Goal: Task Accomplishment & Management: Complete application form

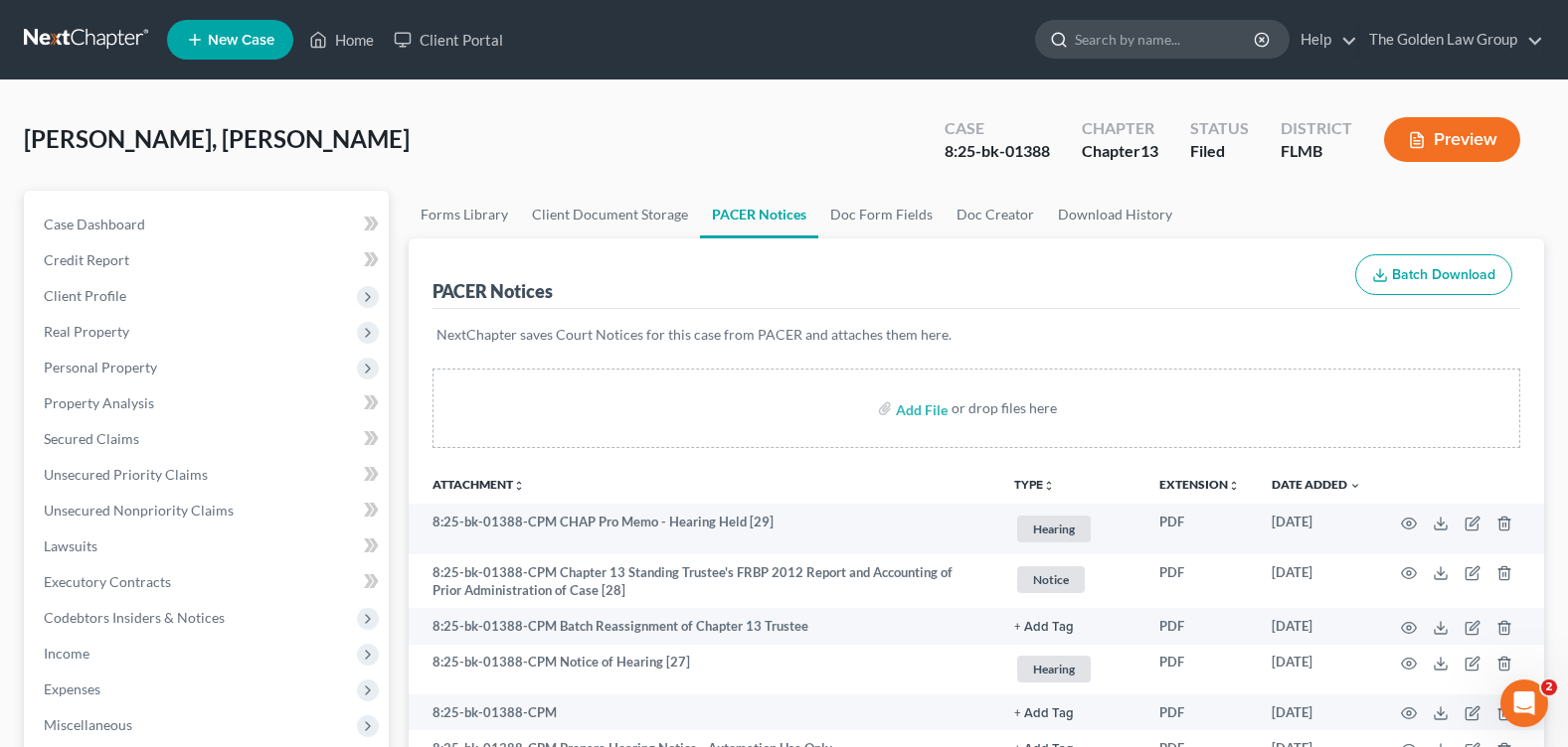
click at [1136, 51] on input "search" at bounding box center [1165, 39] width 182 height 37
type input "LAWSON"
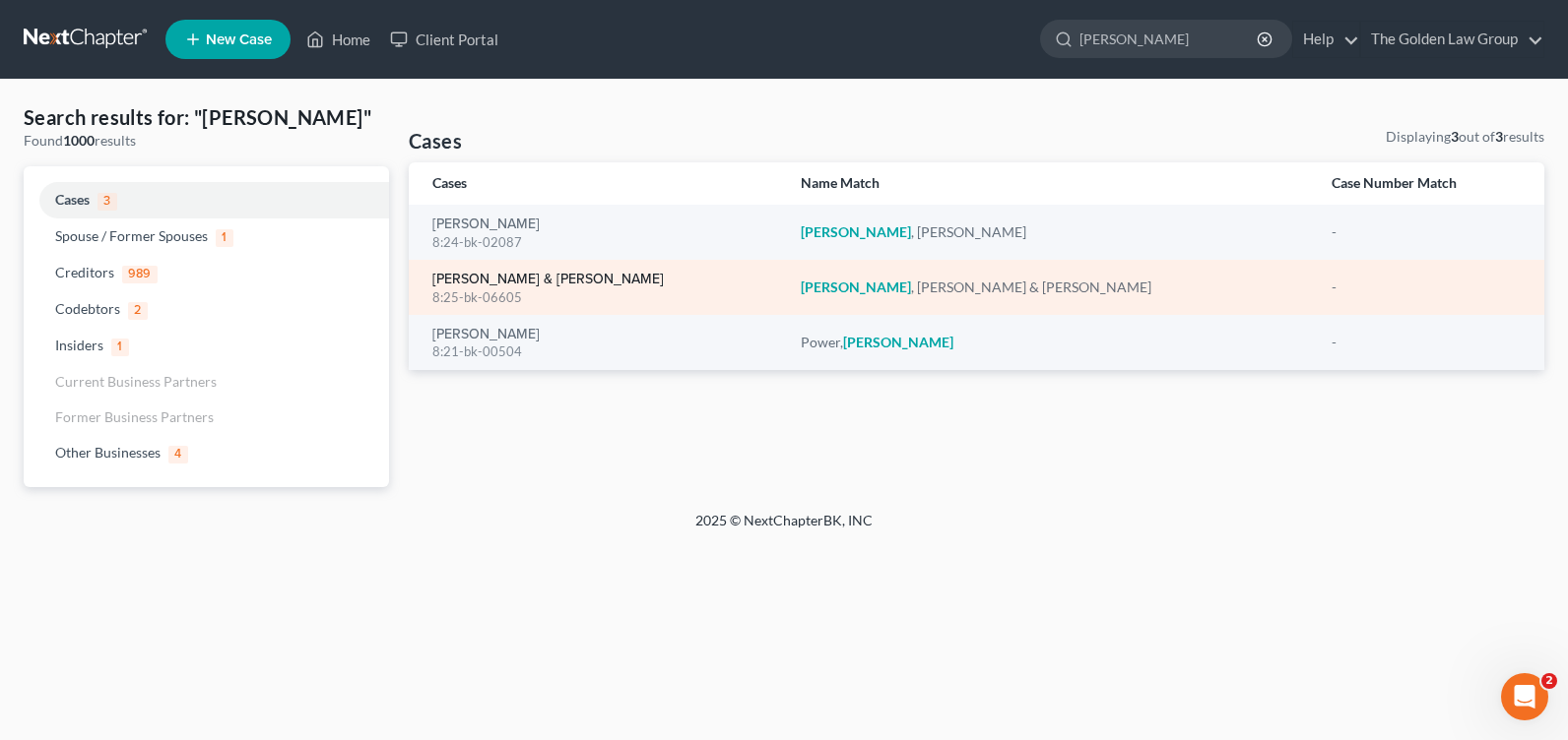
click at [497, 275] on link "Lawson, Doyle & Pamela" at bounding box center [548, 280] width 231 height 14
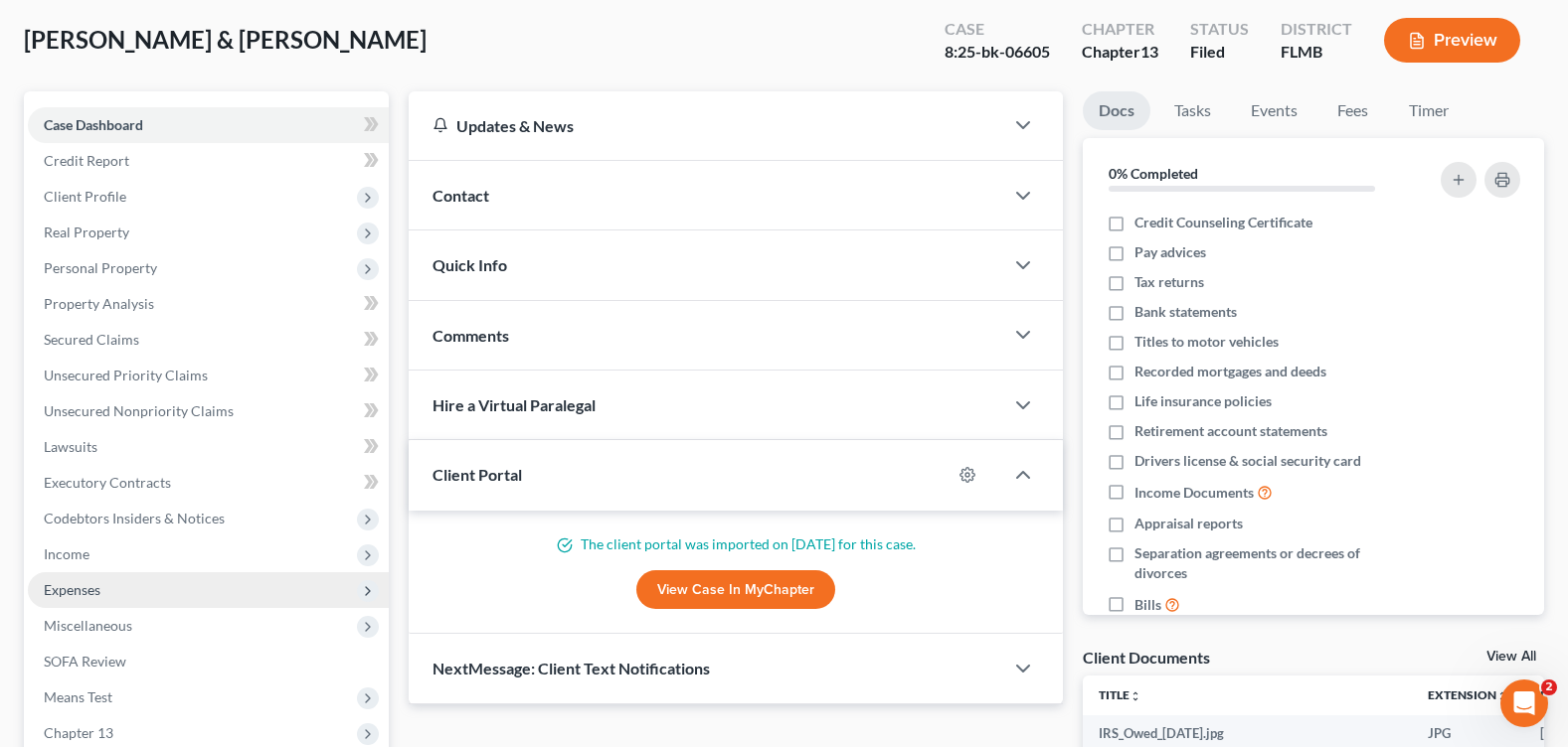
scroll to position [298, 0]
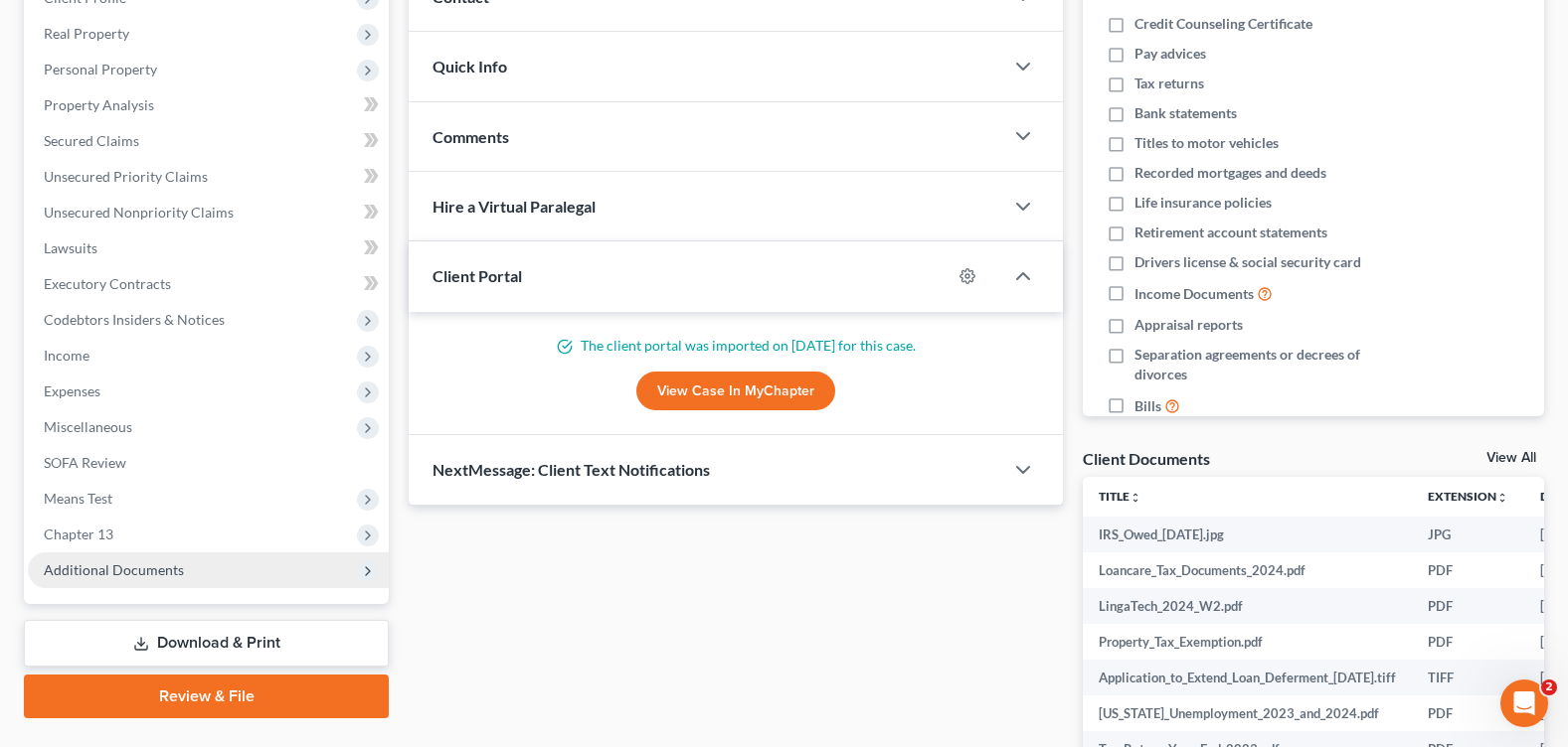
click at [109, 568] on span "Additional Documents" at bounding box center [114, 569] width 141 height 17
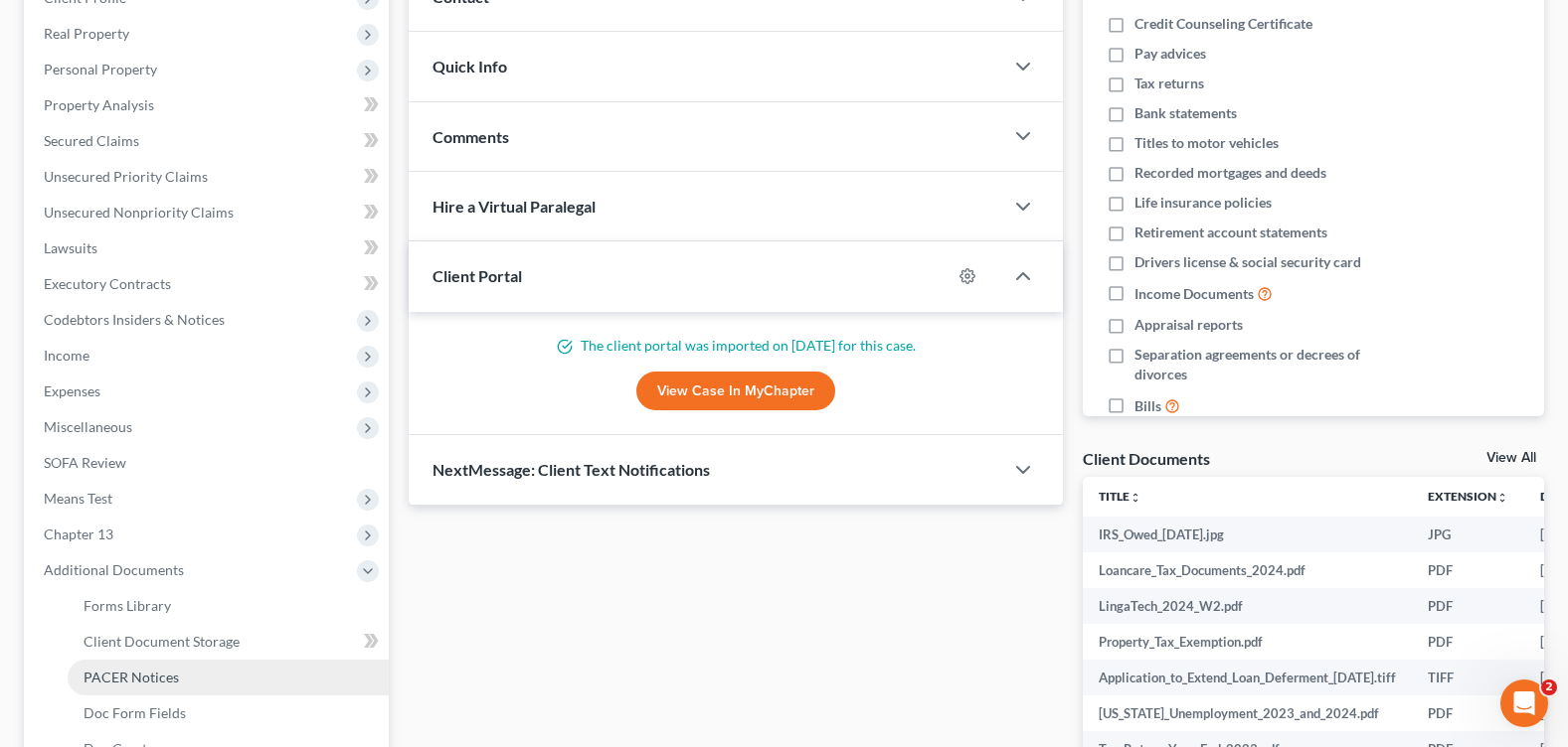
click at [168, 672] on span "PACER Notices" at bounding box center [132, 677] width 96 height 17
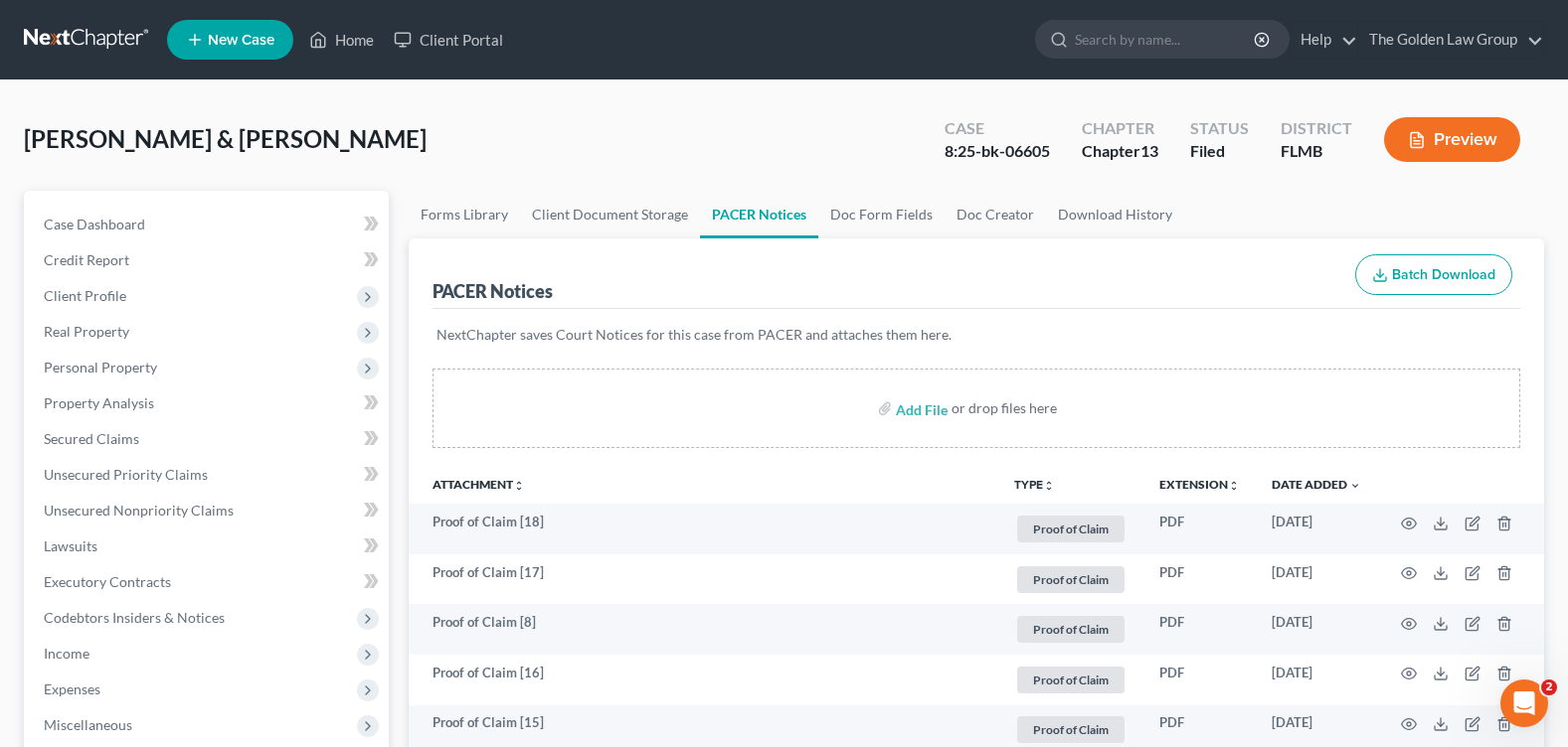
drag, startPoint x: 684, startPoint y: 130, endPoint x: 845, endPoint y: 312, distance: 243.0
click at [684, 129] on div "Lawson, Doyle & Pamela Upgraded Case 8:25-bk-06605 Chapter Chapter 13 Status Fi…" at bounding box center [784, 148] width 1520 height 87
drag, startPoint x: 940, startPoint y: 150, endPoint x: 1048, endPoint y: 154, distance: 108.1
click at [1048, 154] on div "Case 8:25-bk-06605" at bounding box center [997, 142] width 138 height 59
copy div "8:25-bk-06605"
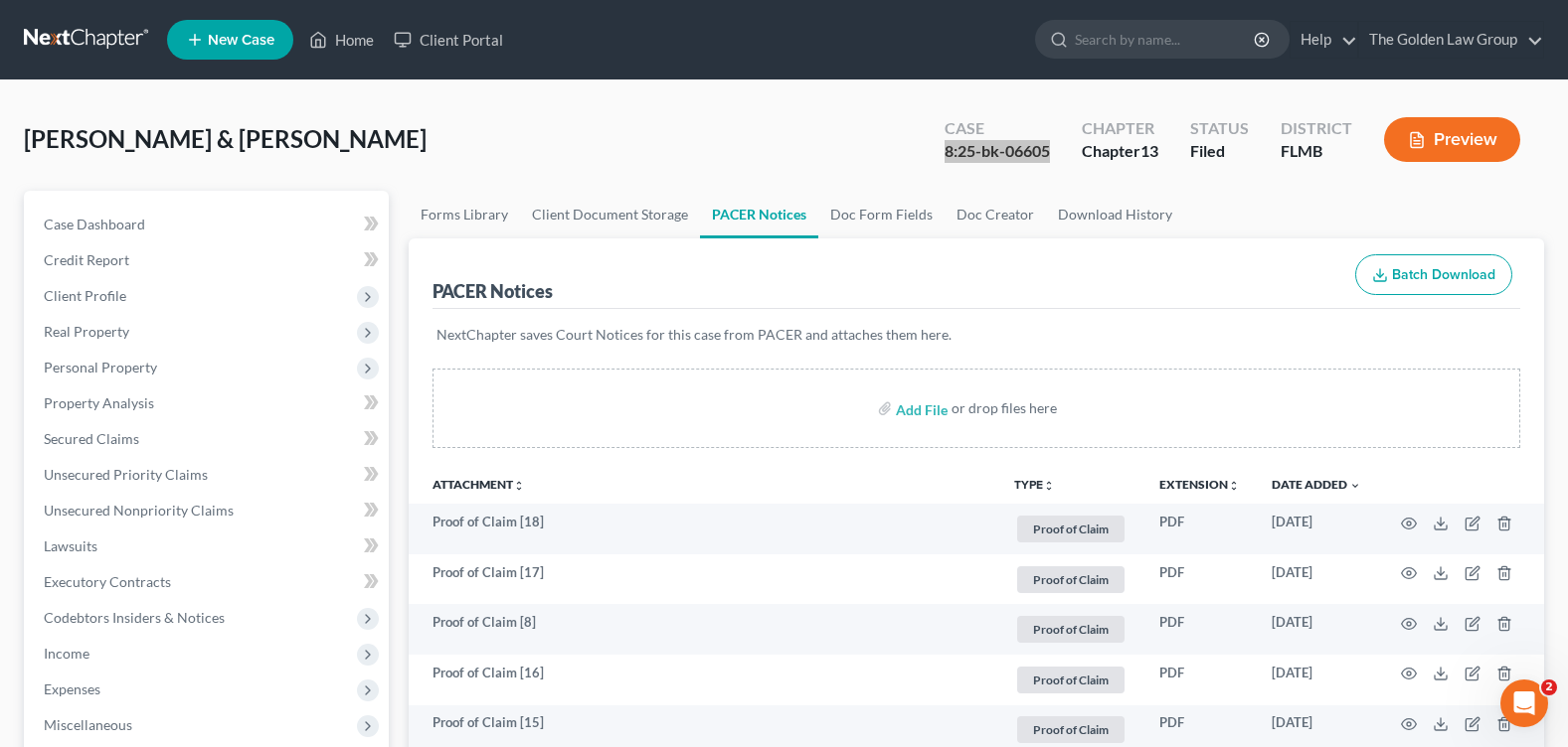
scroll to position [497, 0]
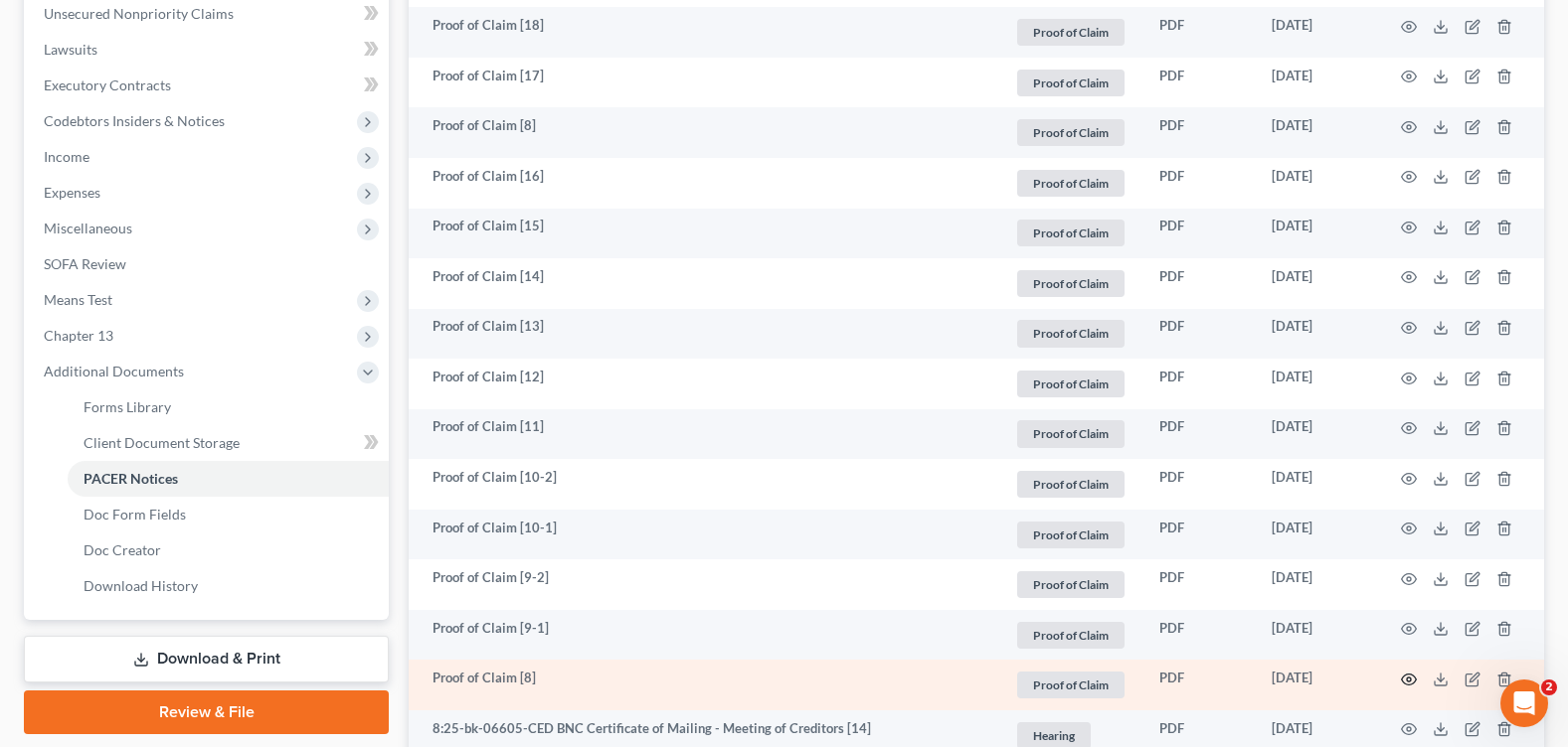
click at [1404, 679] on icon "button" at bounding box center [1408, 680] width 16 height 16
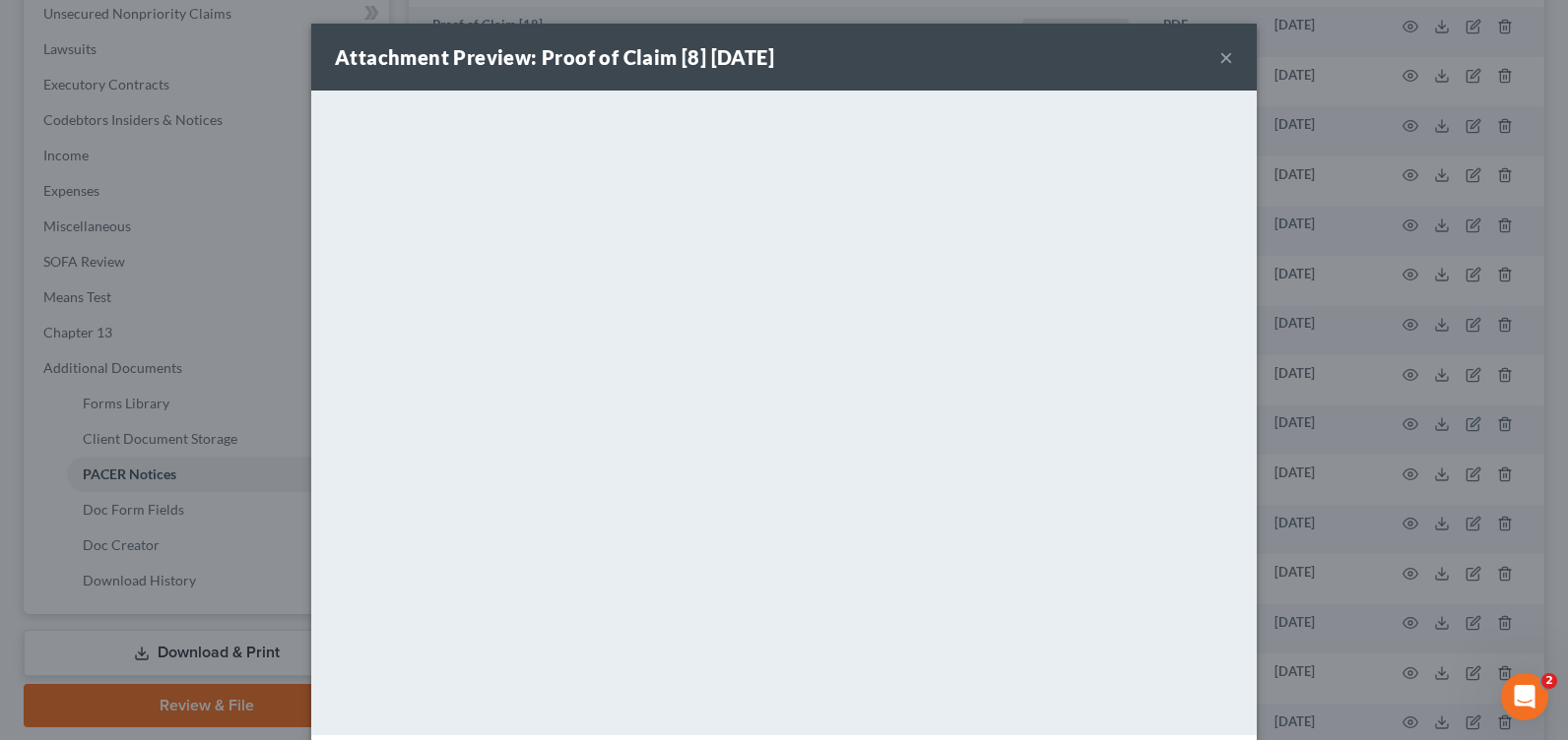
click at [1219, 57] on button "×" at bounding box center [1226, 57] width 14 height 24
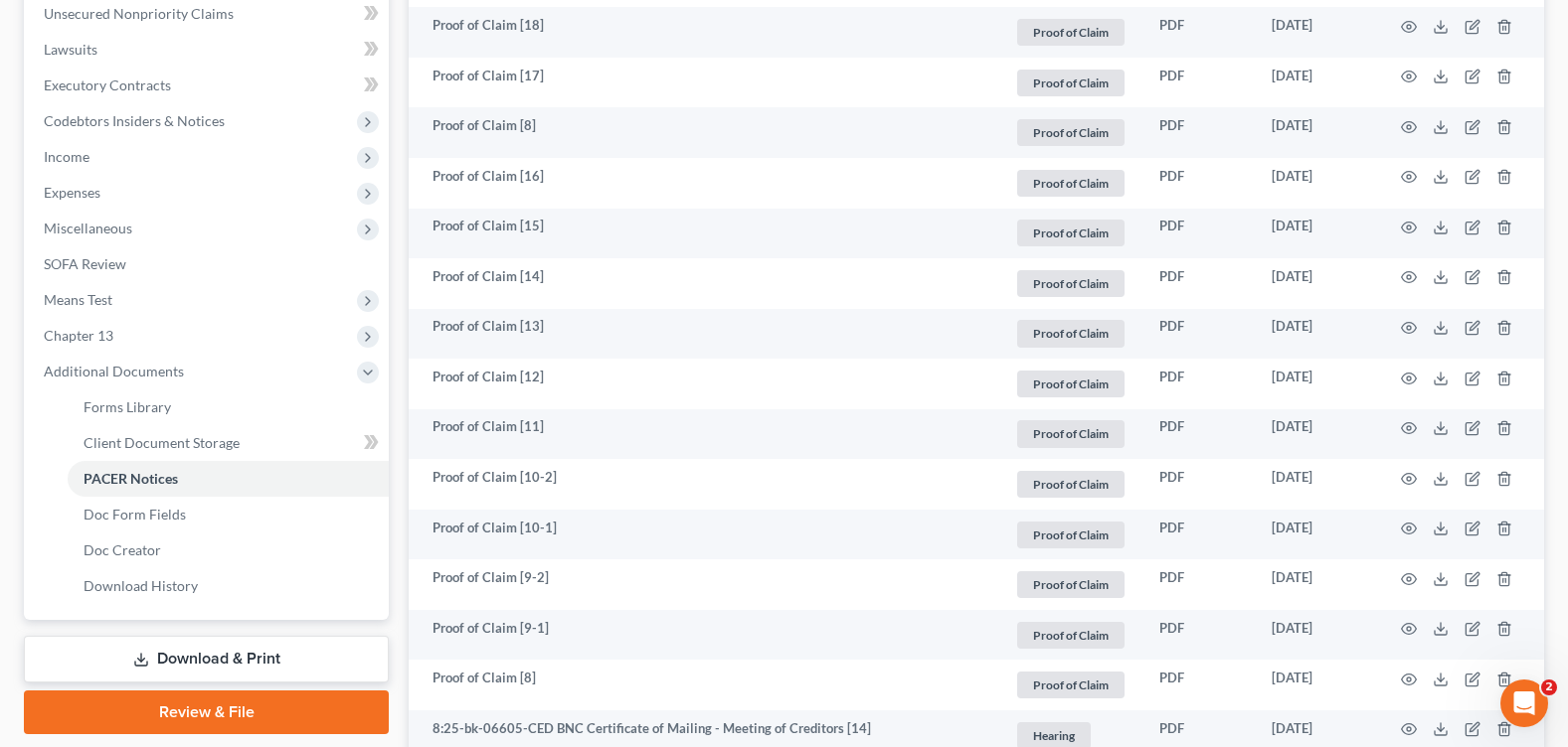
scroll to position [0, 0]
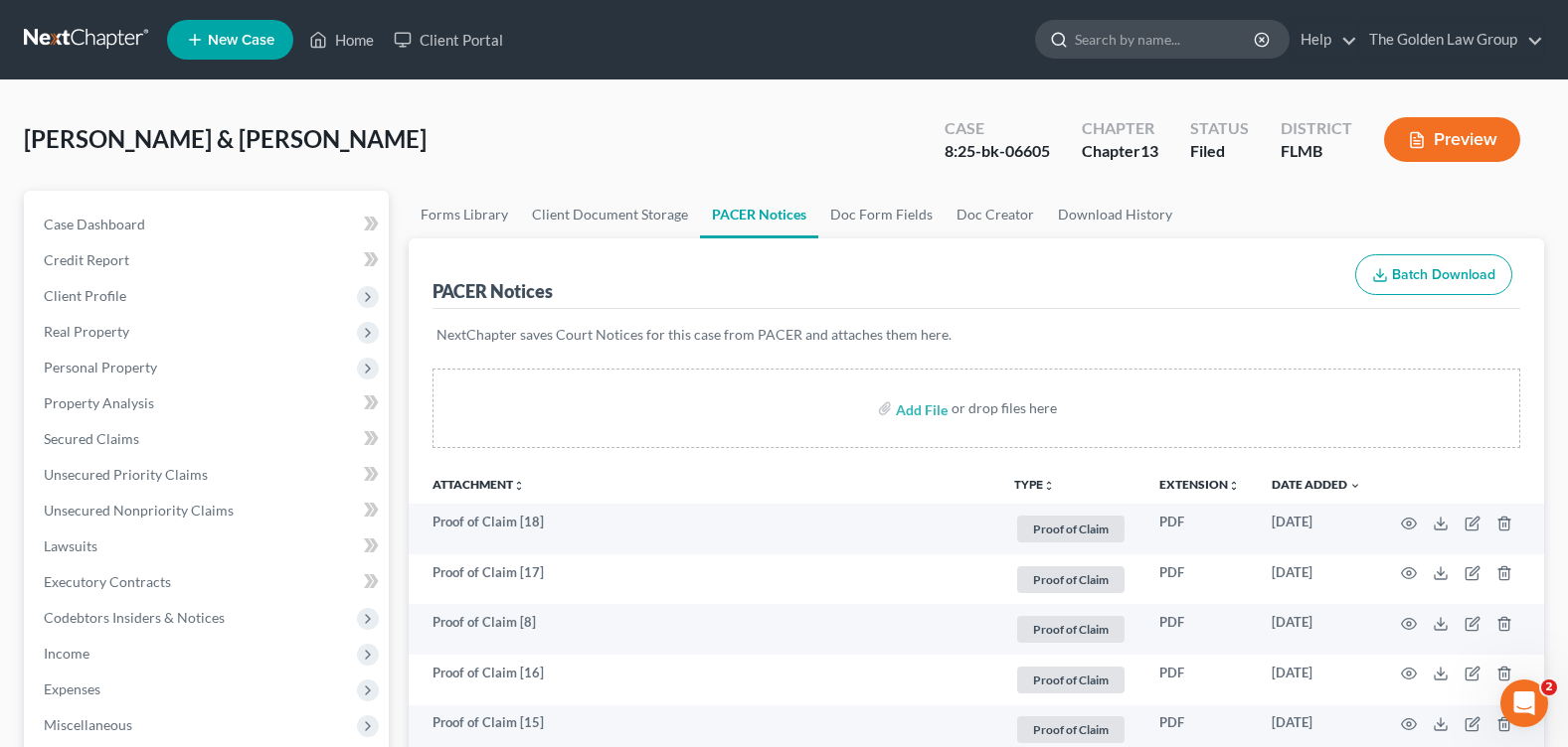
click at [1119, 34] on input "search" at bounding box center [1165, 39] width 182 height 37
type input "graham"
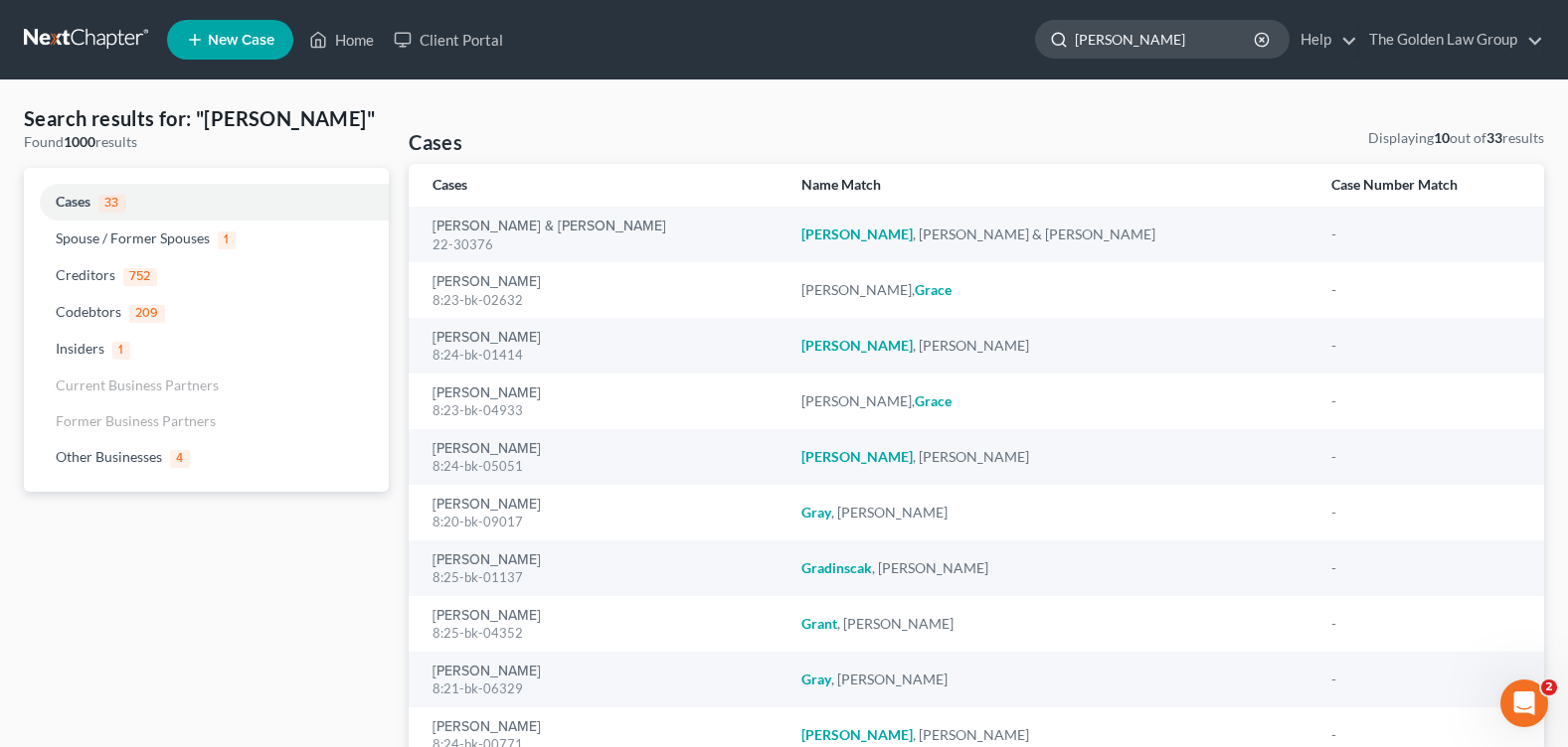
drag, startPoint x: 1165, startPoint y: 40, endPoint x: 1053, endPoint y: 26, distance: 112.9
click at [1053, 26] on div "graham" at bounding box center [1162, 39] width 254 height 39
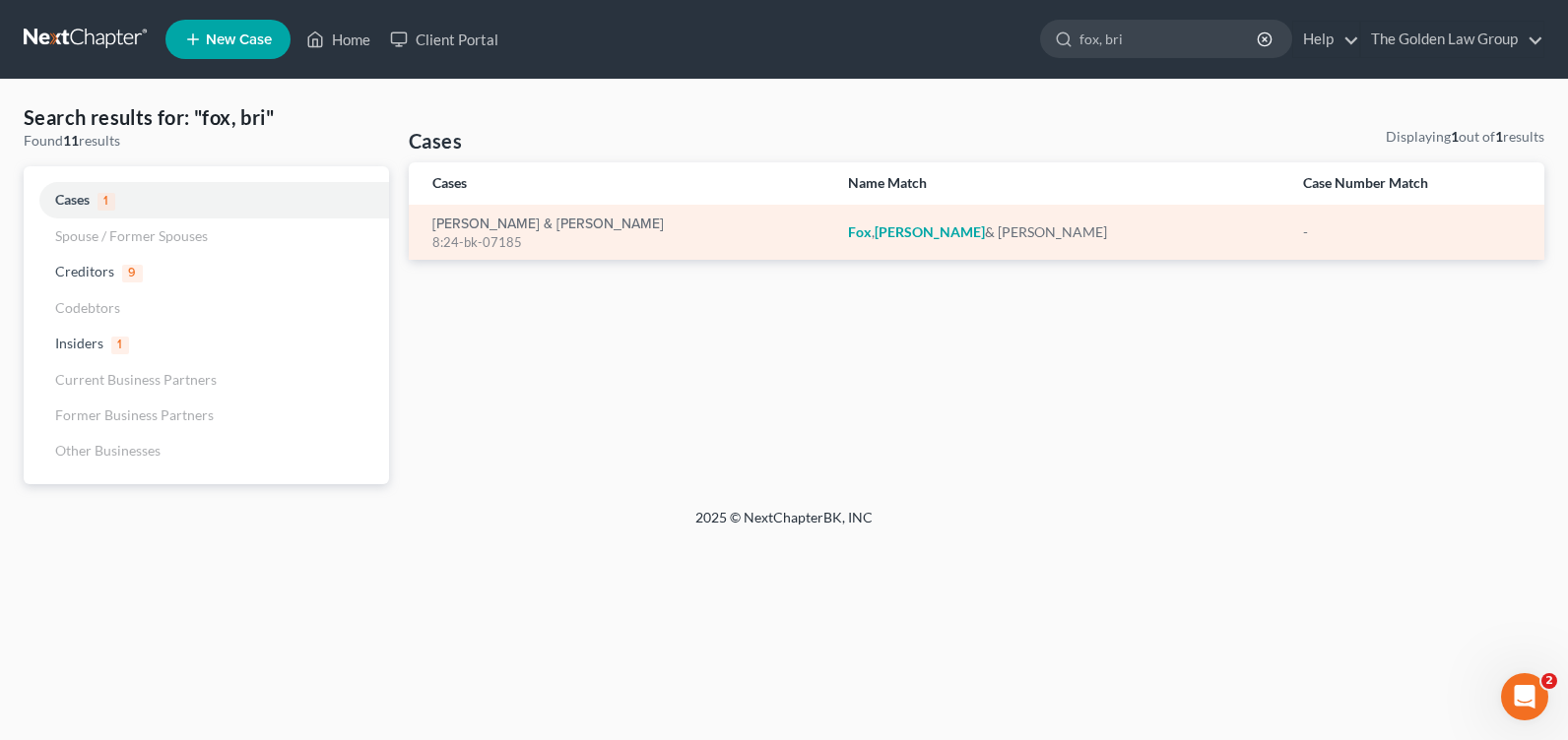
type input "fox, bri"
click at [533, 233] on div "8:24-bk-07185" at bounding box center [624, 242] width 384 height 19
click at [533, 225] on link "Fox, Brittany & Jerome" at bounding box center [548, 224] width 231 height 14
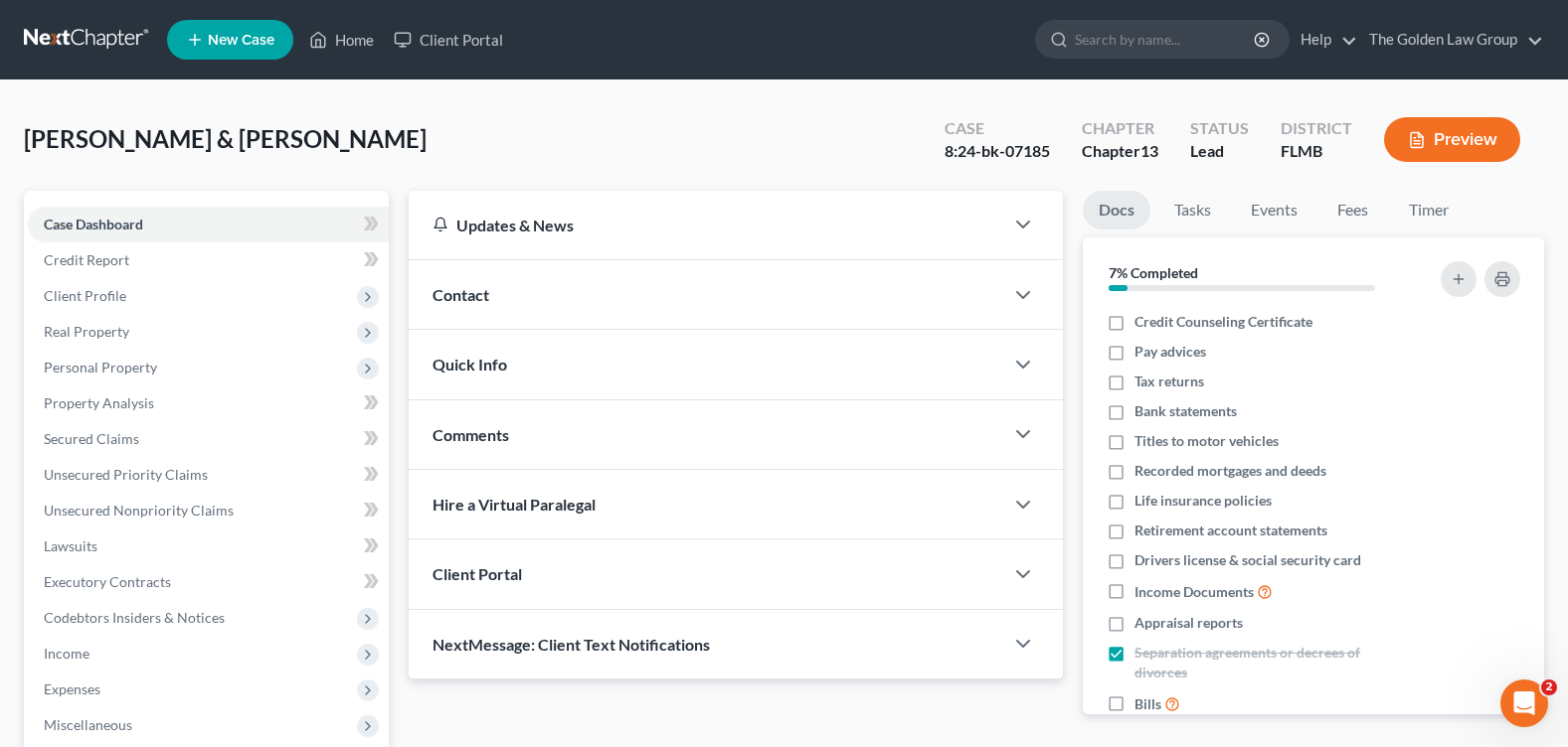
scroll to position [298, 0]
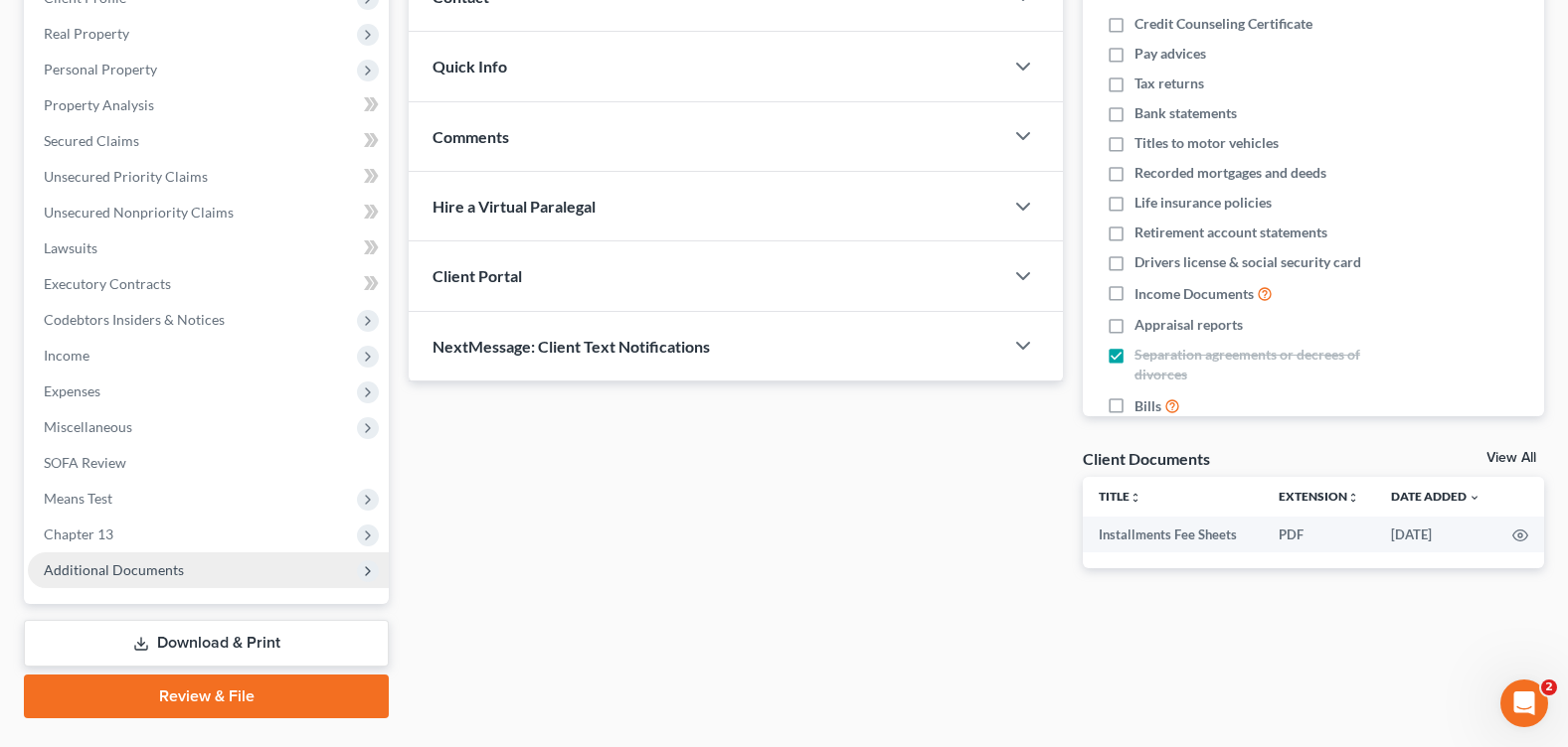
click at [189, 569] on span "Additional Documents" at bounding box center [208, 570] width 361 height 36
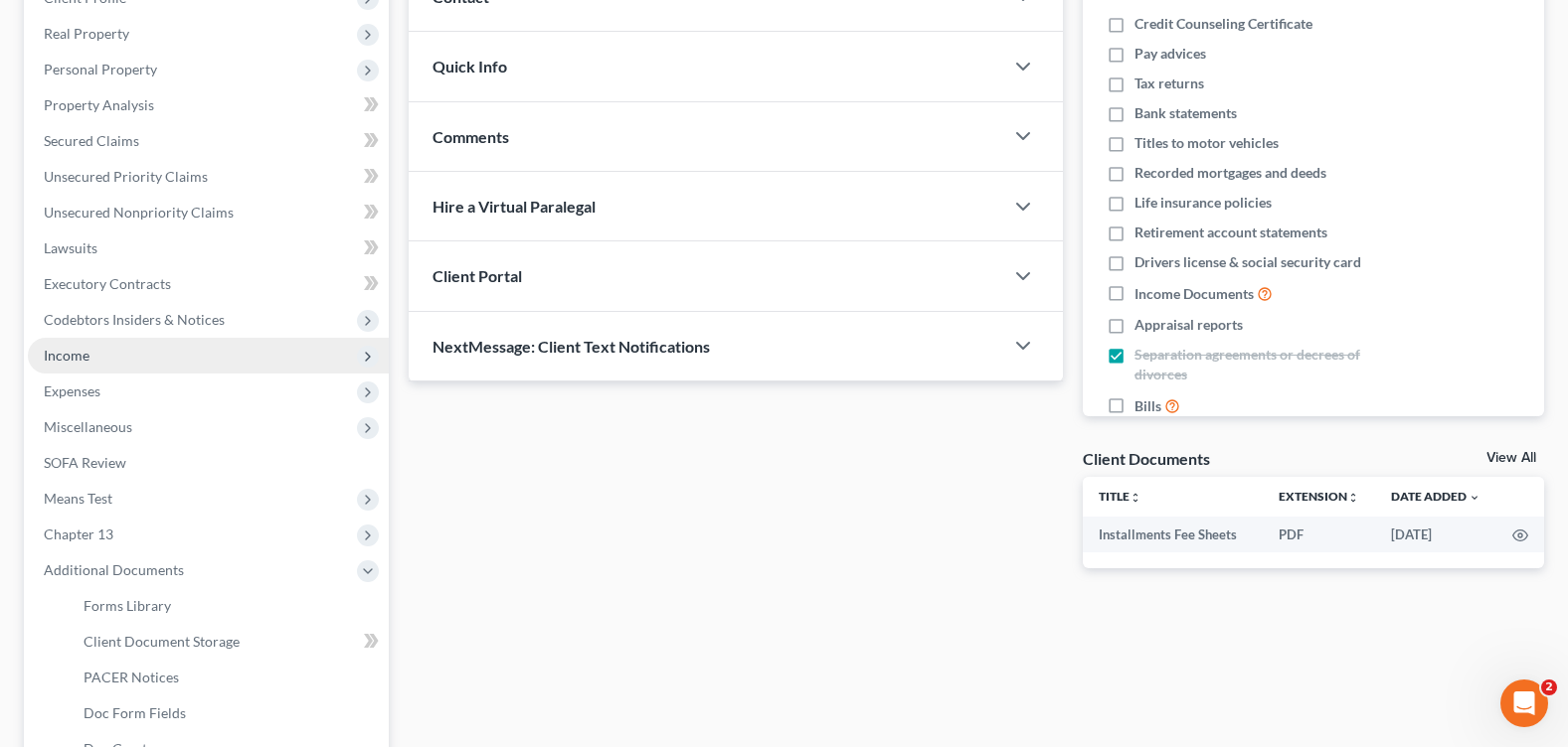
click at [131, 367] on span "Income" at bounding box center [208, 356] width 361 height 36
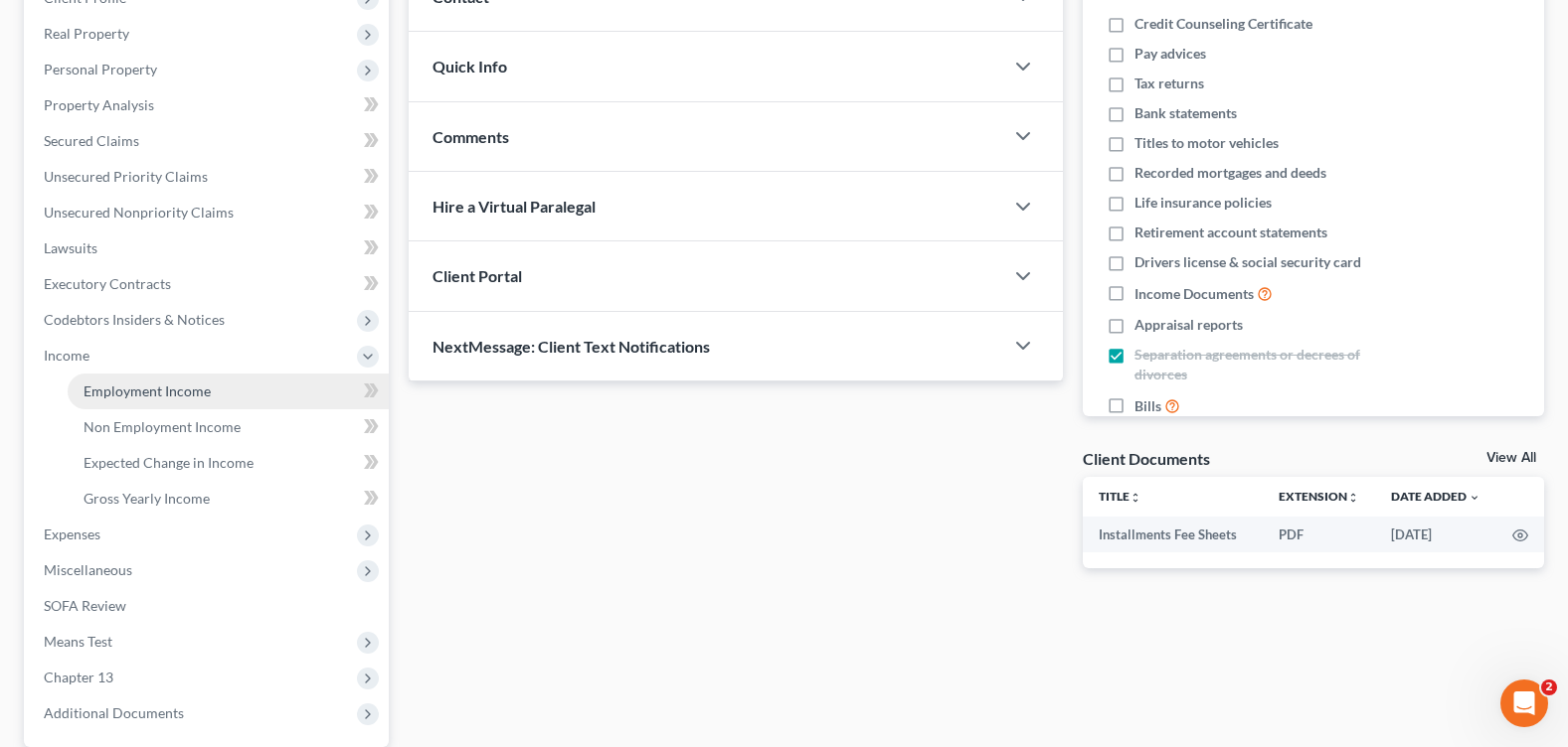
click at [205, 380] on link "Employment Income" at bounding box center [228, 392] width 321 height 36
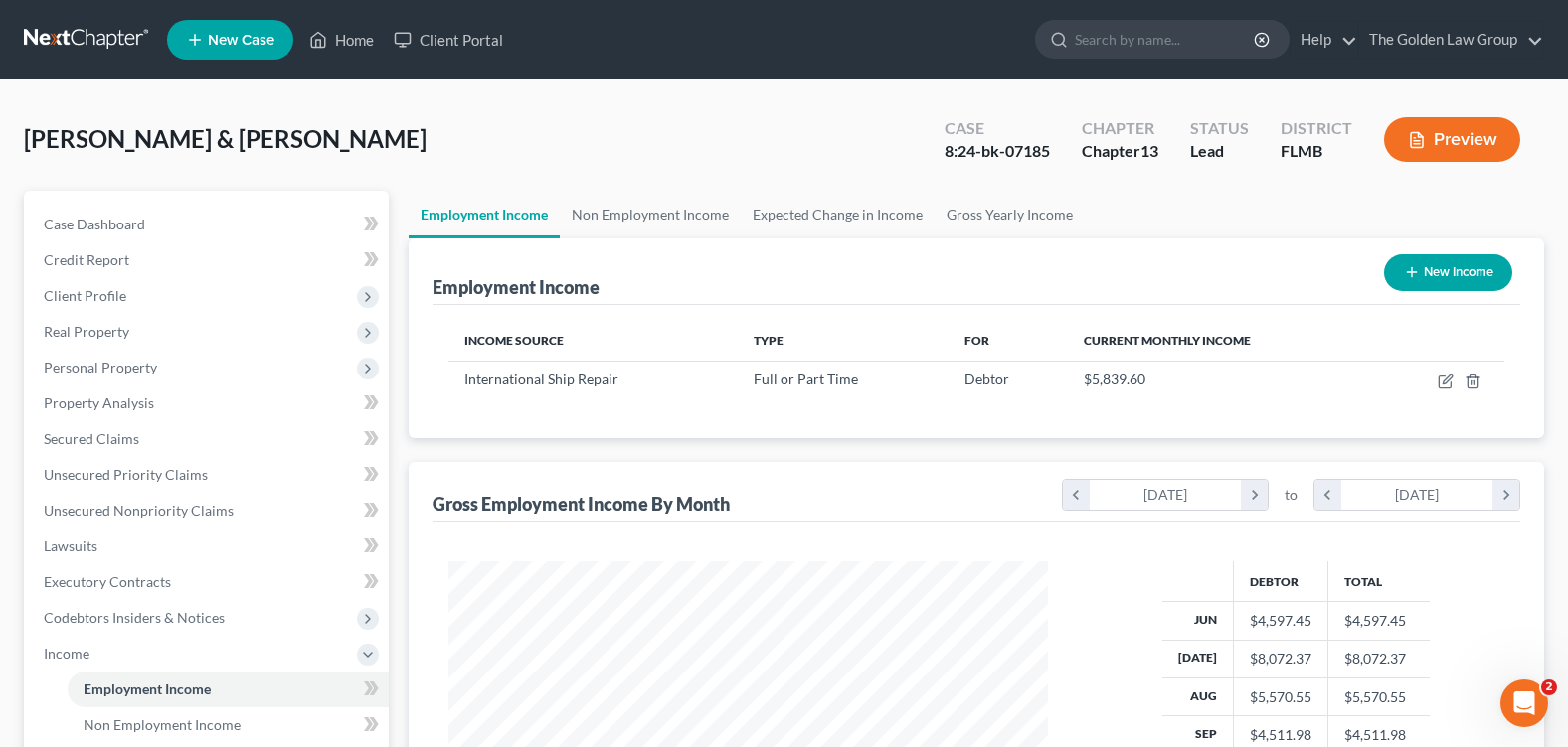
scroll to position [357, 638]
click at [627, 214] on link "Non Employment Income" at bounding box center [649, 214] width 181 height 48
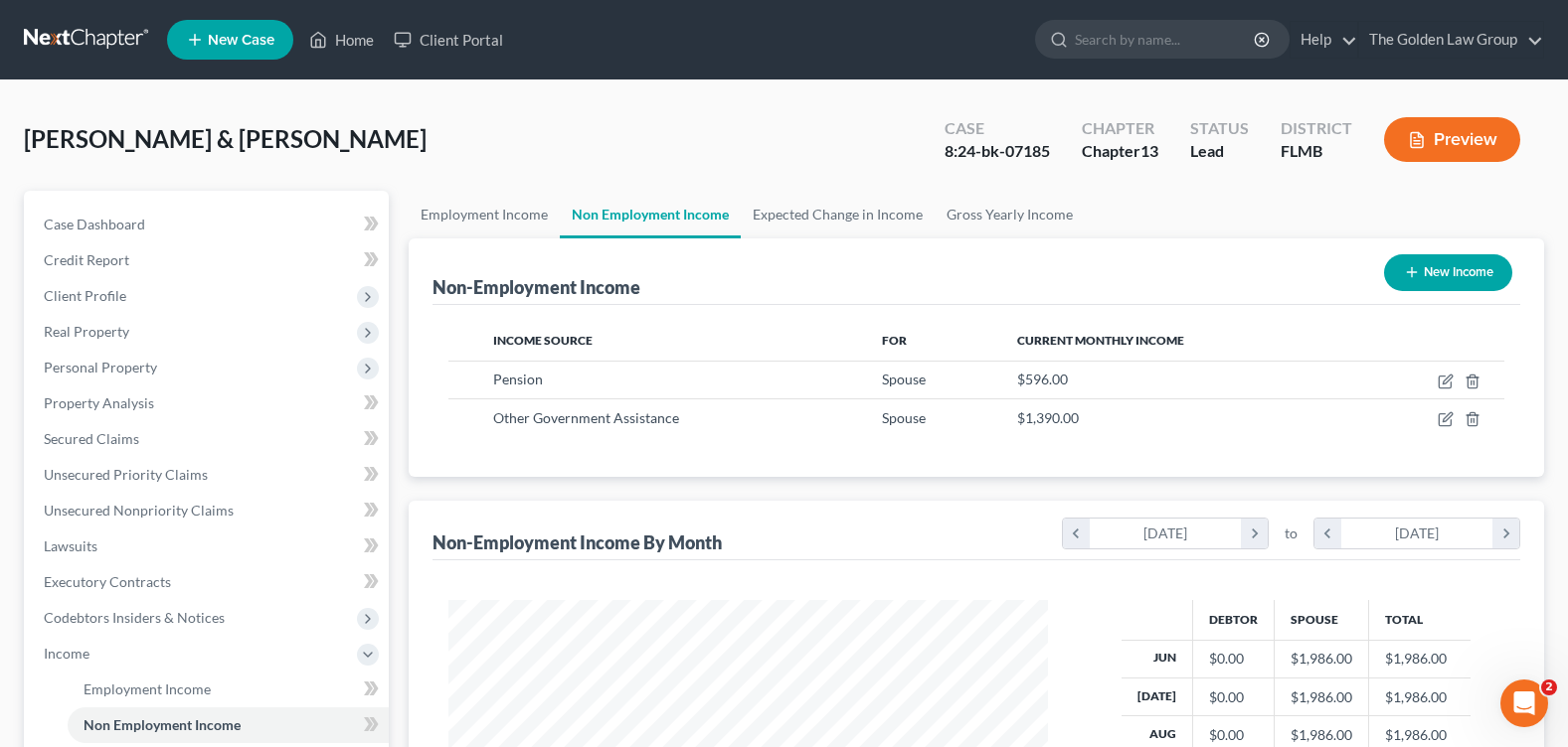
scroll to position [357, 638]
click at [474, 225] on link "Employment Income" at bounding box center [484, 214] width 151 height 48
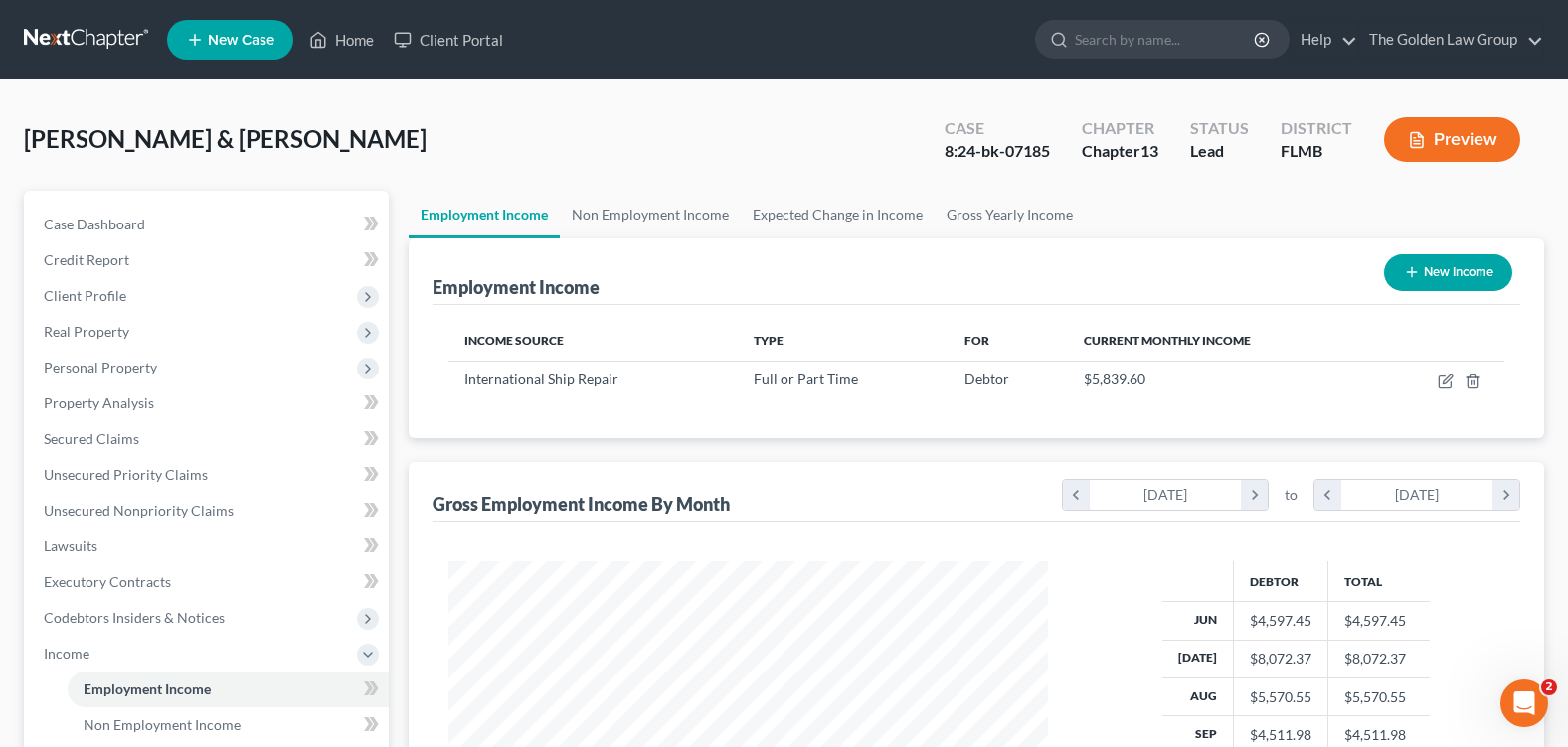
scroll to position [357, 638]
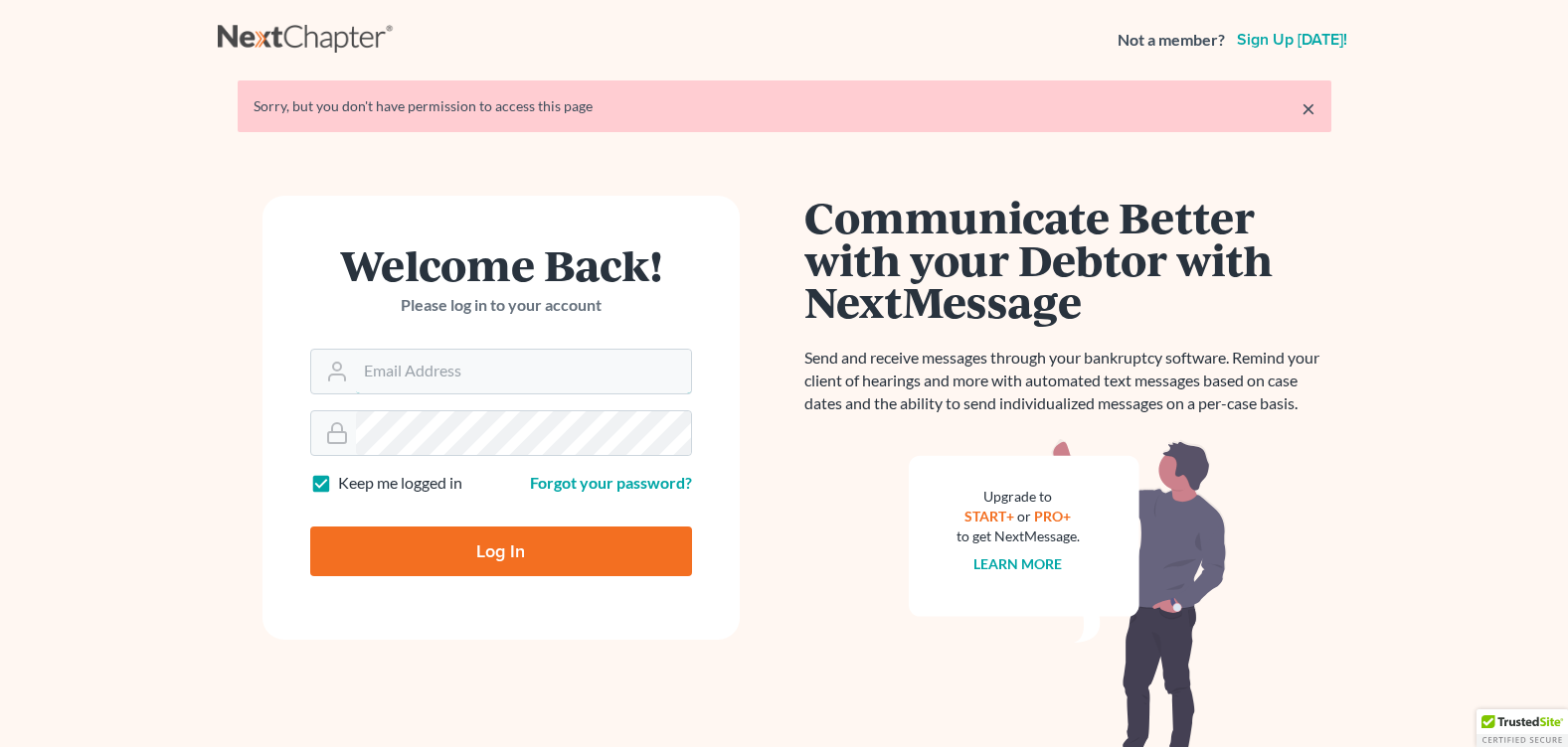
type input "[PERSON_NAME][EMAIL_ADDRESS][DOMAIN_NAME]"
click at [548, 547] on input "Log In" at bounding box center [501, 552] width 382 height 50
type input "Thinking..."
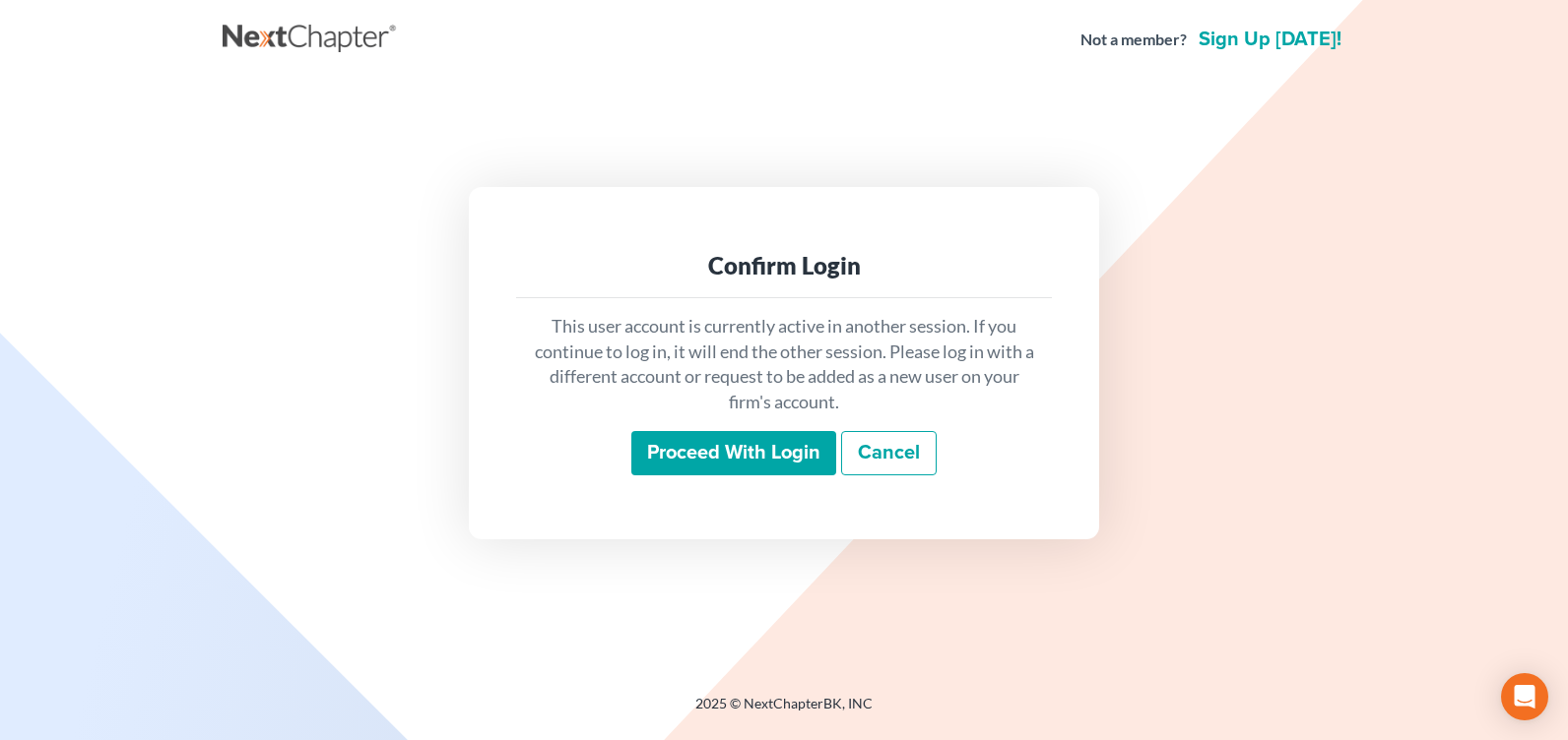
click at [669, 458] on input "Proceed with login" at bounding box center [733, 454] width 205 height 45
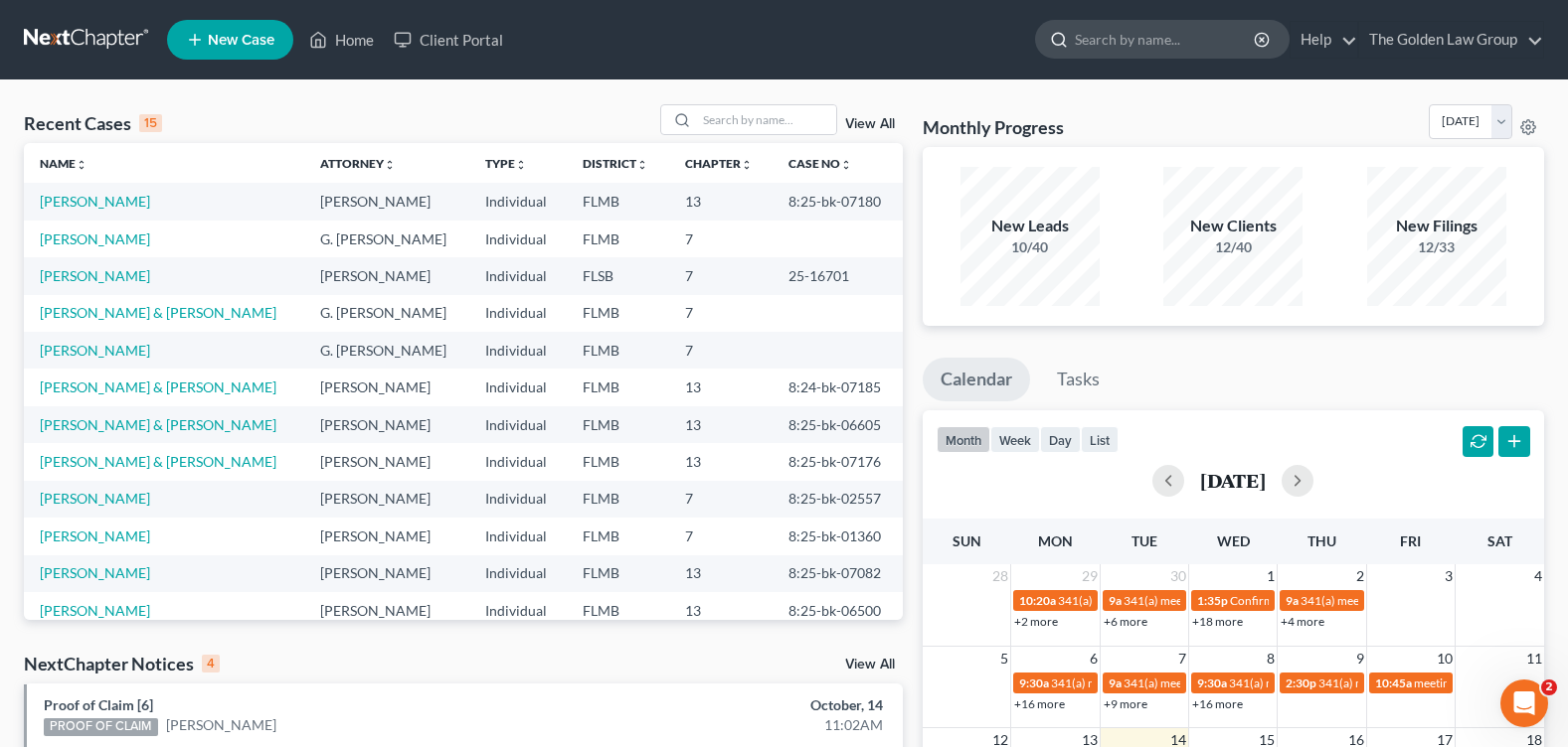
click at [1092, 43] on input "search" at bounding box center [1165, 39] width 182 height 37
type input "smith, p"
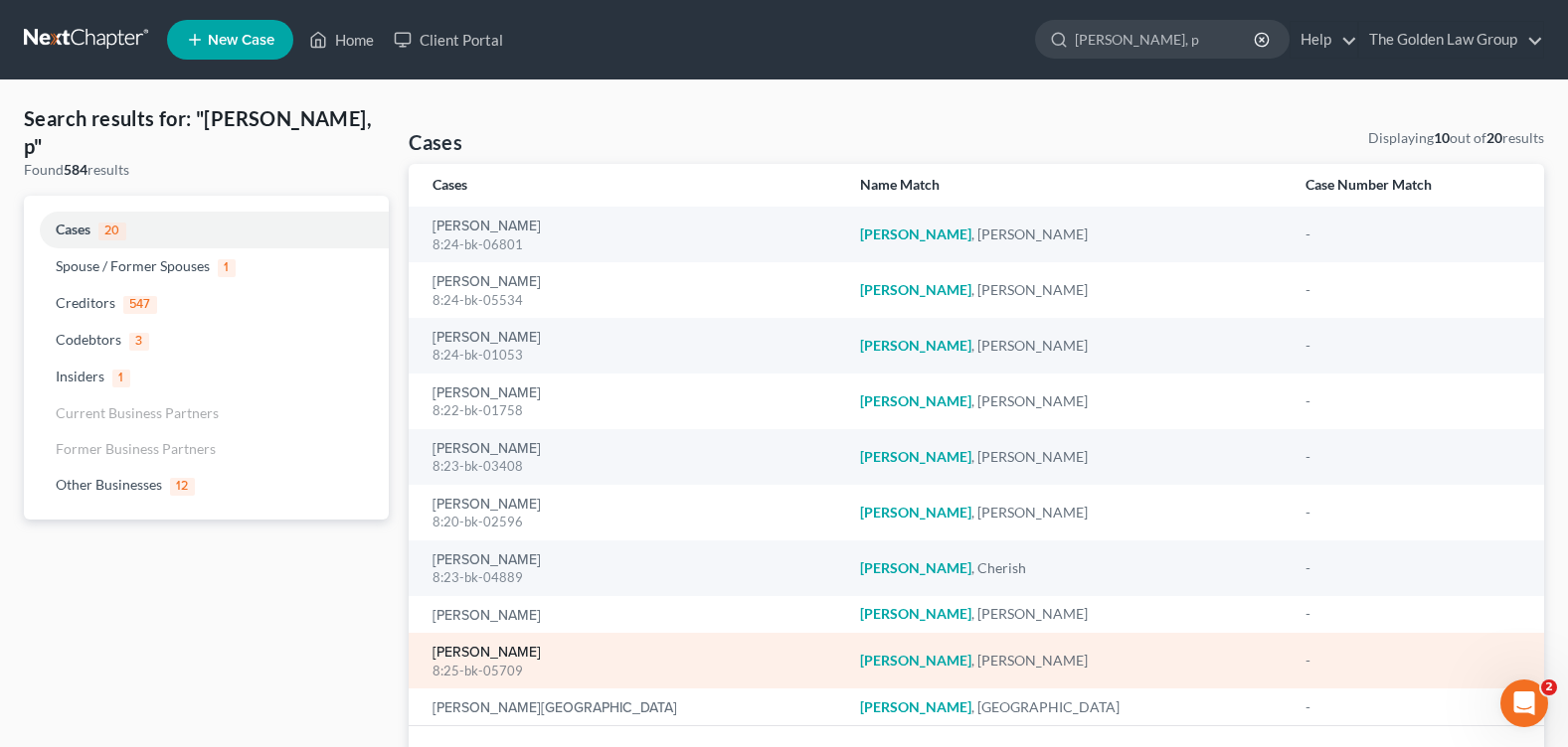
scroll to position [100, 0]
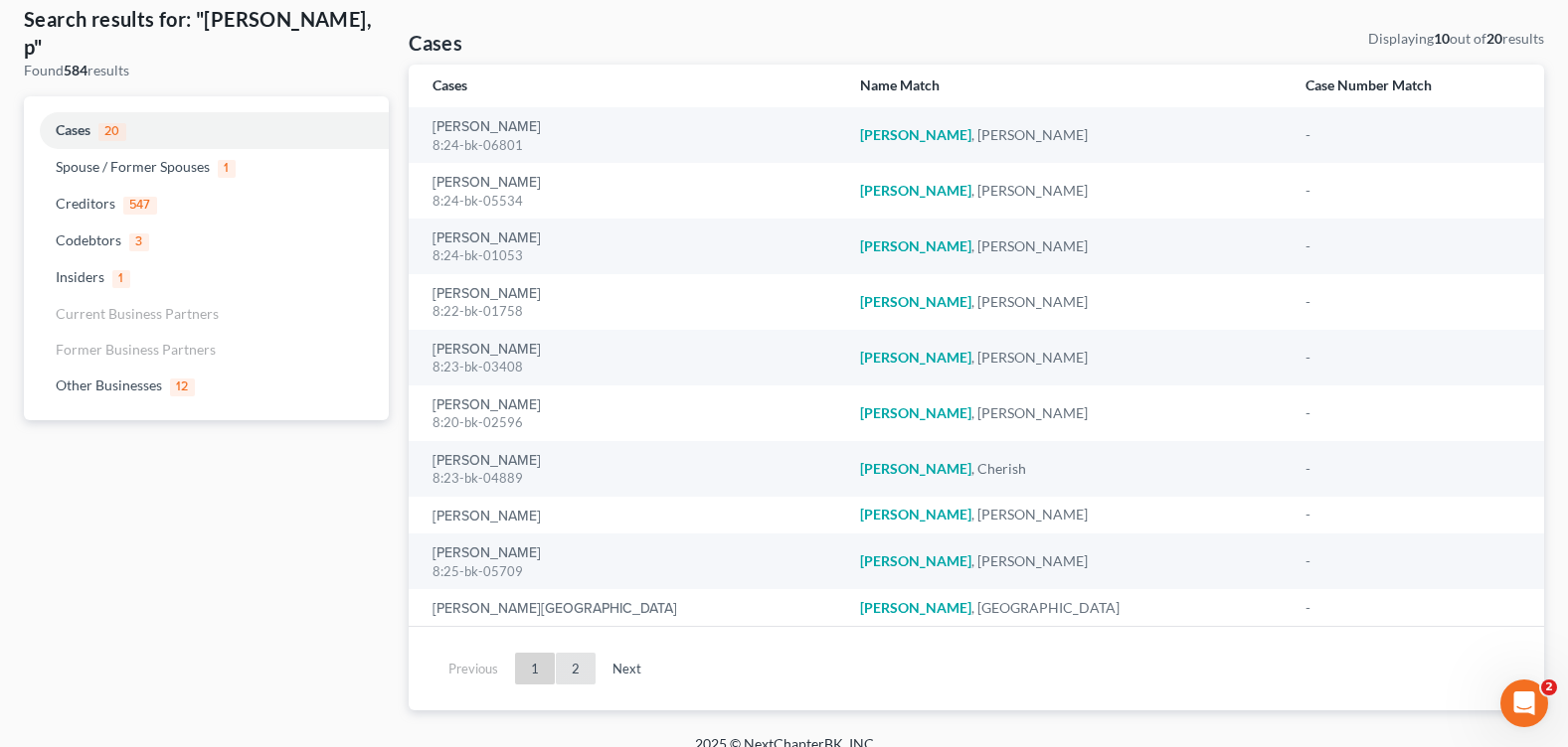
click at [578, 668] on link "2" at bounding box center [576, 669] width 40 height 32
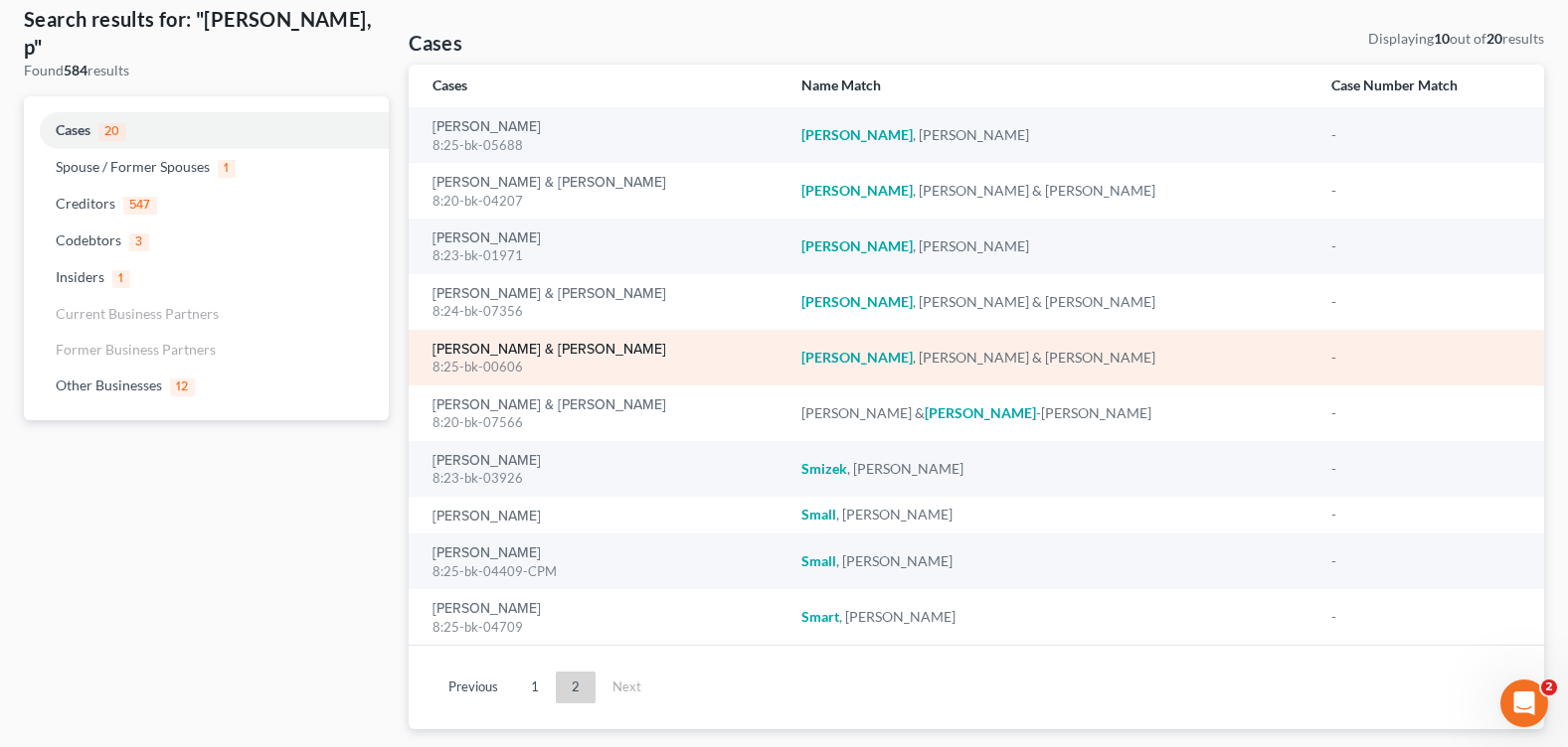
click at [490, 343] on link "Smith, Philip & Angela" at bounding box center [550, 350] width 233 height 14
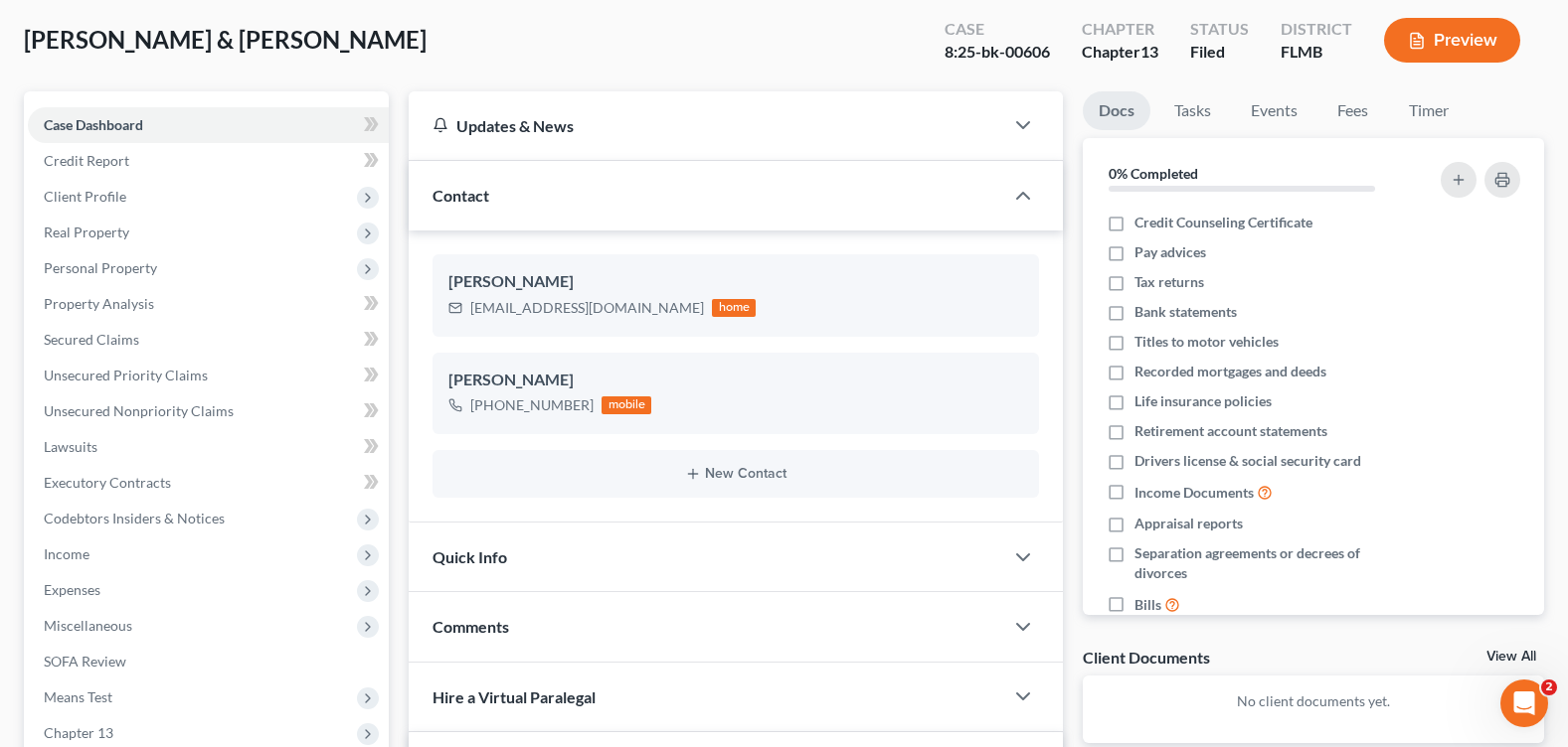
scroll to position [398, 0]
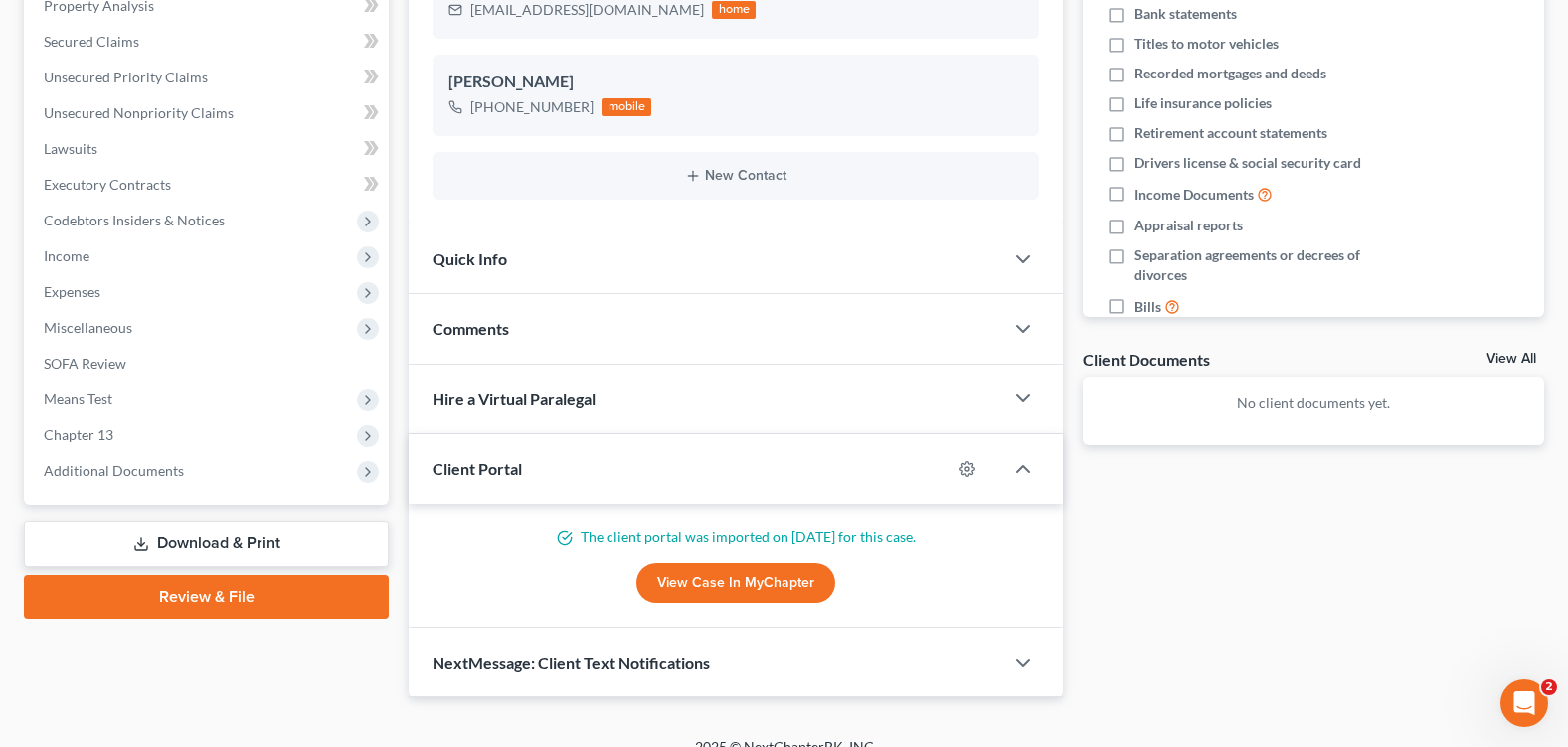
click at [109, 474] on span "Additional Documents" at bounding box center [114, 470] width 141 height 17
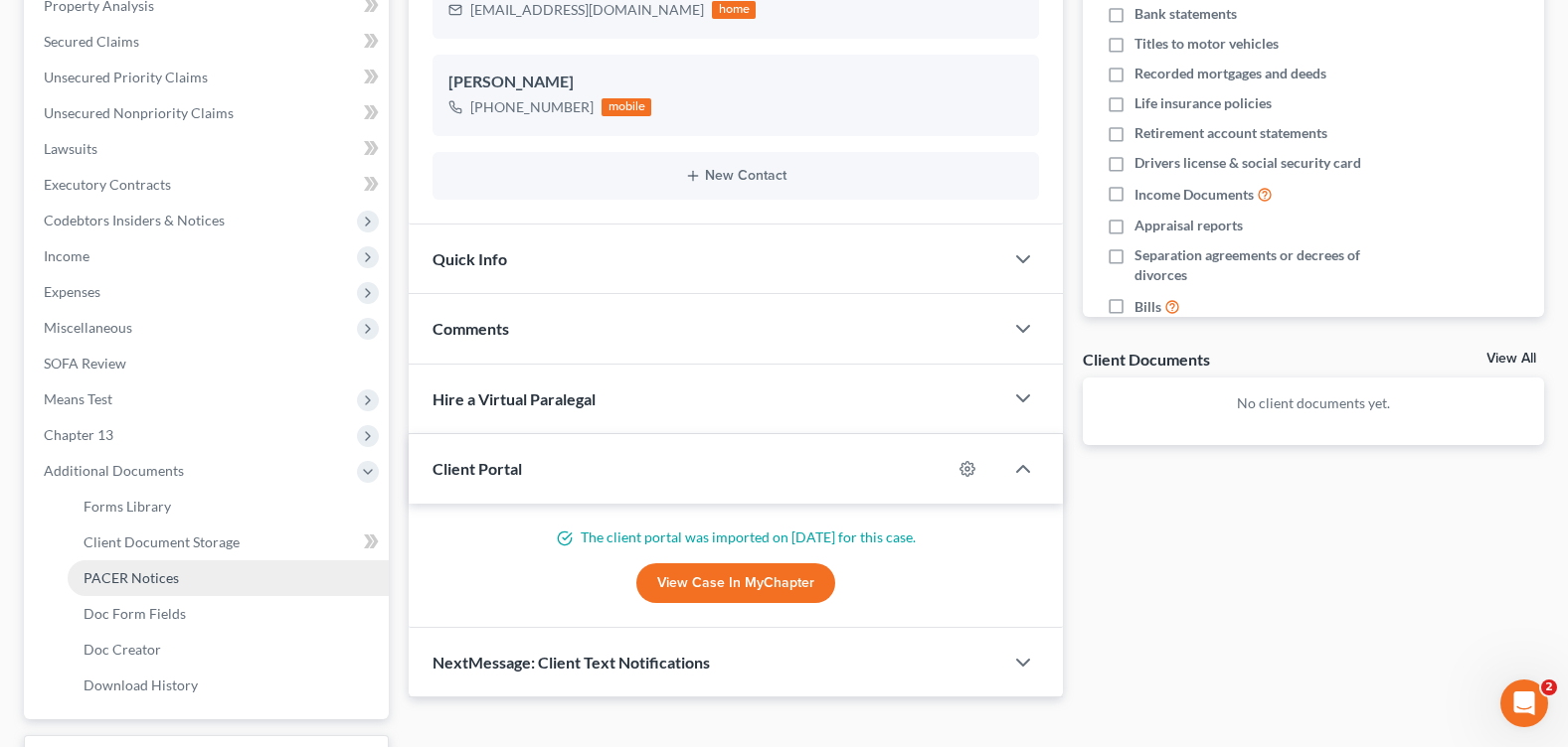
click at [162, 563] on link "PACER Notices" at bounding box center [228, 578] width 321 height 36
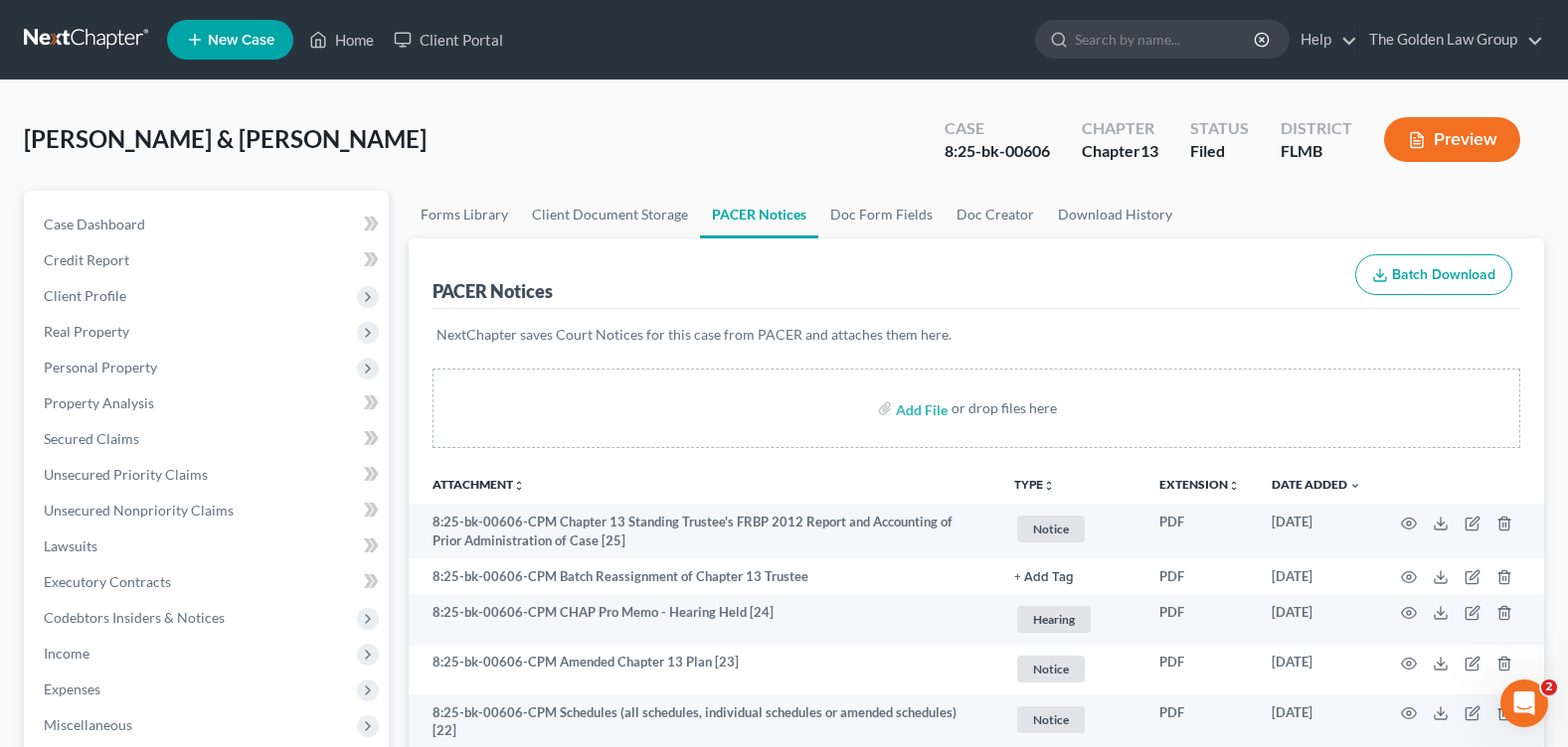
drag, startPoint x: 516, startPoint y: 122, endPoint x: 998, endPoint y: 443, distance: 579.1
click at [522, 126] on div "Smith, Philip & Angela Upgraded Case 8:25-bk-00606 Chapter Chapter 13 Status Fi…" at bounding box center [784, 148] width 1520 height 87
click at [1094, 41] on input "search" at bounding box center [1165, 39] width 182 height 37
type input "gantus"
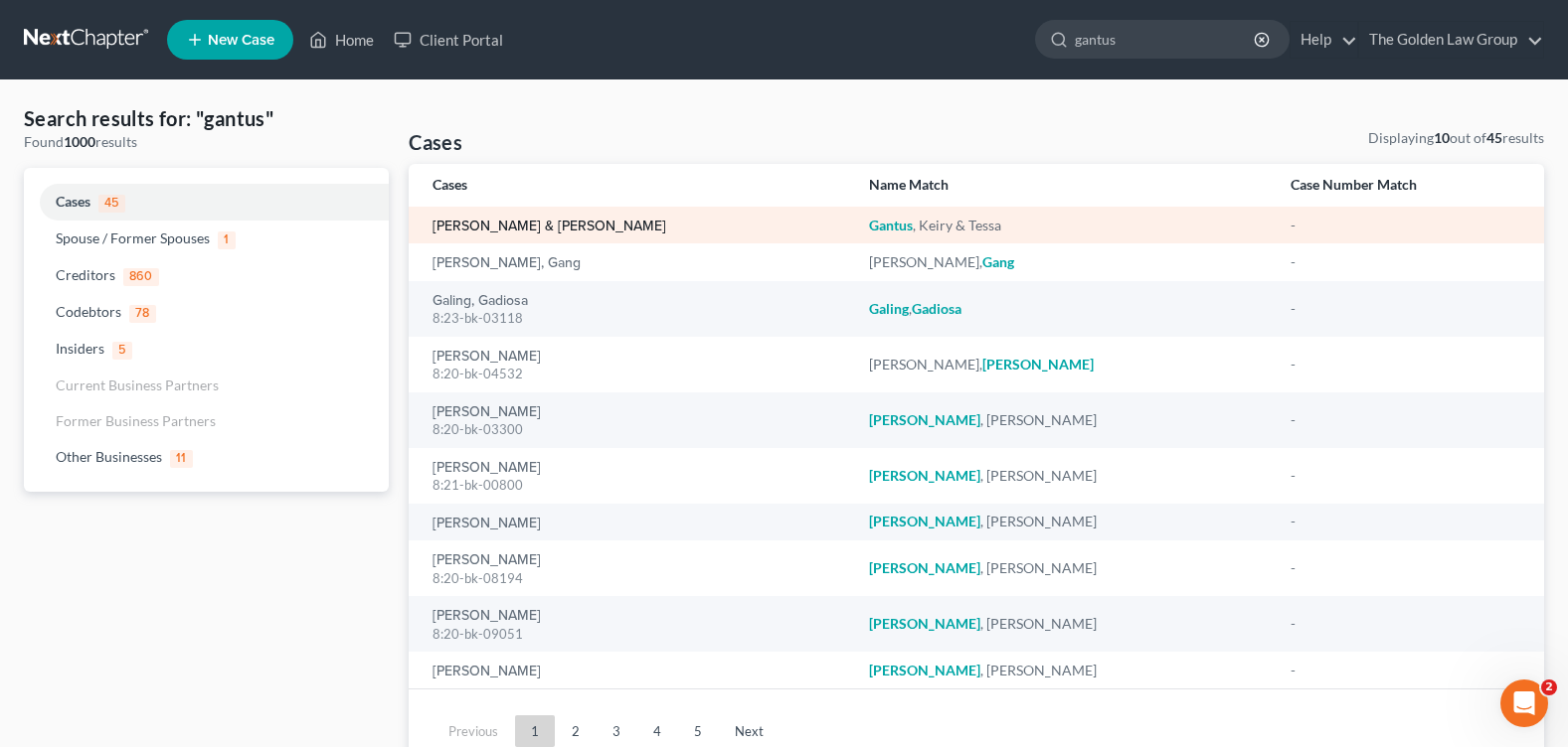
click at [459, 219] on link "[PERSON_NAME] & [PERSON_NAME]" at bounding box center [550, 226] width 233 height 14
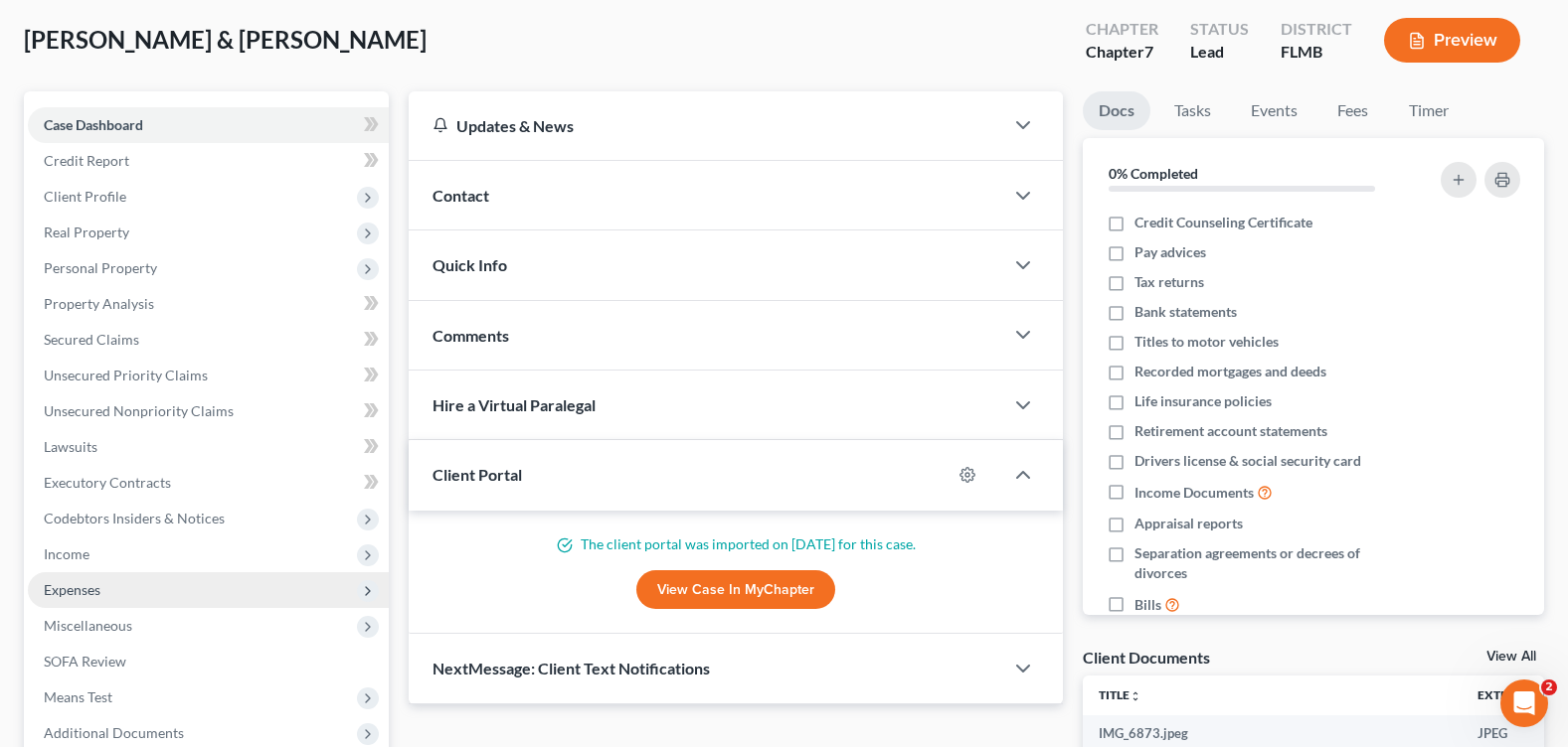
scroll to position [298, 0]
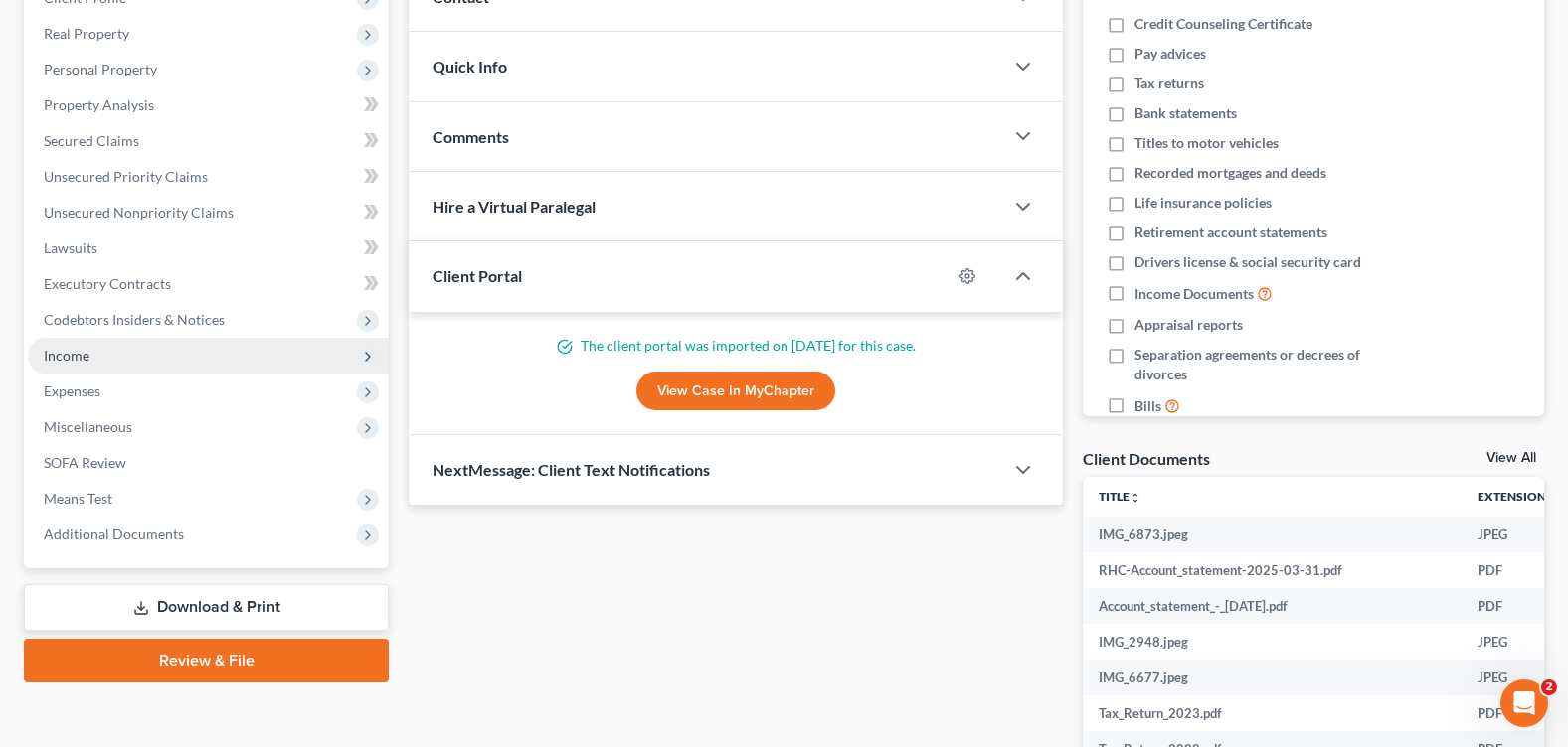
click at [89, 356] on span "Income" at bounding box center [67, 355] width 46 height 17
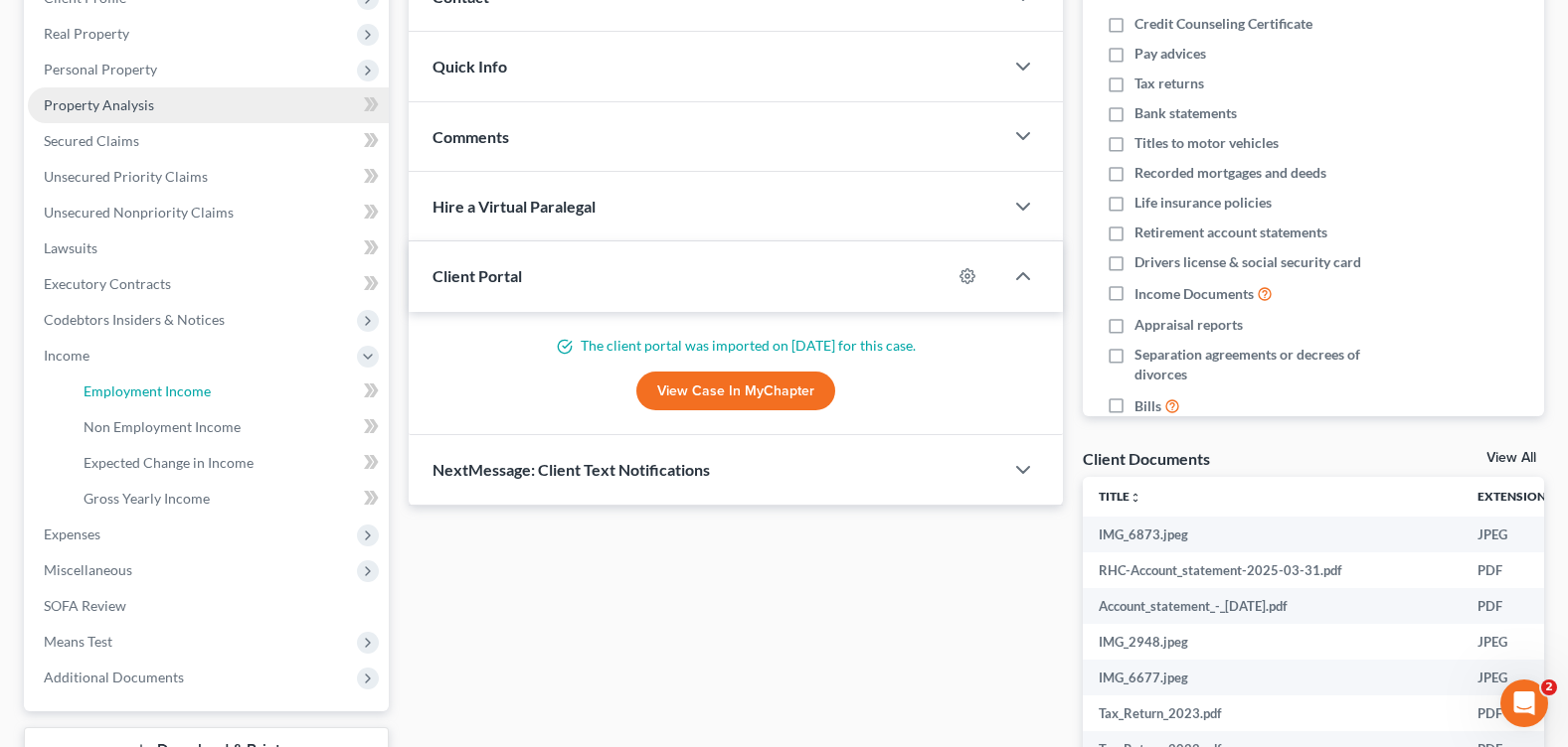
click at [209, 397] on link "Employment Income" at bounding box center [228, 392] width 321 height 36
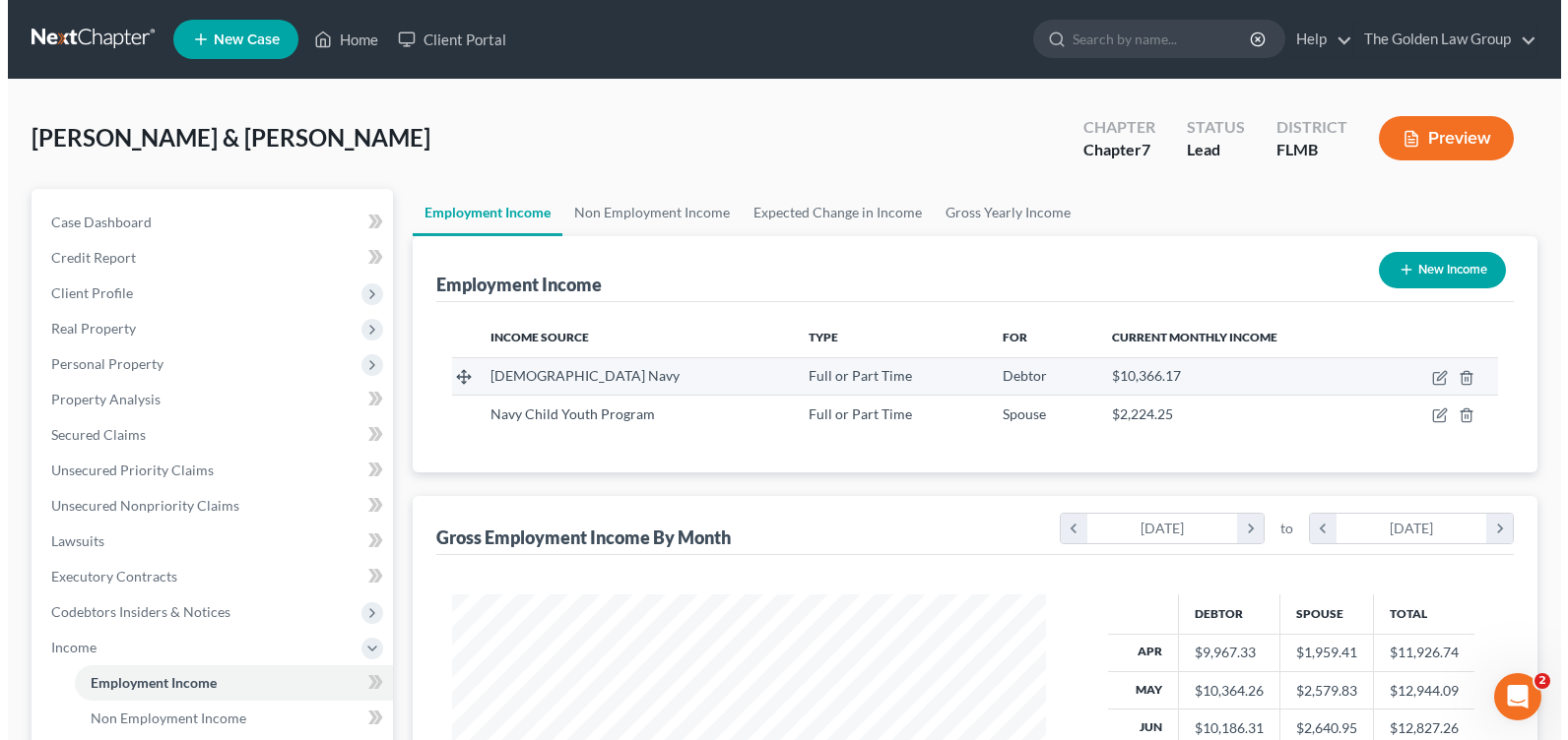
scroll to position [354, 632]
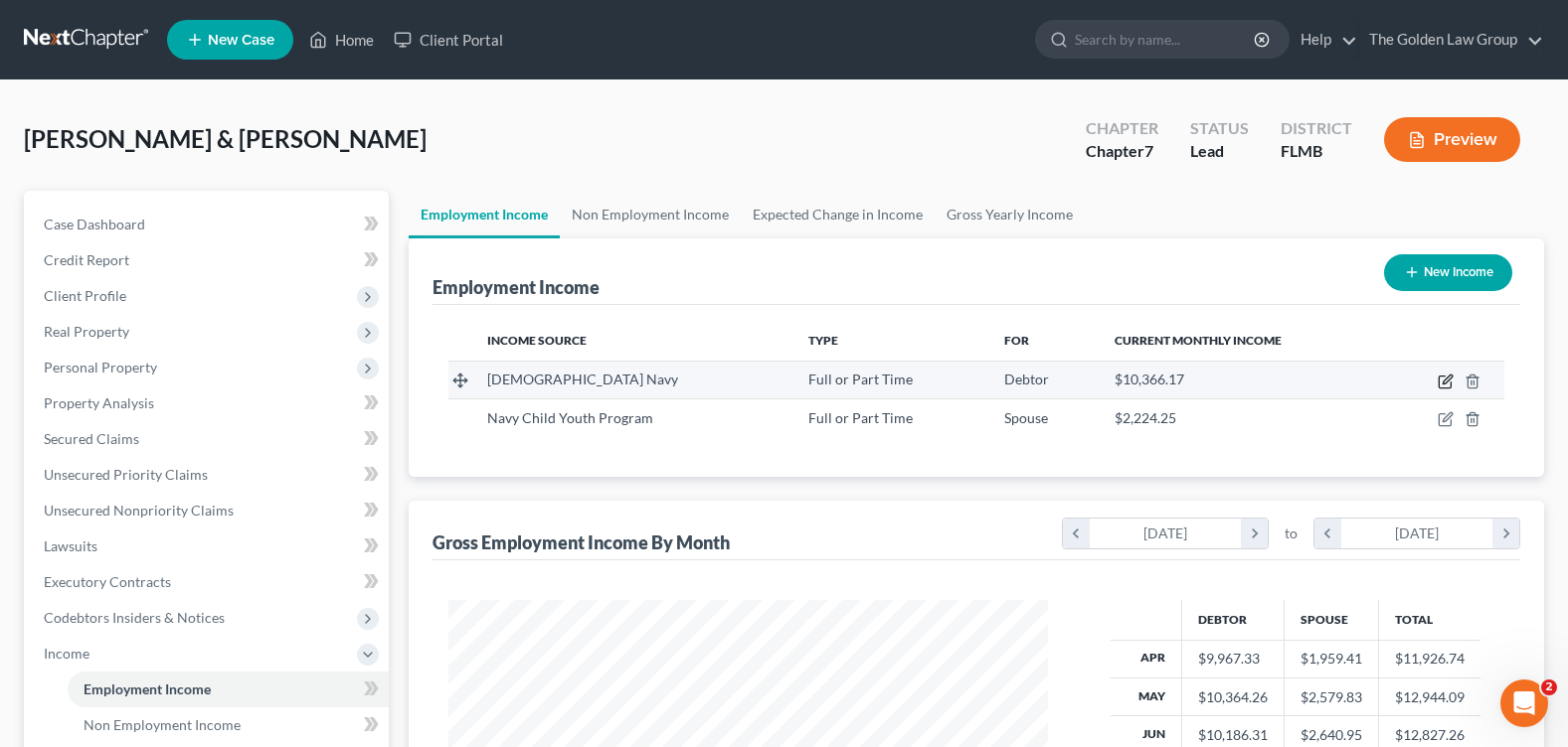
click at [1447, 376] on icon "button" at bounding box center [1445, 382] width 16 height 16
select select "0"
select select "1"
select select "0"
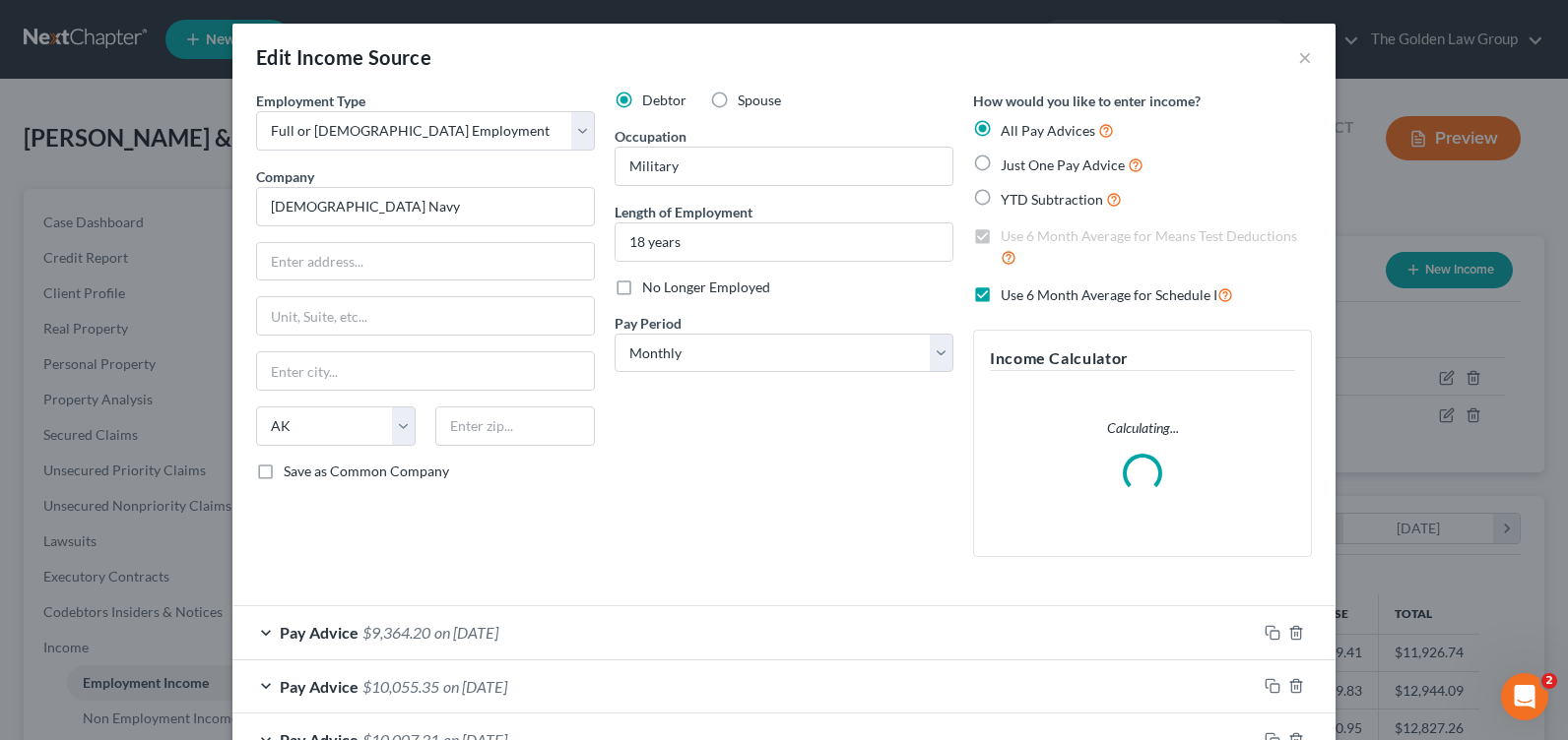
scroll to position [99, 0]
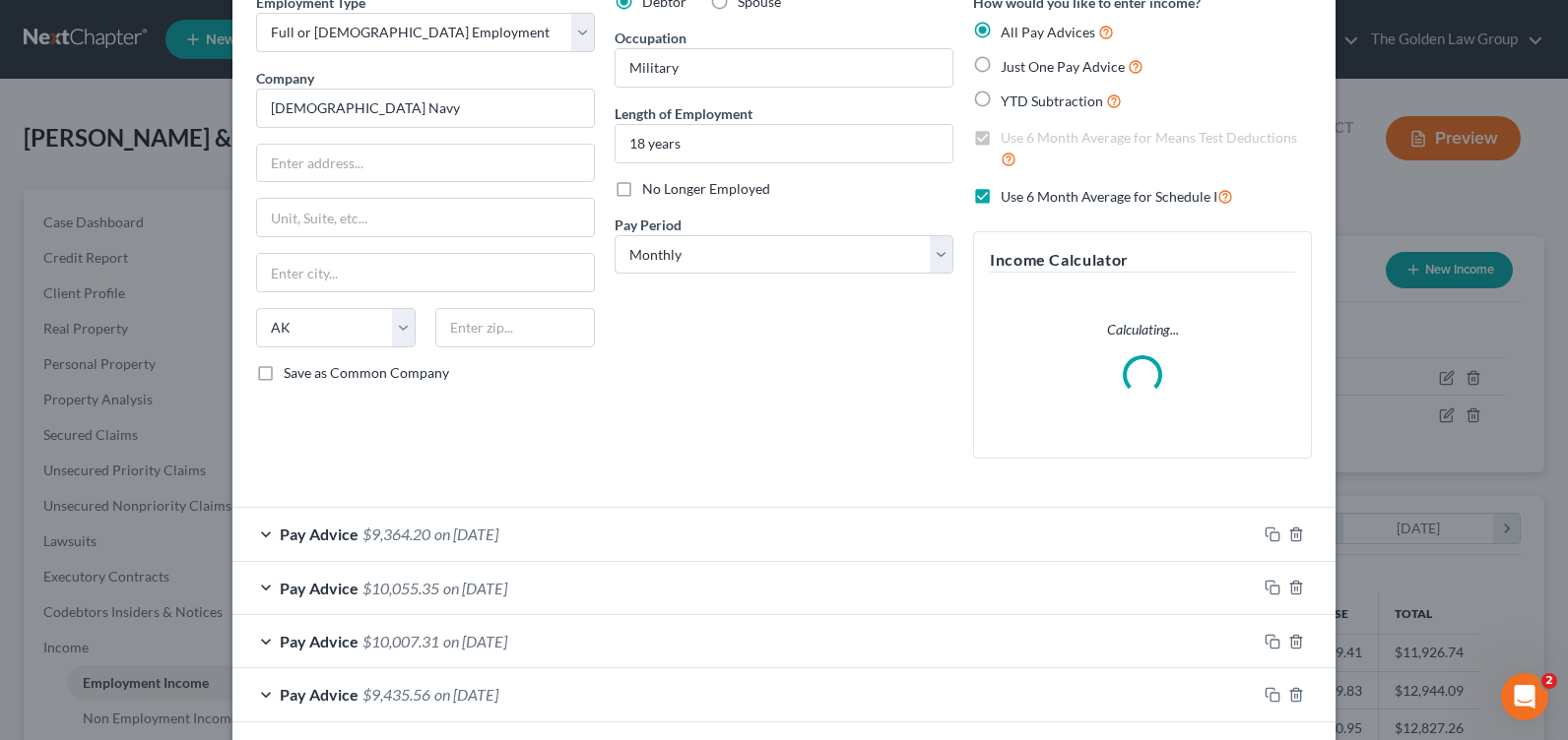
click at [265, 586] on div "Pay Advice $10,055.35 on 08/31/2025" at bounding box center [744, 588] width 1025 height 52
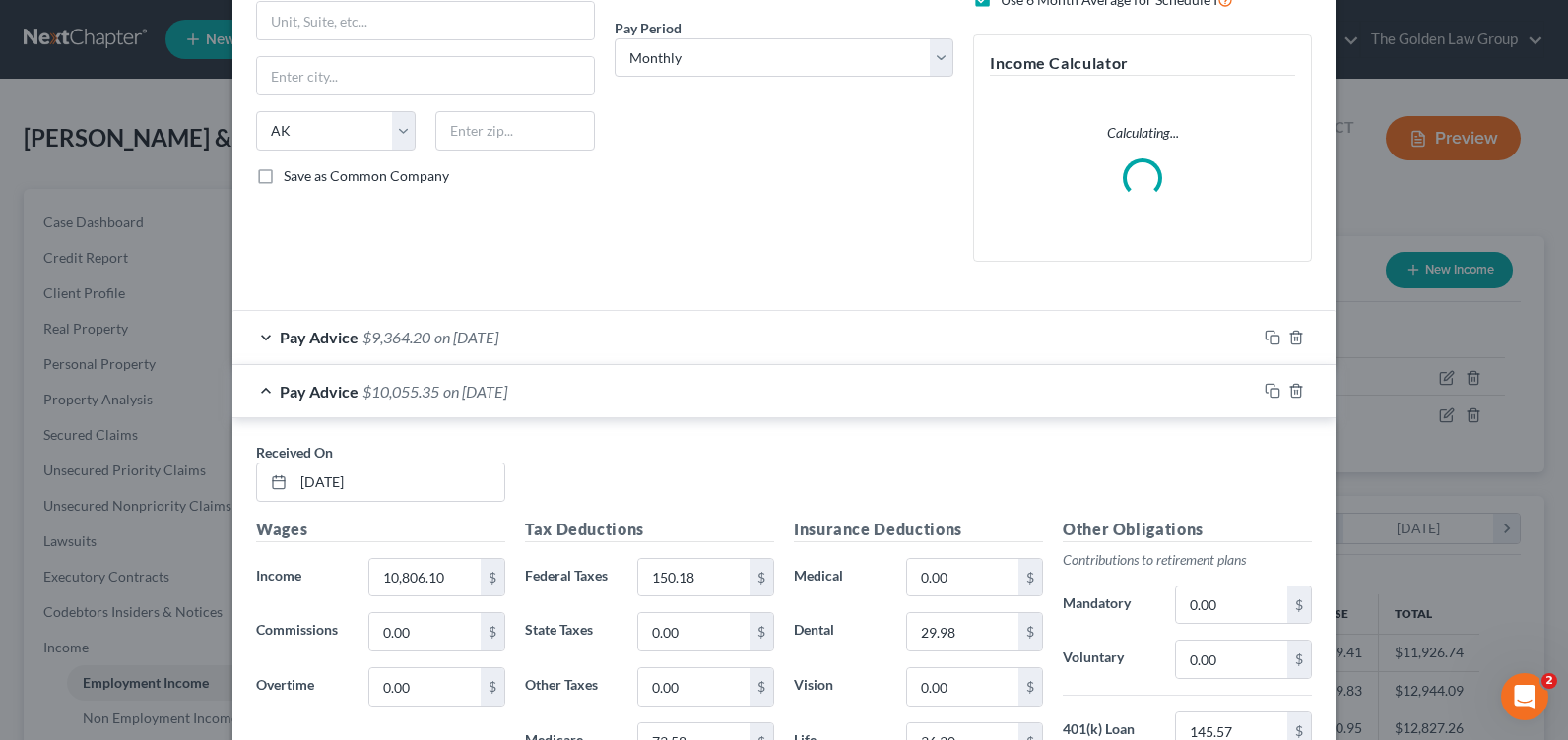
scroll to position [394, 0]
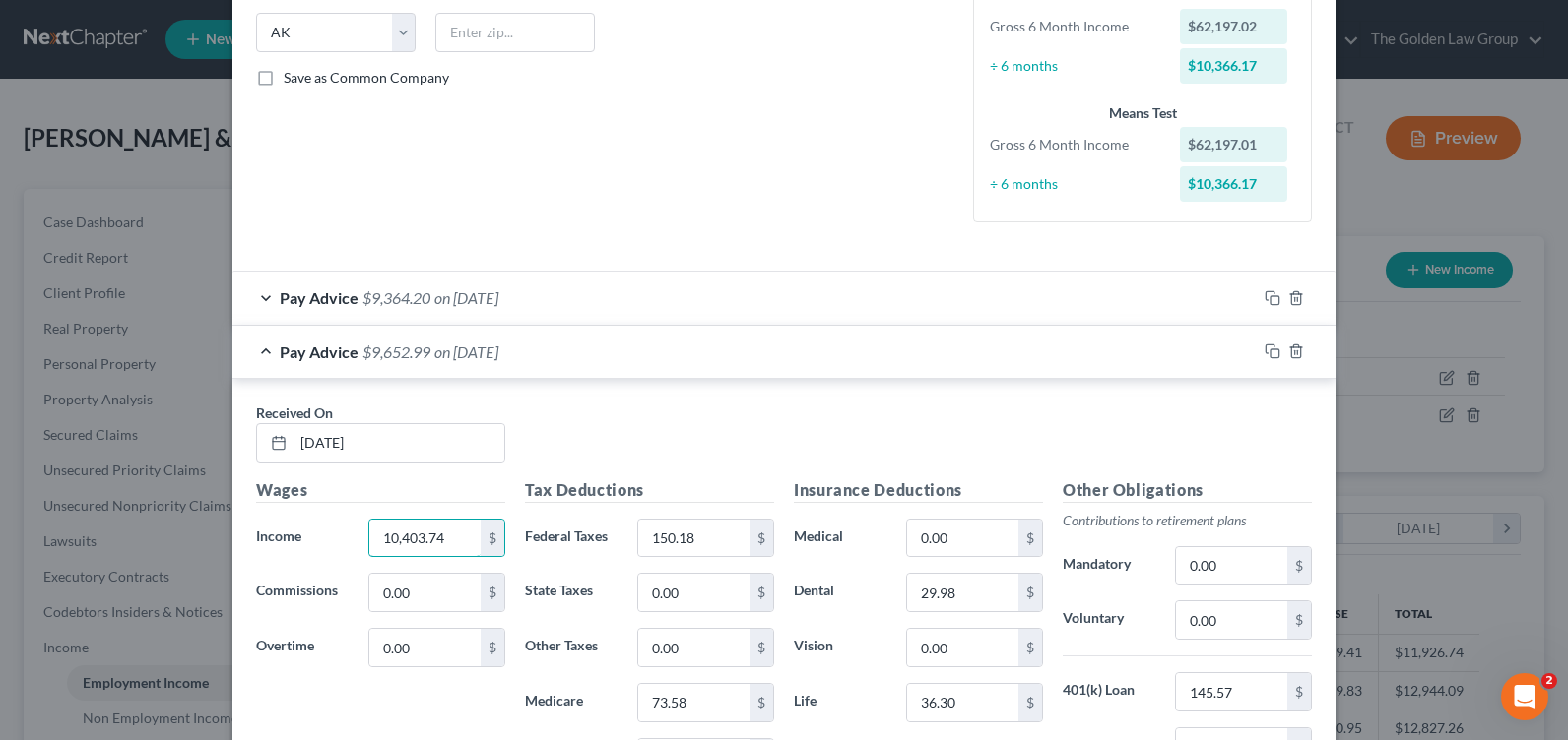
type input "10,403.74"
click at [706, 393] on div "Received On * 08/31/2025 Wages Income * 10,403.74 $ Commissions 0.00 $ Overtime…" at bounding box center [784, 658] width 1103 height 557
click at [686, 539] on input "150.18" at bounding box center [694, 538] width 112 height 38
type input "150.18"
type input "73.58"
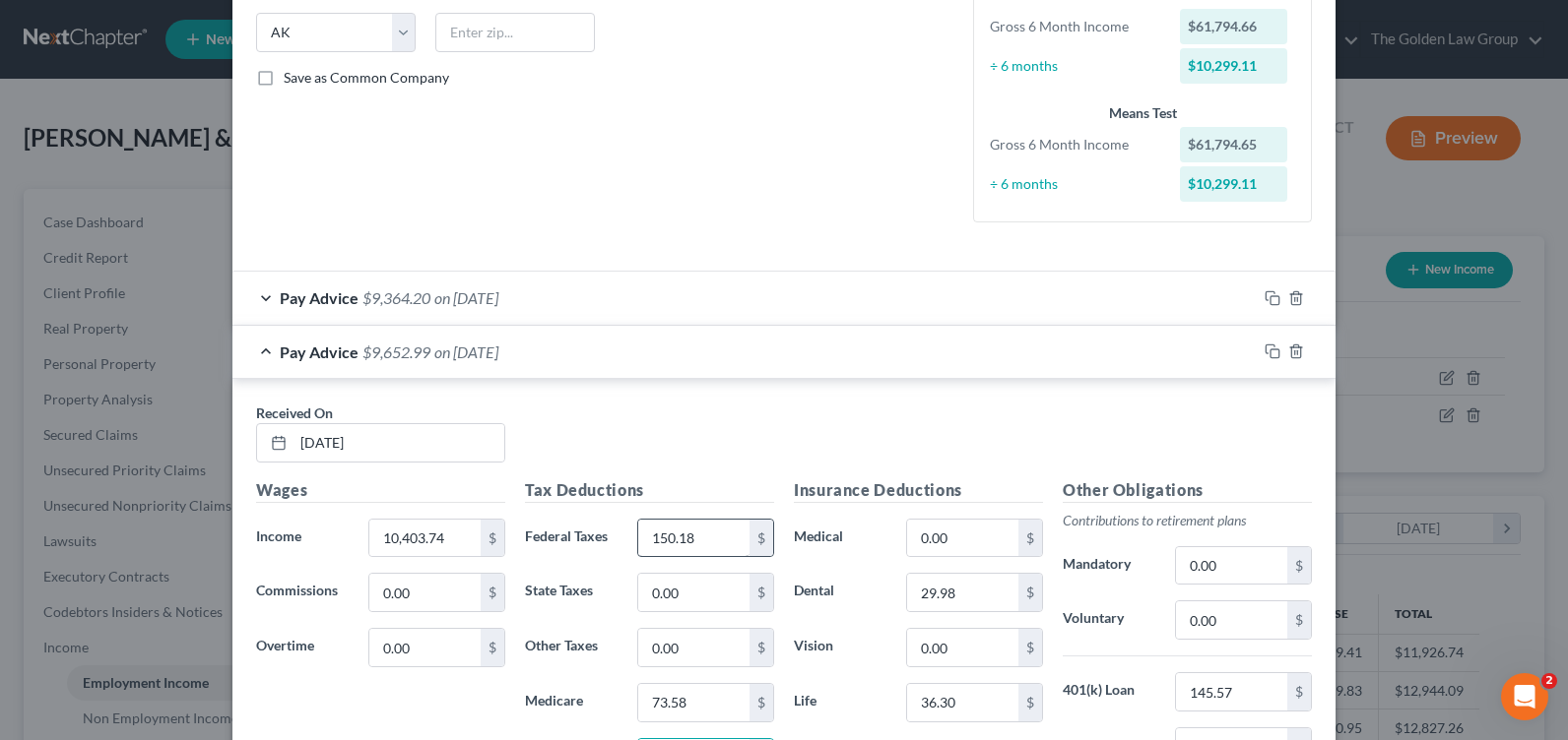
scroll to position [431, 0]
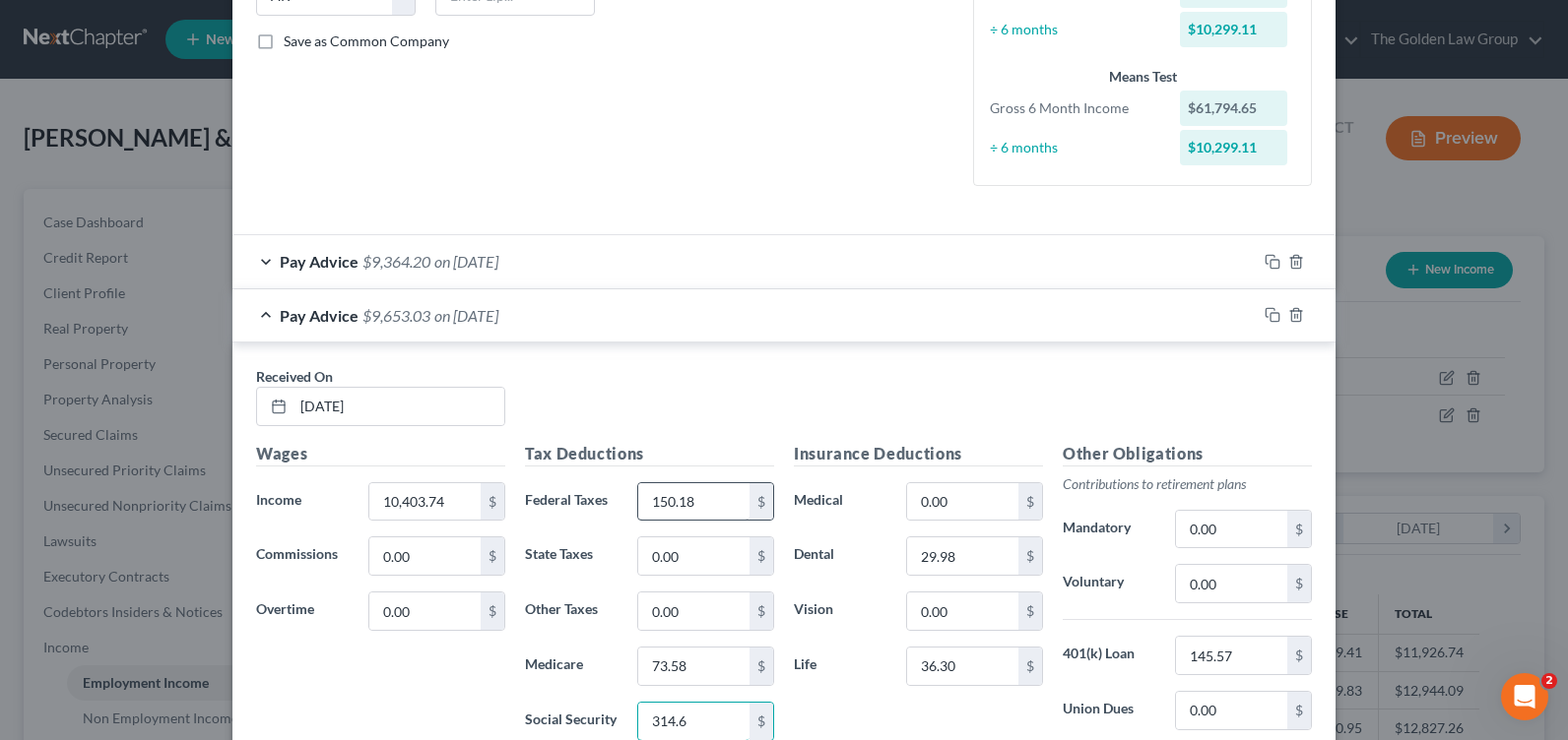
type input "314.64"
click at [961, 557] on input "29.98" at bounding box center [962, 556] width 112 height 38
click at [954, 669] on input "36.30" at bounding box center [962, 667] width 112 height 38
click at [958, 667] on input "36.30" at bounding box center [962, 667] width 112 height 38
type input "3"
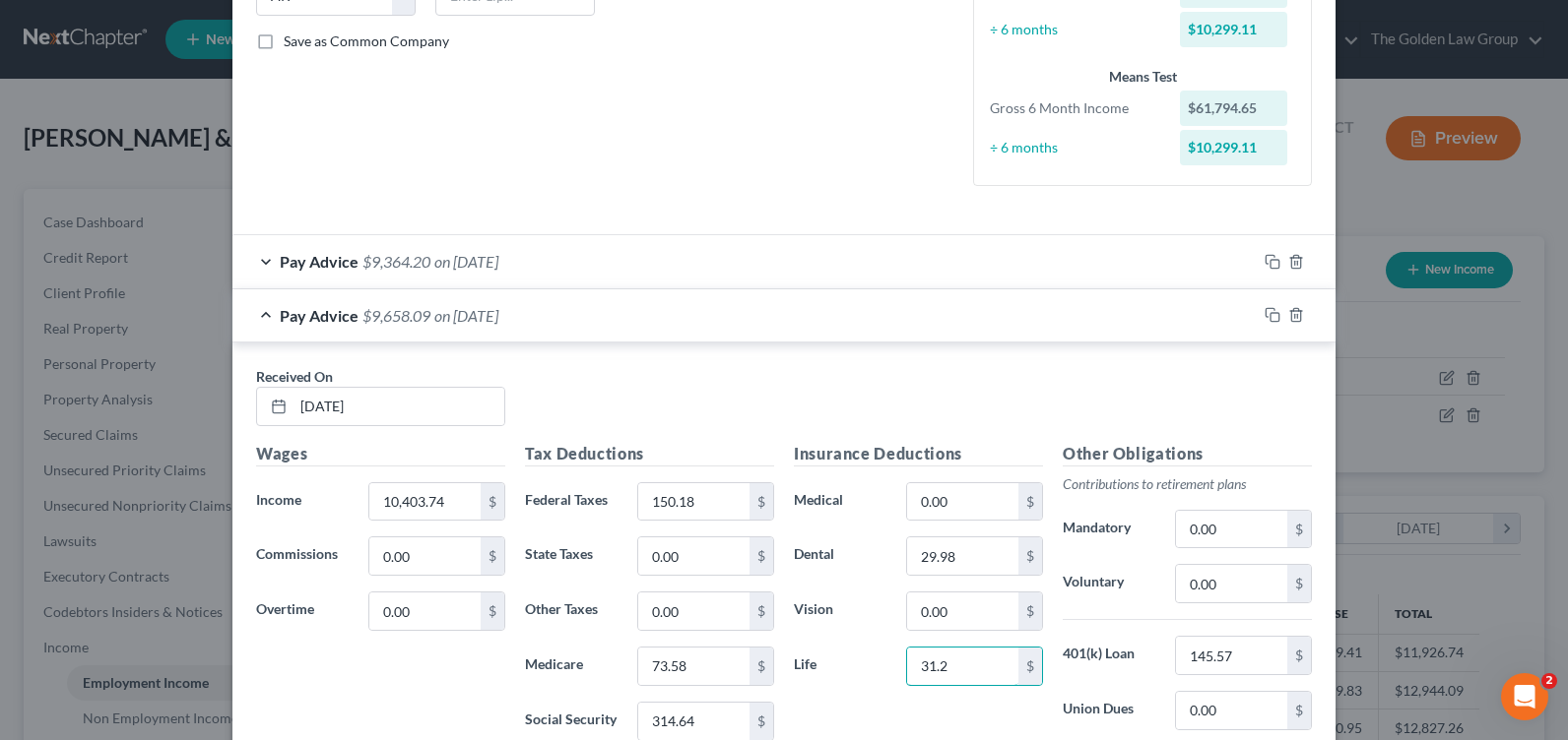
type input "31.2"
click at [714, 385] on div "Received On * 08/31/2025" at bounding box center [784, 404] width 1075 height 76
click at [1226, 663] on input "145.57" at bounding box center [1231, 656] width 112 height 38
click at [1224, 654] on input "0" at bounding box center [1231, 656] width 112 height 38
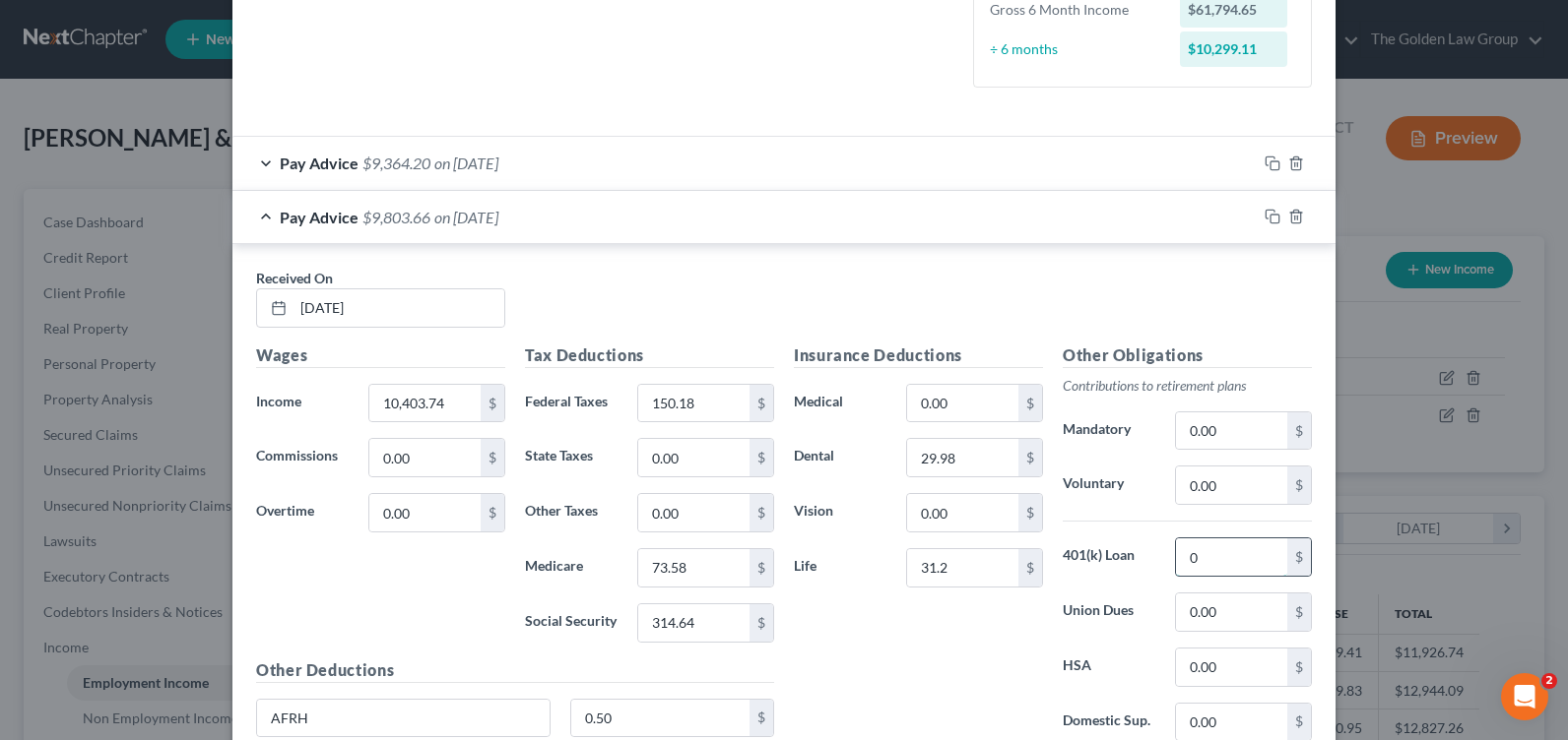
click at [1211, 565] on input "0" at bounding box center [1231, 557] width 112 height 38
drag, startPoint x: 1209, startPoint y: 565, endPoint x: 1158, endPoint y: 555, distance: 52.0
click at [1165, 555] on div "0 $" at bounding box center [1243, 557] width 156 height 40
type input "145.57"
click at [879, 260] on div "Received On * 08/31/2025 Wages Income * 10,403.74 $ Commissions 0.00 $ Overtime…" at bounding box center [784, 523] width 1103 height 557
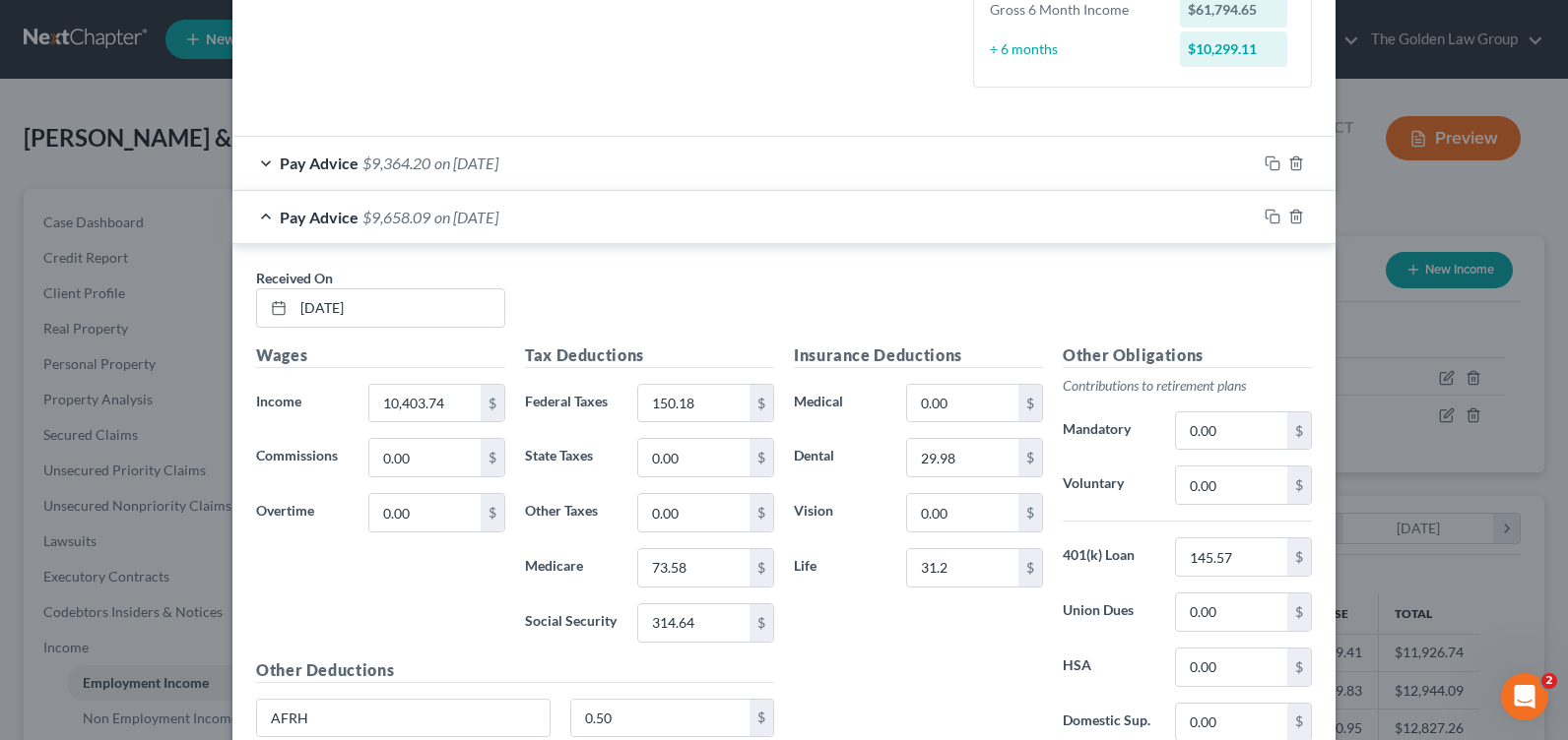
click at [255, 163] on div "Pay Advice $9,364.20 on 09/30/2025" at bounding box center [744, 163] width 1025 height 52
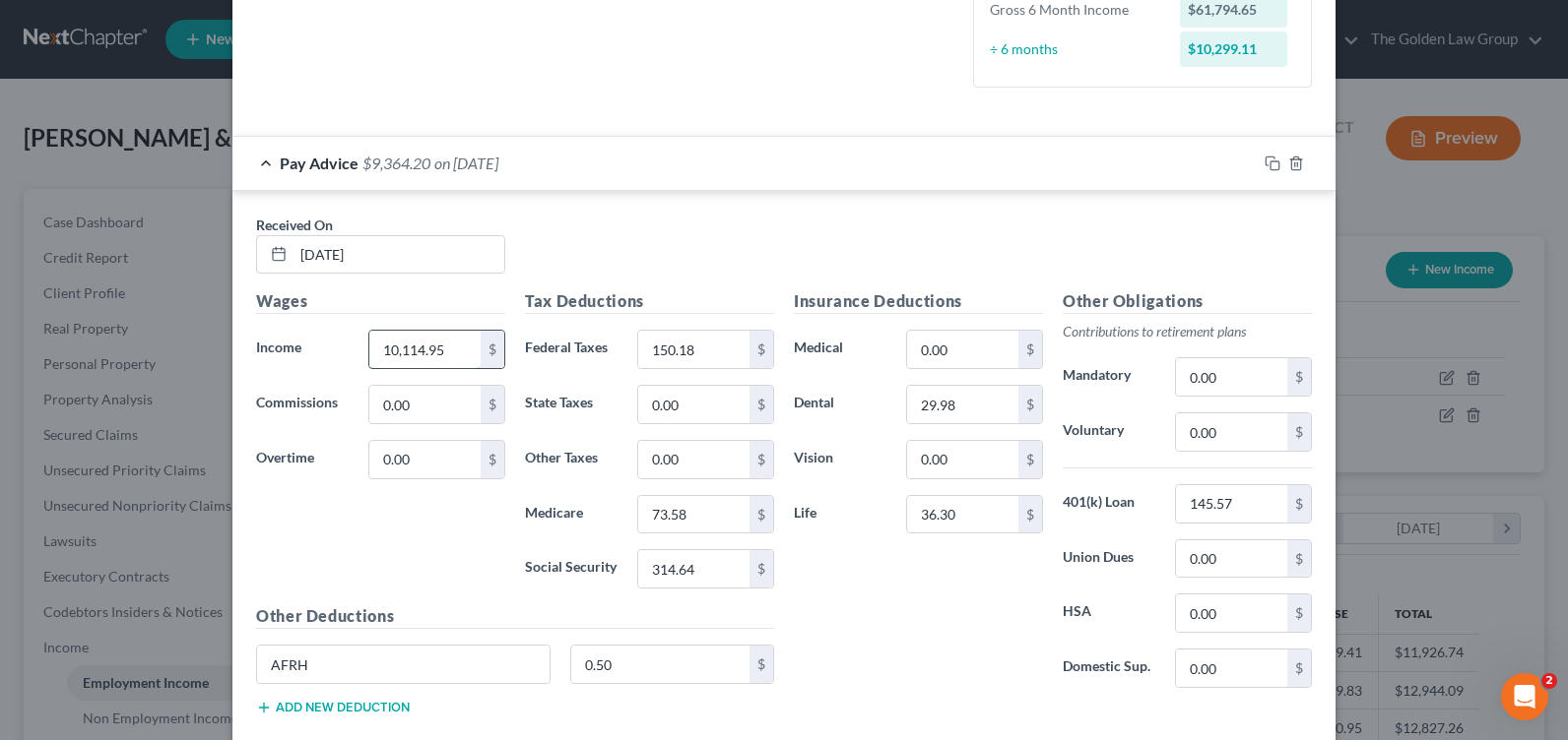
click at [409, 358] on input "10,114.95" at bounding box center [425, 350] width 112 height 38
type input "10,949.16"
click at [653, 354] on input "150.18" at bounding box center [694, 350] width 112 height 38
type input "150.18"
type input "73.58"
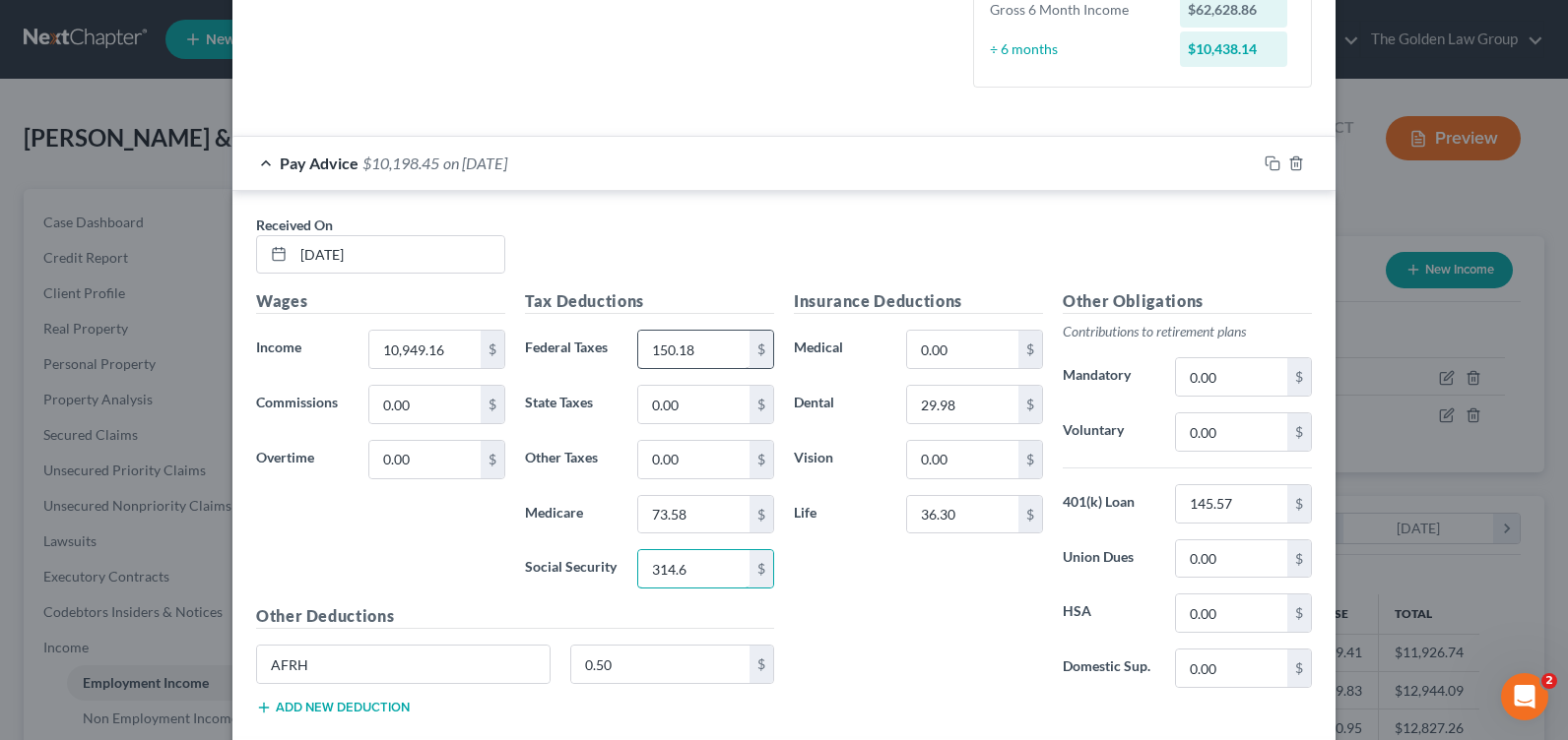
type input "314.64"
click at [1224, 503] on input "145.57" at bounding box center [1231, 504] width 112 height 38
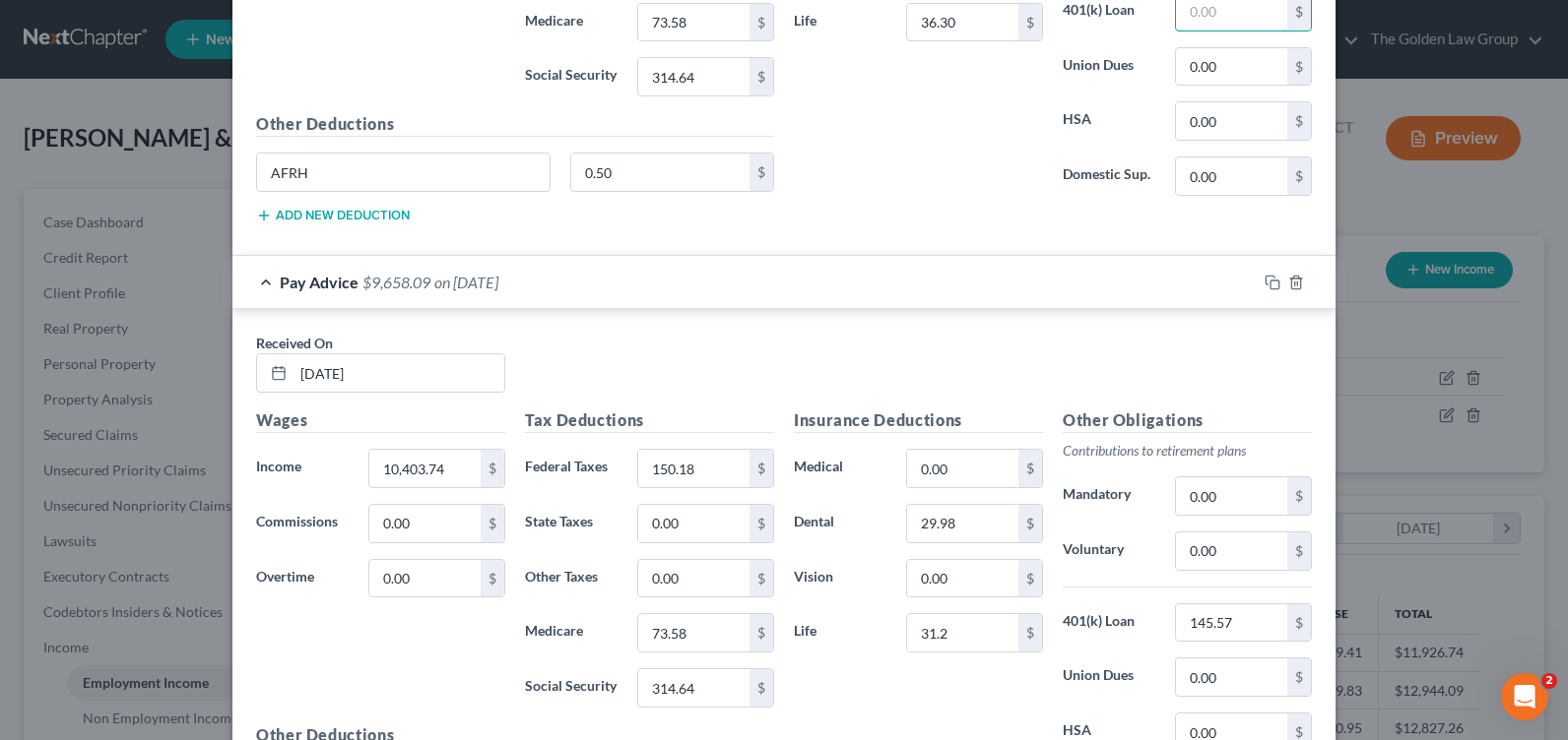
scroll to position [923, 0]
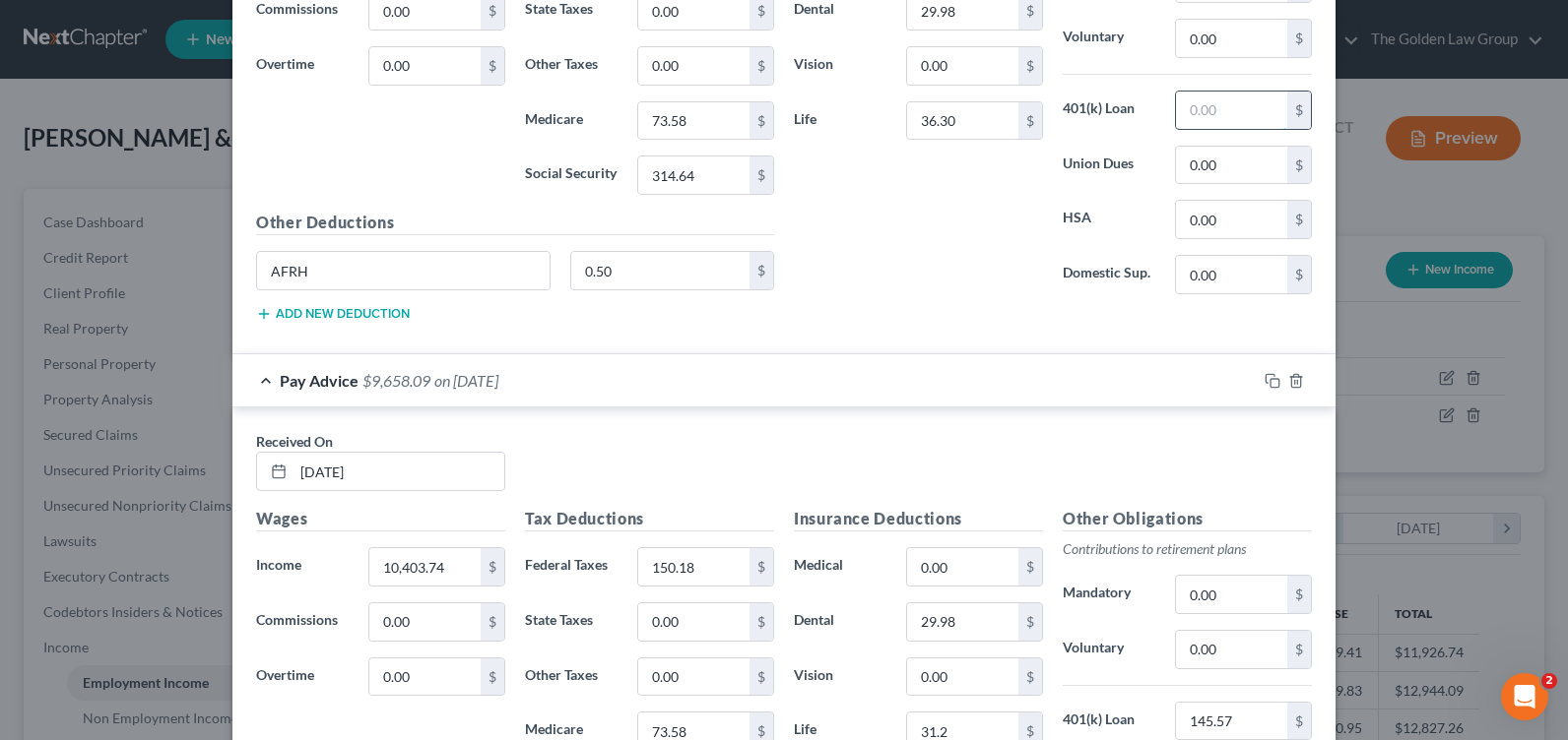
click at [1216, 97] on input "text" at bounding box center [1231, 111] width 112 height 38
type input "145.57"
click at [926, 282] on div "Insurance Deductions Medical 0.00 $ Dental 29.98 $ Vision 0.00 $ Life 36.30 $" at bounding box center [918, 103] width 269 height 415
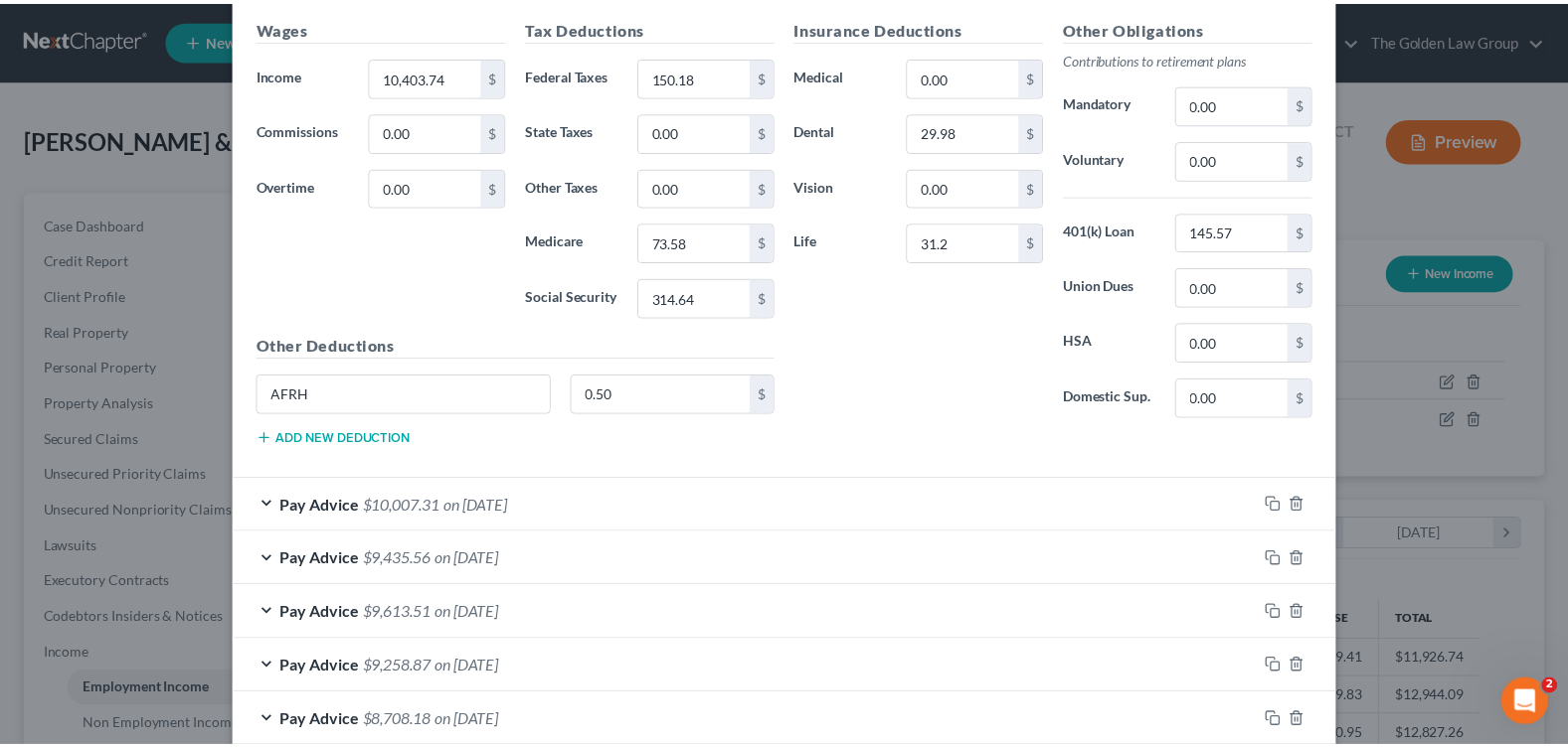
scroll to position [1646, 0]
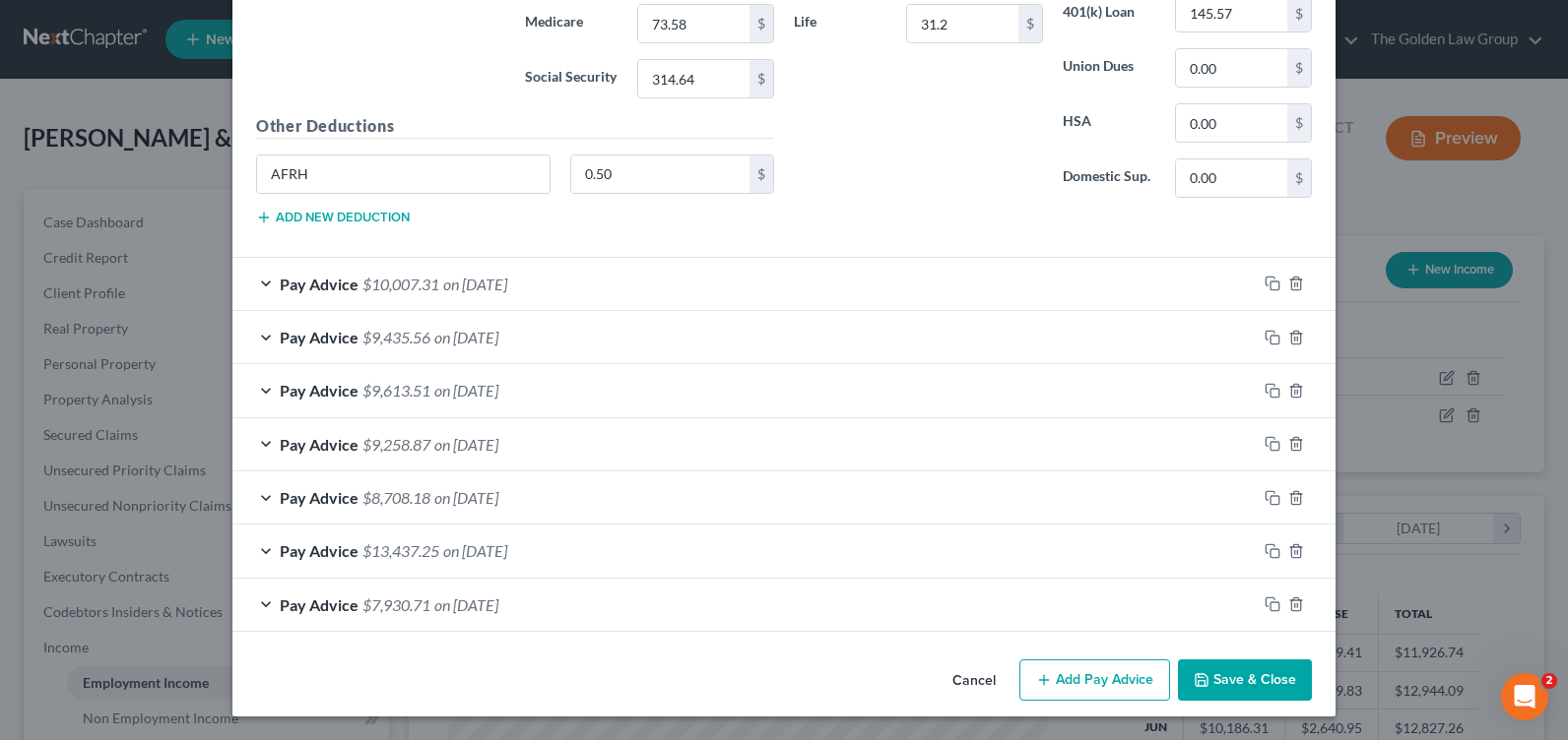
click at [1216, 686] on button "Save & Close" at bounding box center [1245, 681] width 134 height 41
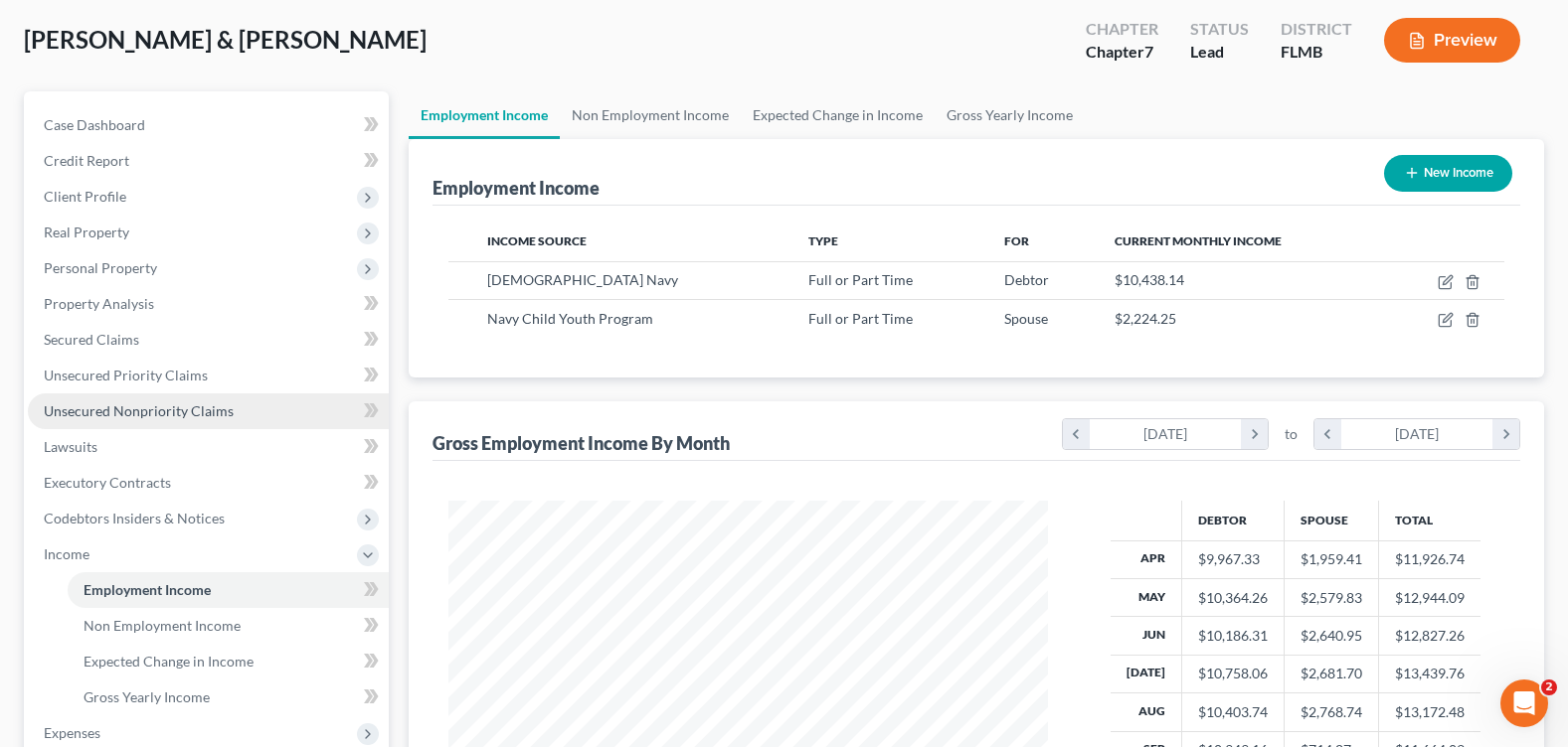
scroll to position [398, 0]
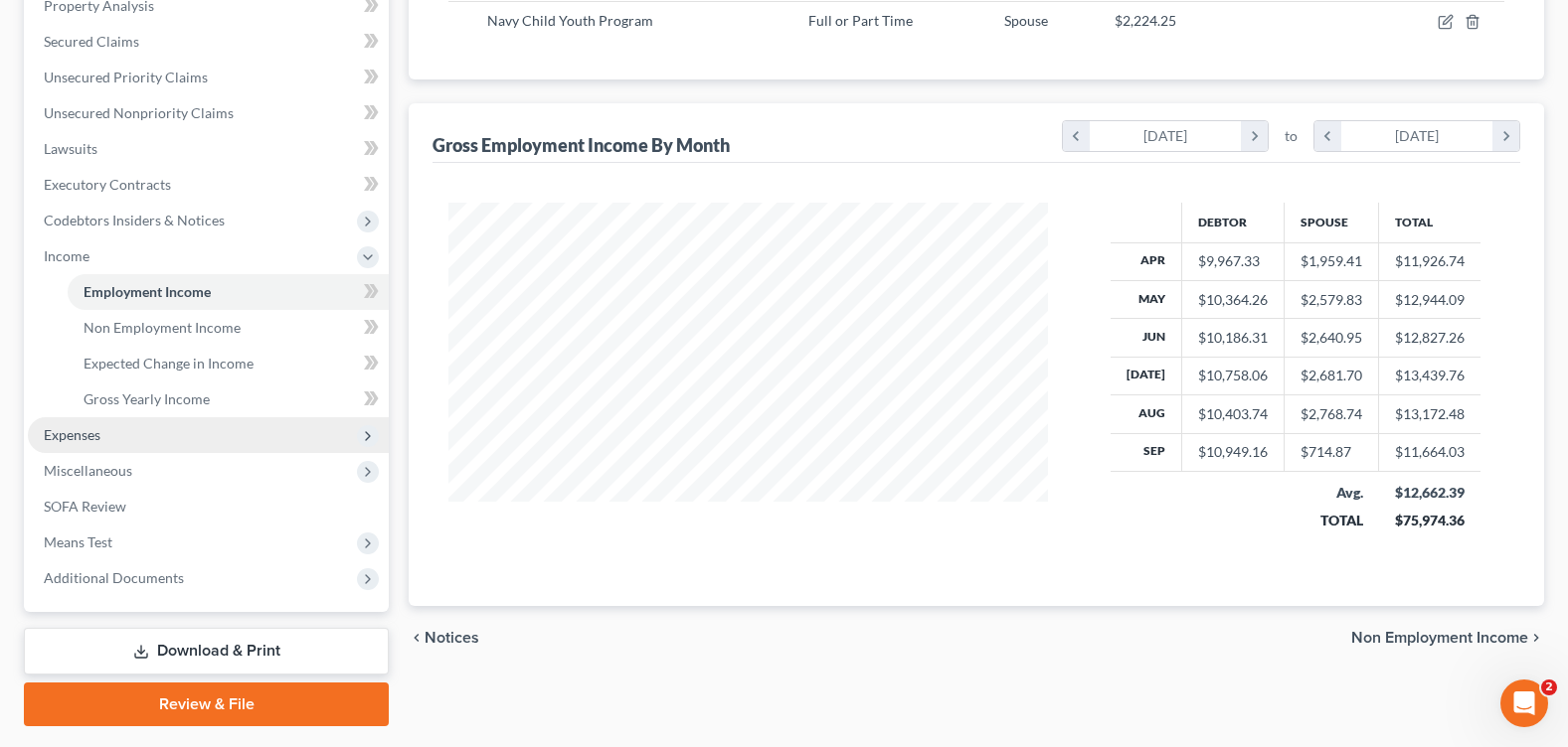
click at [127, 431] on span "Expenses" at bounding box center [208, 436] width 361 height 36
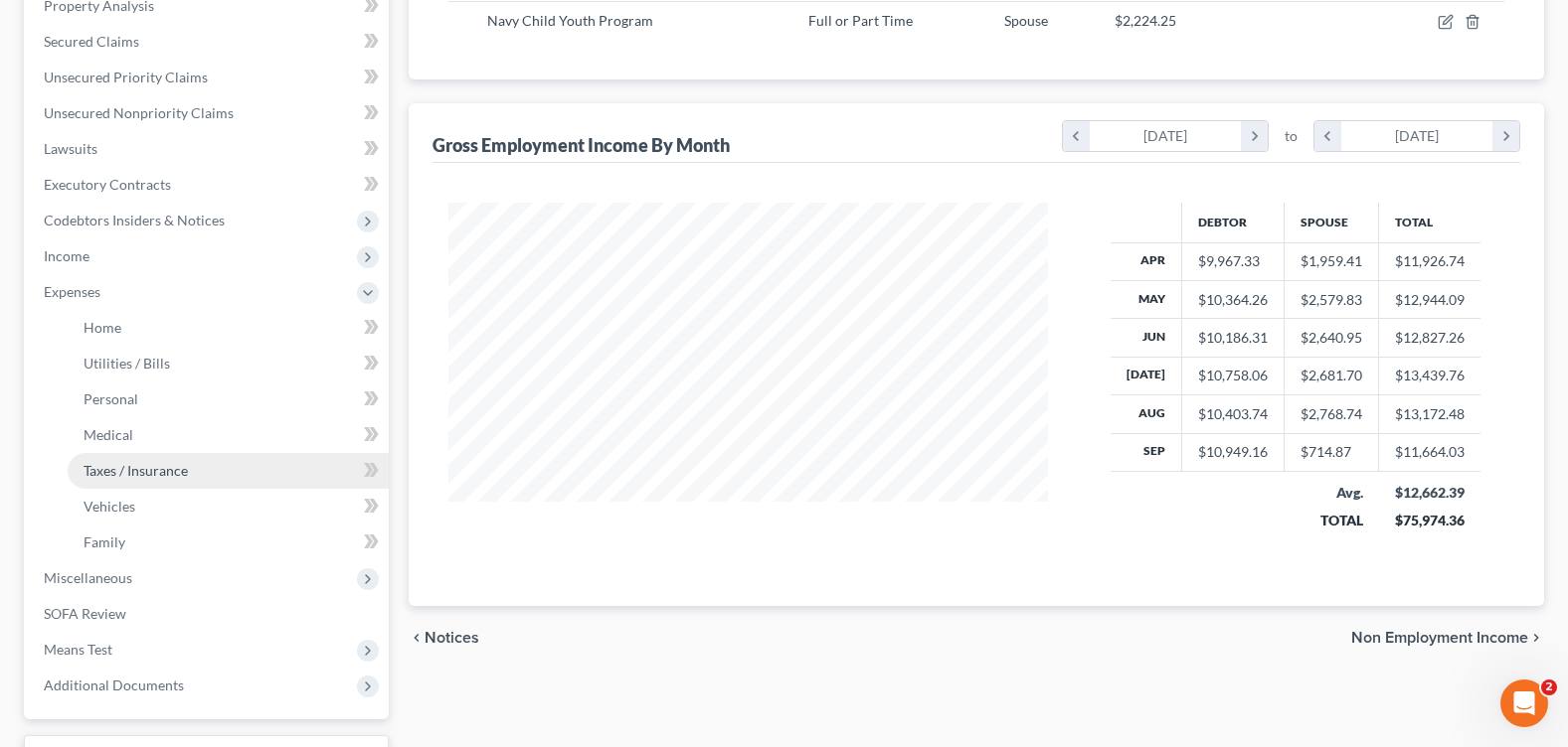
click at [147, 479] on link "Taxes / Insurance" at bounding box center [228, 471] width 321 height 36
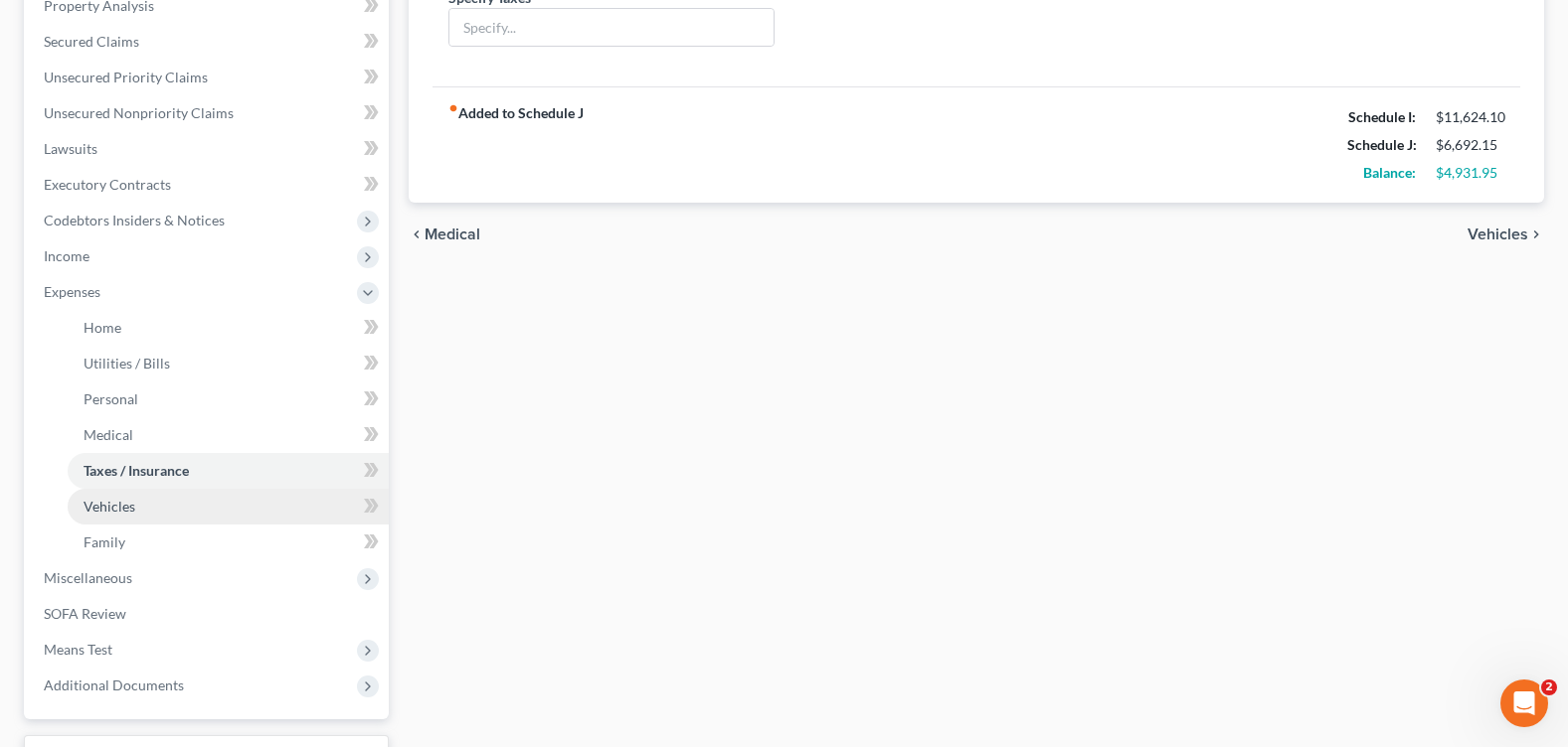
scroll to position [560, 0]
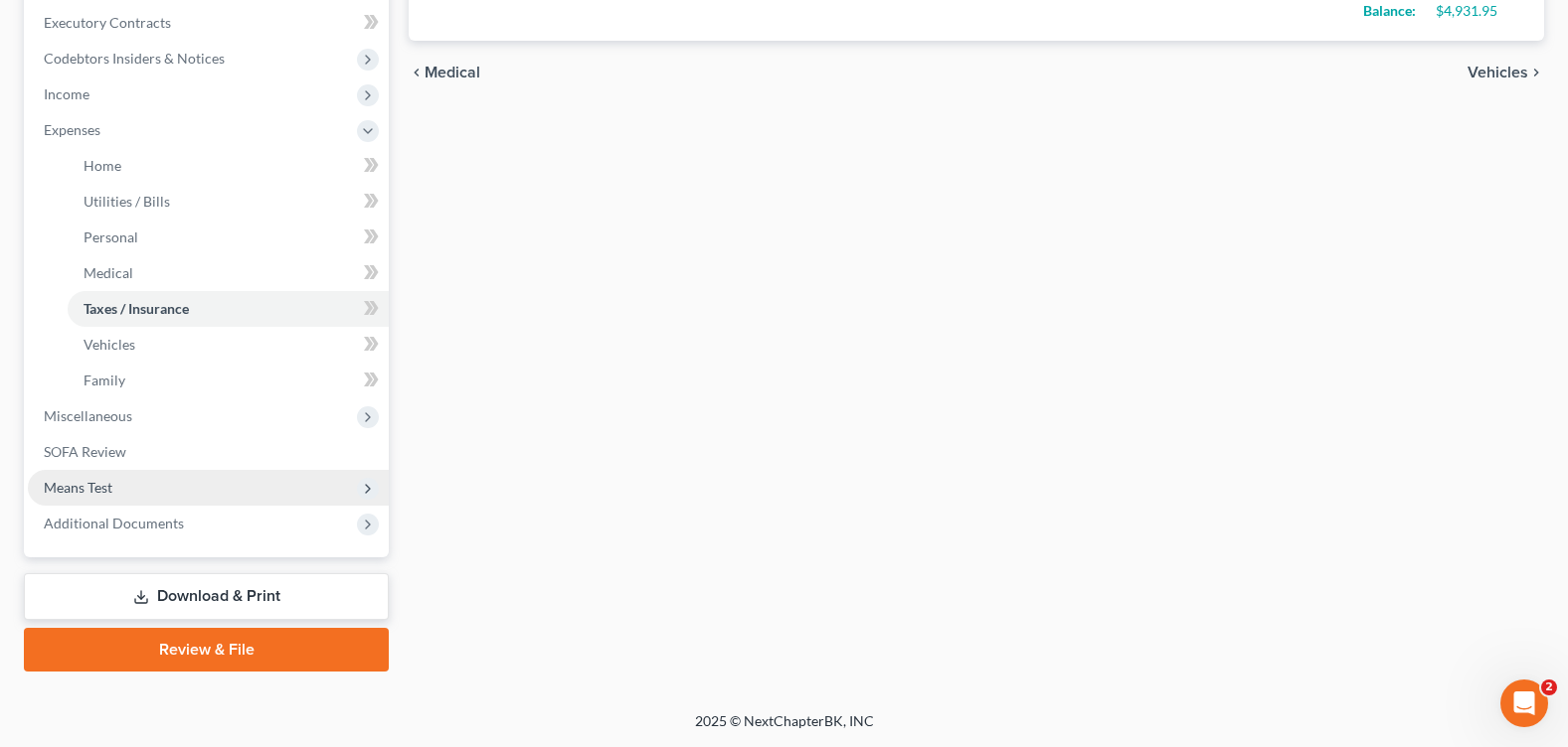
click at [98, 485] on span "Means Test" at bounding box center [78, 487] width 69 height 17
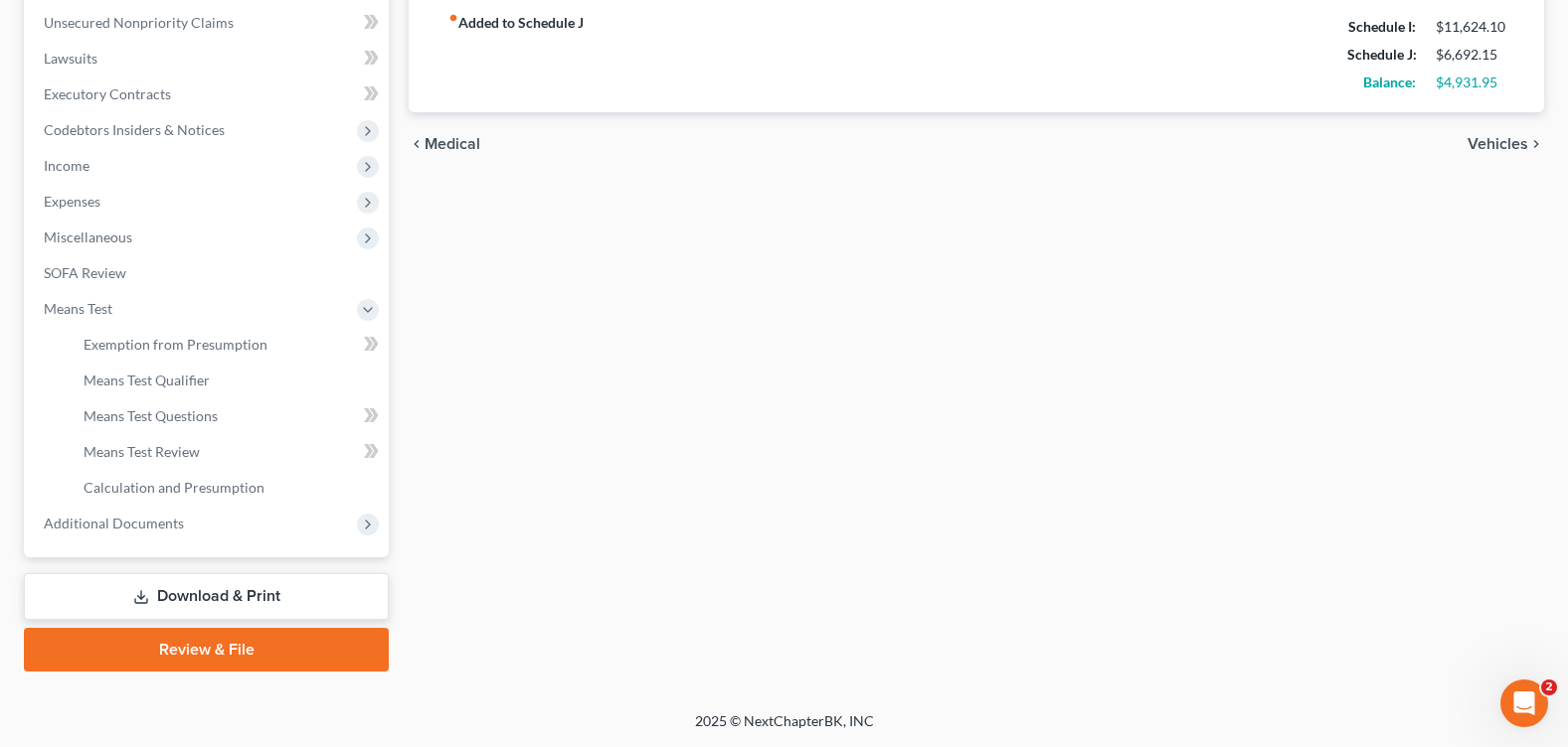
scroll to position [488, 0]
click at [182, 436] on link "Means Test Review" at bounding box center [228, 453] width 321 height 36
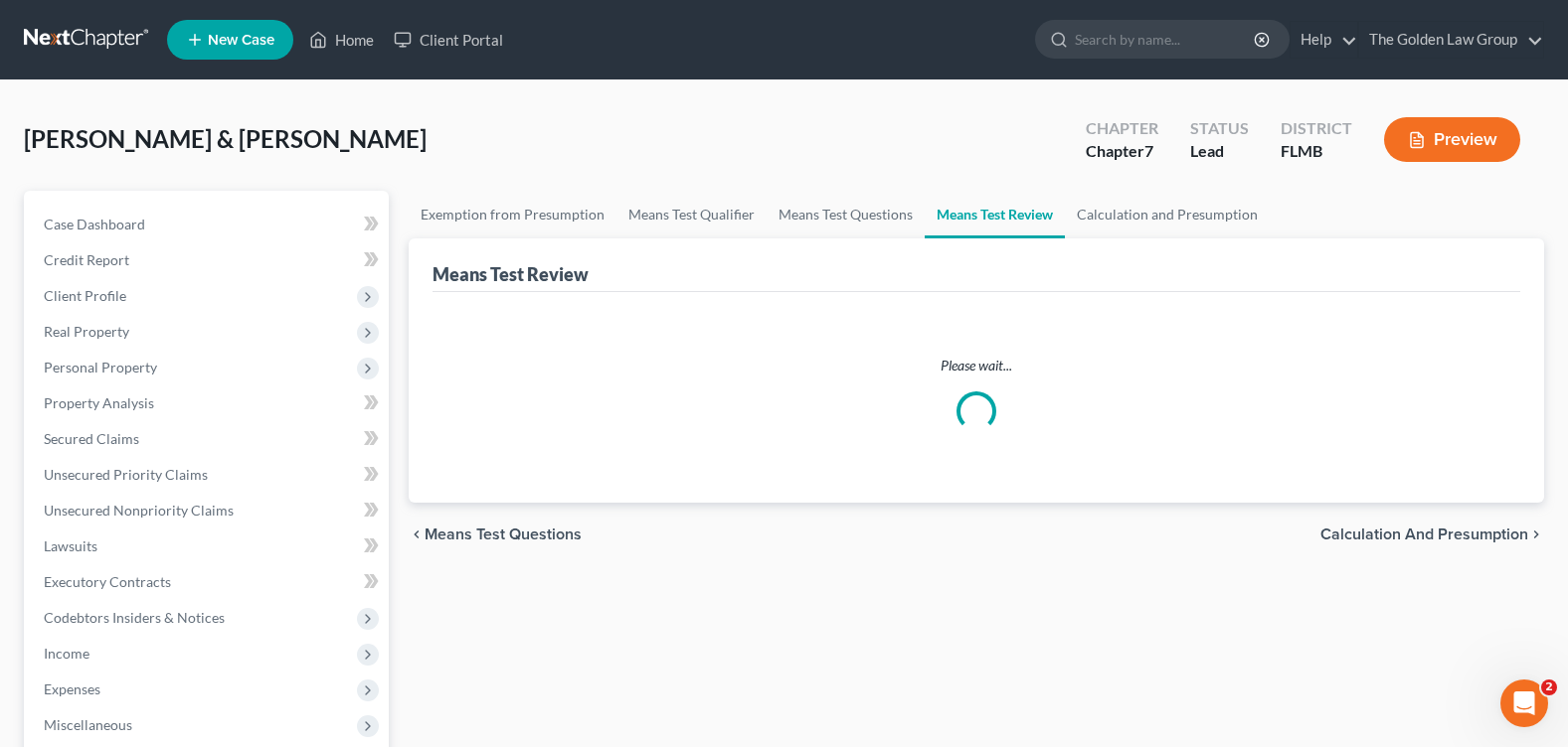
click at [668, 103] on div "Gantus, Keiry & Tessa Upgraded Chapter Chapter 7 Status Lead District FLMB Prev…" at bounding box center [784, 640] width 1568 height 1119
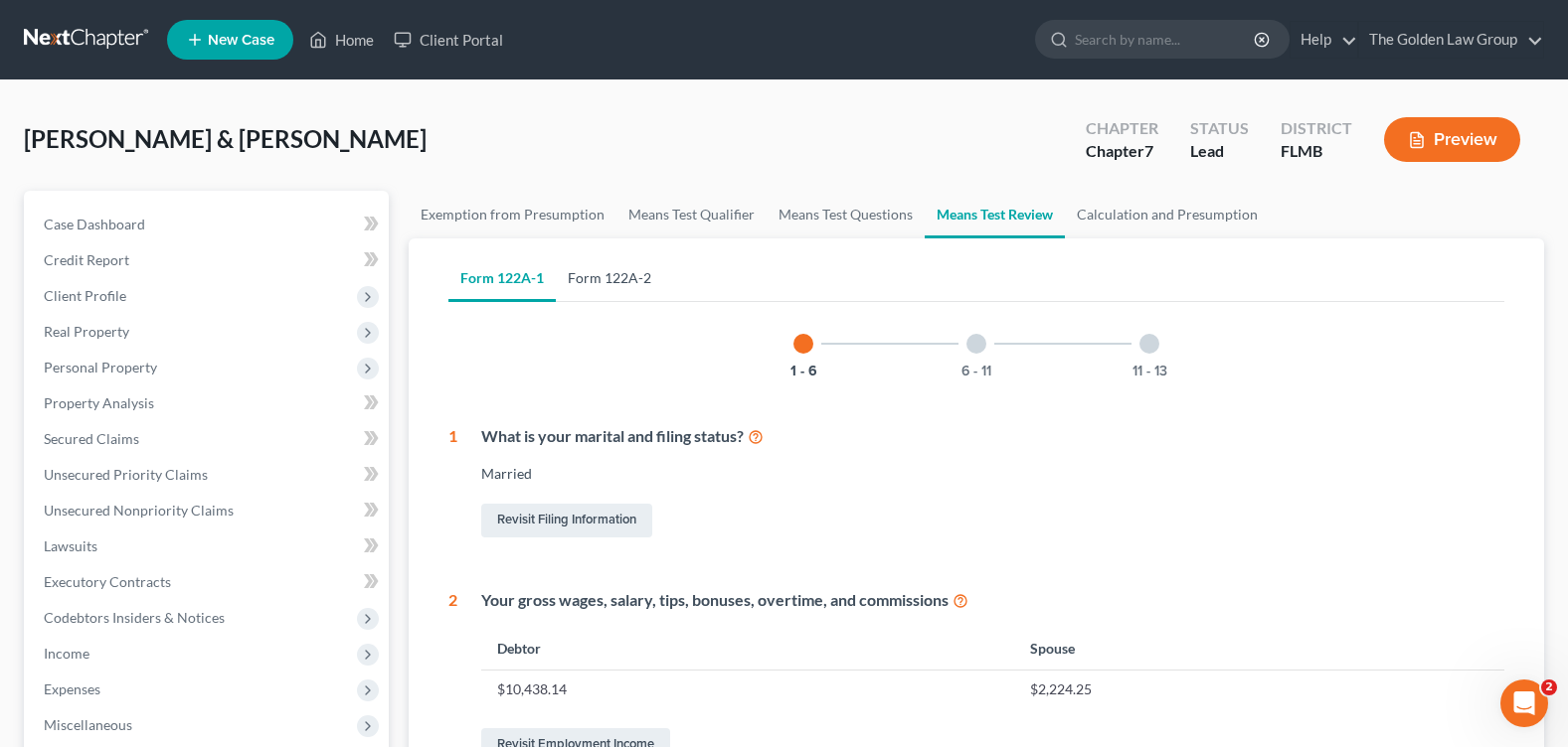
click at [589, 269] on link "Form 122A-2" at bounding box center [609, 278] width 108 height 48
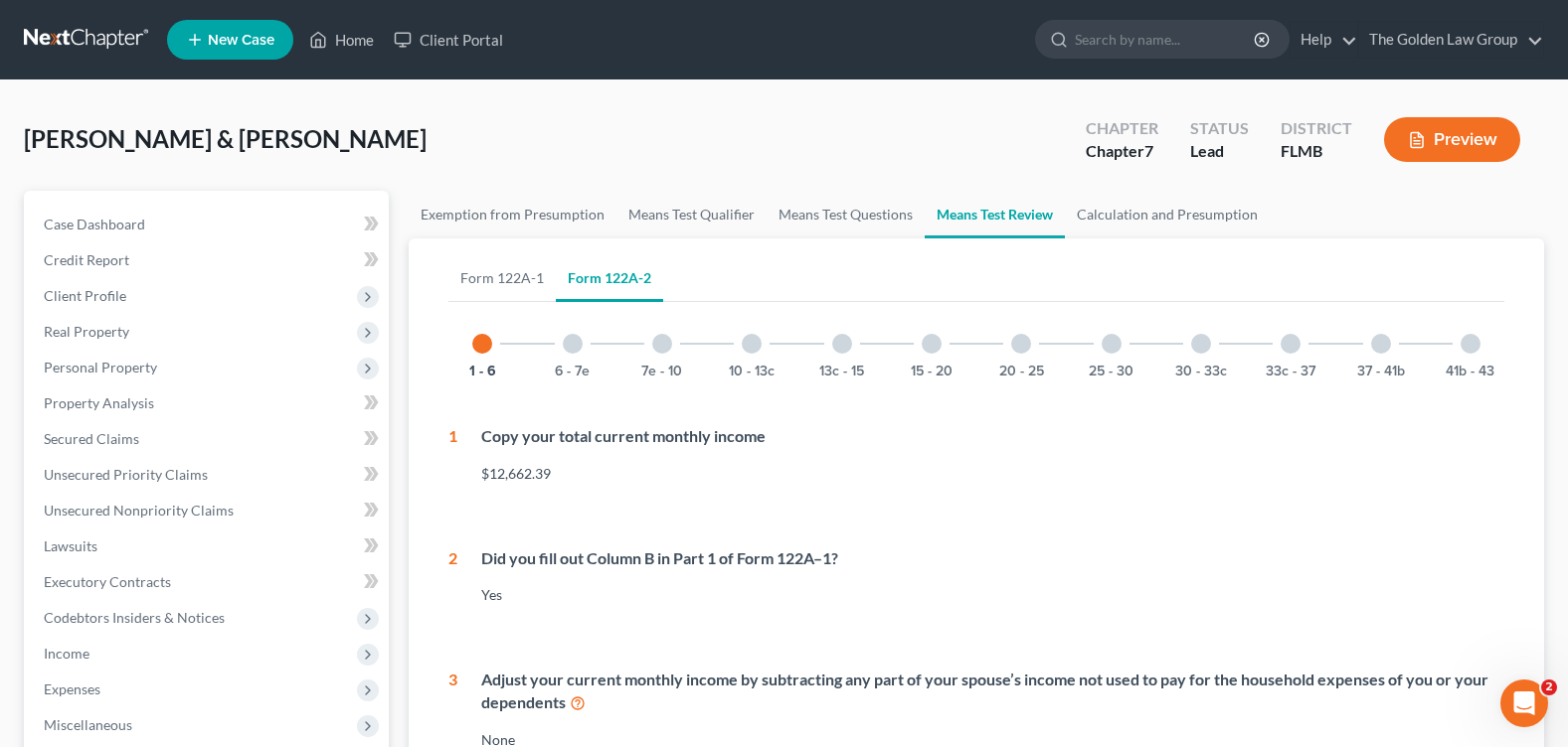
click at [1466, 344] on div at bounding box center [1470, 344] width 20 height 20
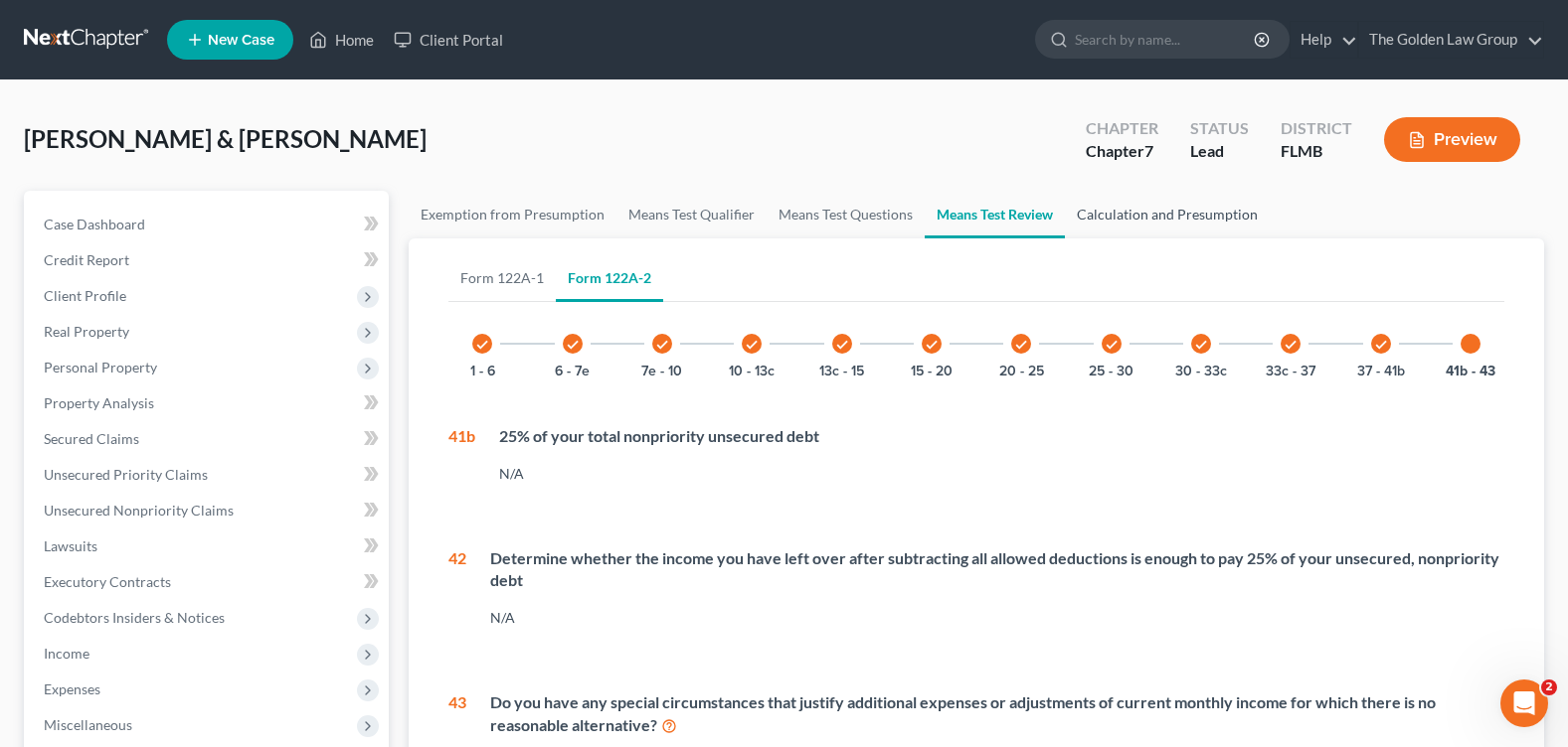
click at [1153, 209] on link "Calculation and Presumption" at bounding box center [1166, 214] width 204 height 48
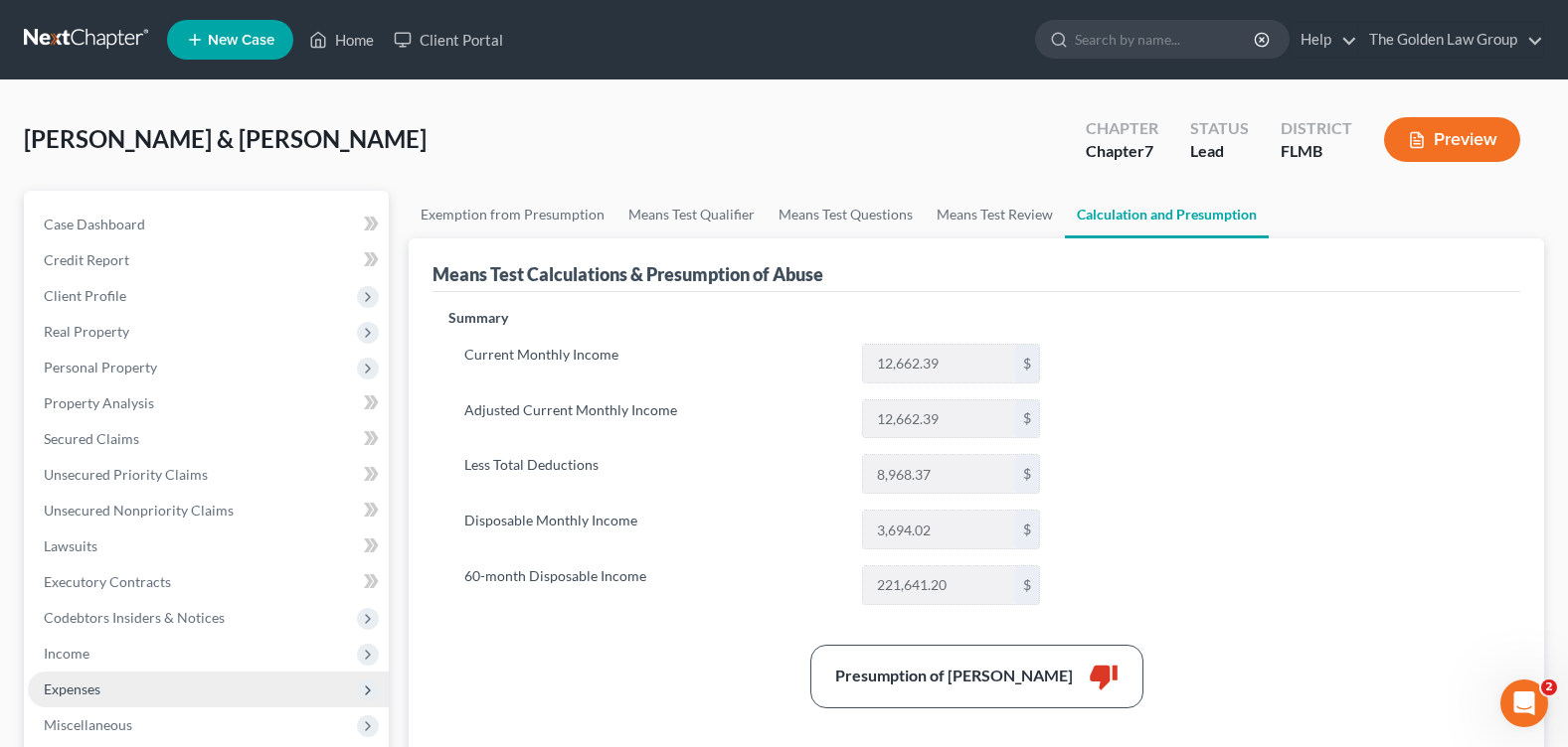
click at [149, 679] on span "Expenses" at bounding box center [208, 690] width 361 height 36
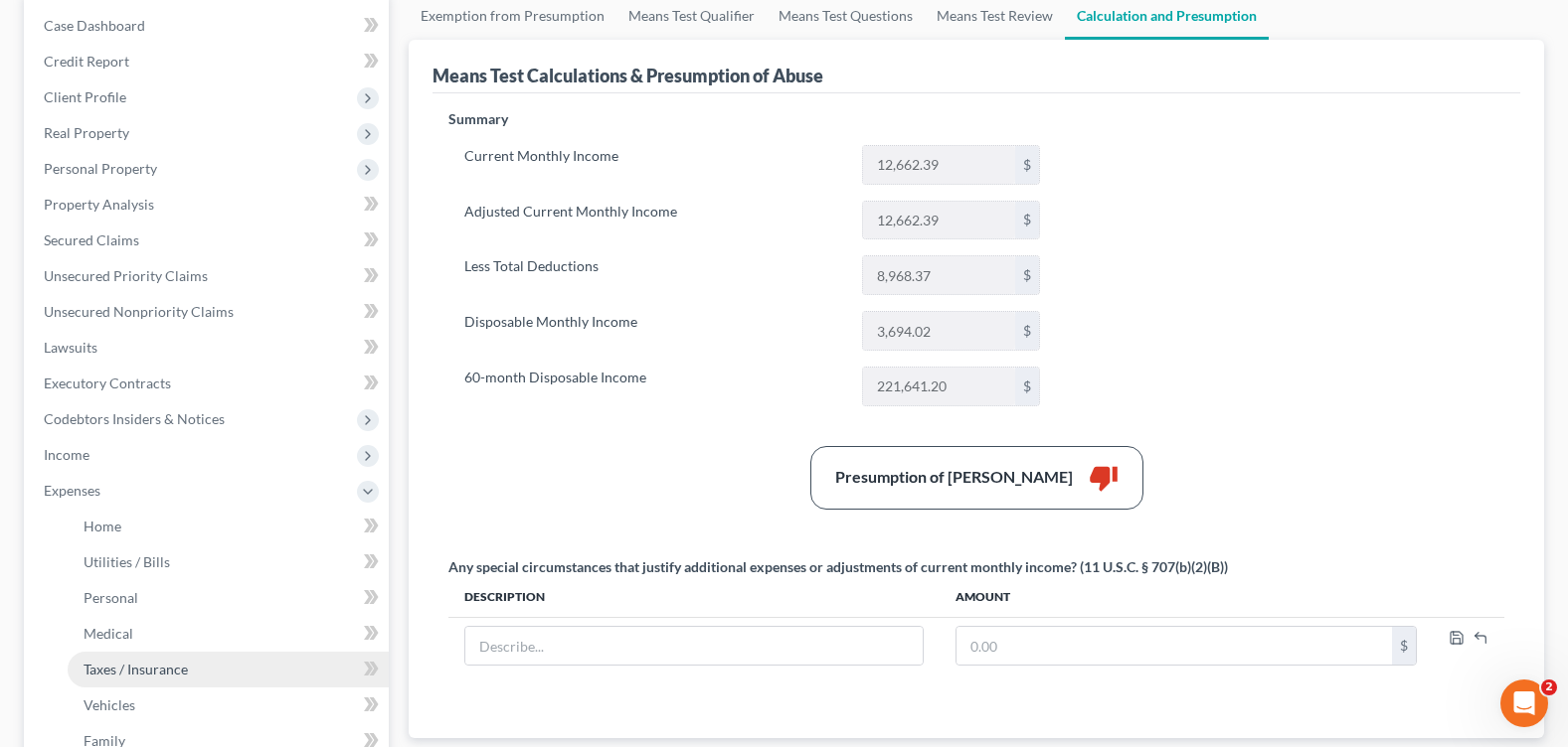
scroll to position [398, 0]
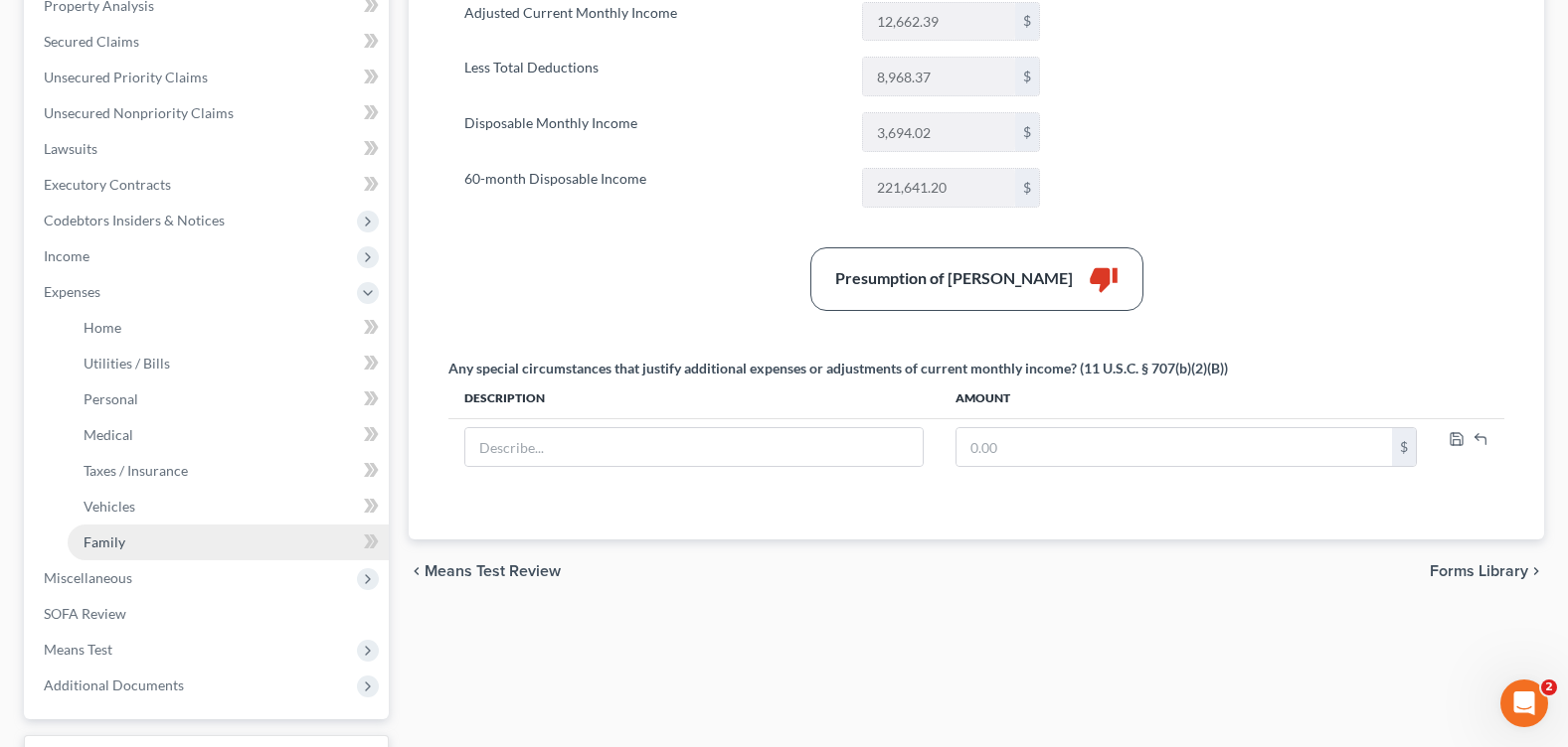
click at [124, 543] on span "Family" at bounding box center [105, 542] width 42 height 17
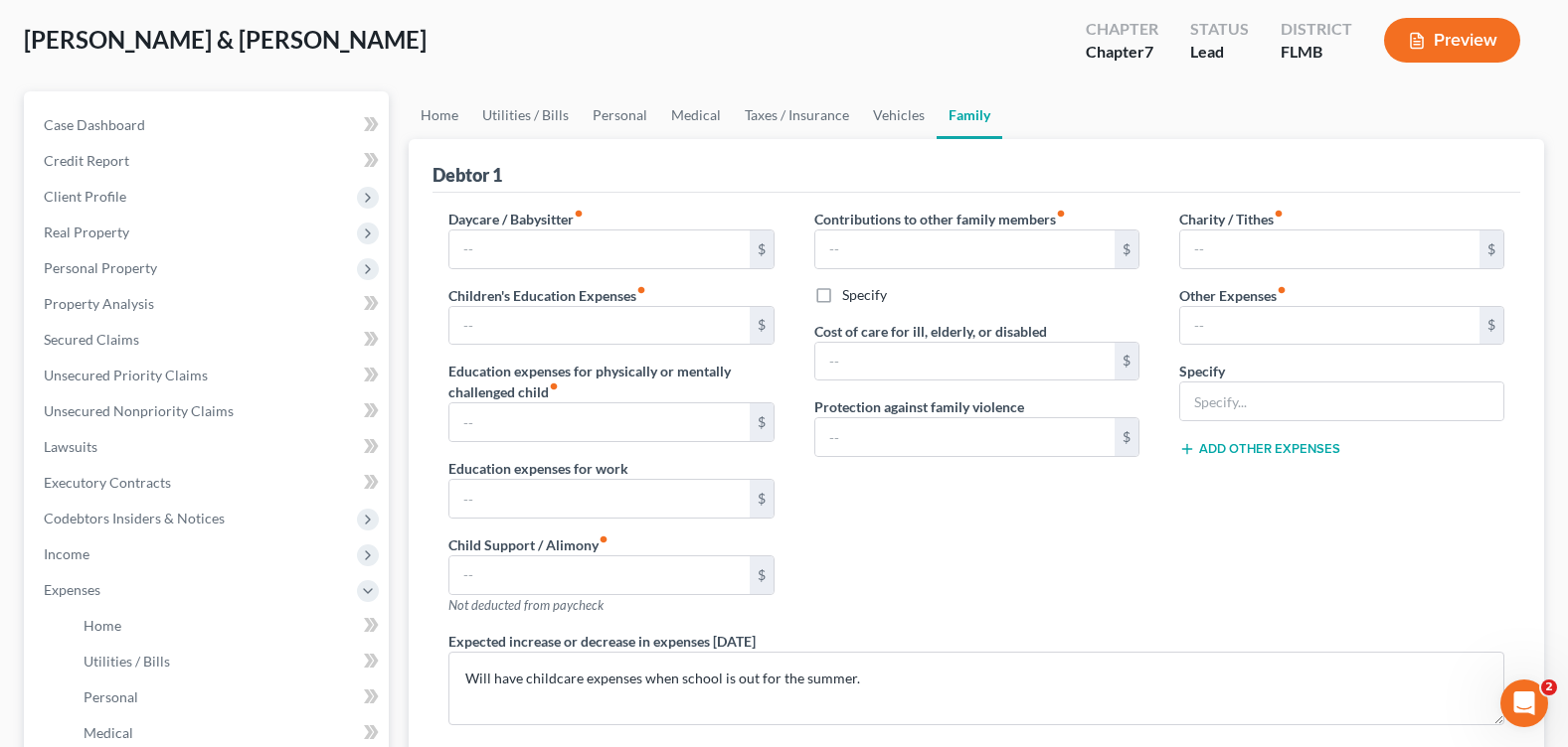
scroll to position [198, 0]
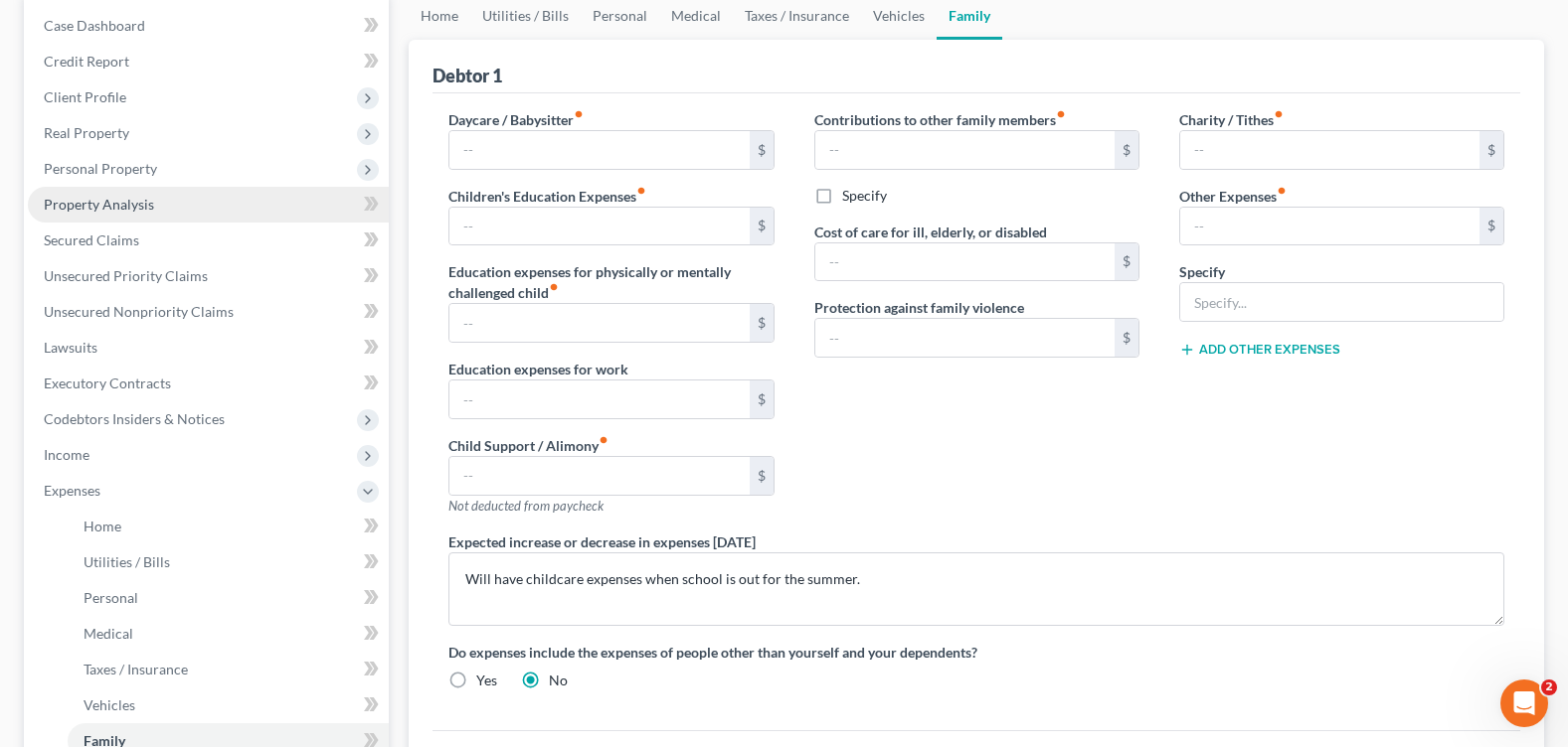
click at [92, 201] on span "Property Analysis" at bounding box center [99, 203] width 111 height 17
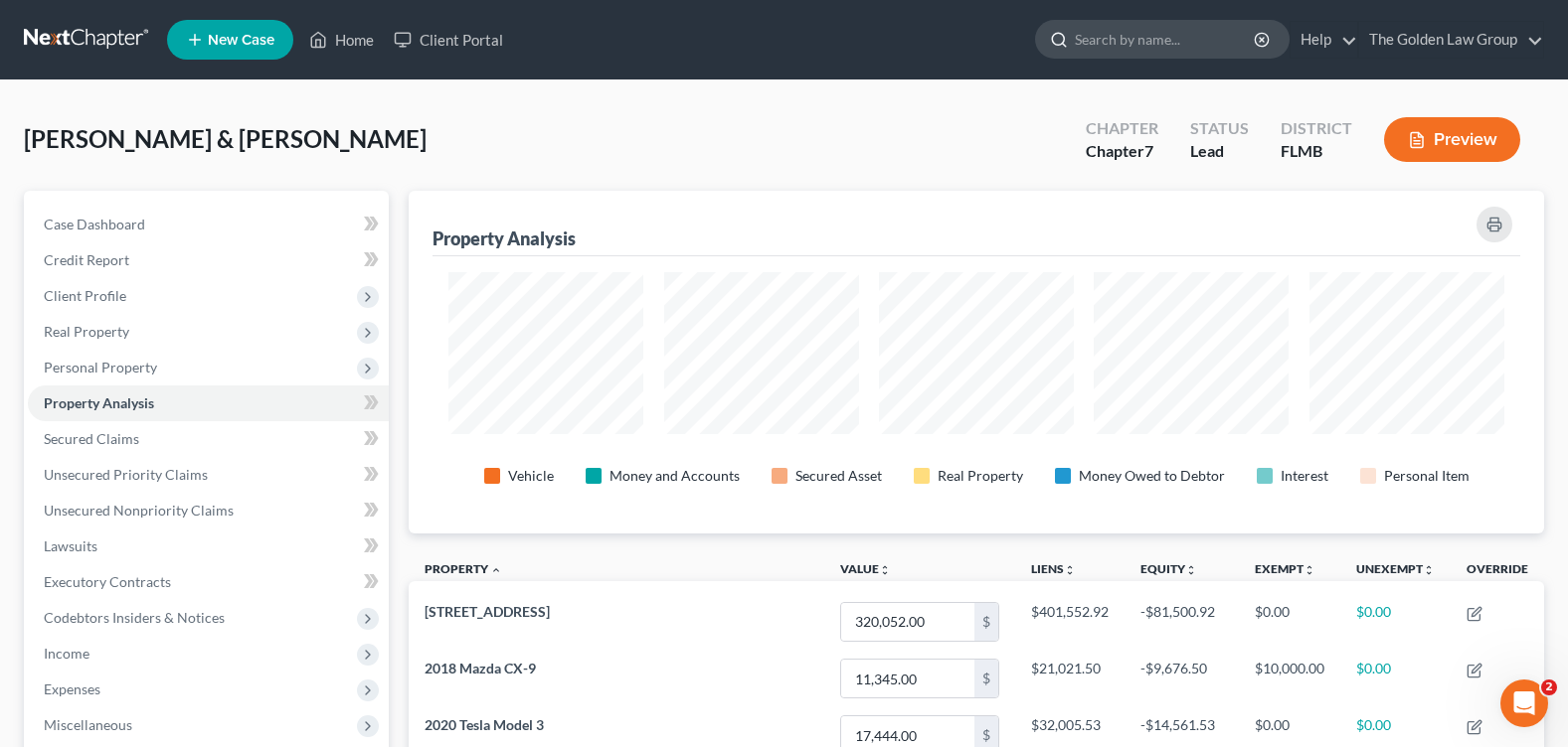
click at [1101, 32] on input "search" at bounding box center [1165, 39] width 182 height 37
type input "pattee"
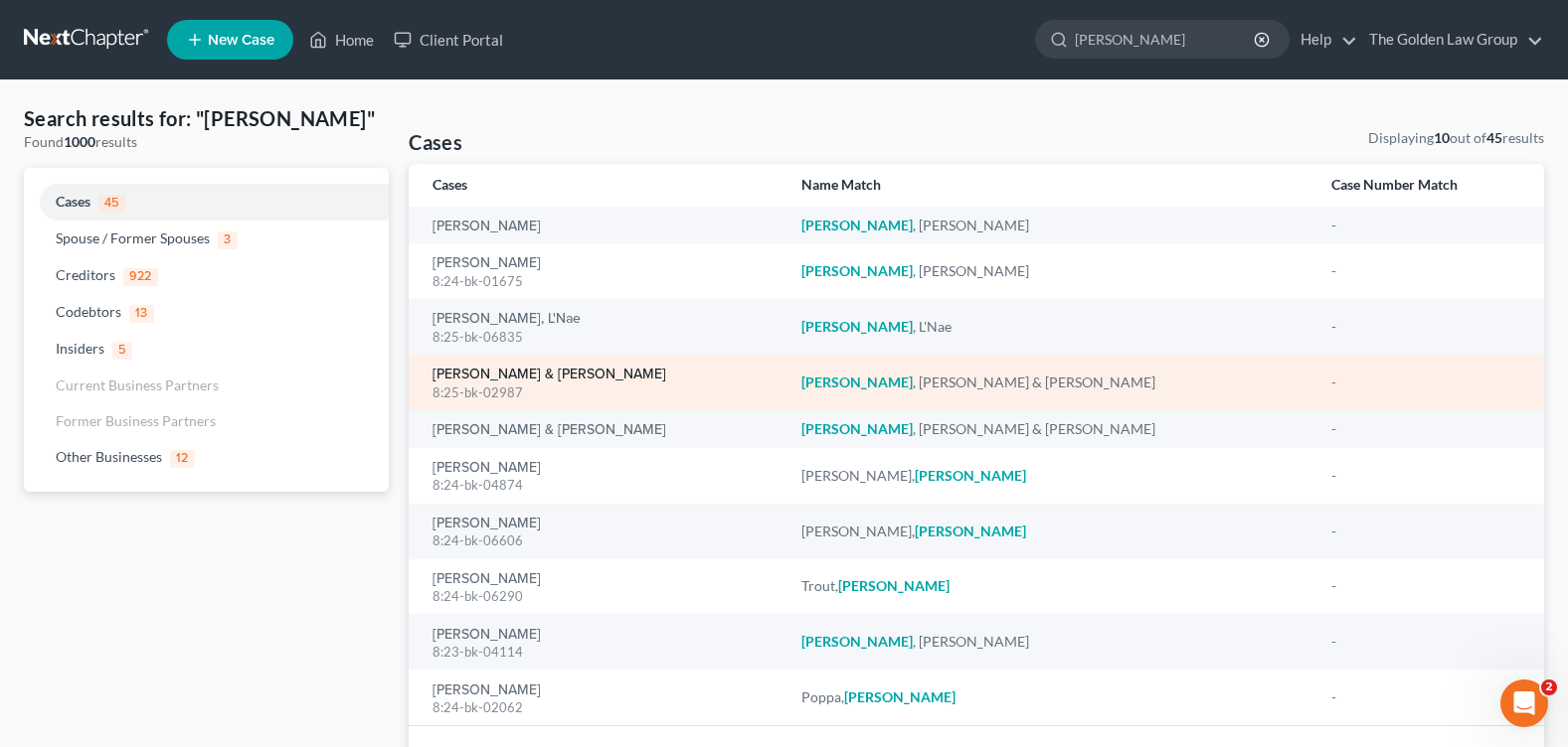
click at [495, 368] on link "Pattee, William & Amber" at bounding box center [550, 375] width 233 height 14
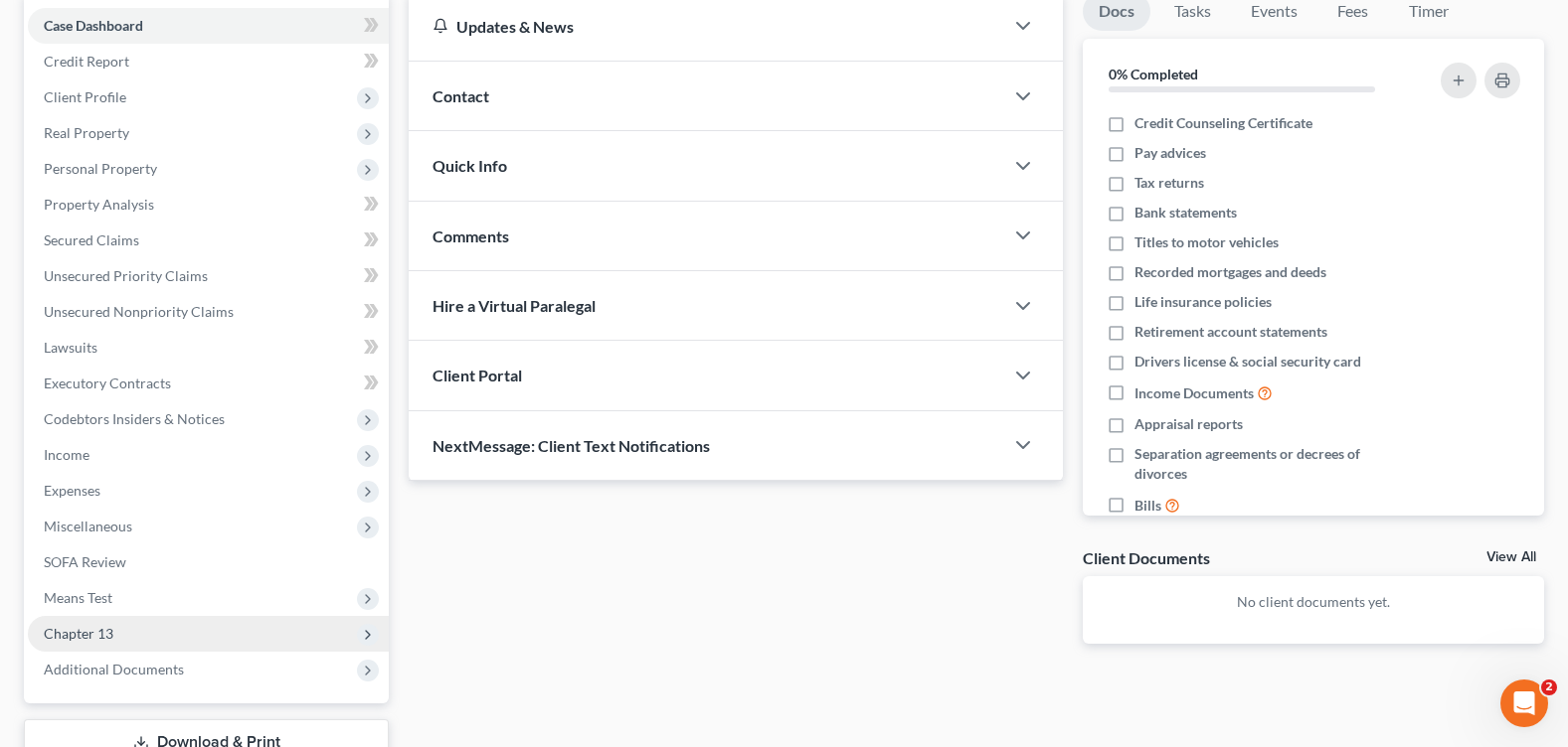
scroll to position [345, 0]
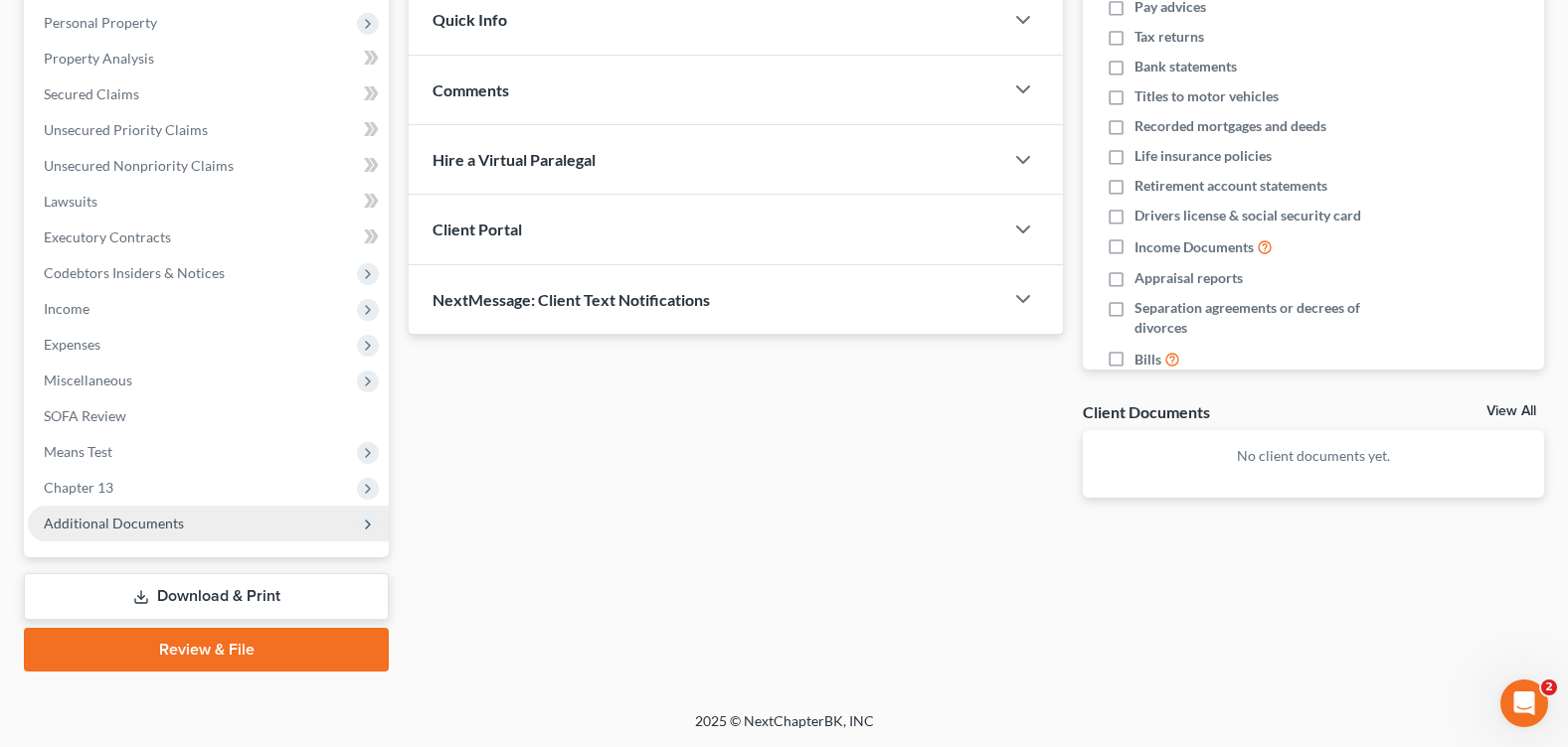
click at [104, 527] on span "Additional Documents" at bounding box center [114, 523] width 141 height 17
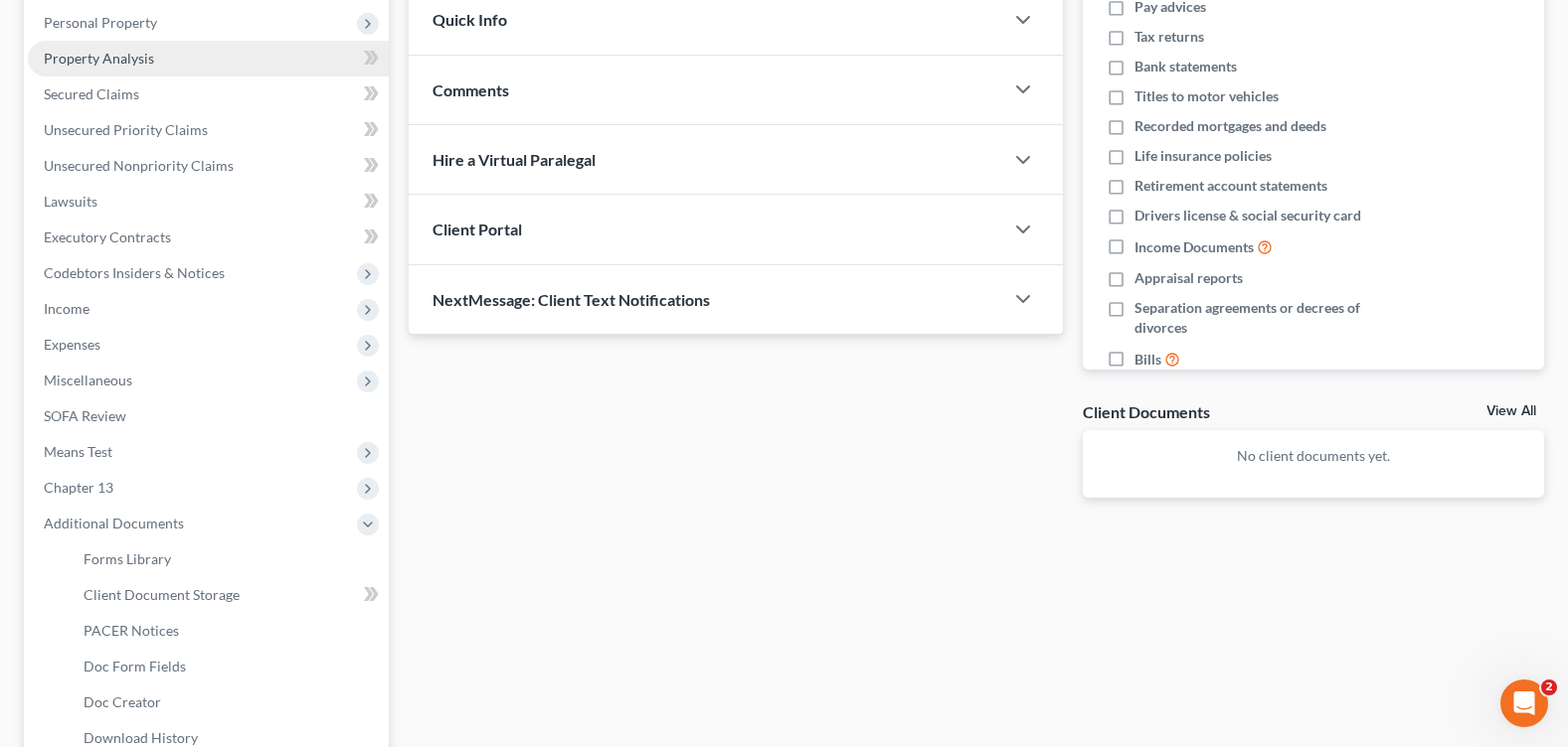
click at [145, 66] on span "Property Analysis" at bounding box center [99, 58] width 111 height 17
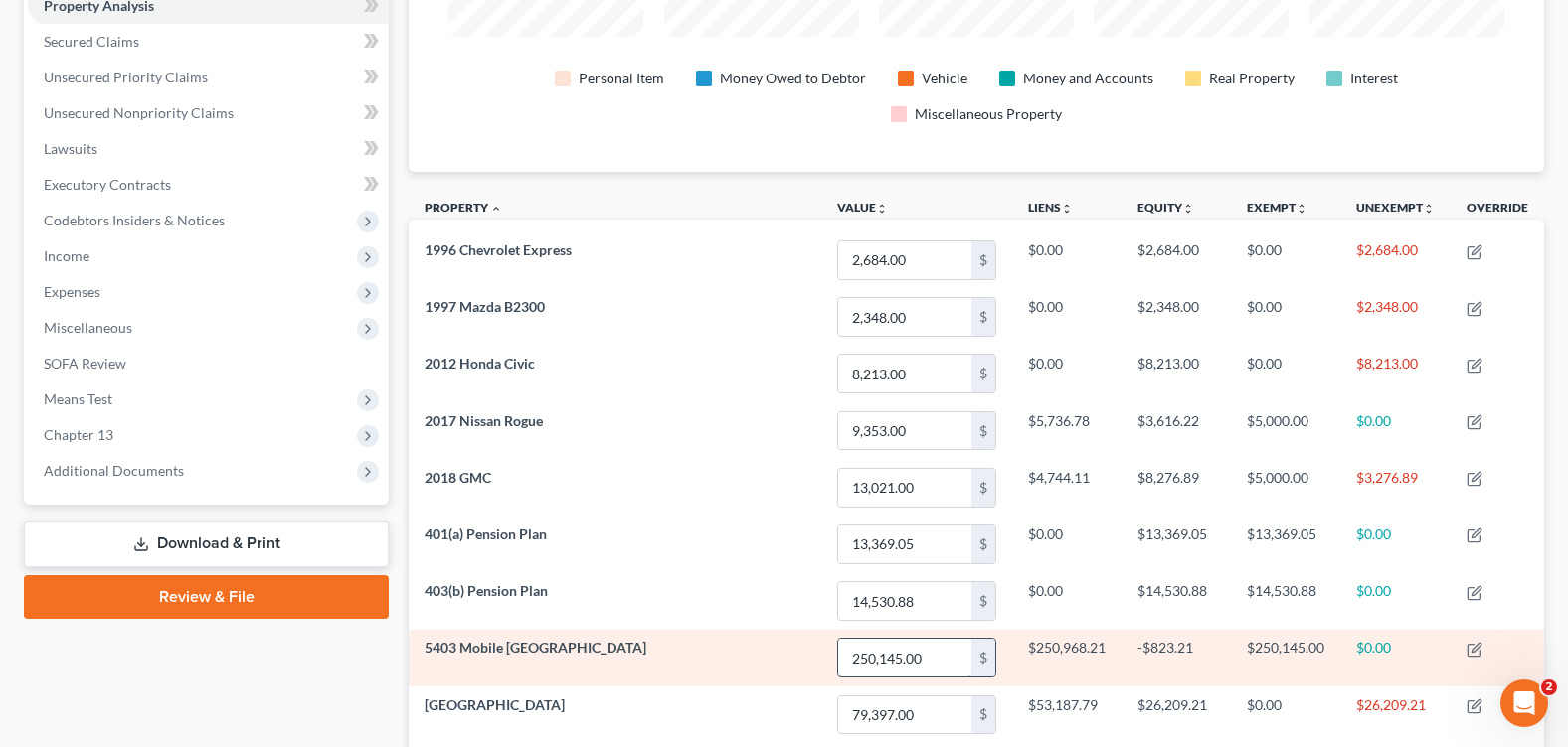
scroll to position [497, 0]
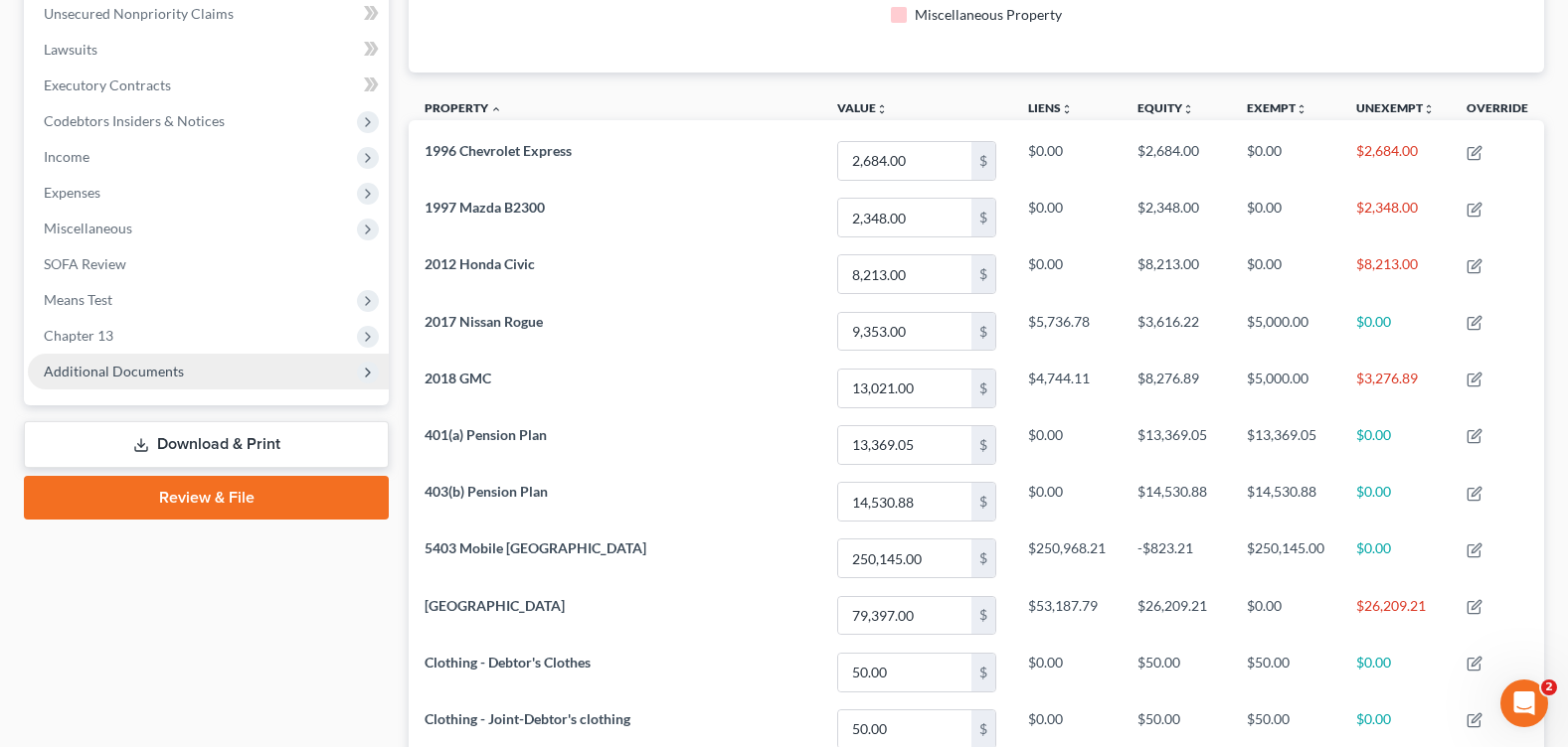
click at [63, 364] on span "Additional Documents" at bounding box center [114, 371] width 141 height 17
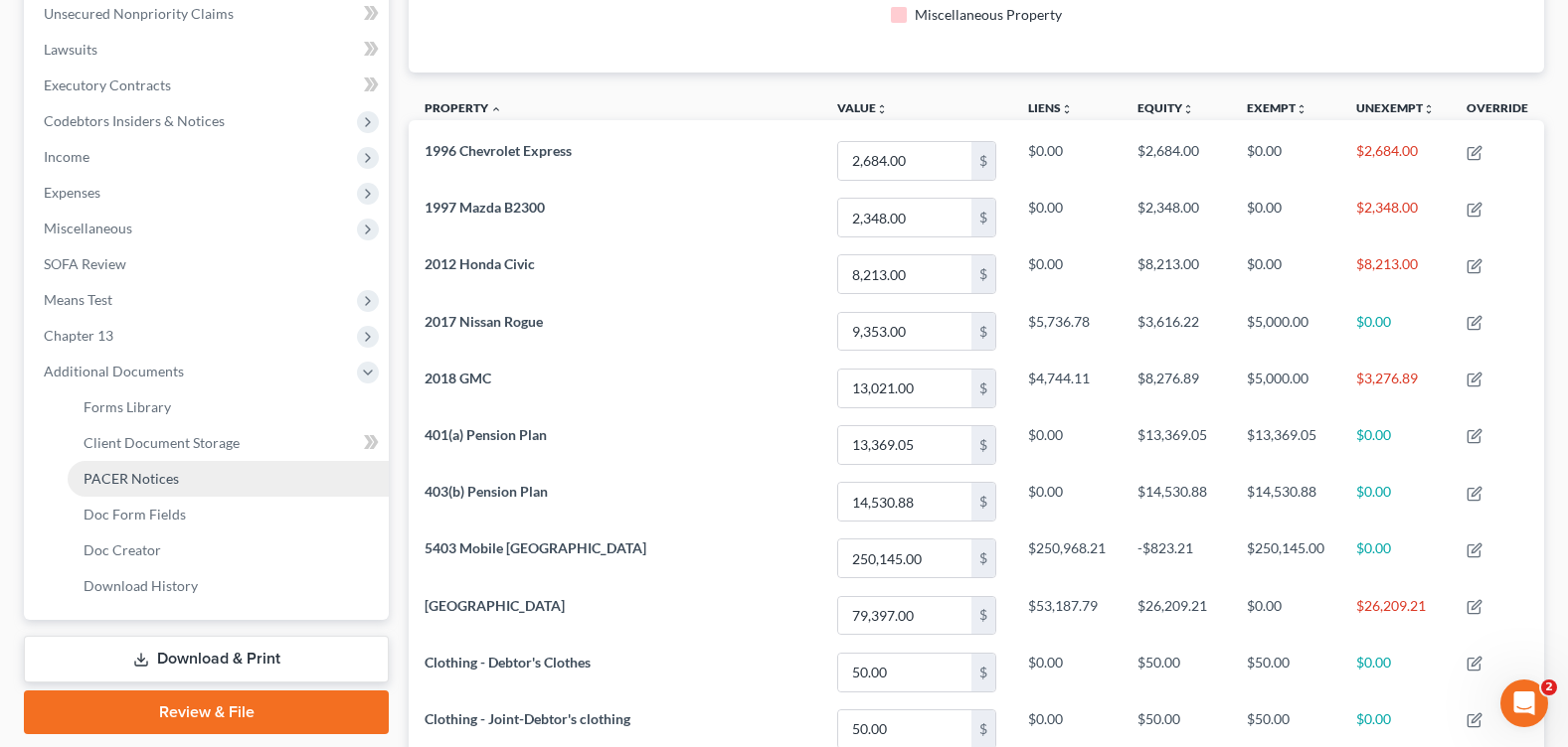
click at [205, 484] on link "PACER Notices" at bounding box center [228, 479] width 321 height 36
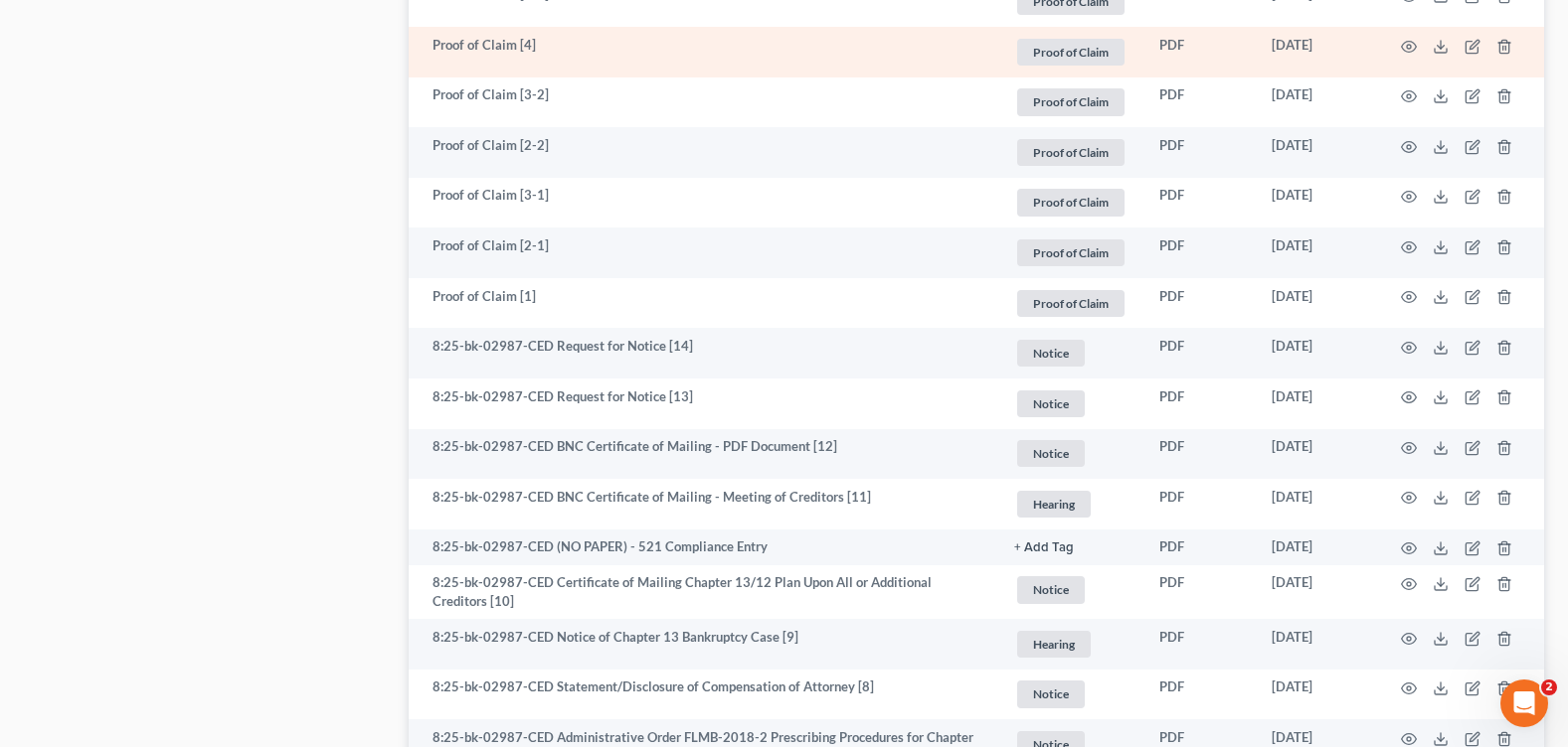
scroll to position [3280, 0]
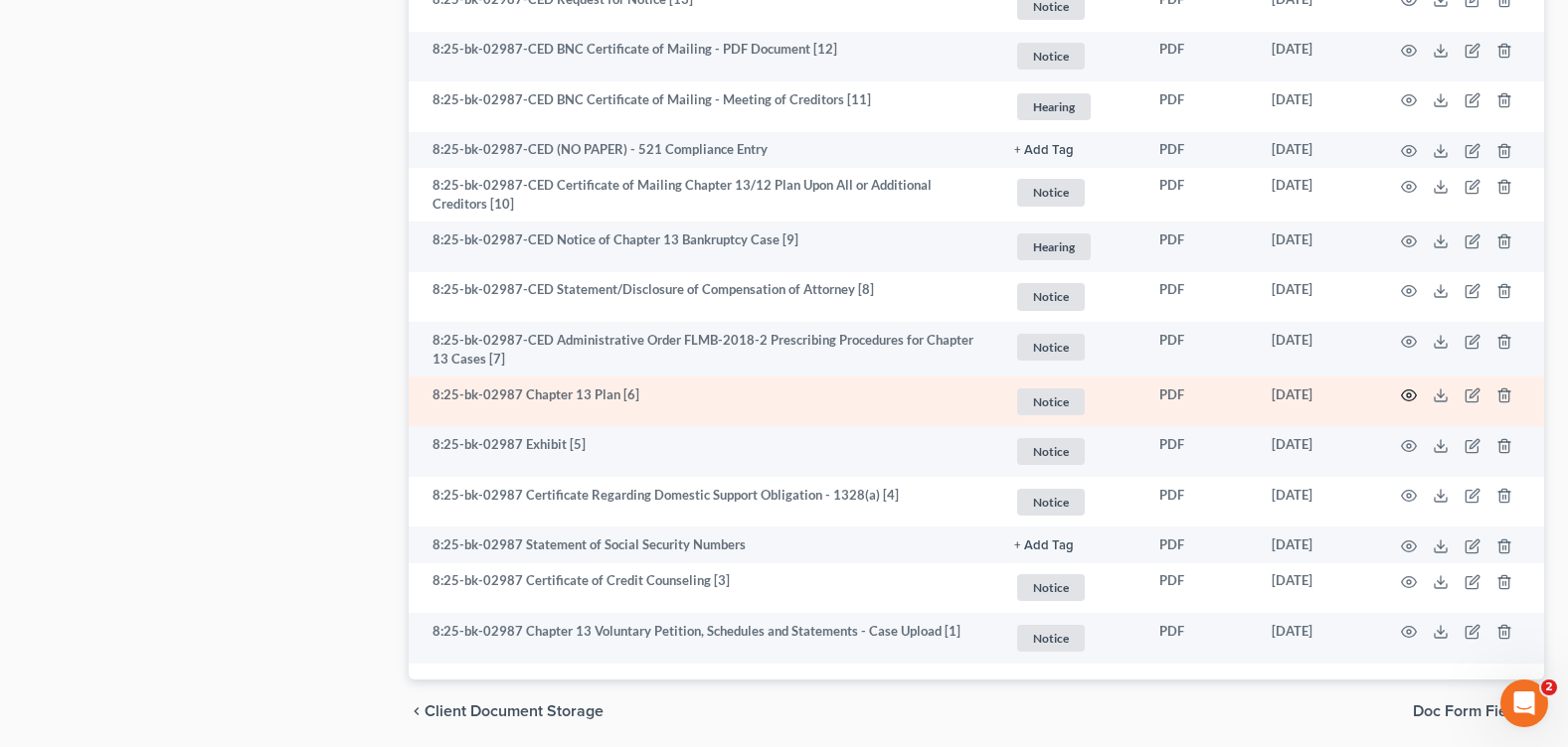
click at [1413, 395] on icon "button" at bounding box center [1408, 396] width 15 height 11
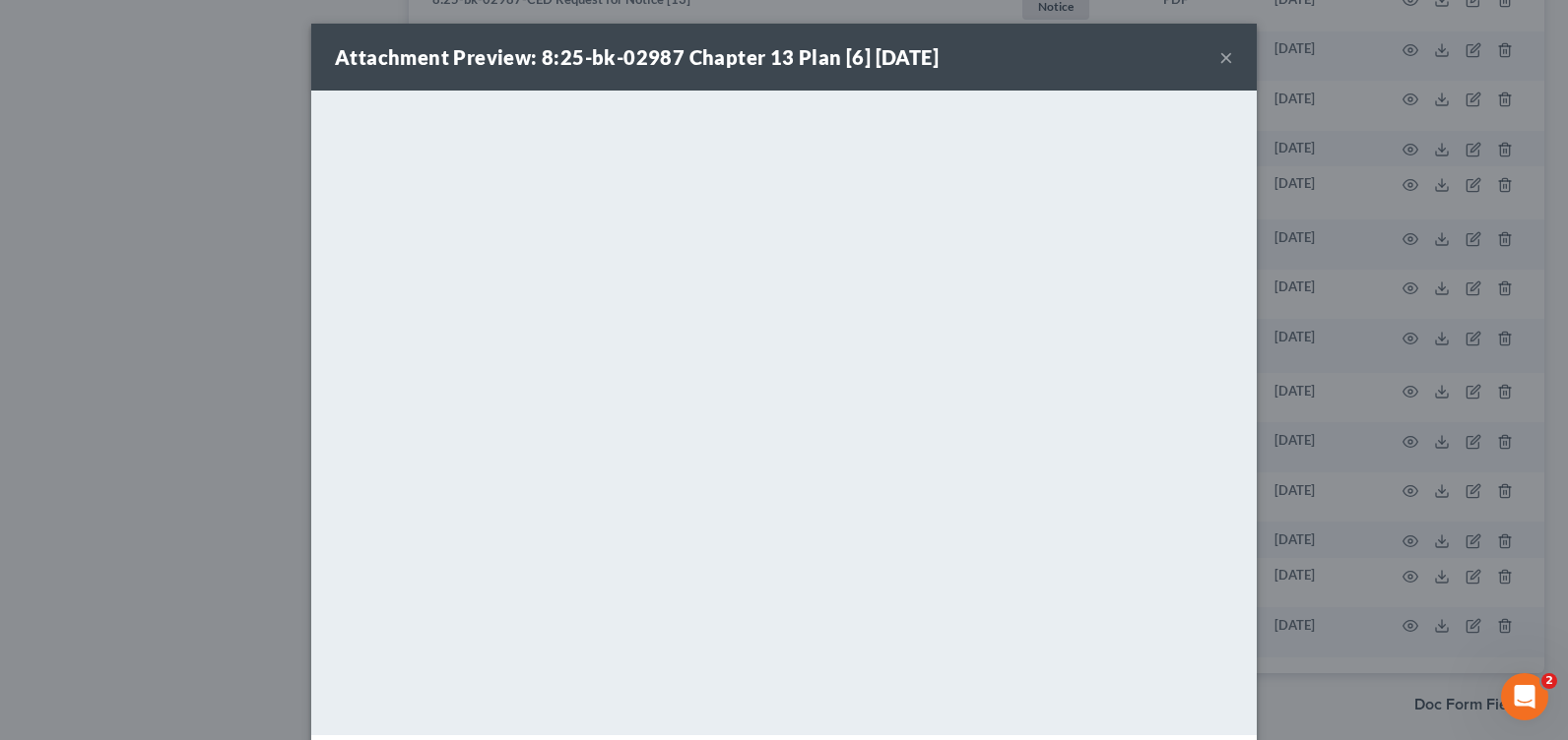
drag, startPoint x: 1219, startPoint y: 62, endPoint x: 1218, endPoint y: 91, distance: 29.0
click at [1219, 62] on button "×" at bounding box center [1226, 57] width 14 height 24
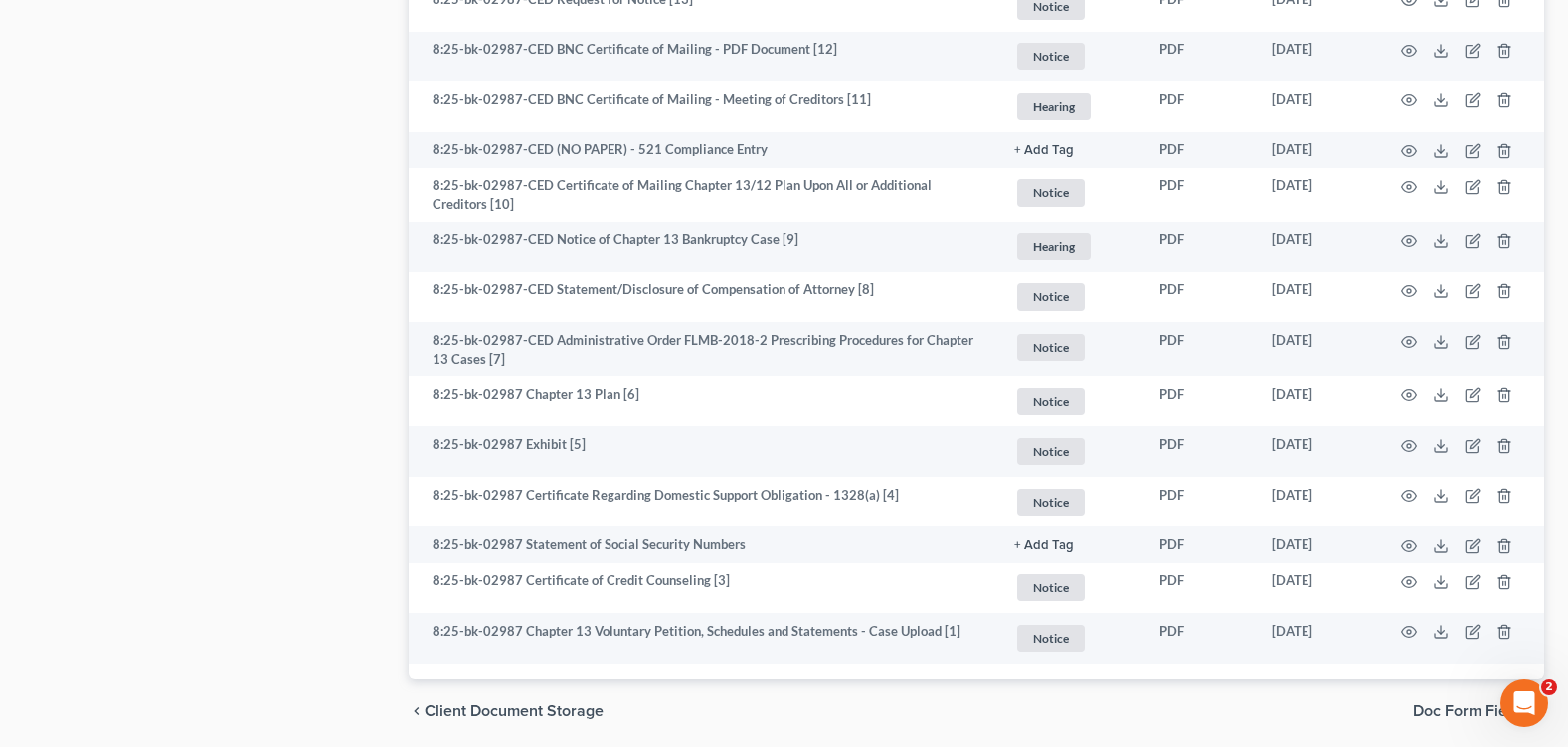
drag, startPoint x: 317, startPoint y: 231, endPoint x: 347, endPoint y: 244, distance: 32.7
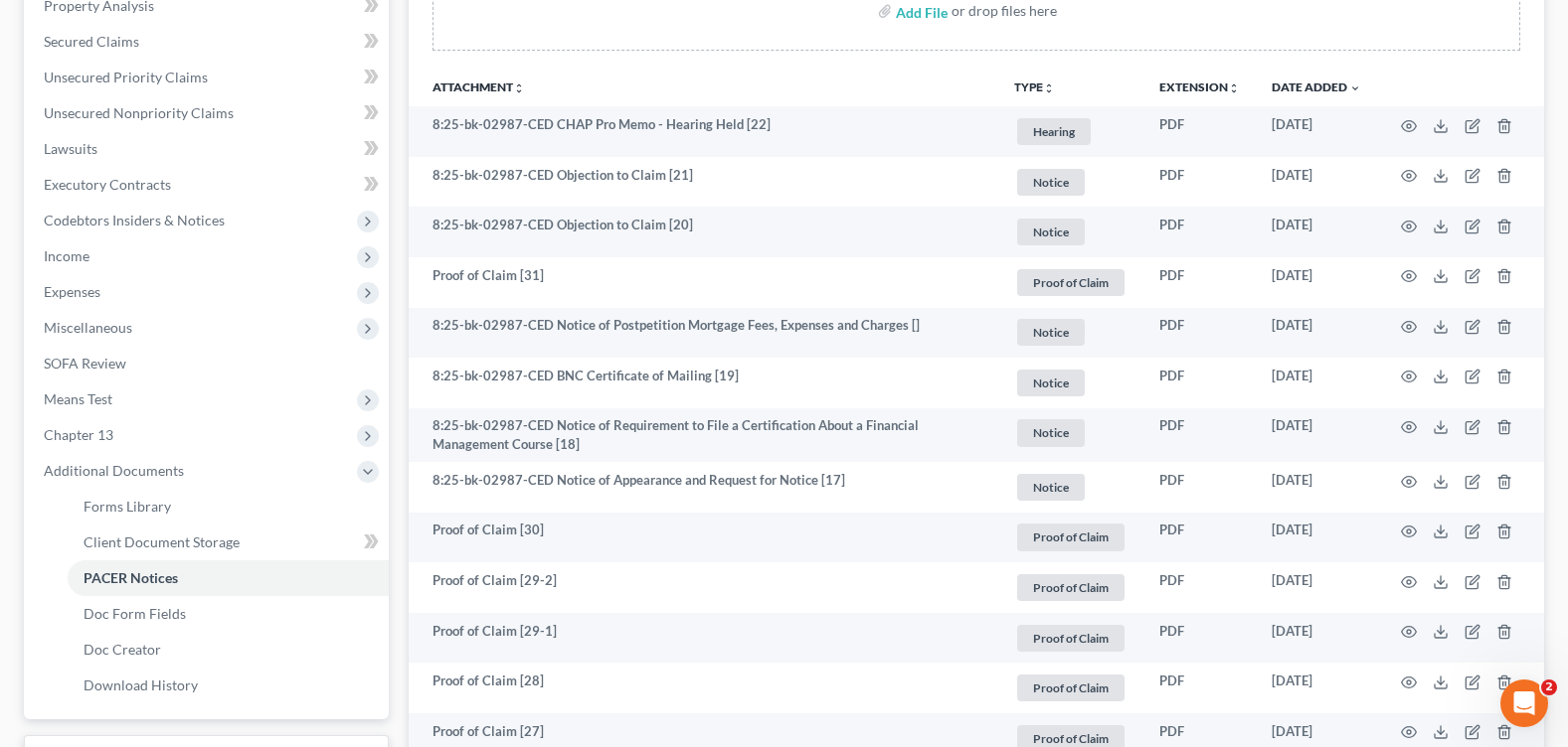
scroll to position [0, 0]
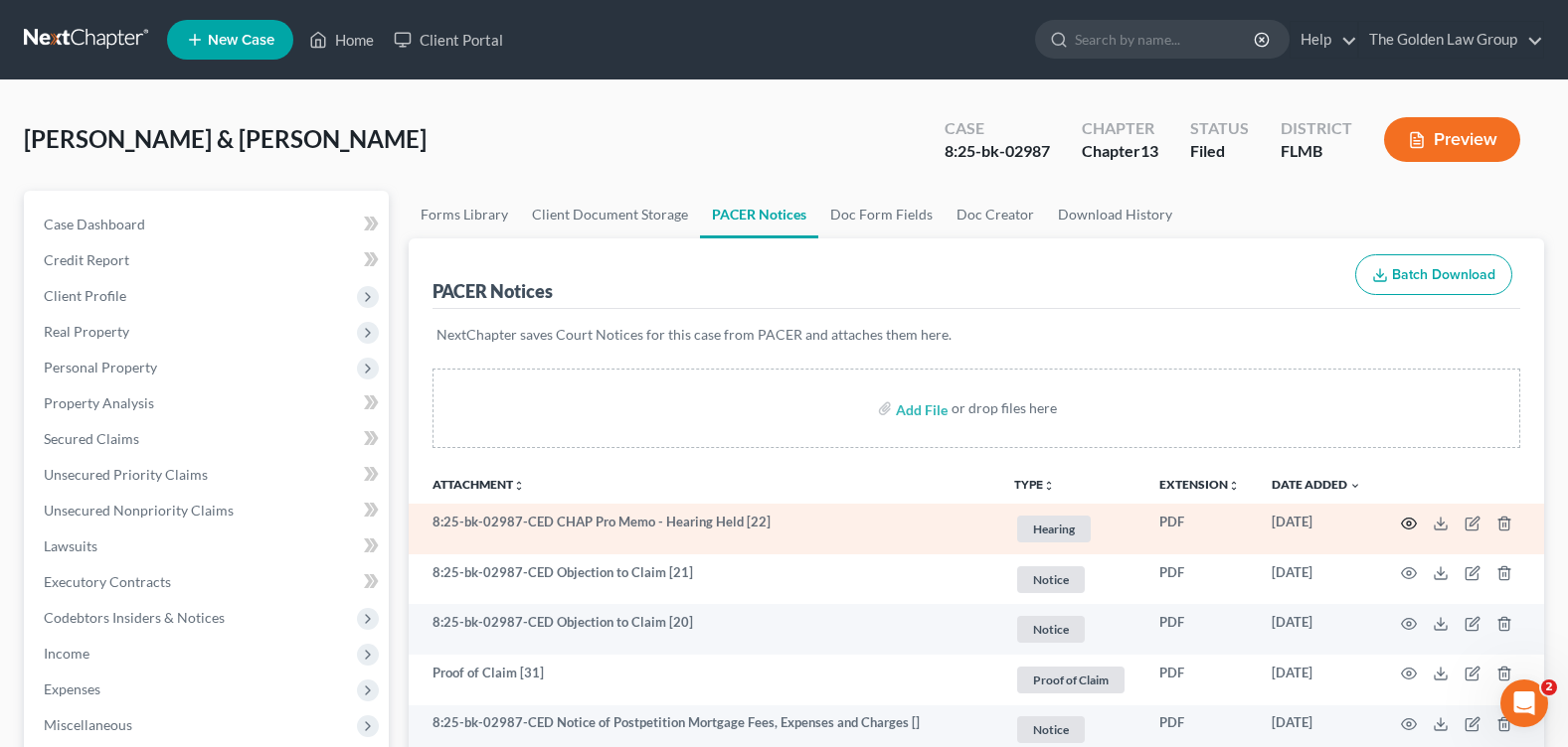
click at [1415, 524] on icon "button" at bounding box center [1408, 523] width 15 height 11
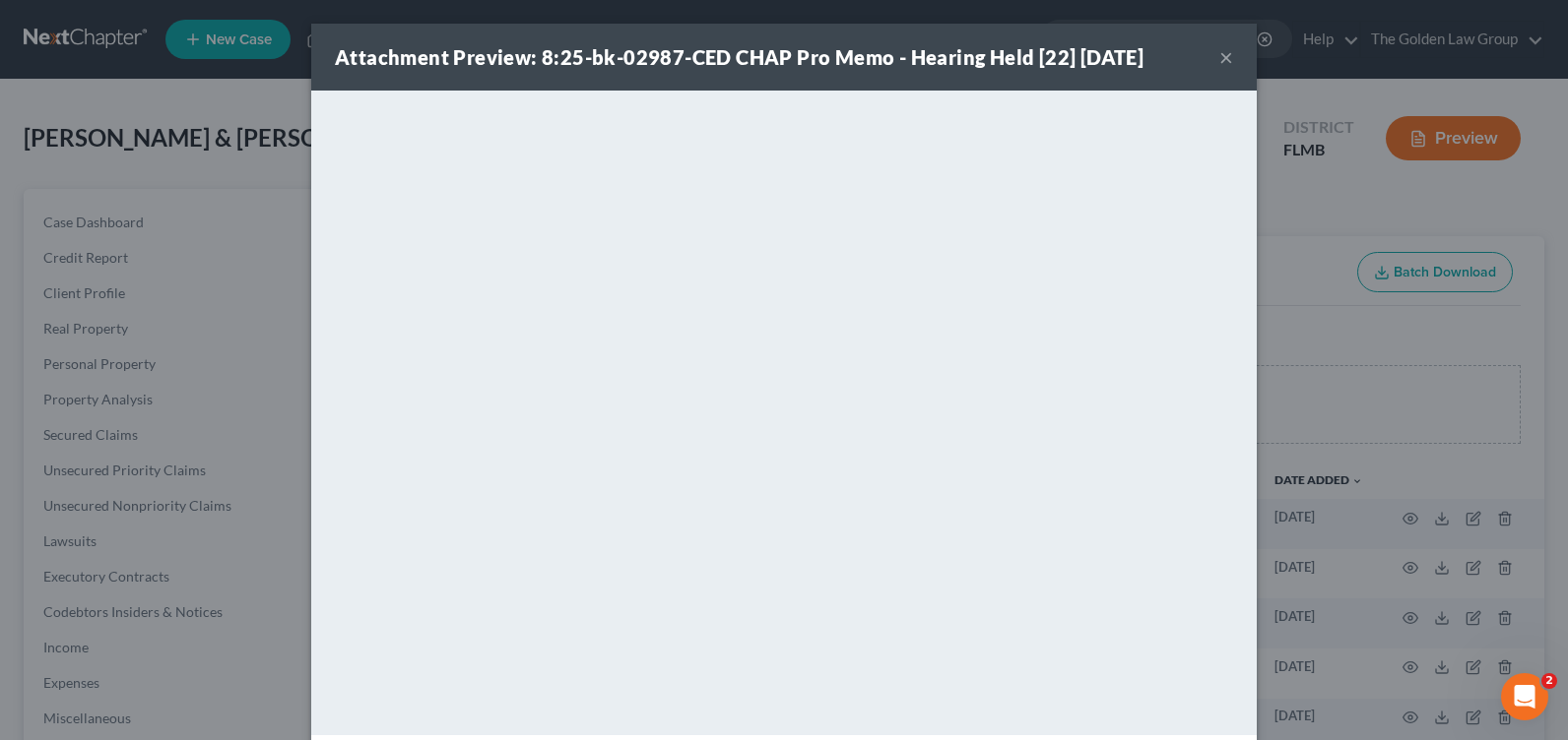
click at [1219, 57] on button "×" at bounding box center [1226, 57] width 14 height 24
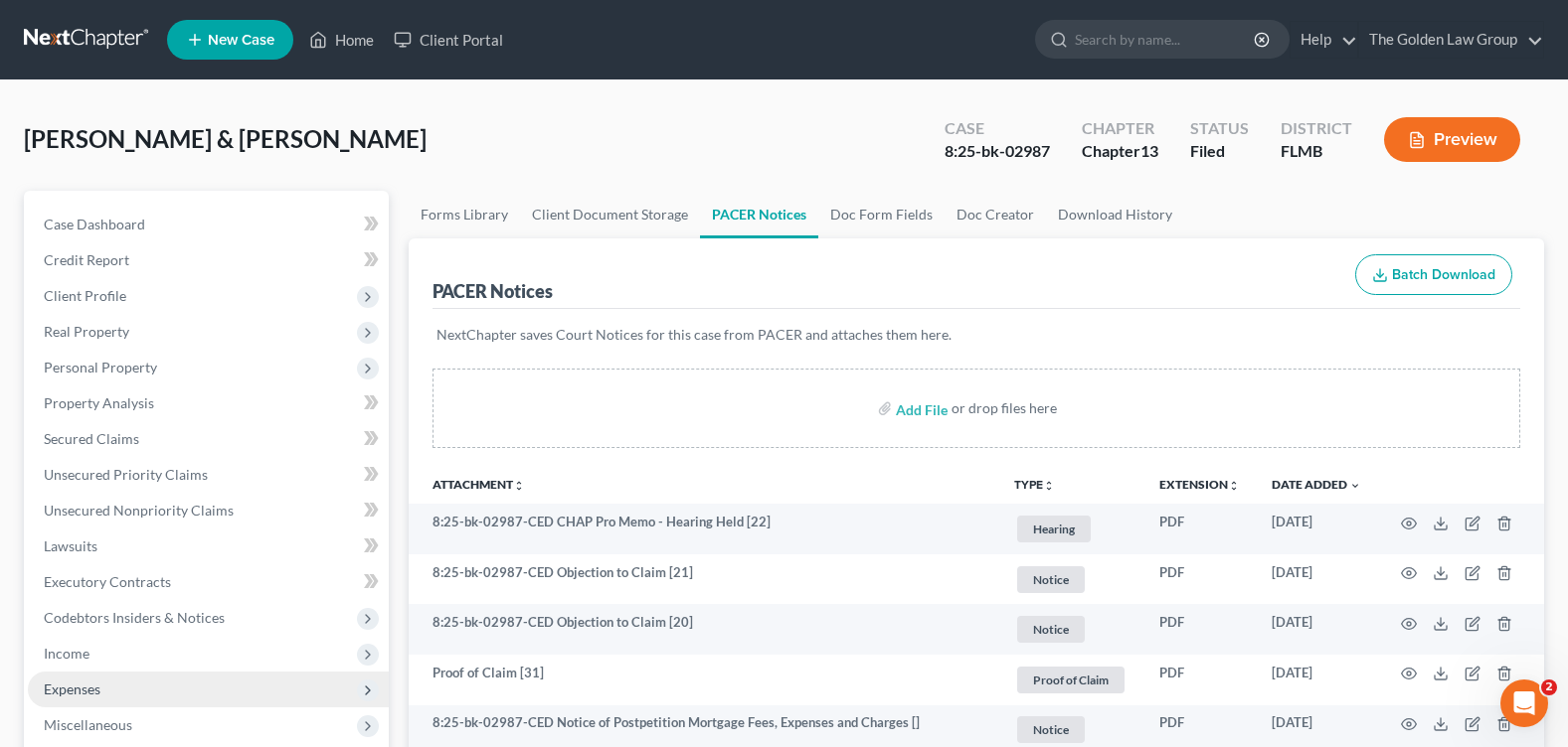
click at [148, 705] on span "Expenses" at bounding box center [208, 690] width 361 height 36
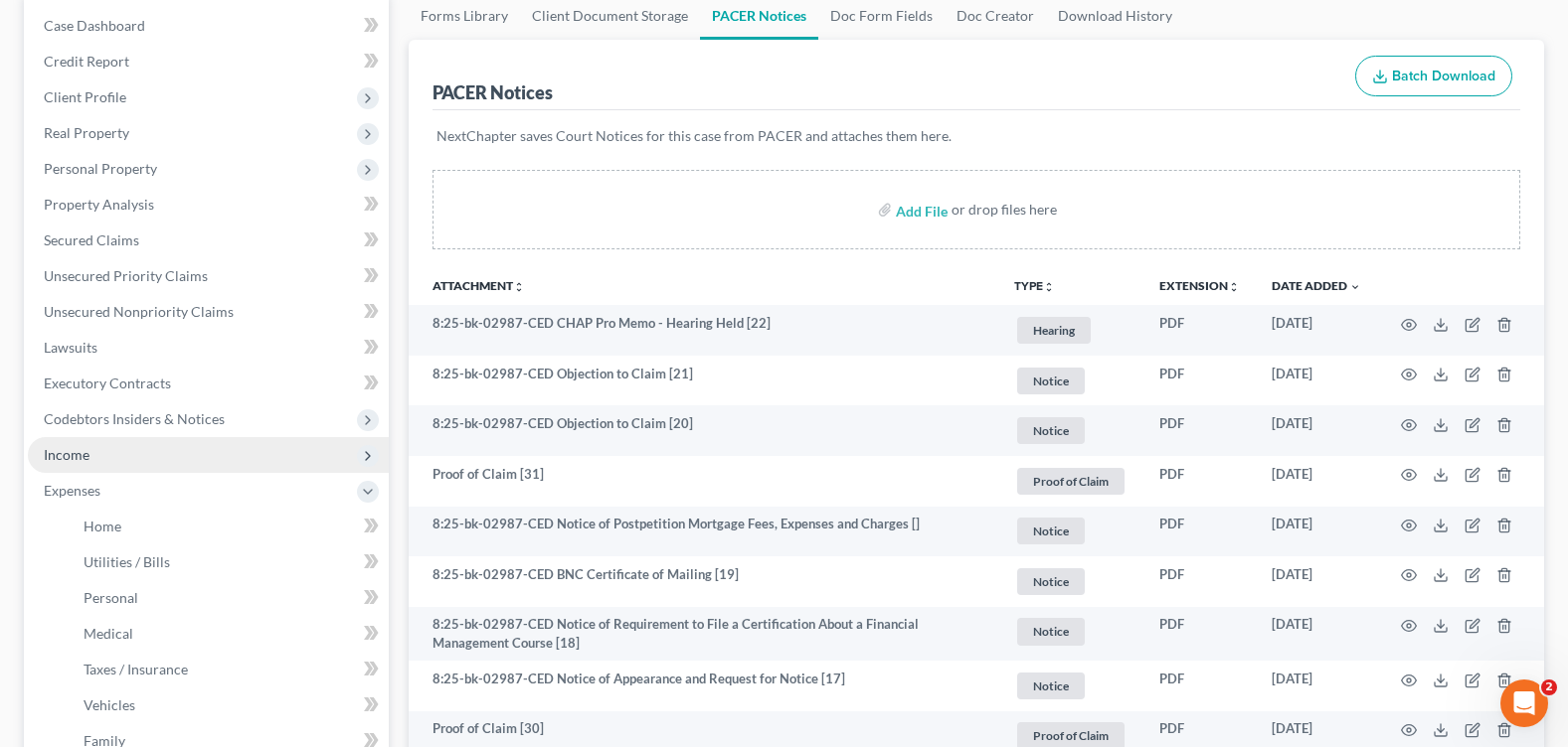
click at [108, 449] on span "Income" at bounding box center [208, 456] width 361 height 36
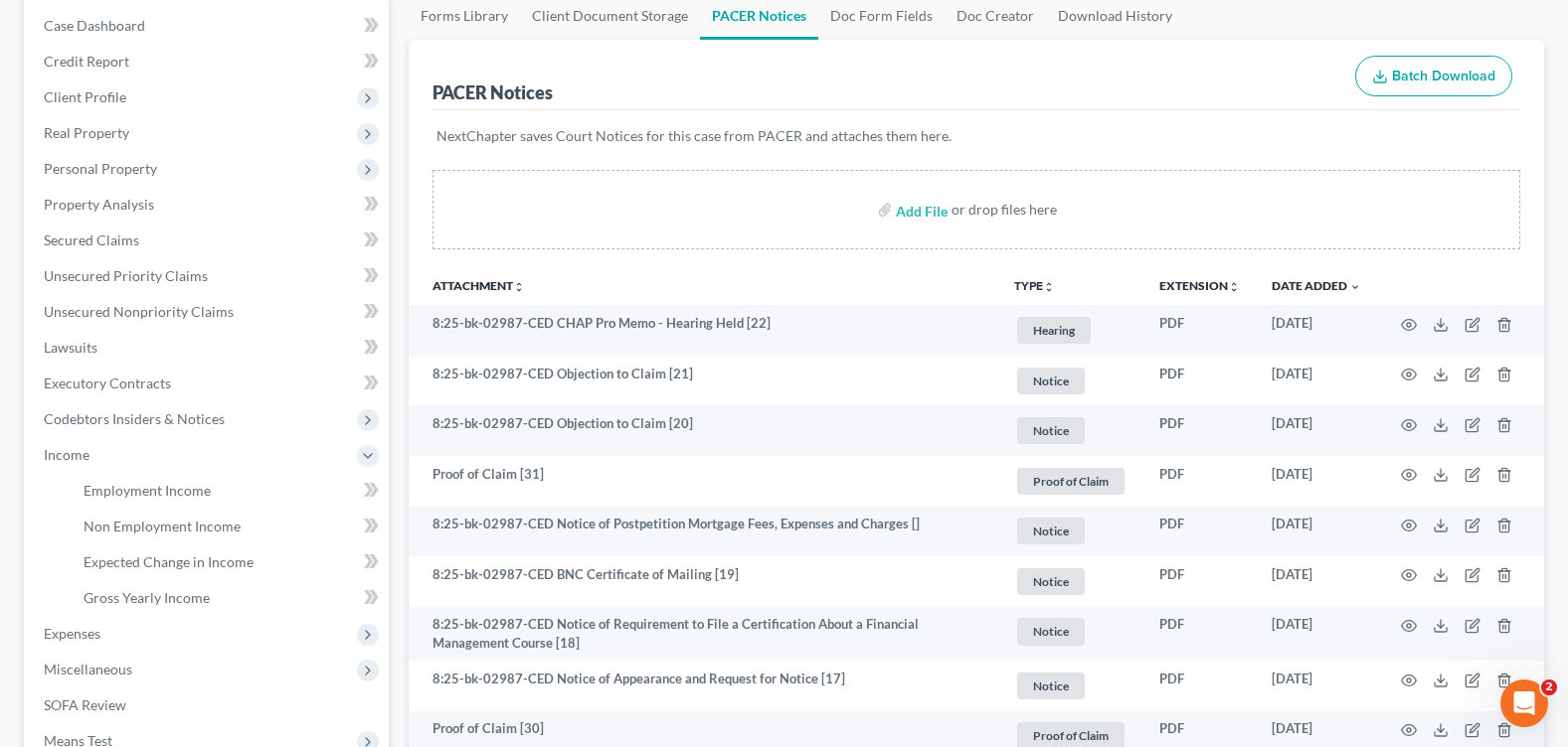
click at [645, 90] on div "PACER Notices Batch Download" at bounding box center [977, 76] width 1087 height 72
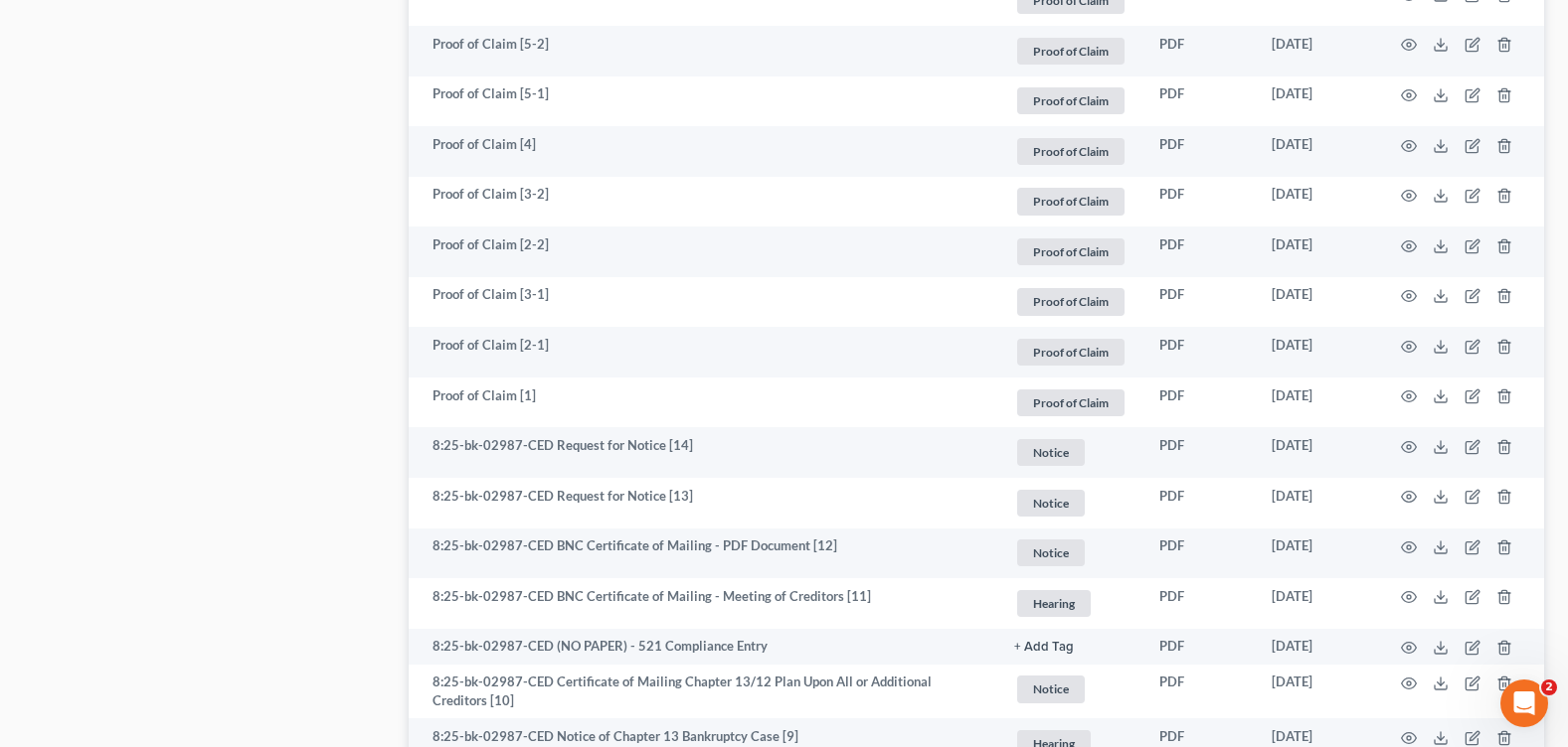
scroll to position [2982, 0]
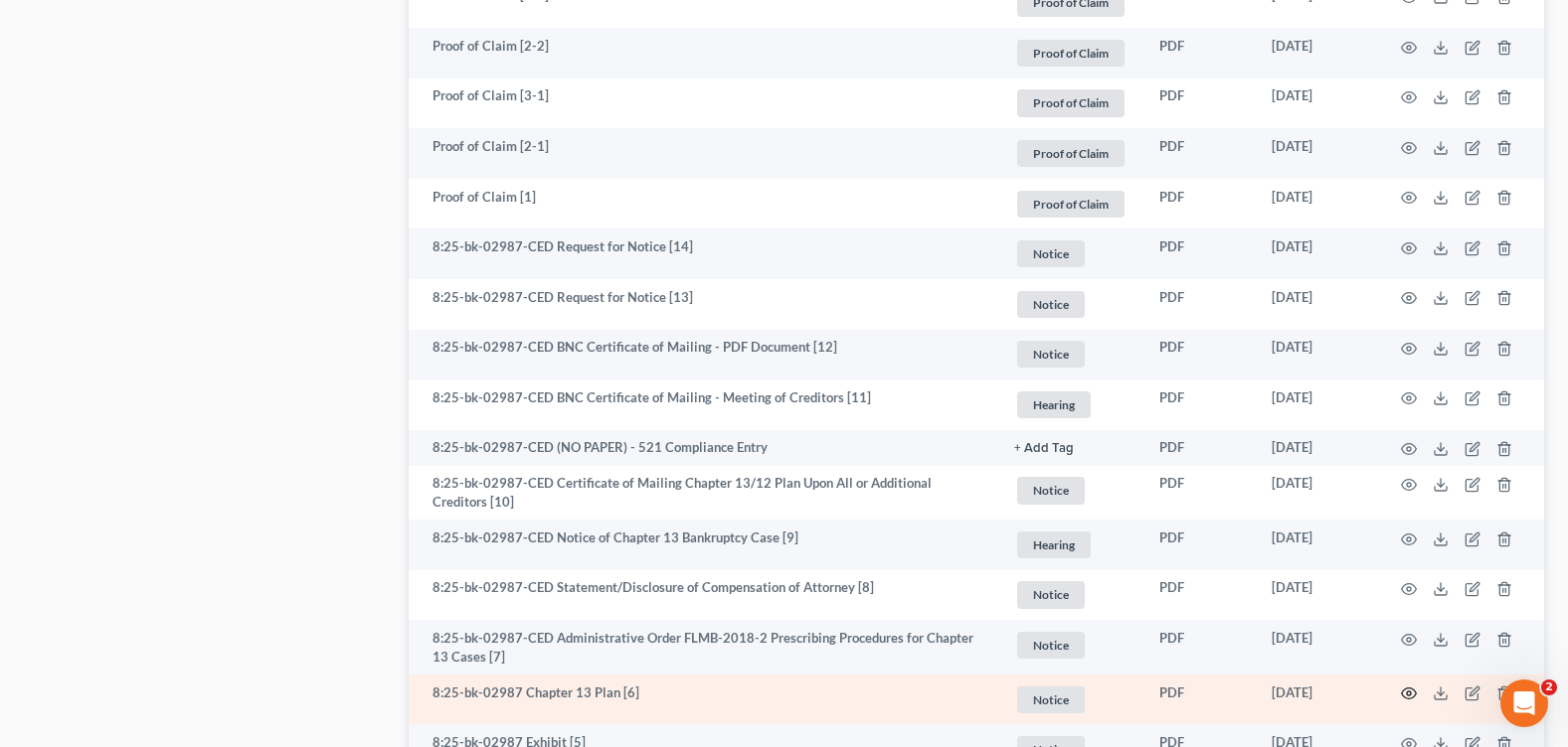
click at [1405, 691] on icon "button" at bounding box center [1408, 694] width 16 height 16
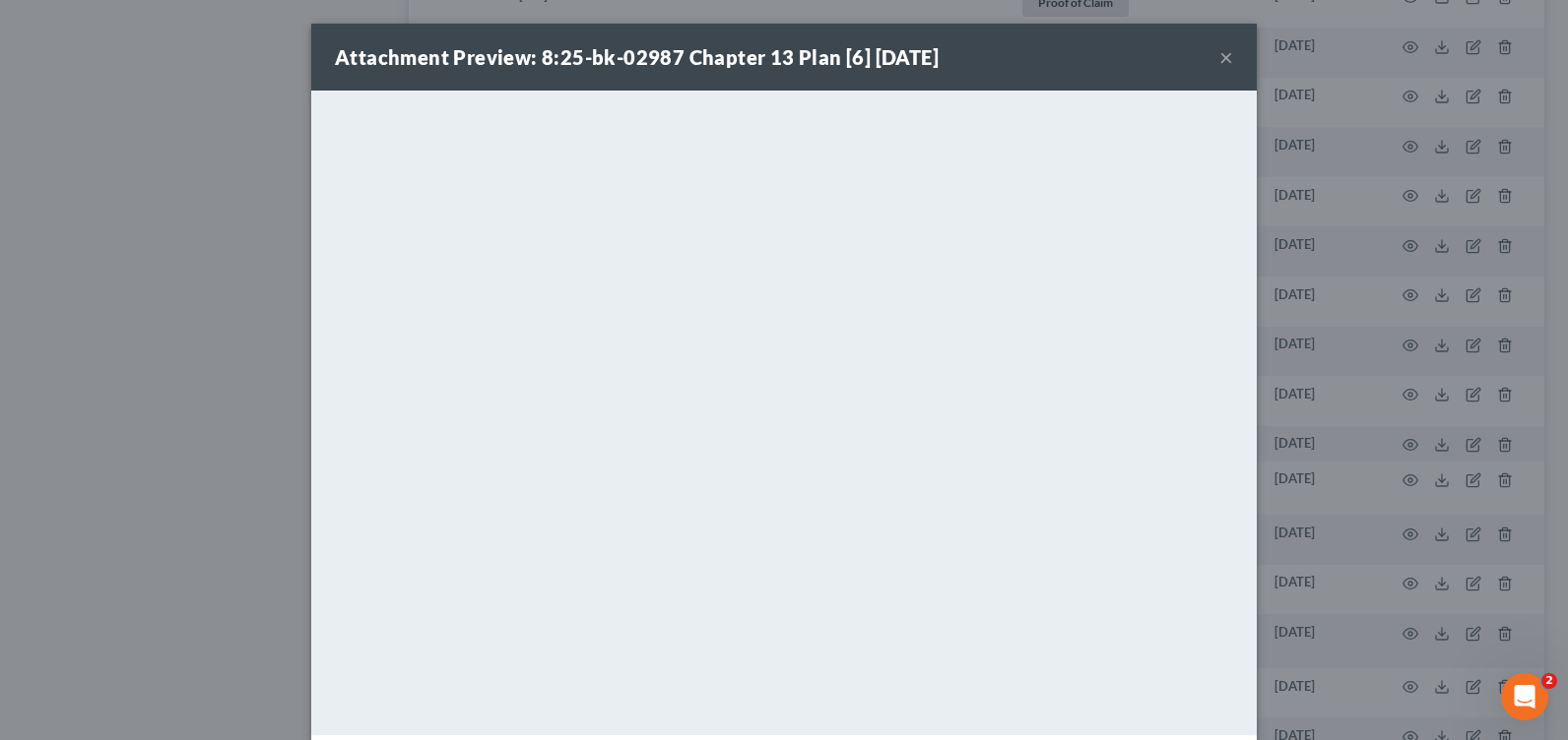
click at [1219, 63] on button "×" at bounding box center [1226, 57] width 14 height 24
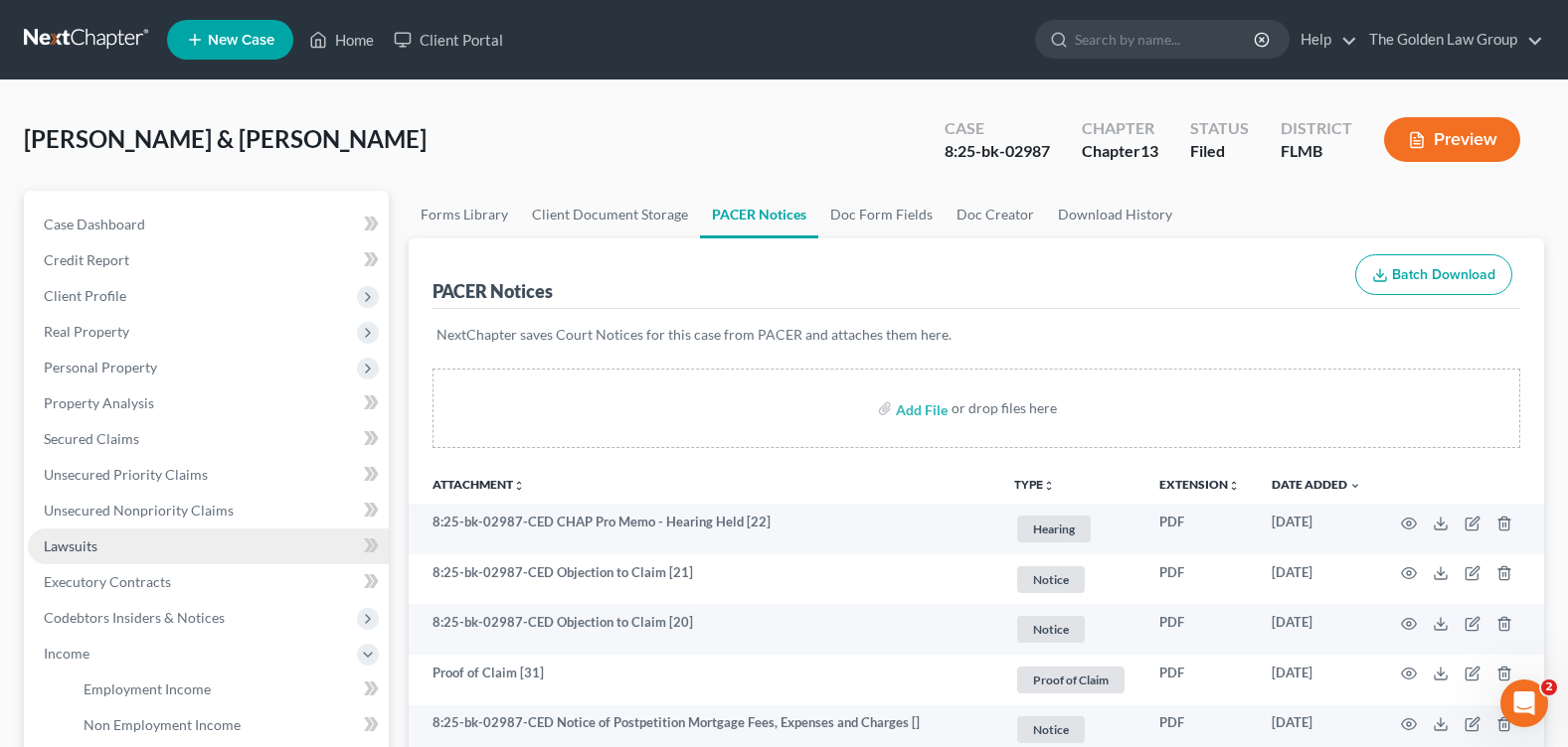
scroll to position [198, 0]
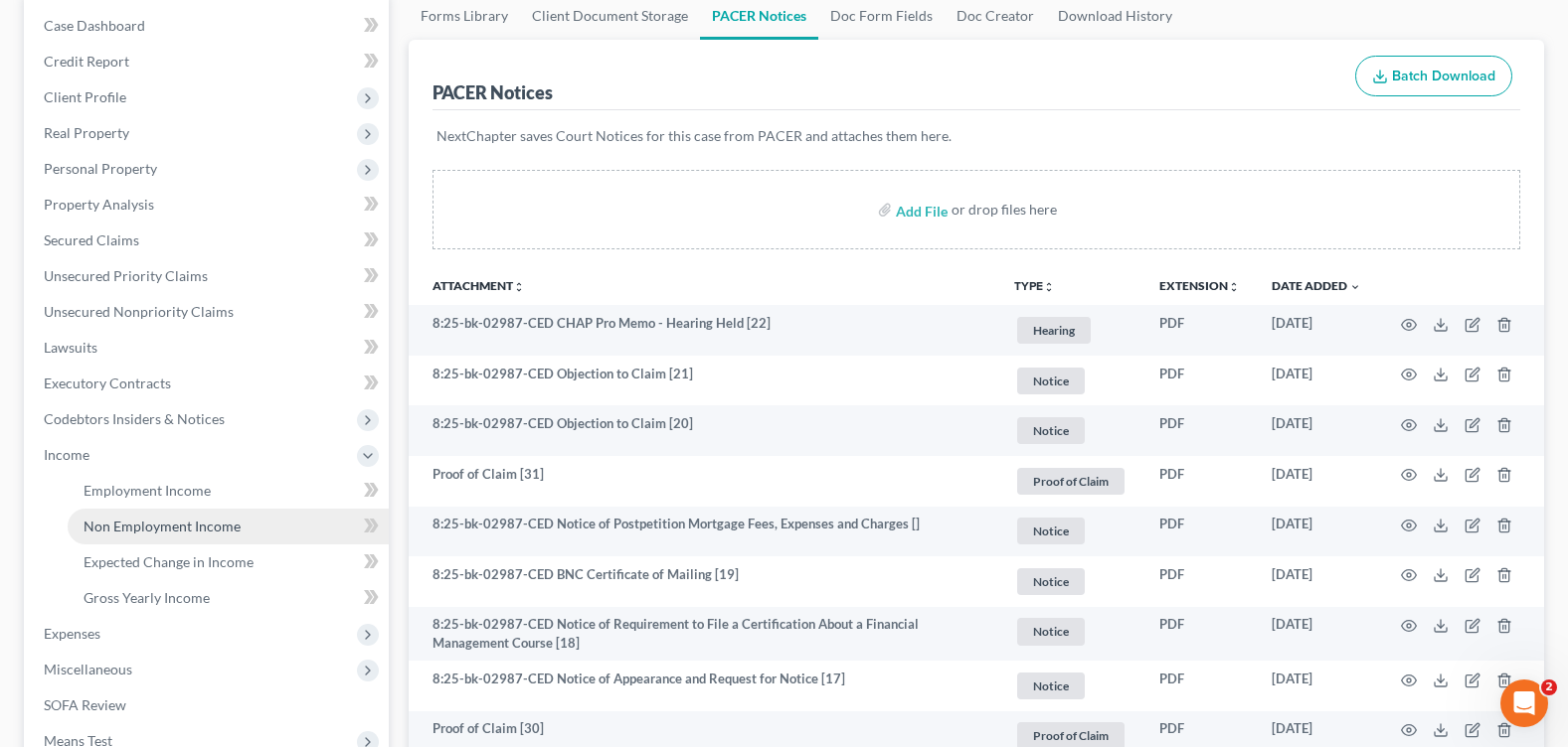
click at [224, 531] on span "Non Employment Income" at bounding box center [162, 526] width 157 height 17
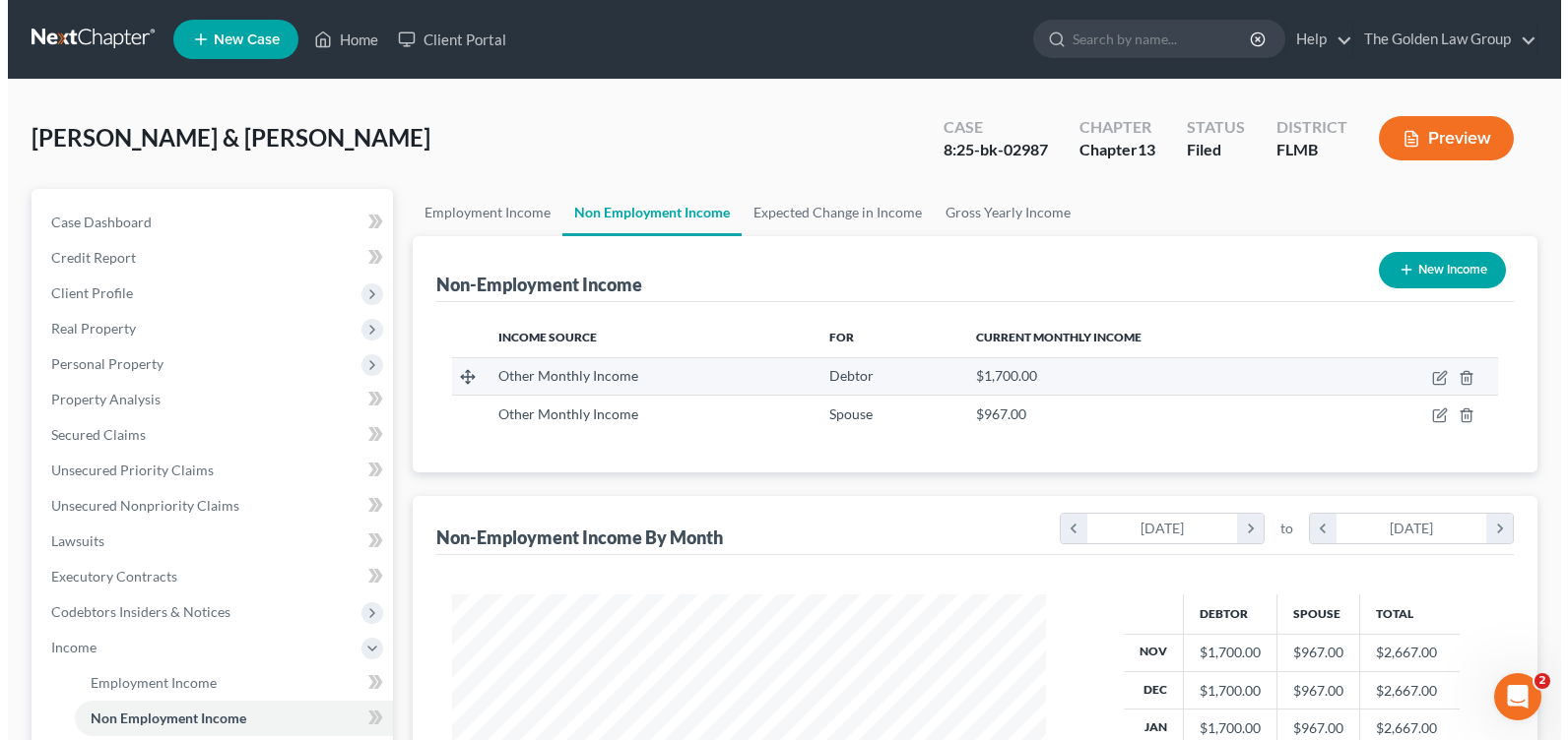
scroll to position [354, 632]
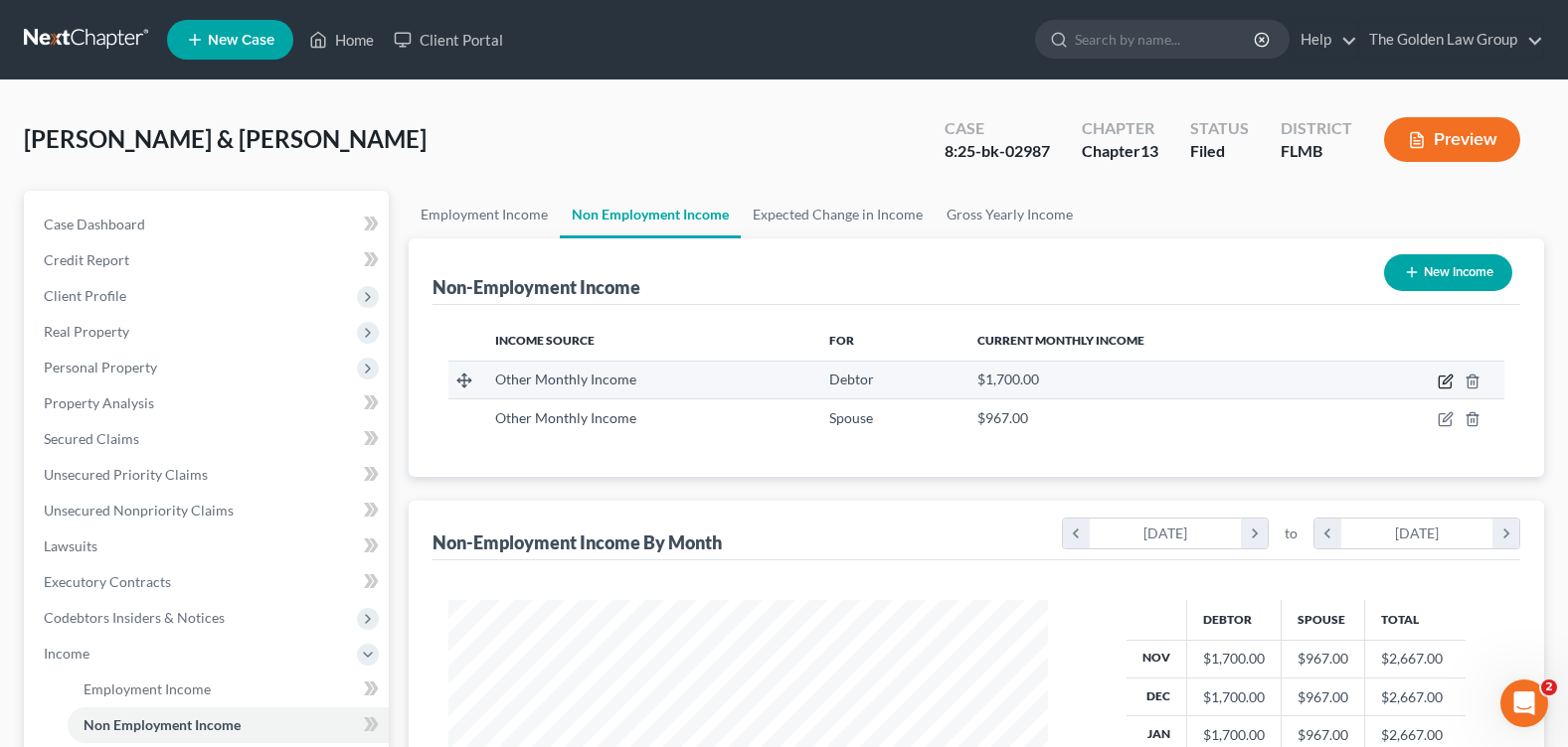
click at [1444, 382] on icon "button" at bounding box center [1446, 379] width 9 height 9
select select "13"
select select "0"
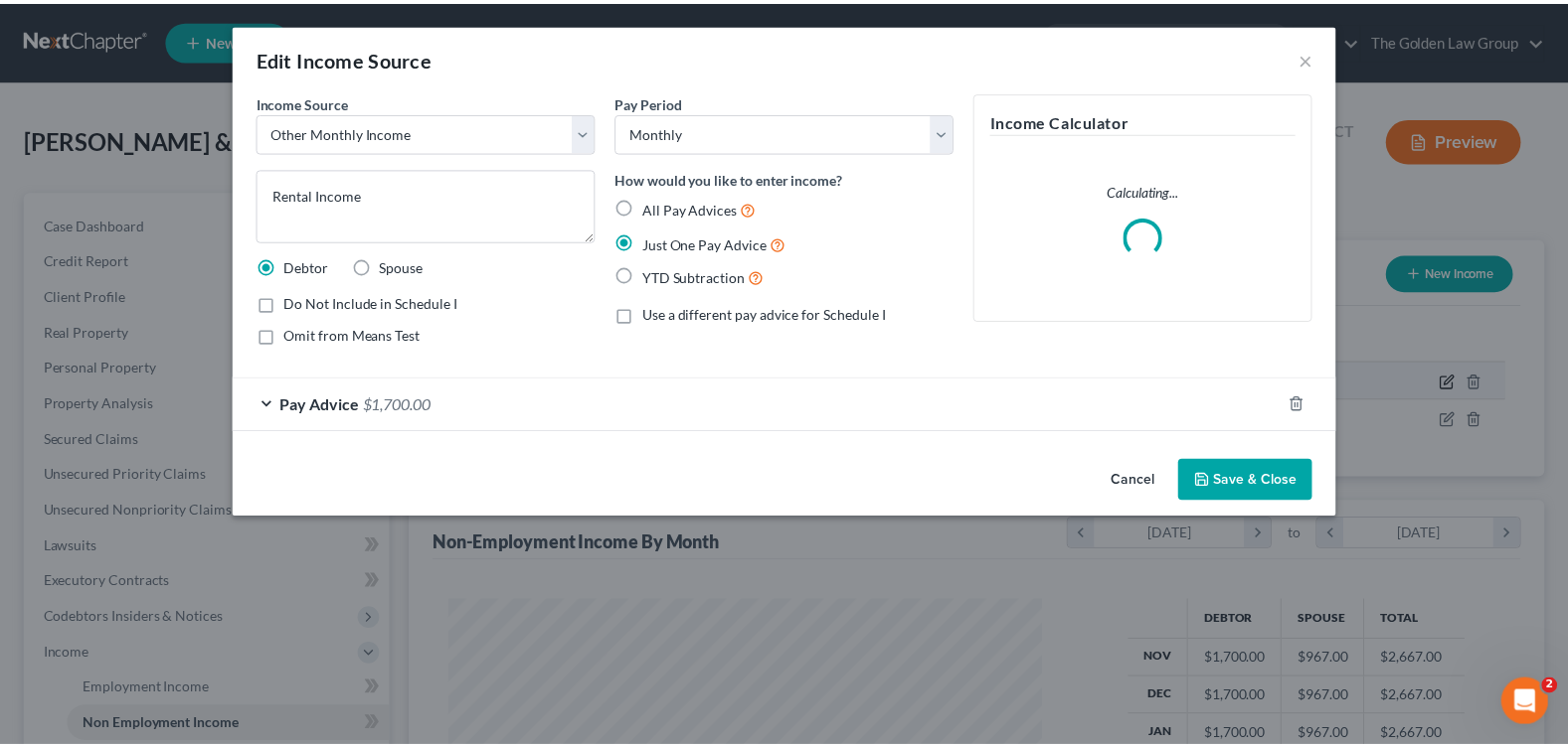
scroll to position [357, 646]
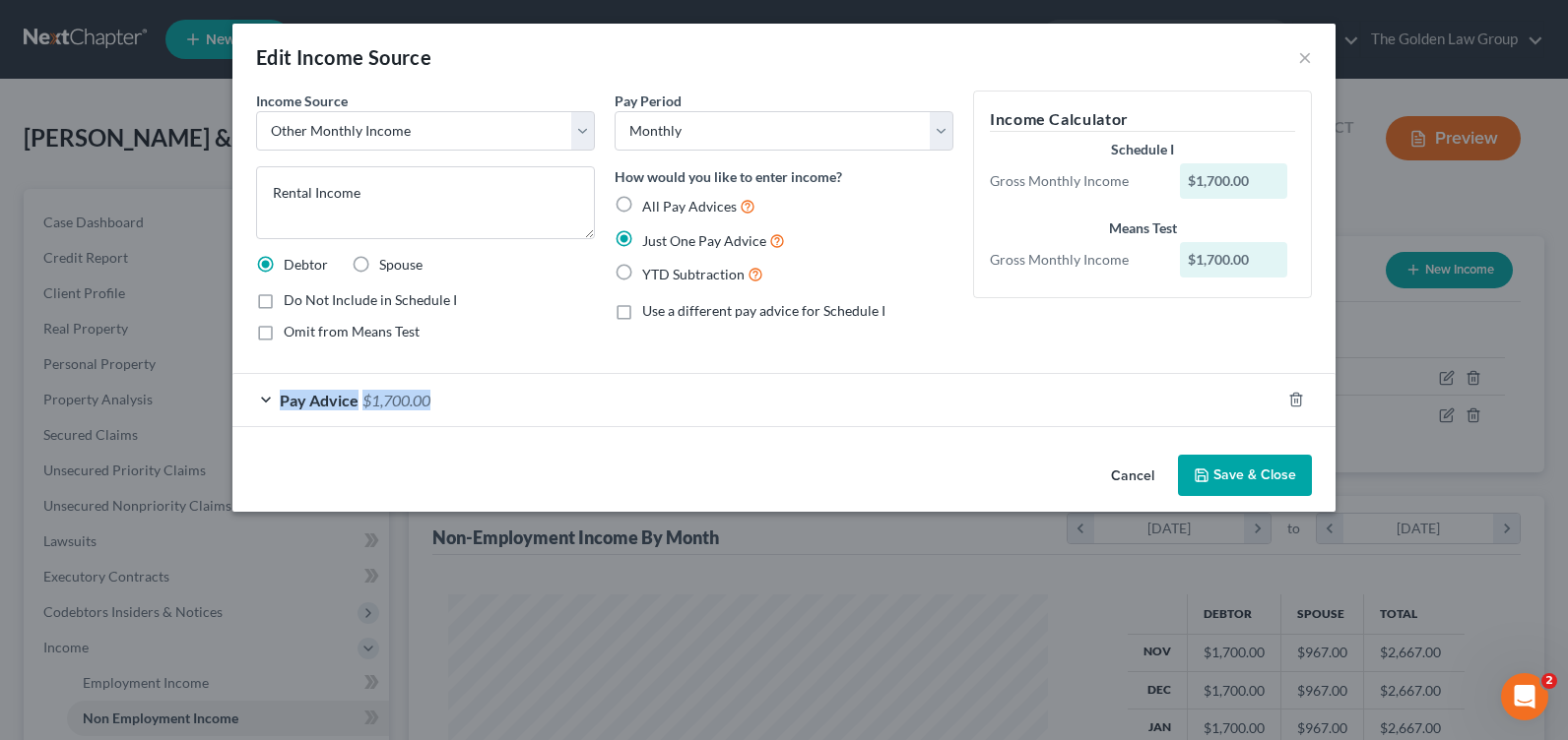
drag, startPoint x: 442, startPoint y: 406, endPoint x: 280, endPoint y: 404, distance: 162.0
click at [280, 404] on div "Pay Advice $1,700.00" at bounding box center [756, 400] width 1047 height 52
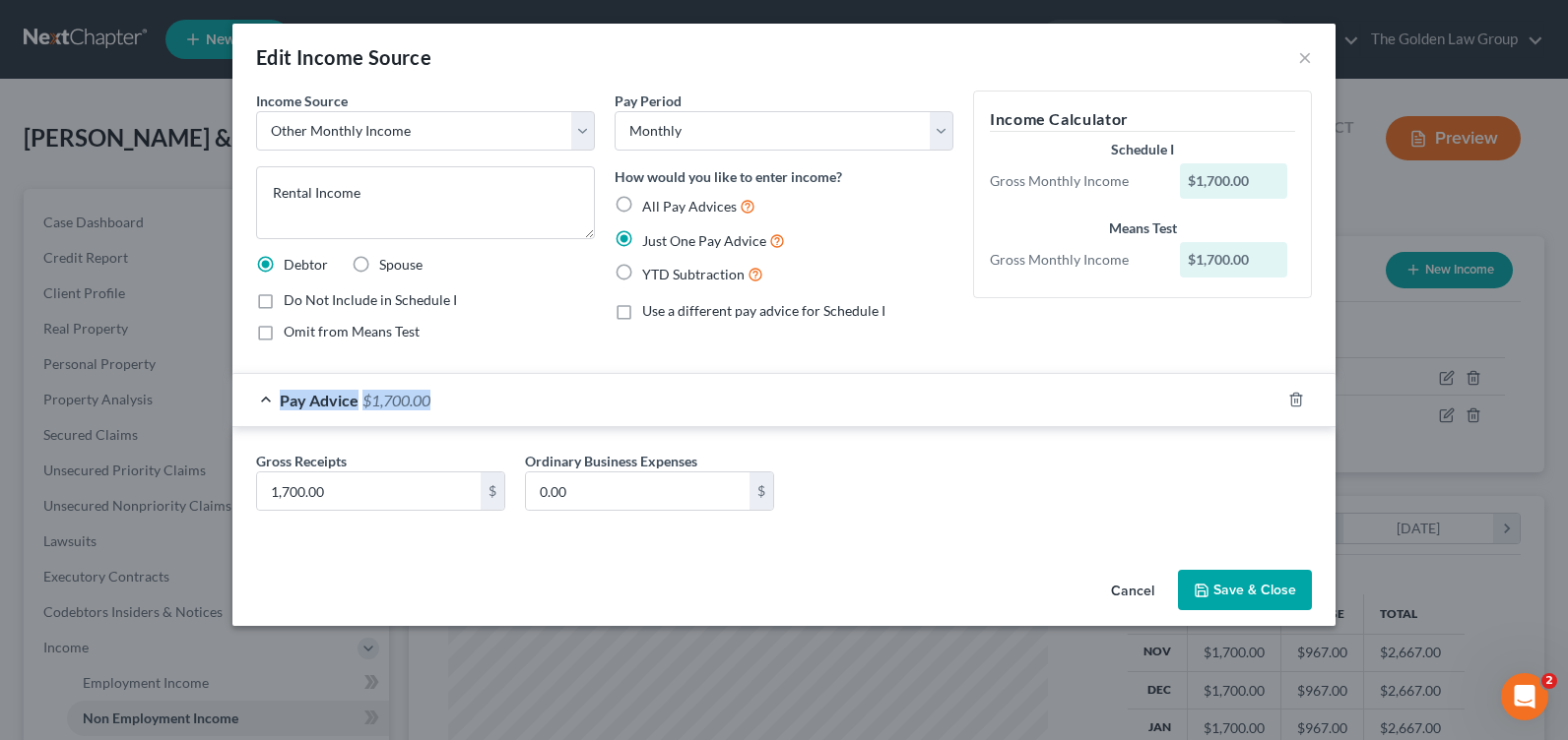
click at [1133, 592] on button "Cancel" at bounding box center [1132, 592] width 75 height 40
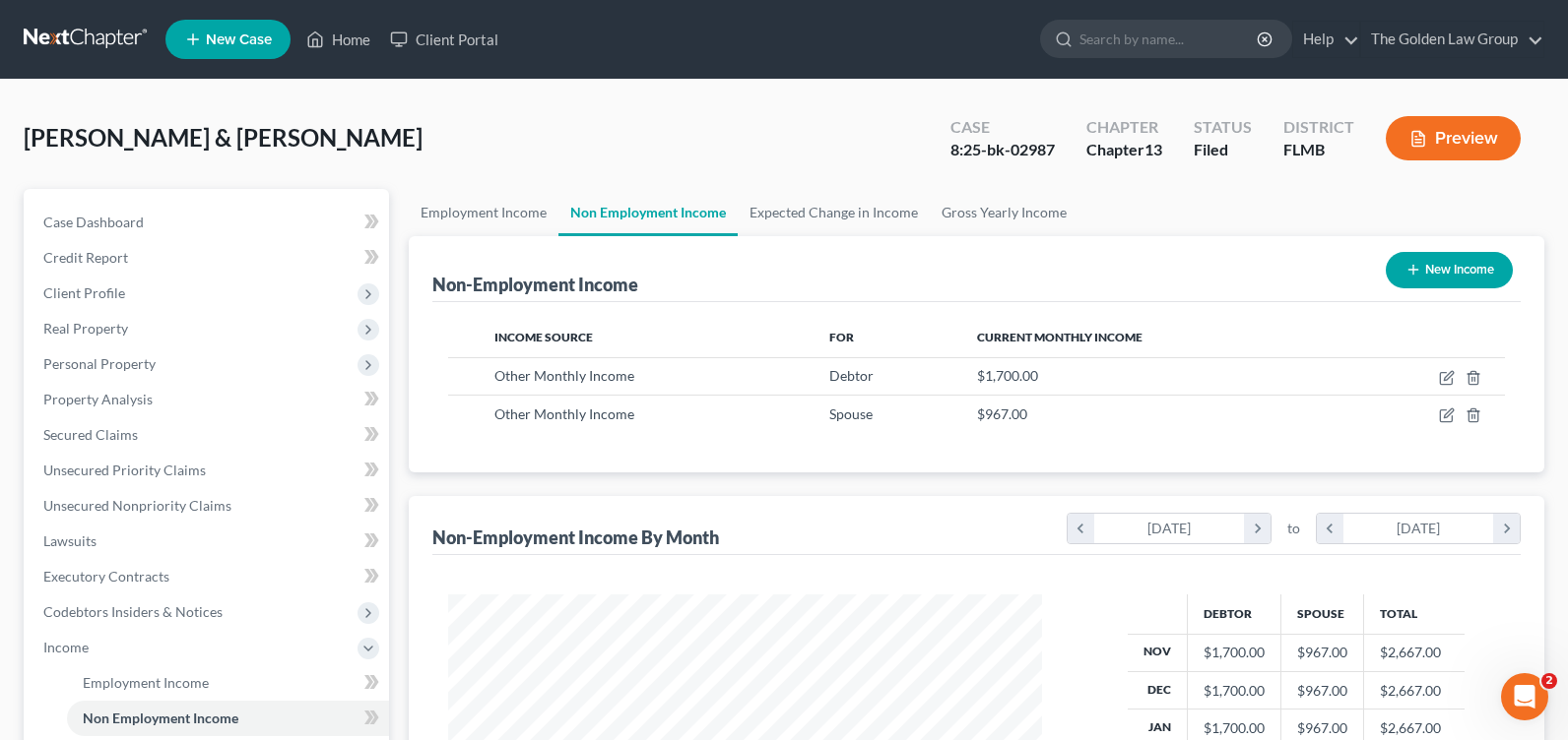
scroll to position [984339, 984102]
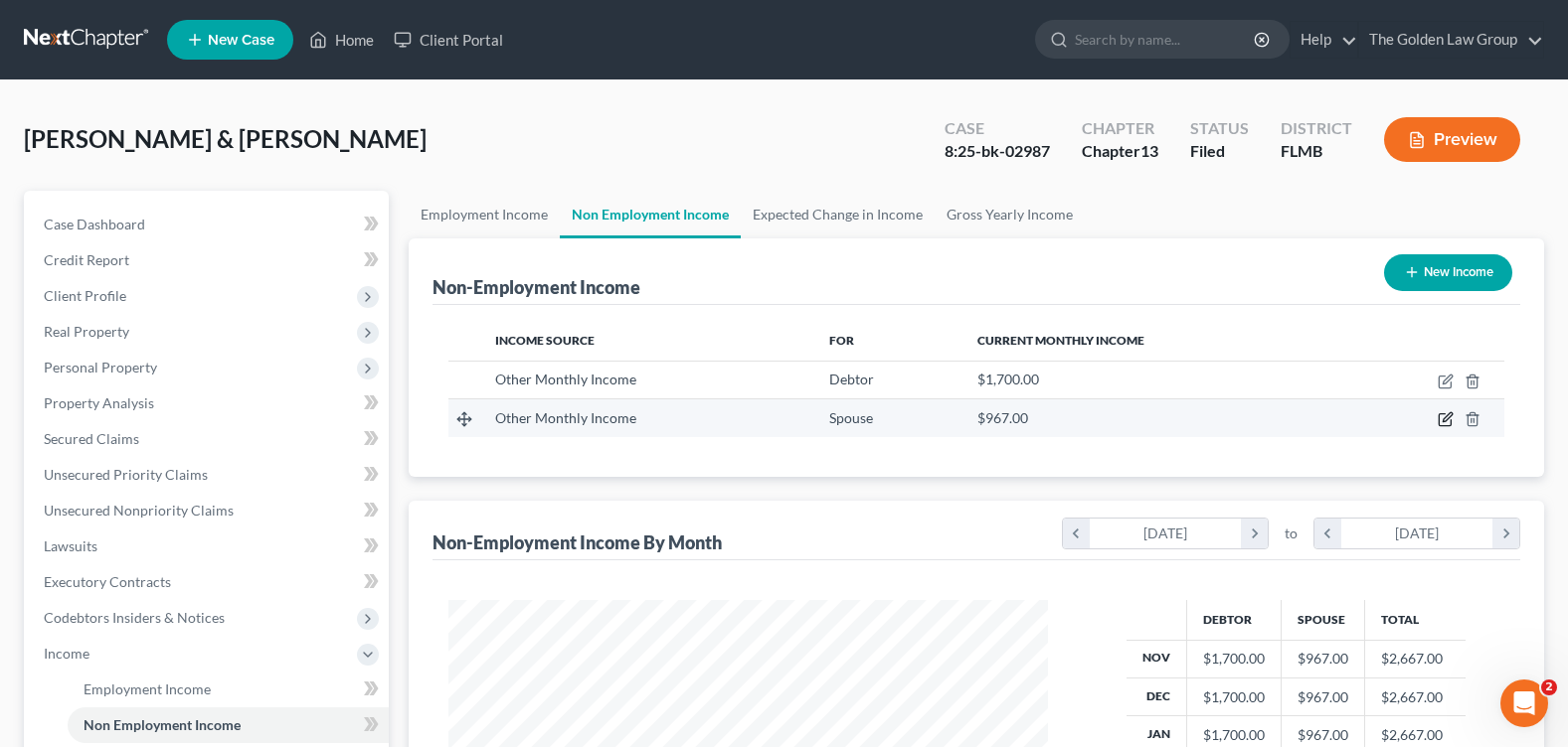
click at [1448, 422] on icon "button" at bounding box center [1445, 420] width 16 height 16
select select "13"
select select "0"
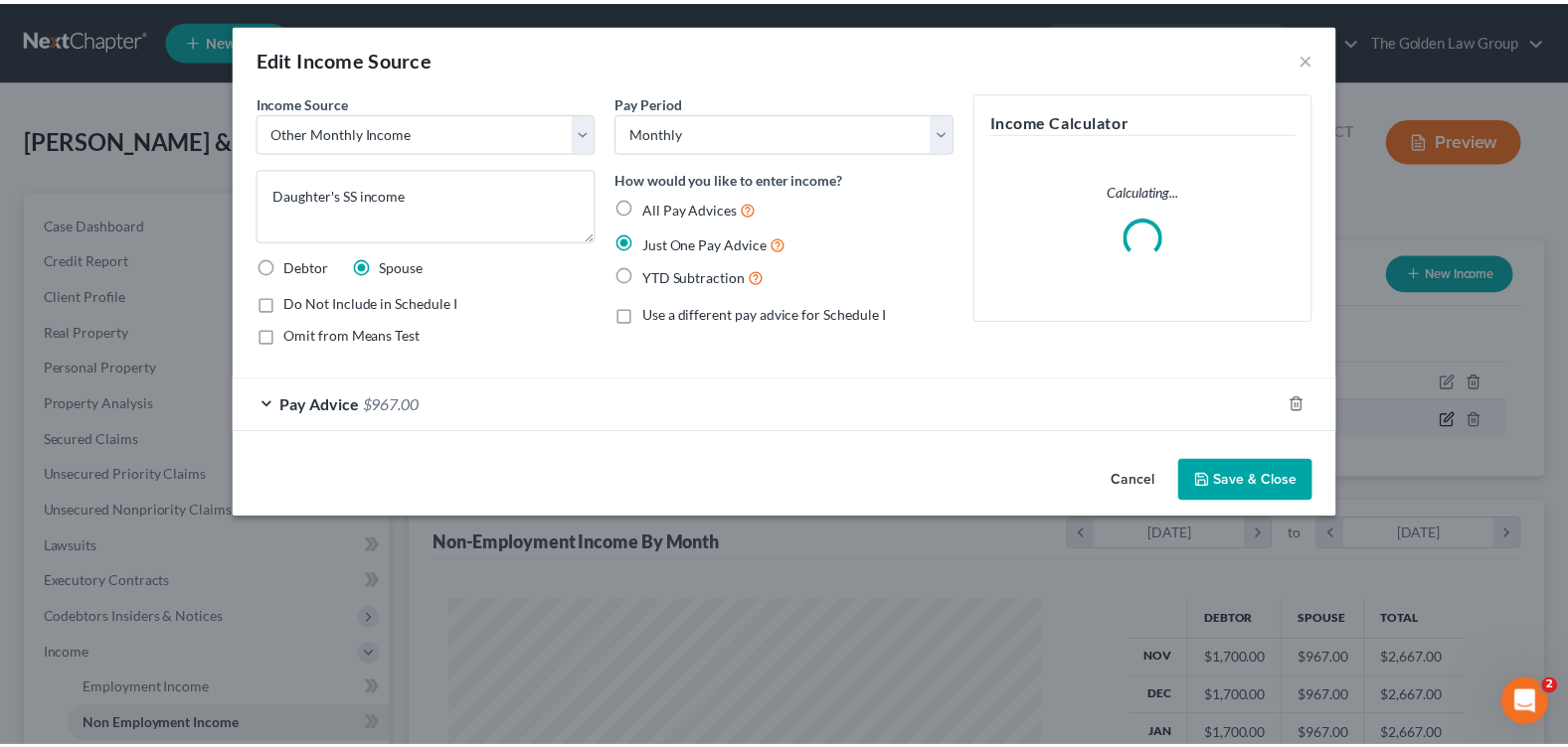
scroll to position [357, 646]
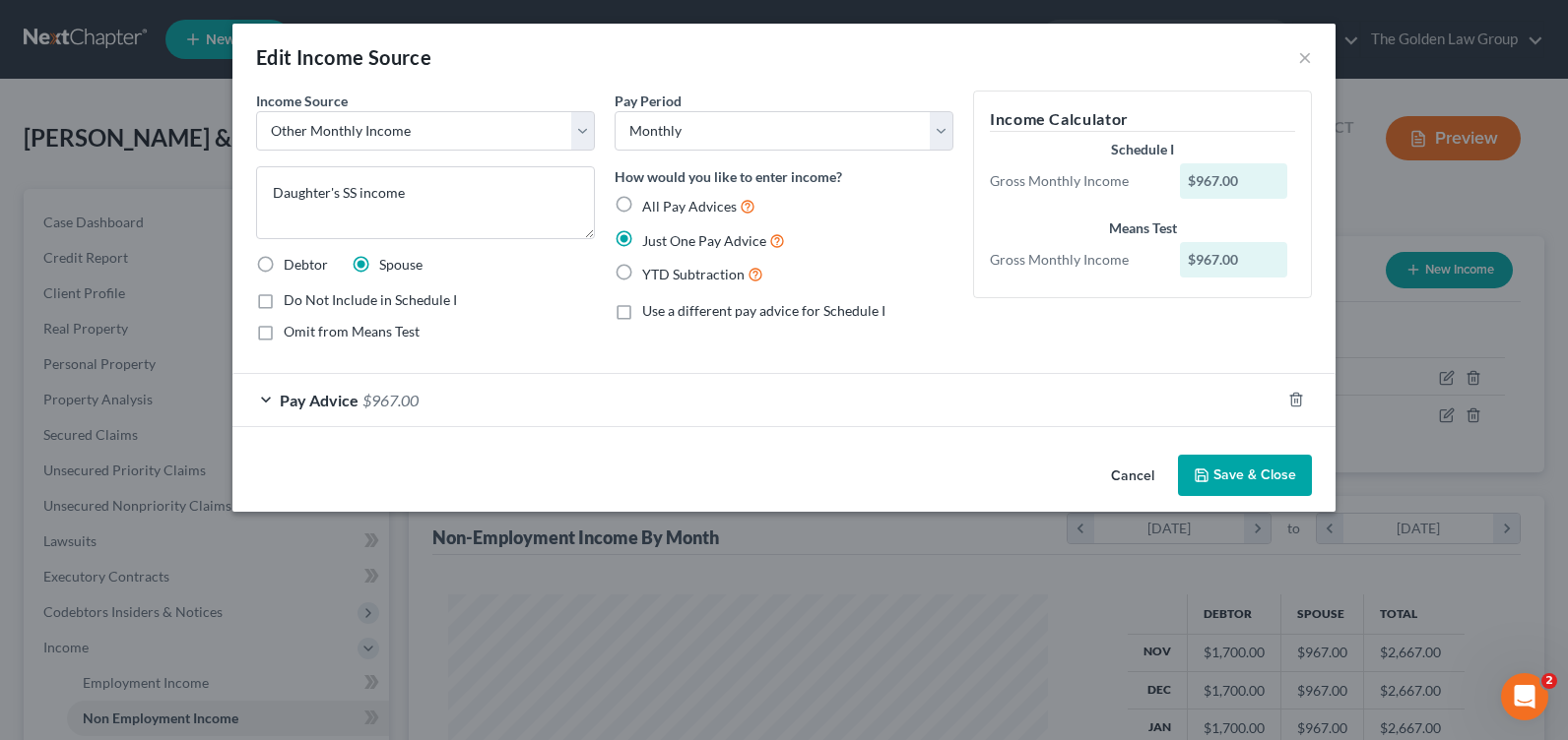
click at [1138, 476] on button "Cancel" at bounding box center [1132, 476] width 75 height 40
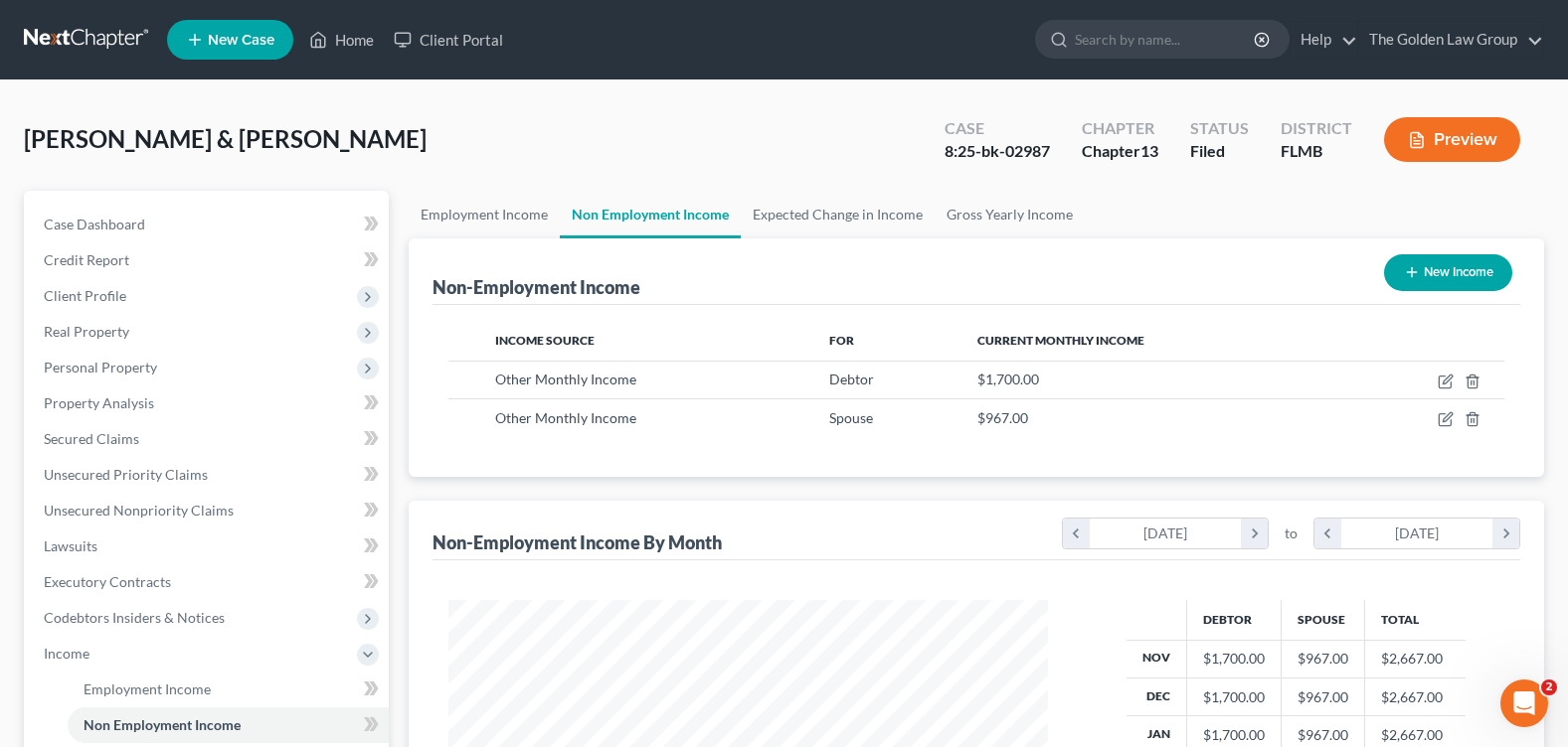
scroll to position [488, 0]
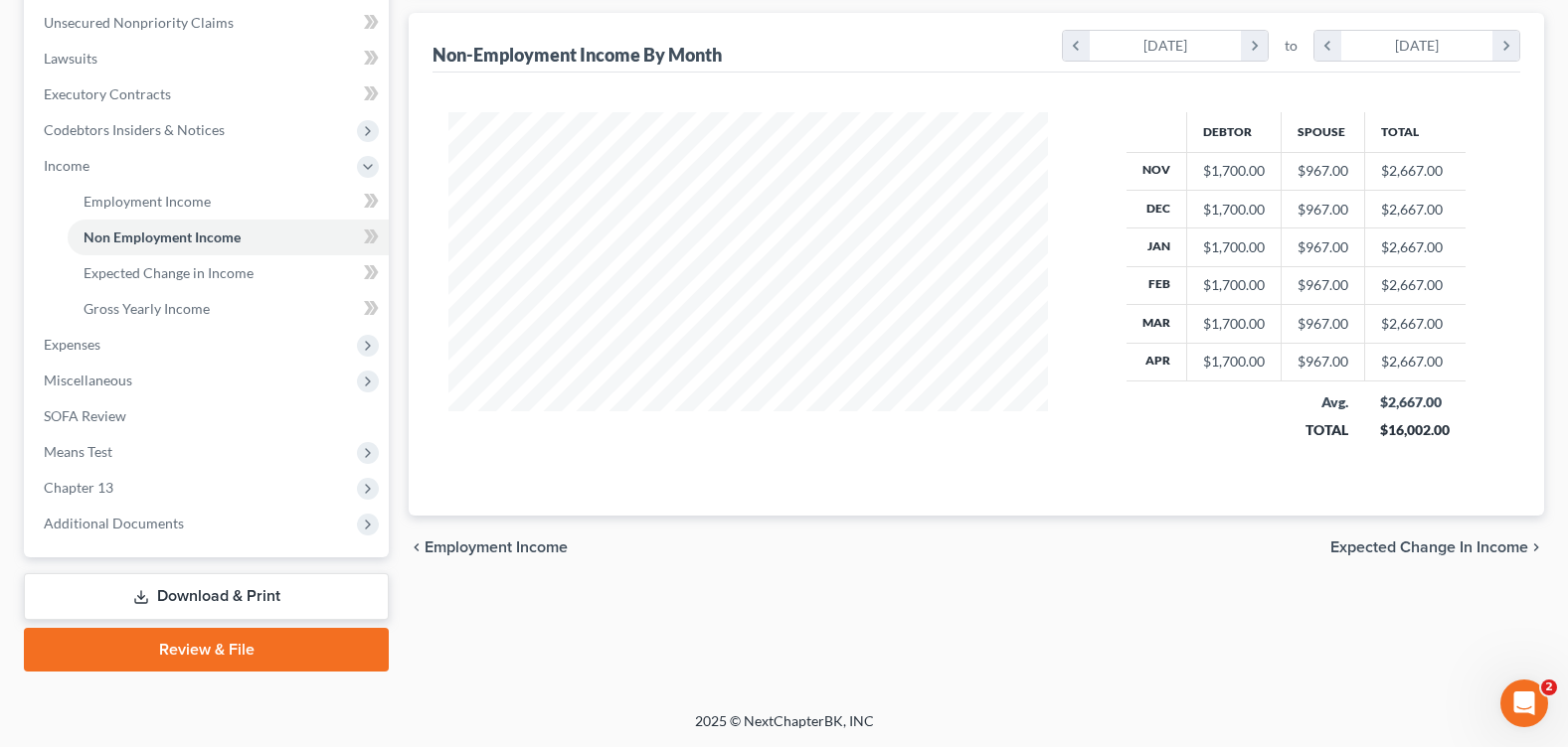
click at [201, 602] on link "Download & Print" at bounding box center [206, 596] width 365 height 47
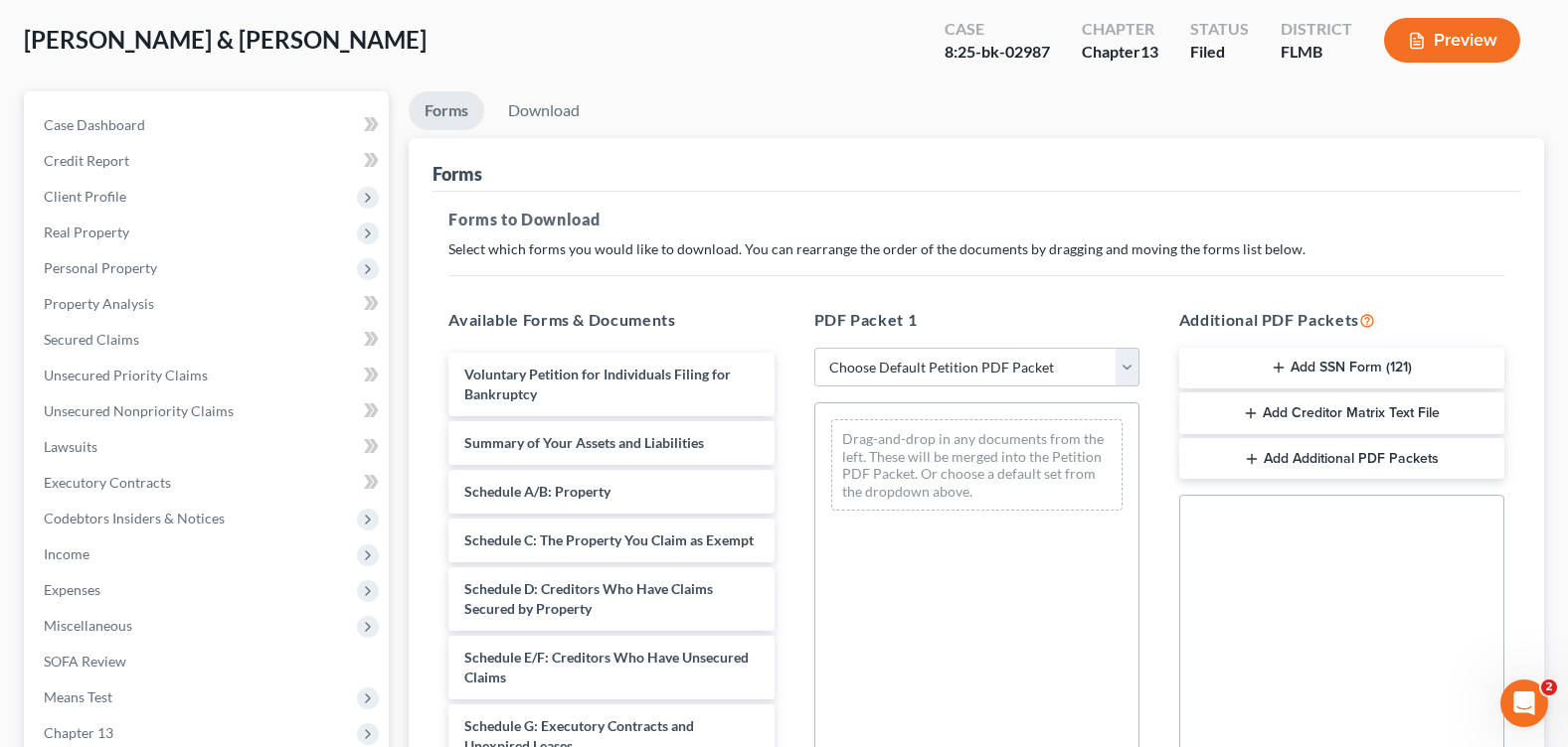
scroll to position [480, 0]
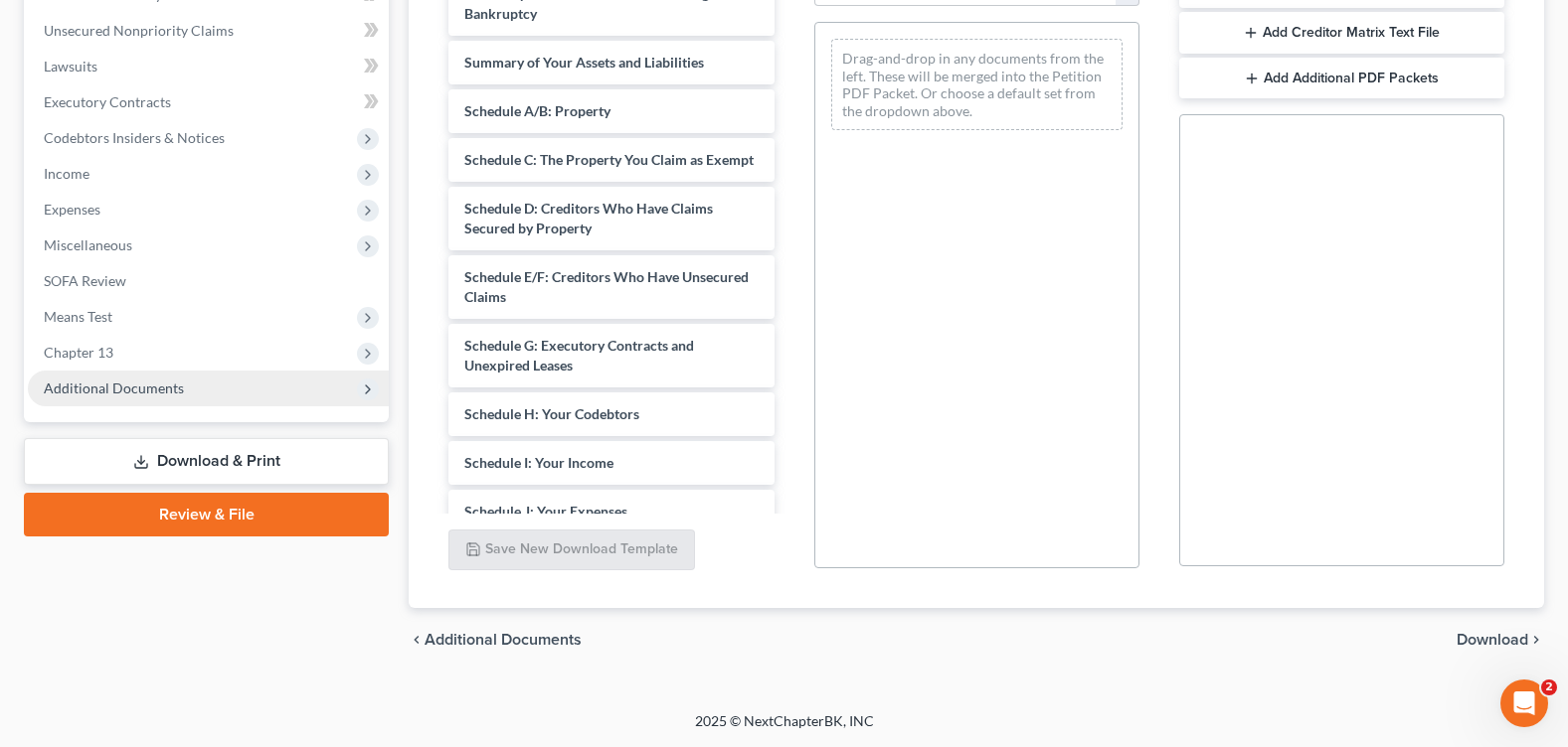
click at [120, 376] on span "Additional Documents" at bounding box center [208, 389] width 361 height 36
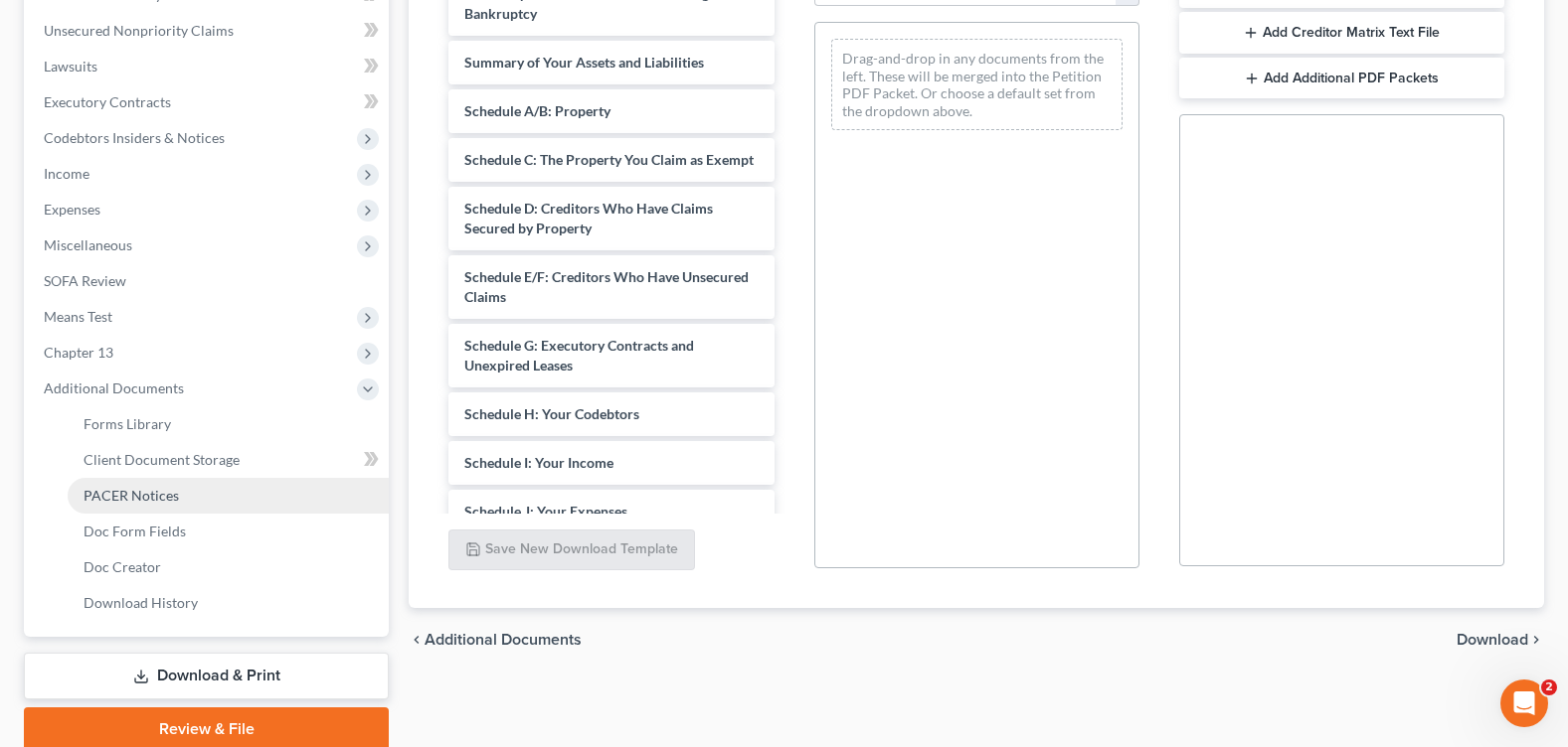
click at [201, 497] on link "PACER Notices" at bounding box center [228, 496] width 321 height 36
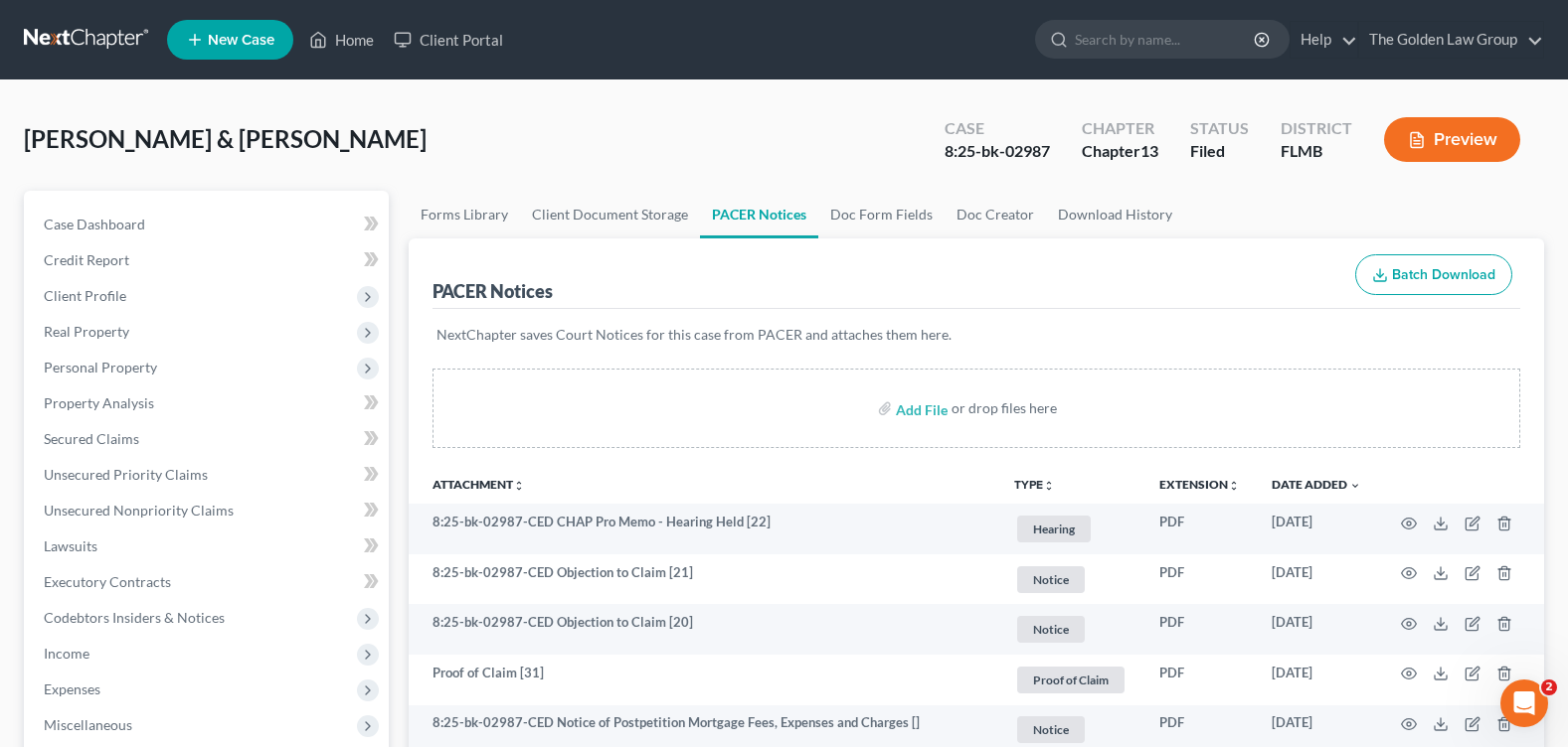
drag, startPoint x: 830, startPoint y: 150, endPoint x: 943, endPoint y: 375, distance: 251.8
click at [830, 150] on div "Pattee, William & Amber Upgraded Case 8:25-bk-02987 Chapter Chapter 13 Status F…" at bounding box center [784, 148] width 1520 height 87
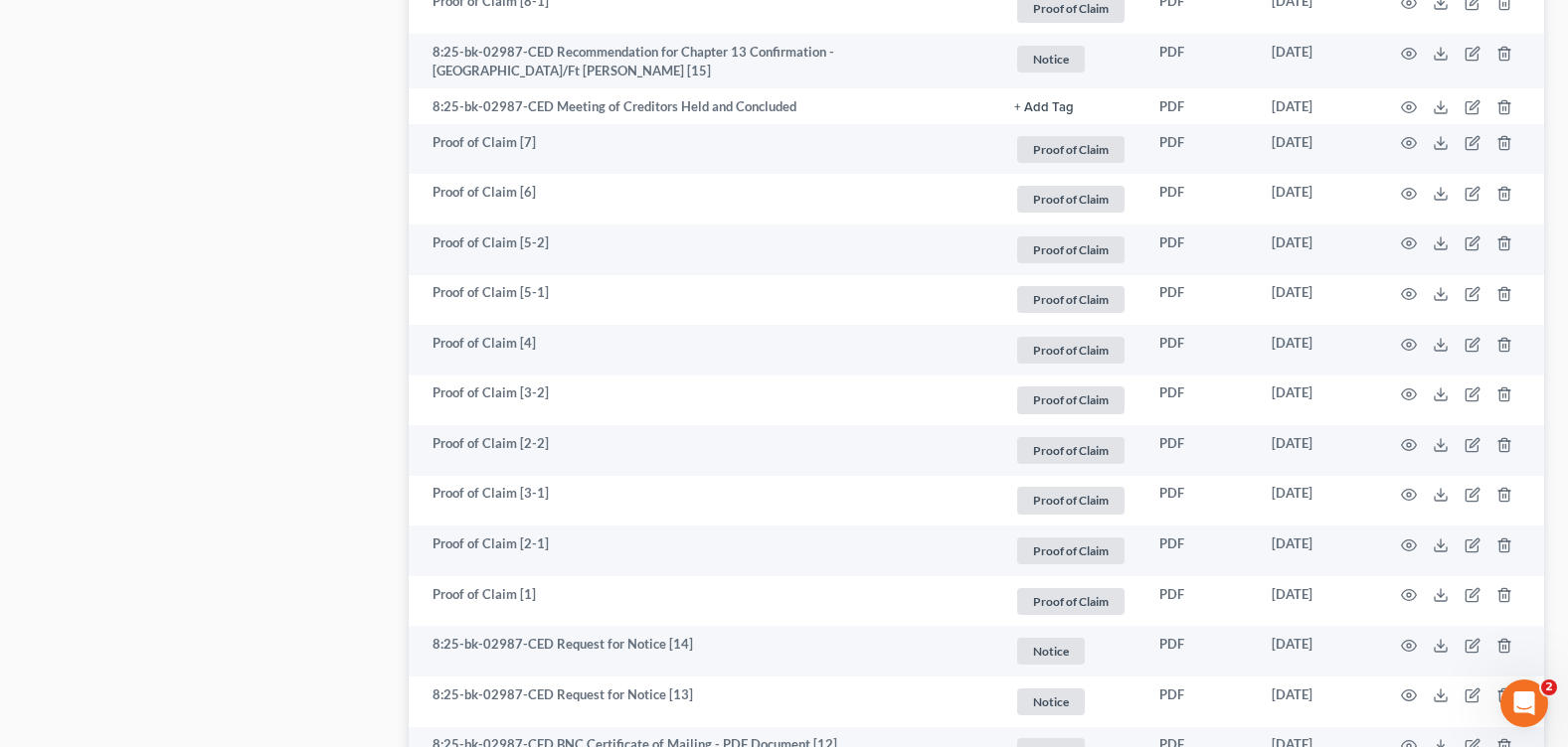
scroll to position [3280, 0]
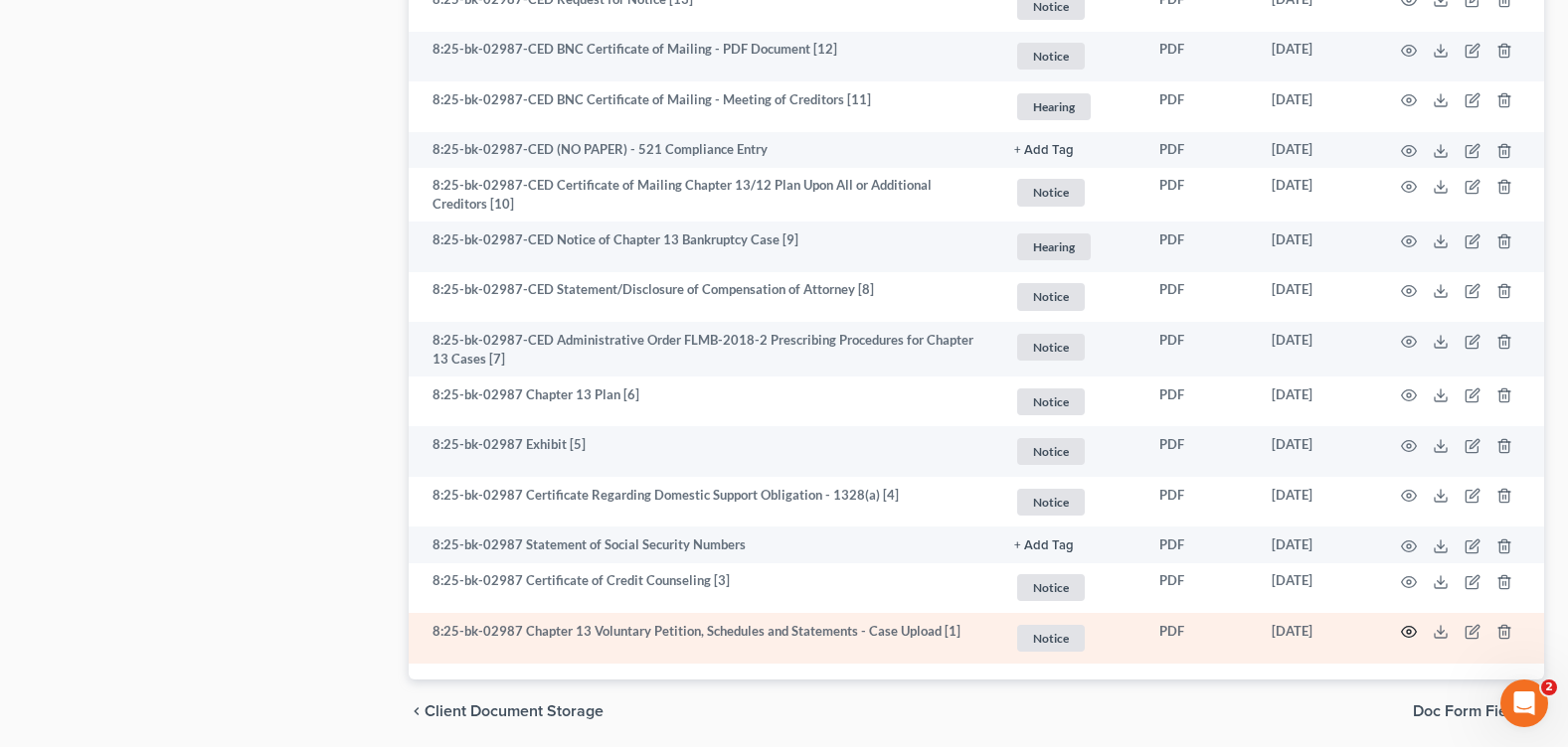
click at [1410, 631] on icon "button" at bounding box center [1408, 632] width 16 height 16
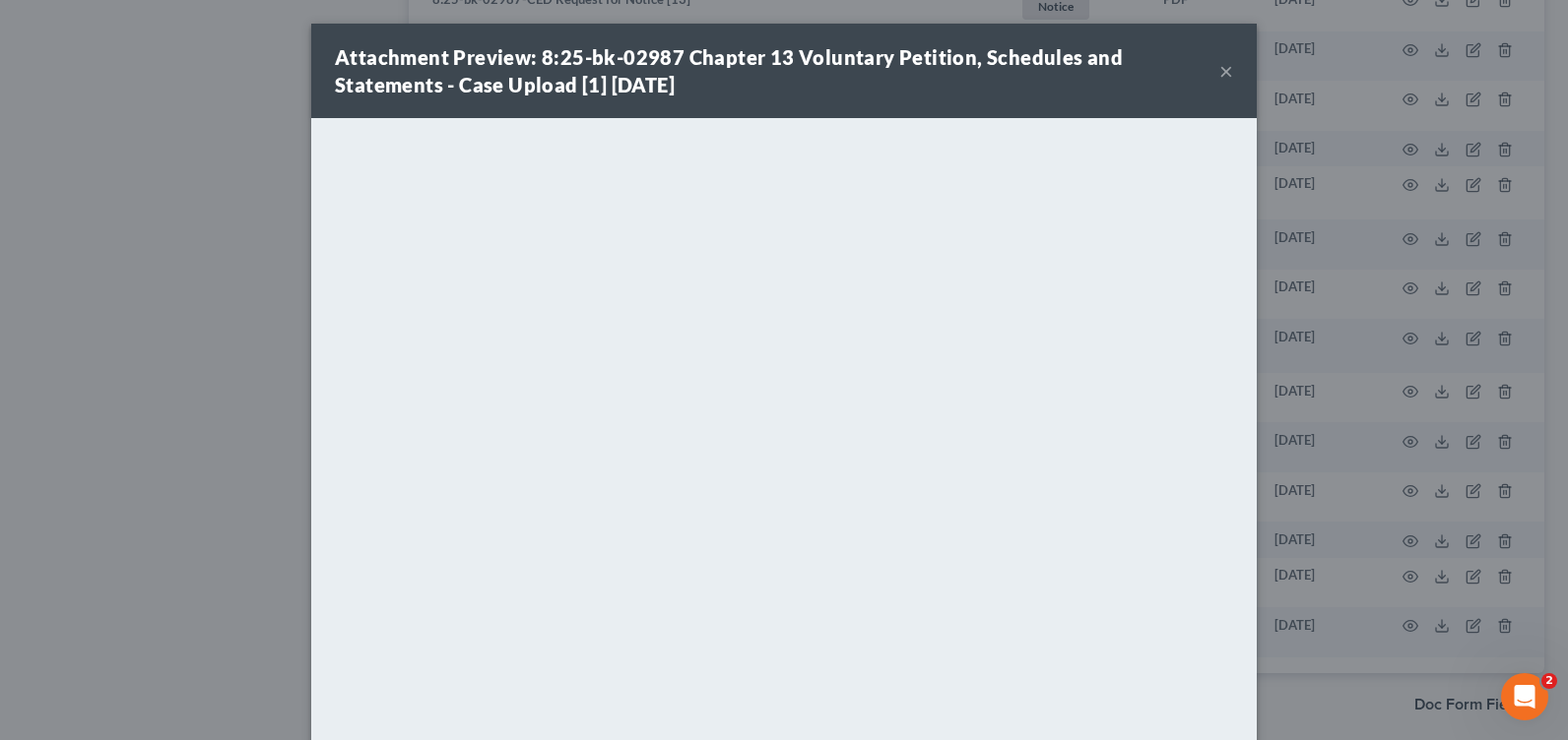
click at [1219, 70] on button "×" at bounding box center [1226, 71] width 14 height 24
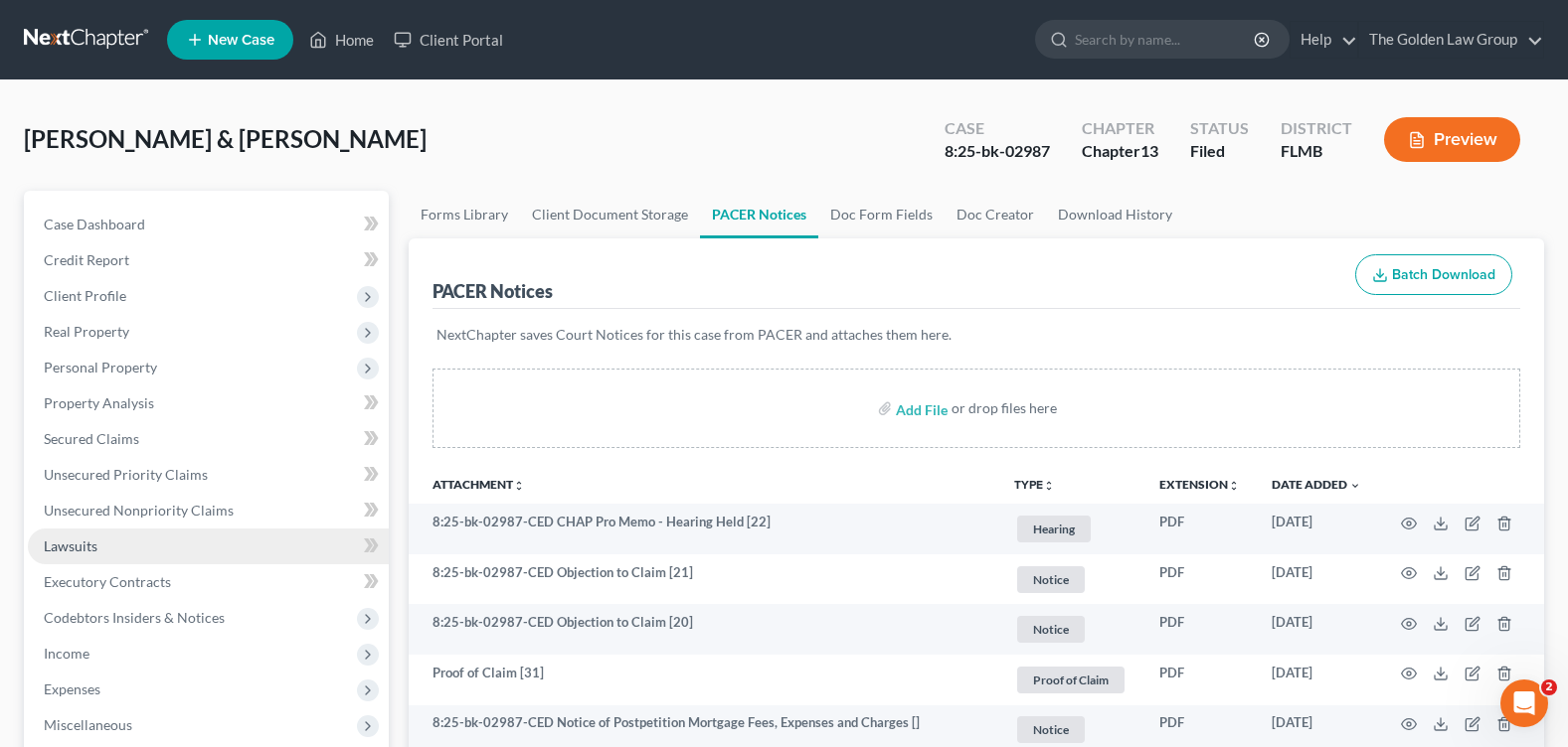
scroll to position [100, 0]
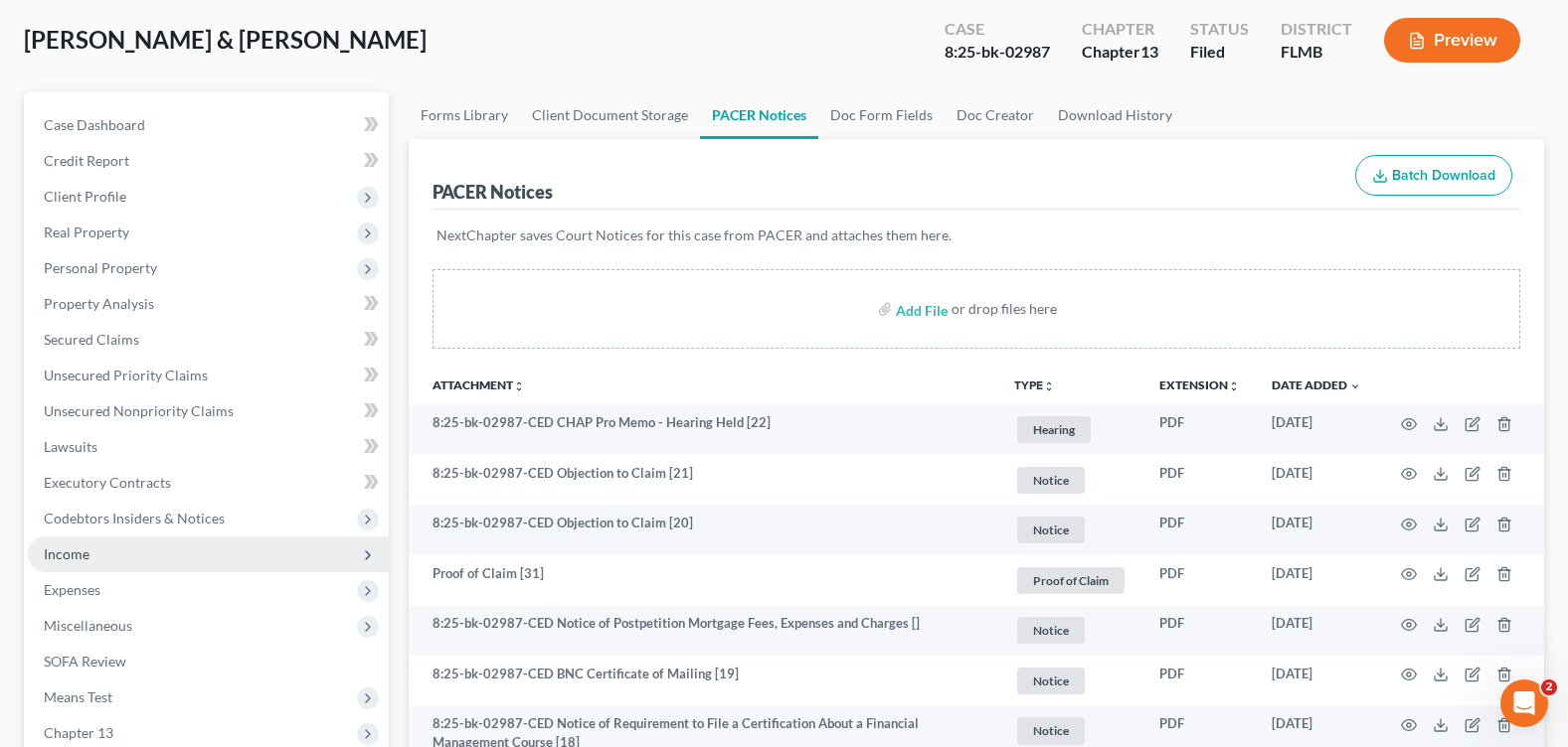
click at [101, 556] on span "Income" at bounding box center [208, 555] width 361 height 36
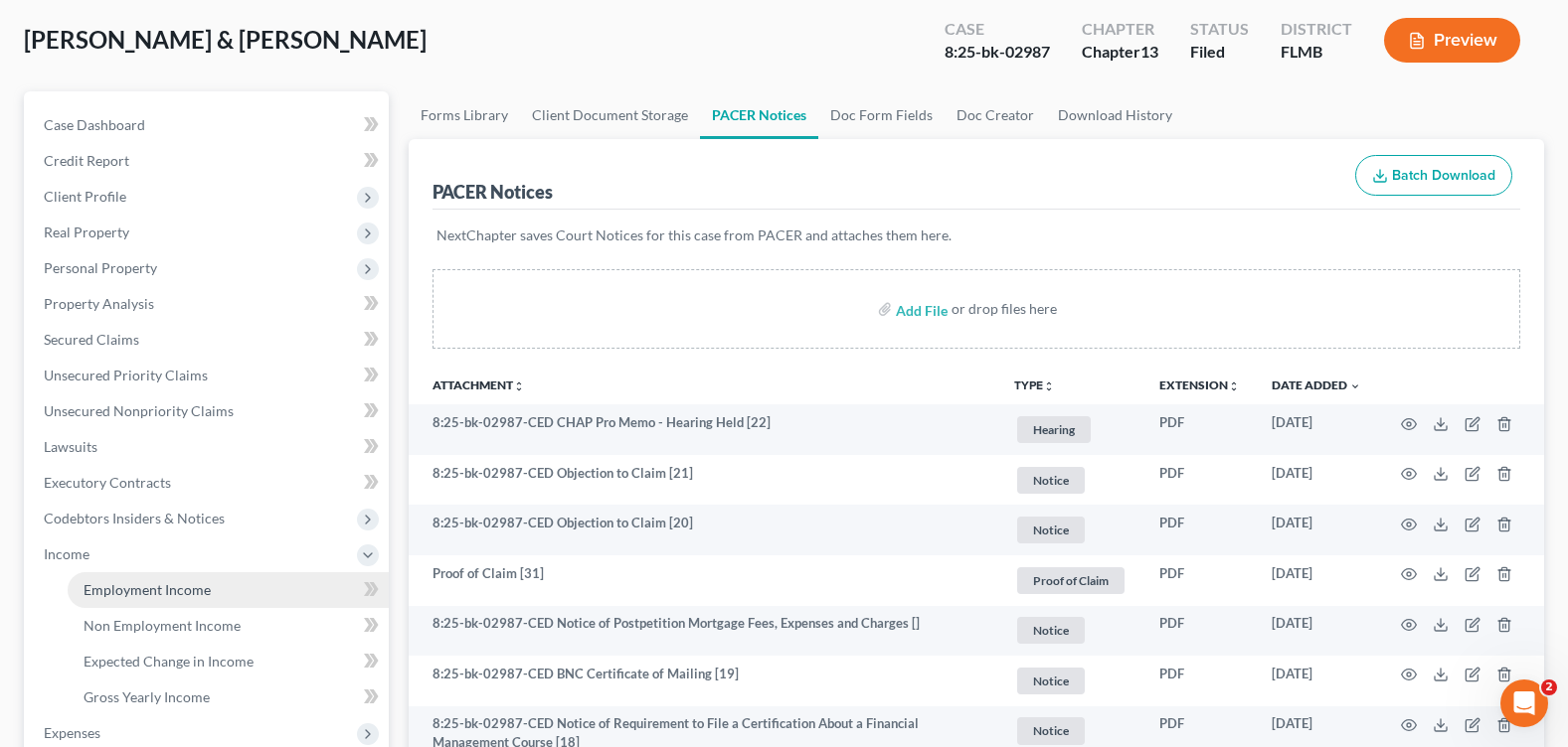
click at [182, 595] on span "Employment Income" at bounding box center [148, 589] width 128 height 17
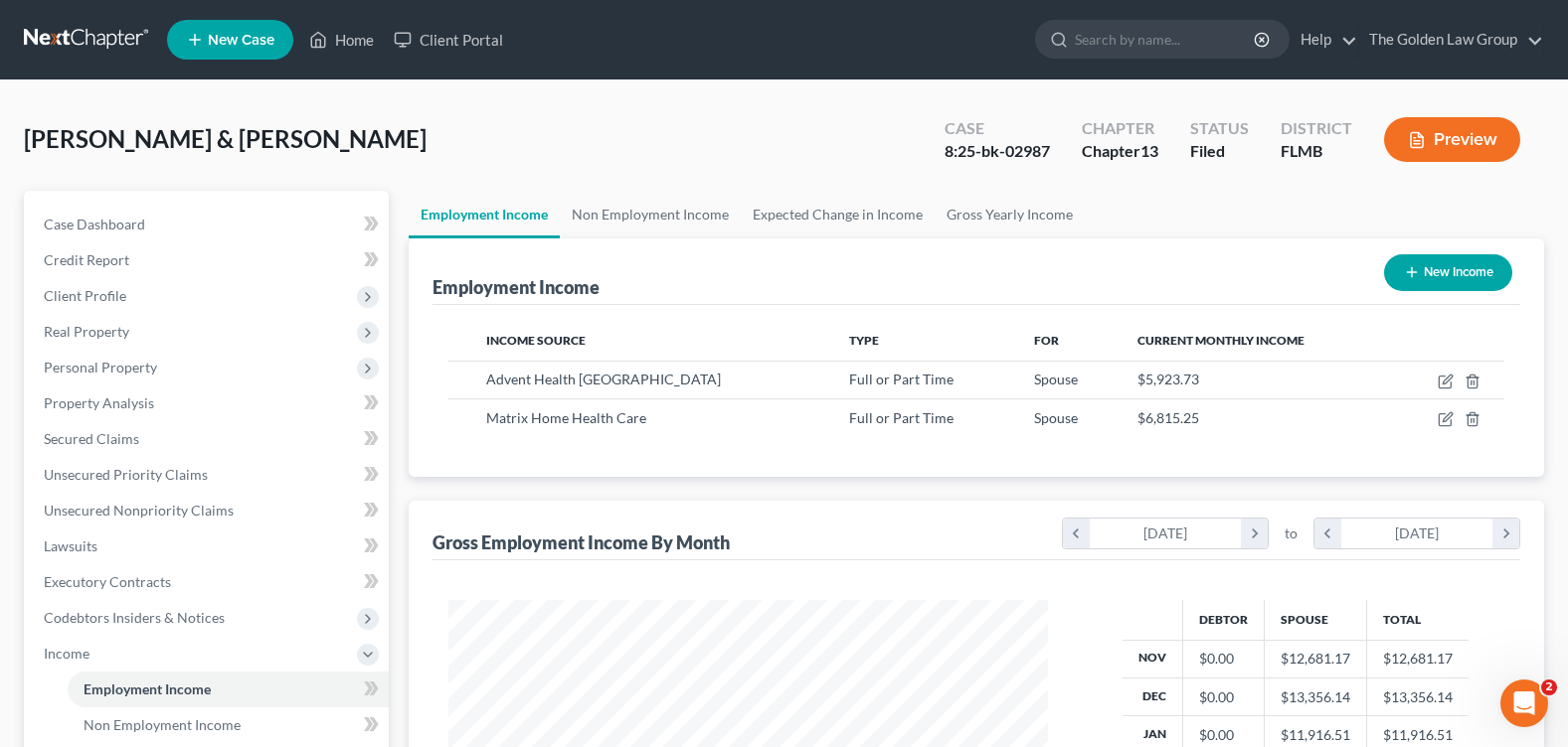
click at [751, 136] on div "Pattee, William & Amber Upgraded Case 8:25-bk-02987 Chapter Chapter 13 Status F…" at bounding box center [784, 148] width 1520 height 87
click at [606, 218] on link "Non Employment Income" at bounding box center [649, 214] width 181 height 48
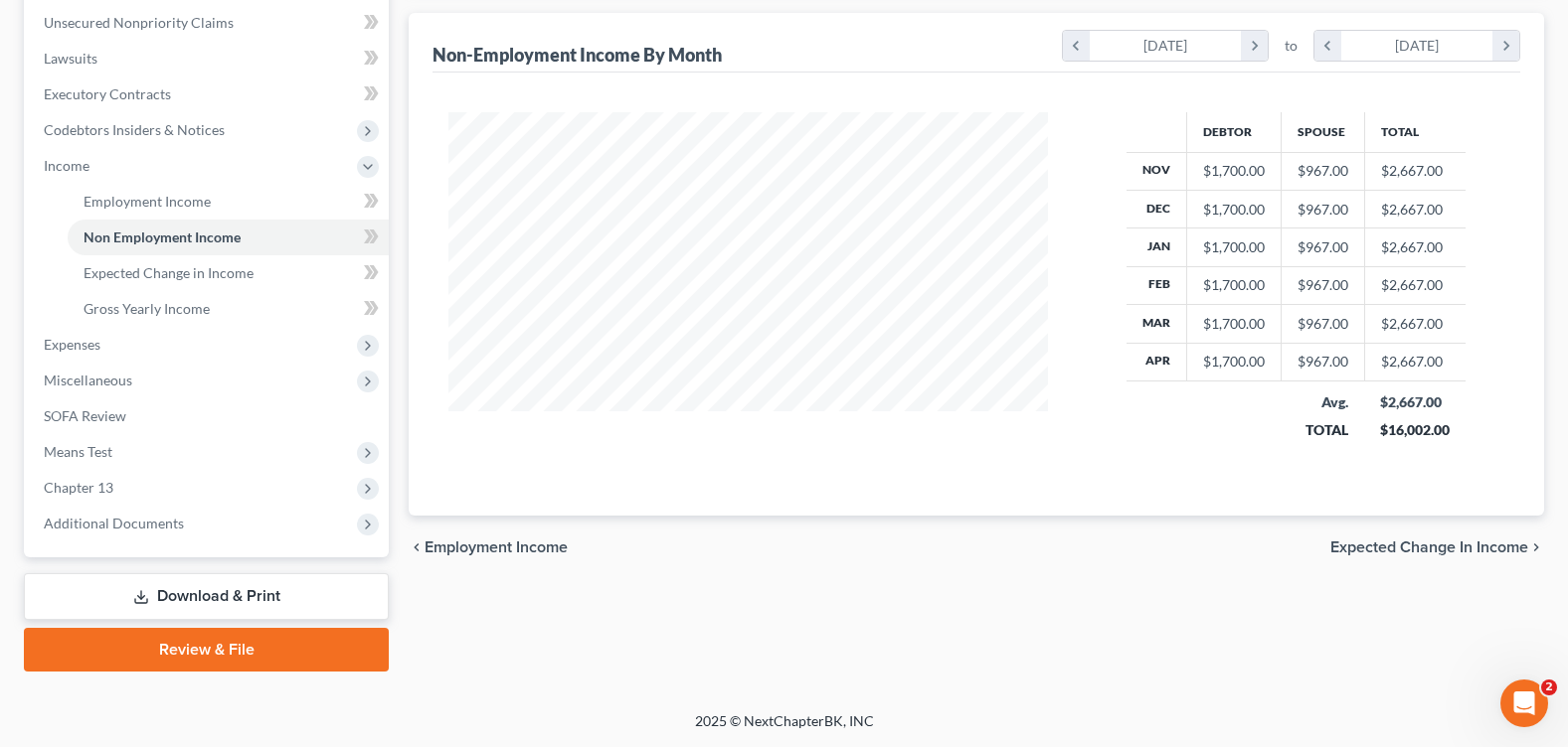
scroll to position [91, 0]
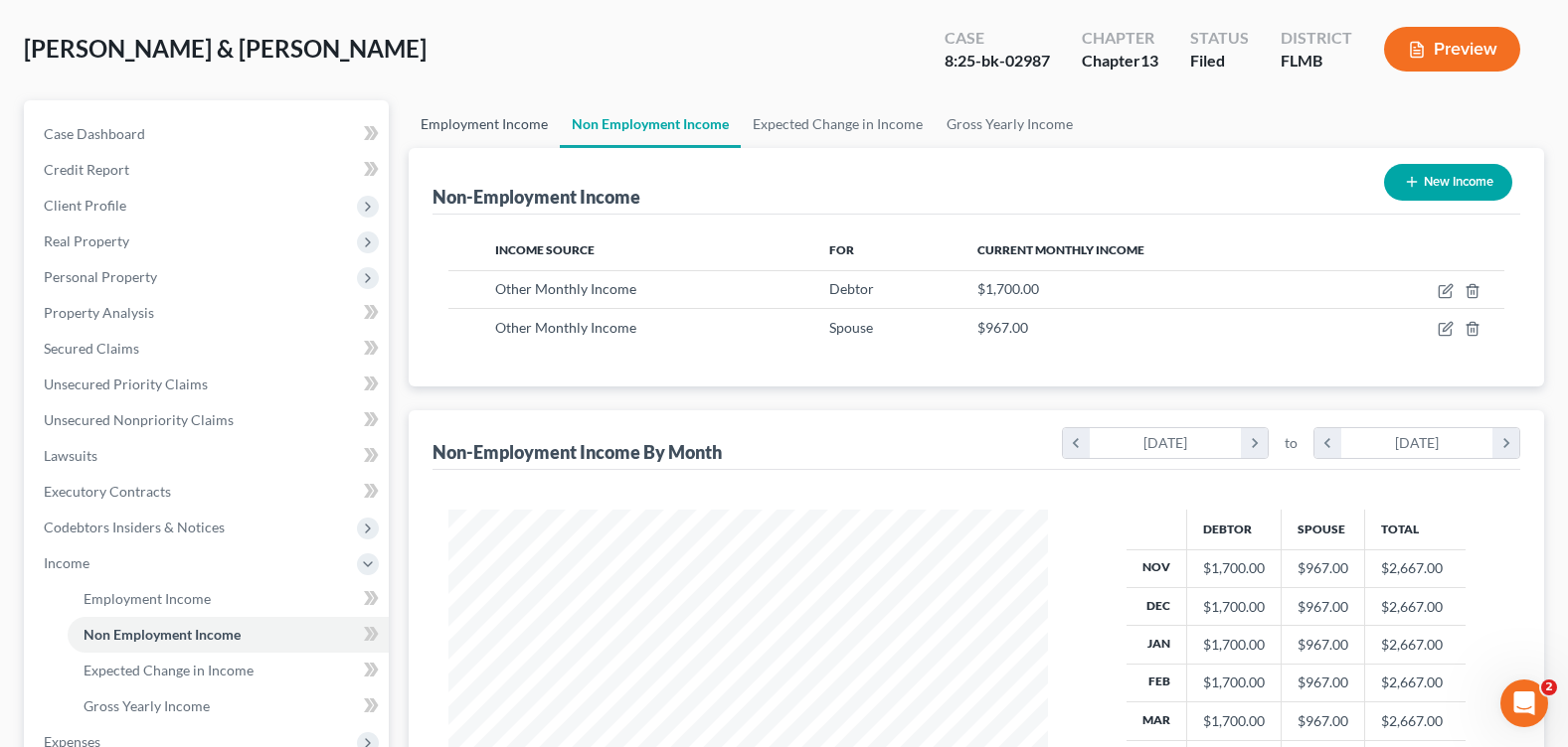
drag, startPoint x: 491, startPoint y: 127, endPoint x: 559, endPoint y: 159, distance: 75.2
click at [491, 128] on link "Employment Income" at bounding box center [484, 125] width 151 height 48
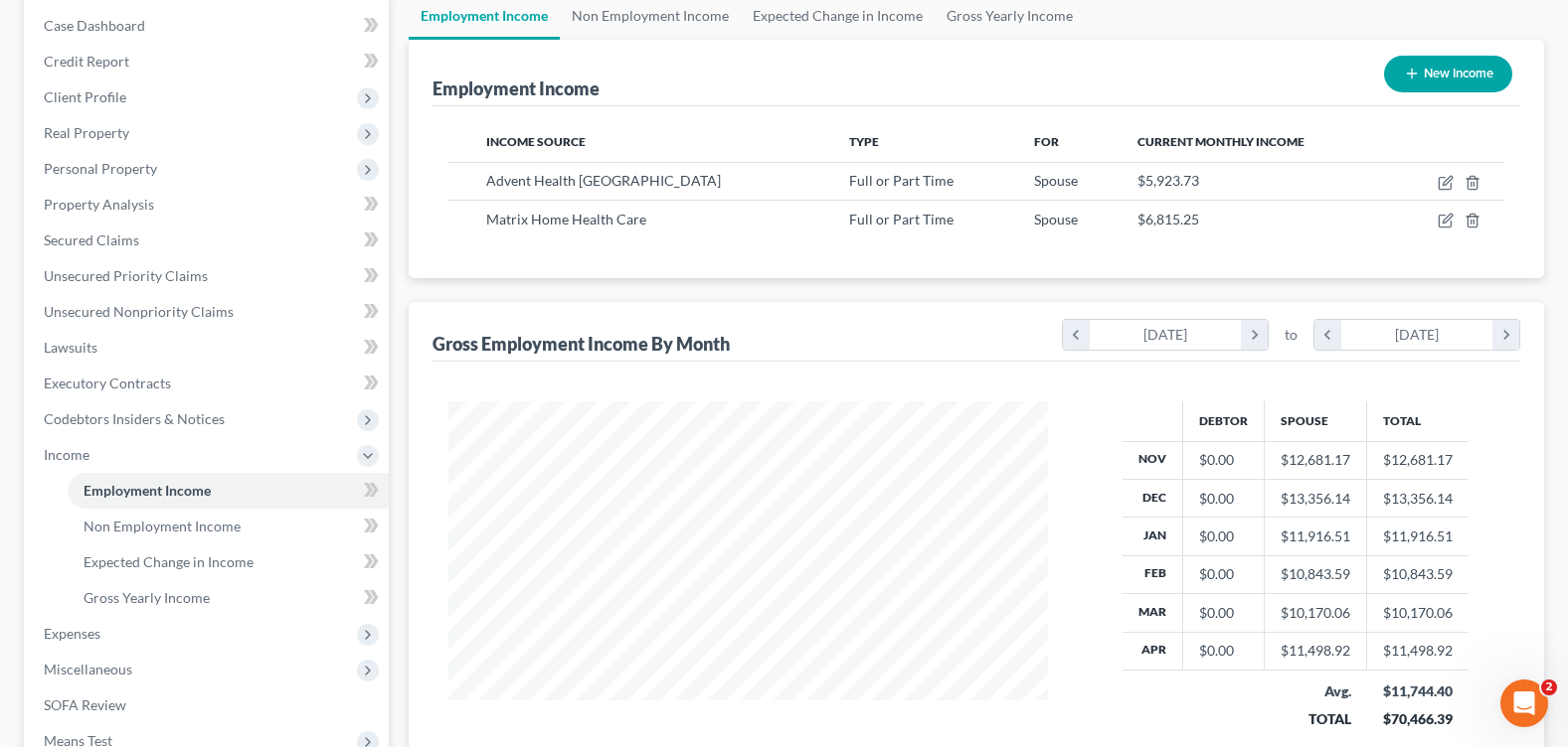
scroll to position [488, 0]
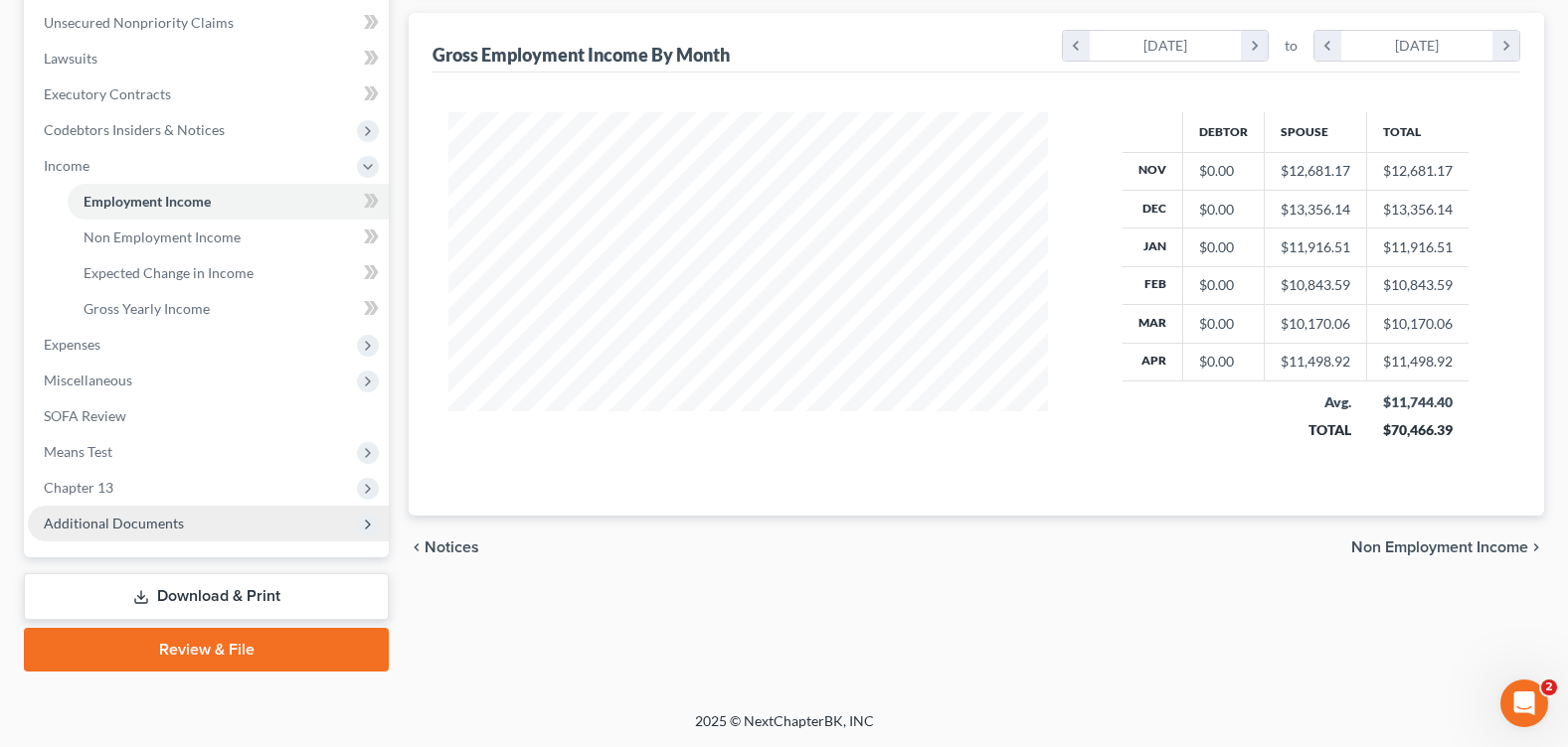
click at [149, 524] on span "Additional Documents" at bounding box center [114, 523] width 141 height 17
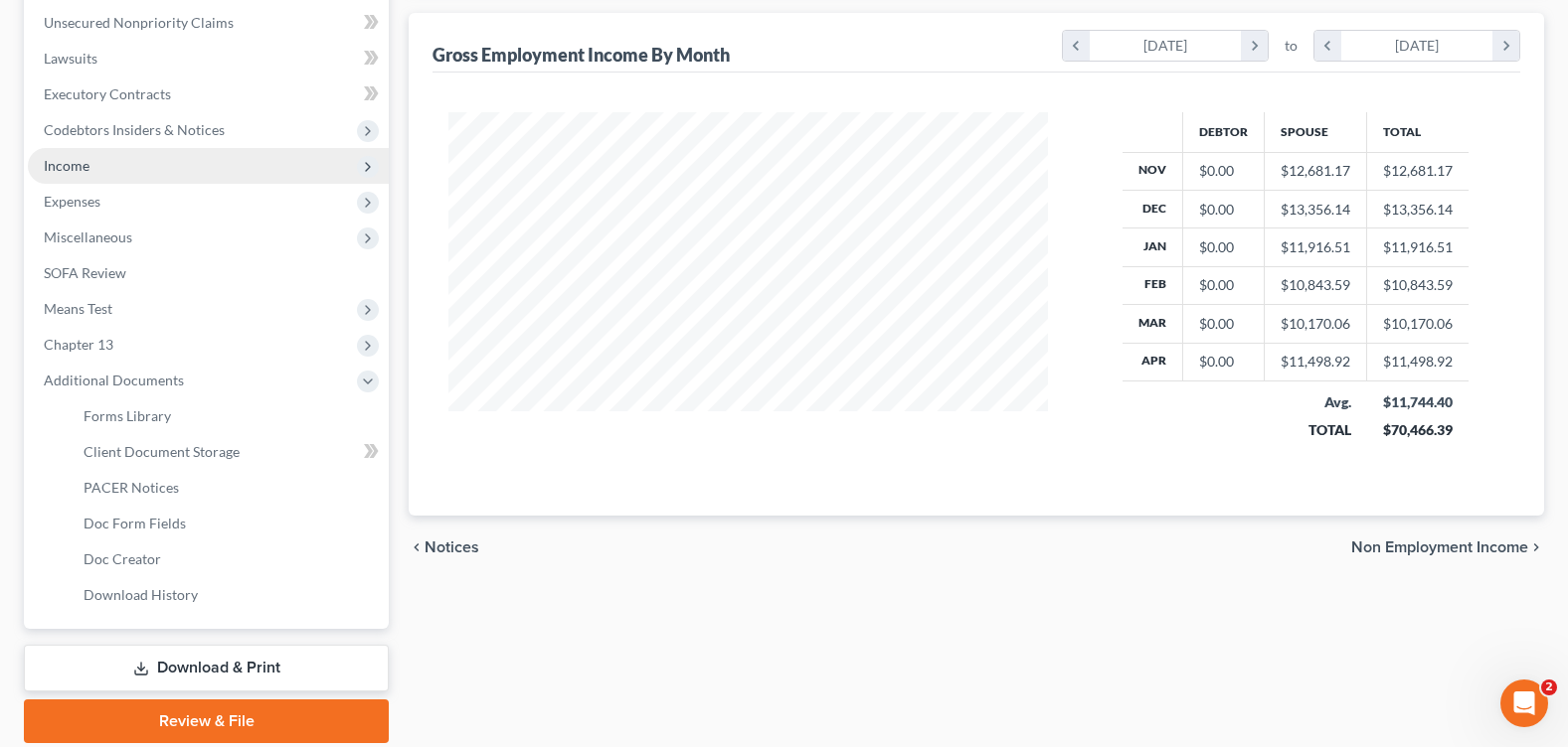
click at [141, 169] on span "Income" at bounding box center [208, 167] width 361 height 36
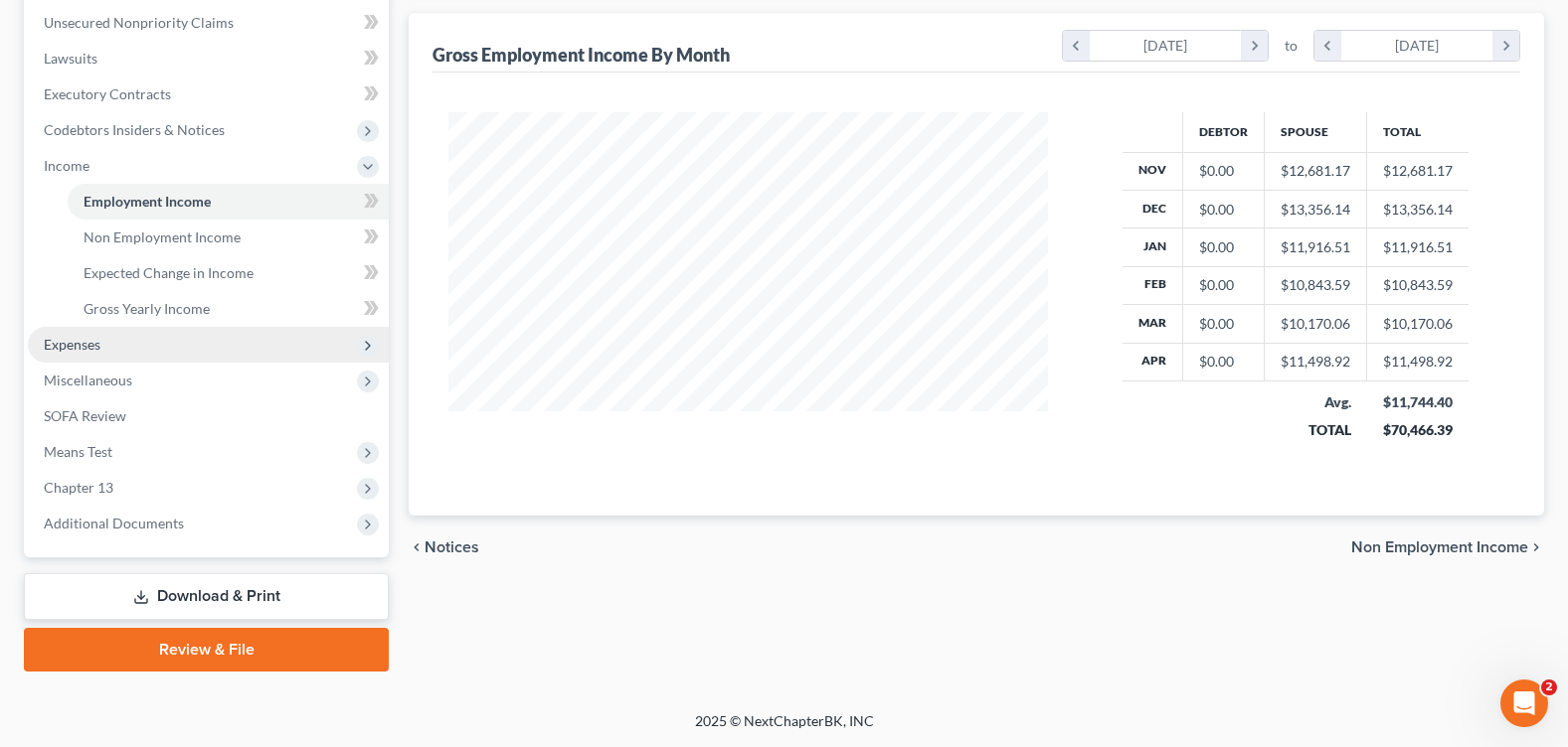
click at [135, 355] on span "Expenses" at bounding box center [208, 345] width 361 height 36
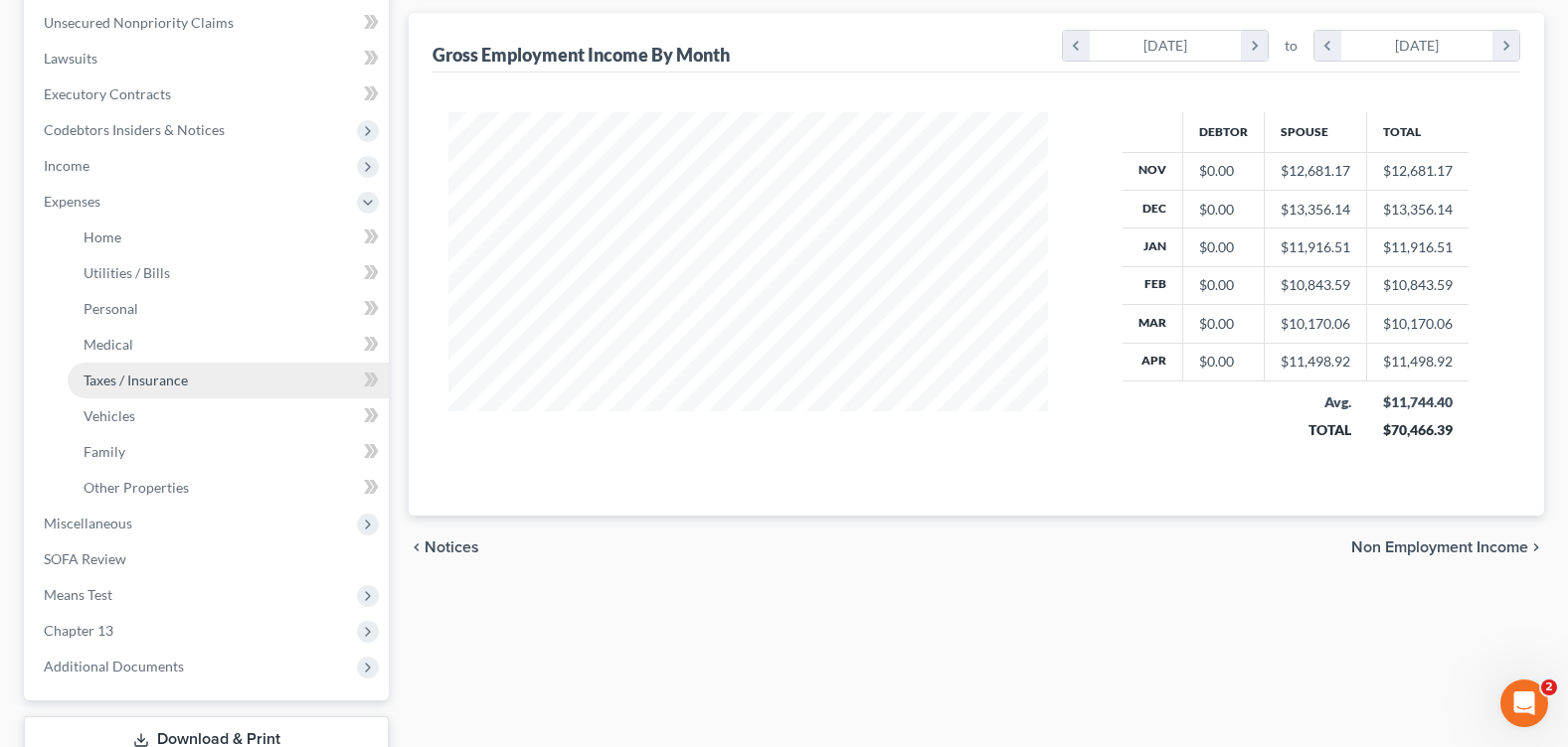
click at [229, 370] on link "Taxes / Insurance" at bounding box center [228, 381] width 321 height 36
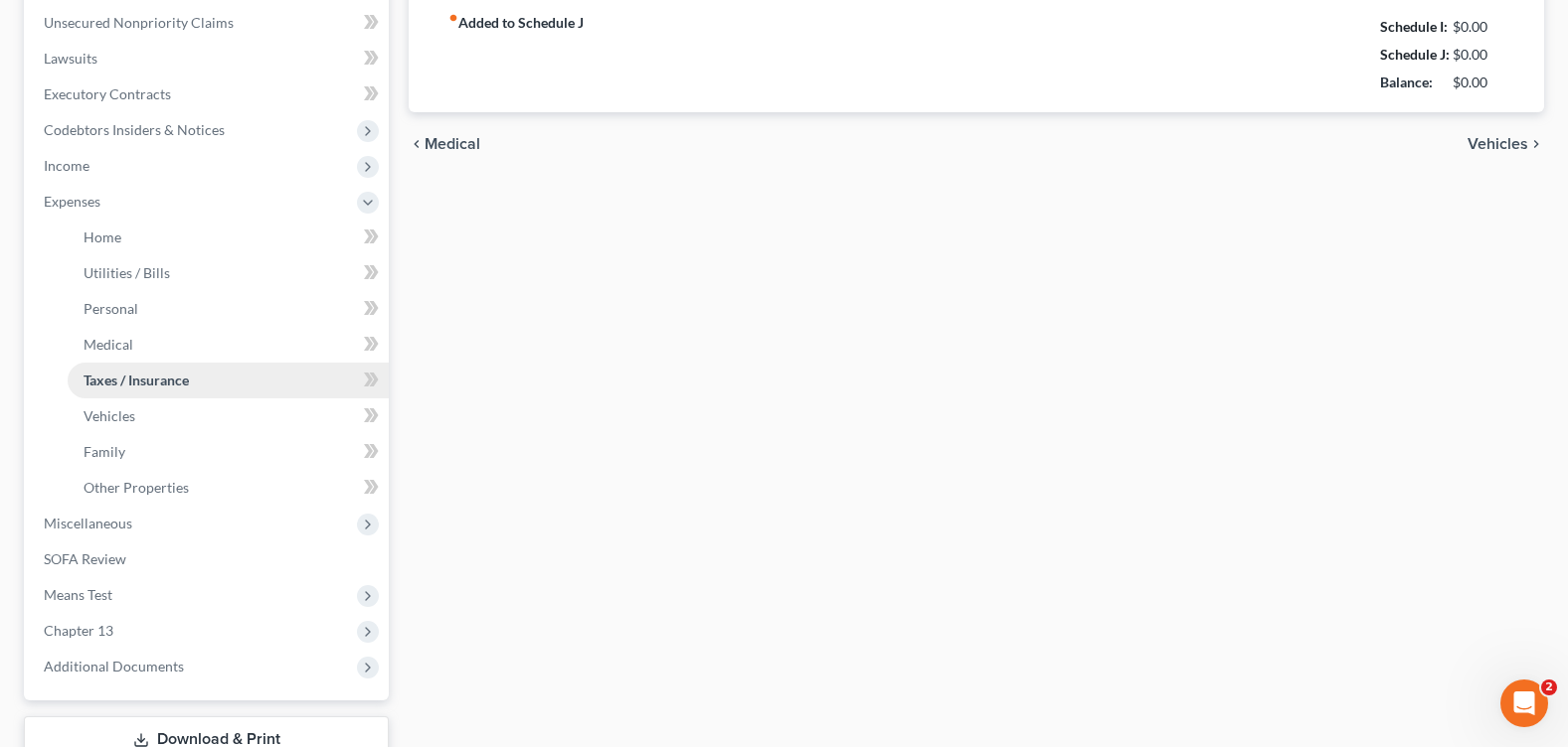
type input "0.00"
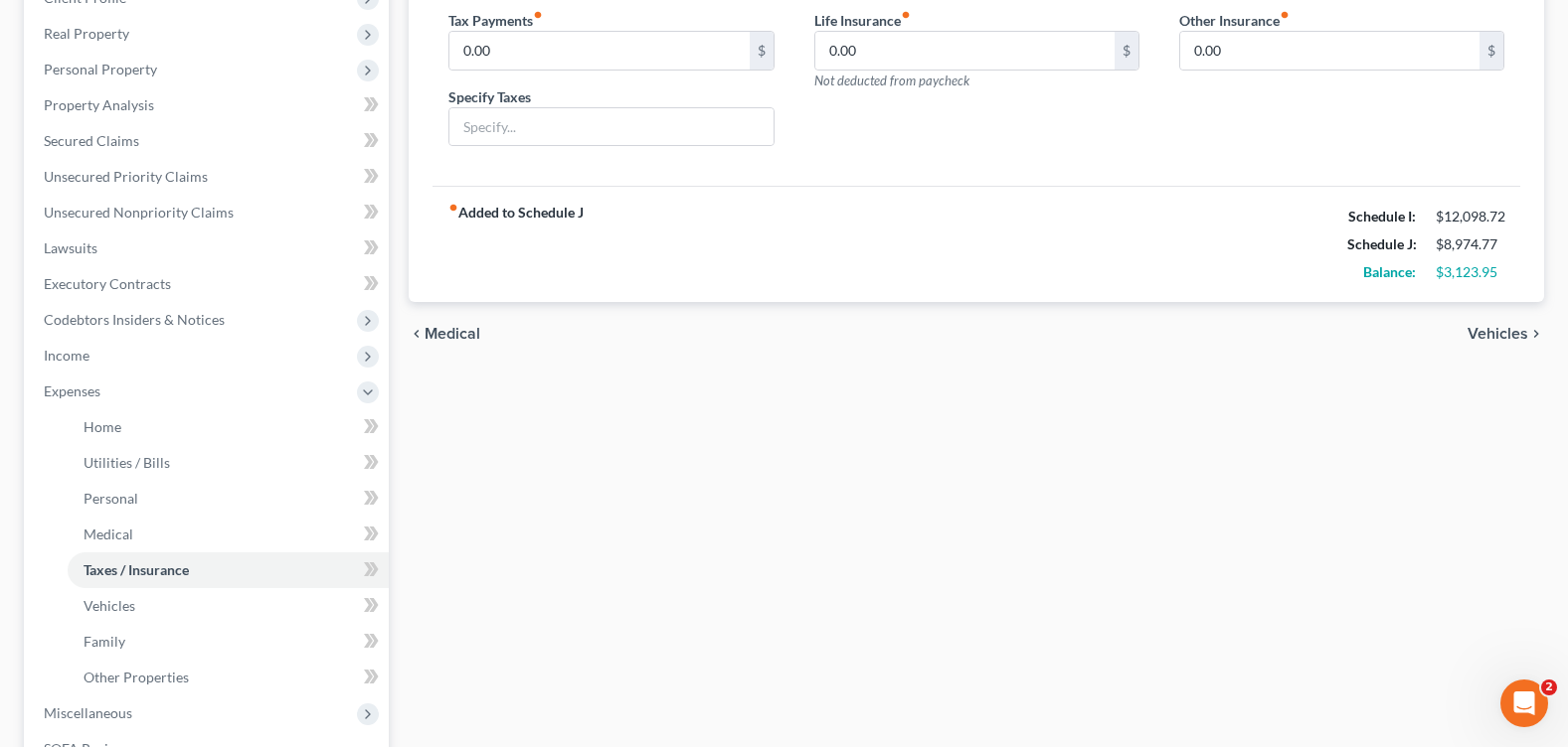
scroll to position [596, 0]
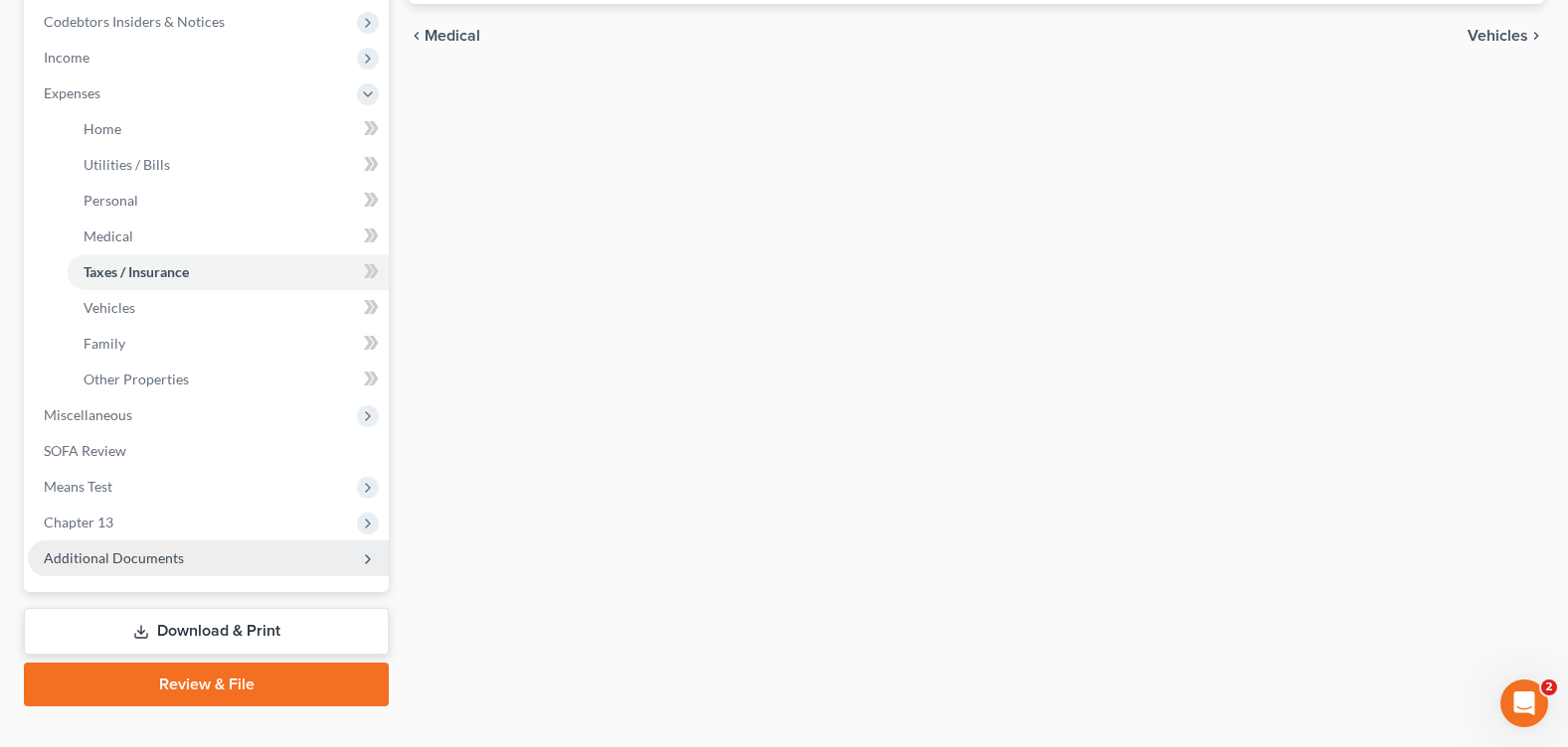
click at [204, 567] on span "Additional Documents" at bounding box center [208, 559] width 361 height 36
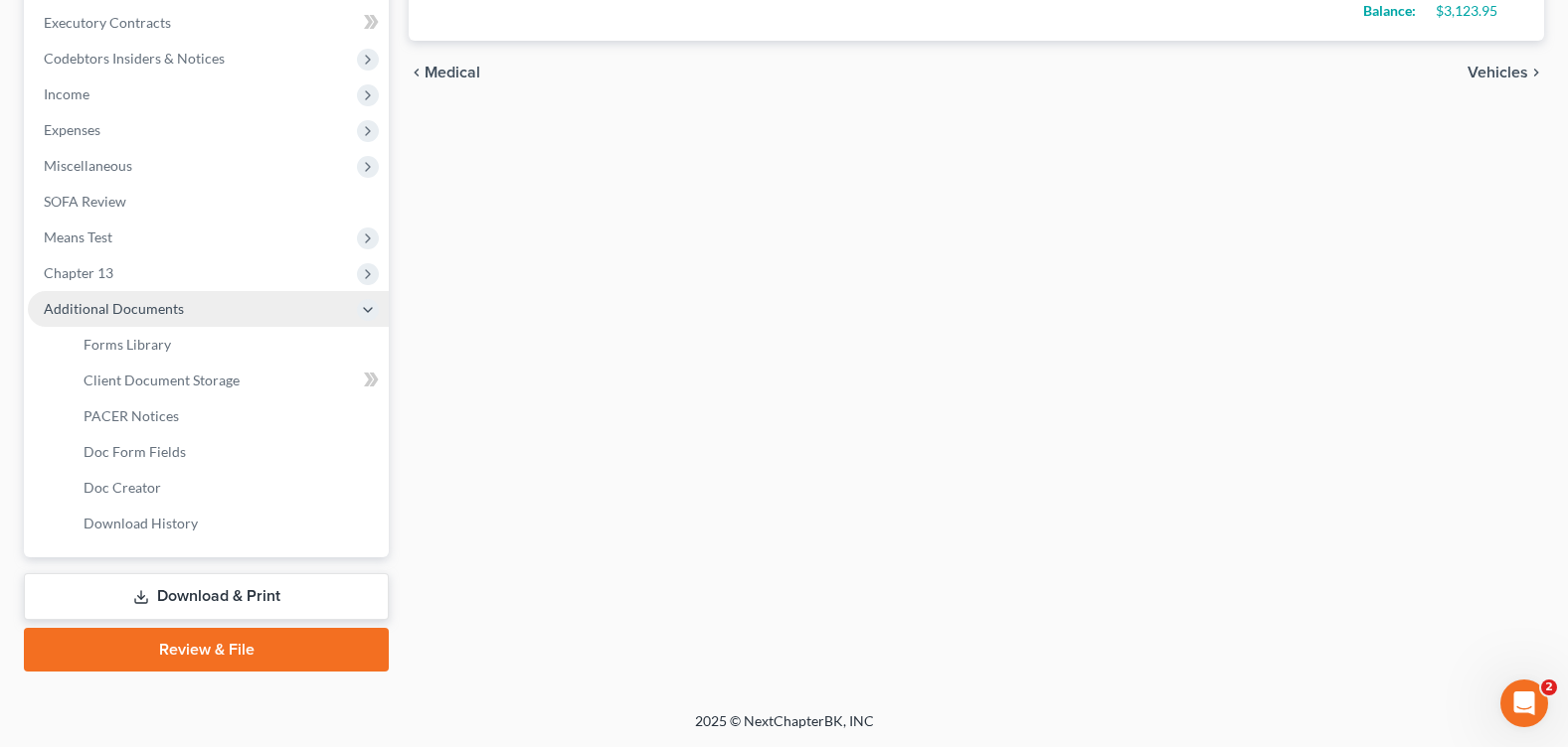
scroll to position [560, 0]
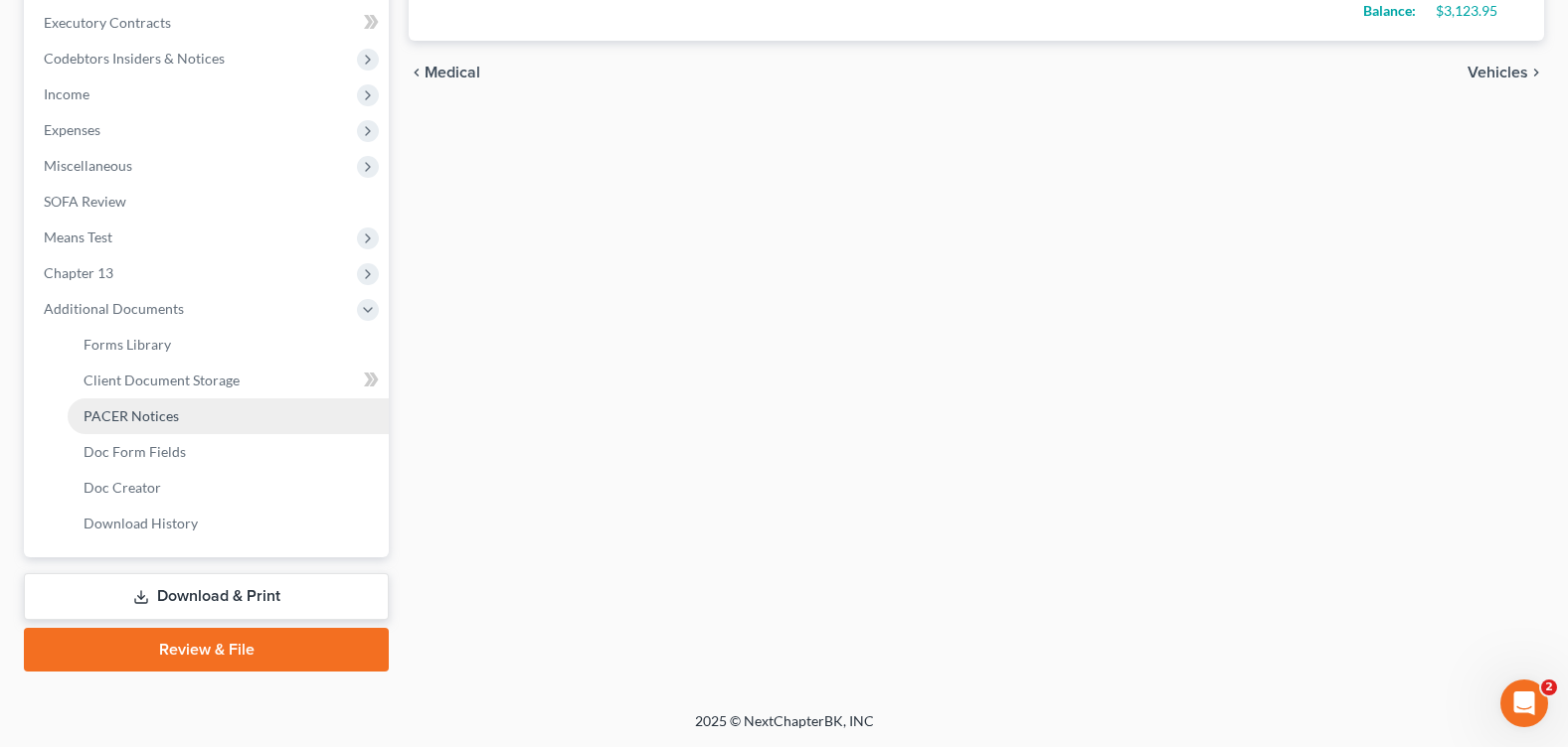
click at [187, 426] on link "PACER Notices" at bounding box center [228, 417] width 321 height 36
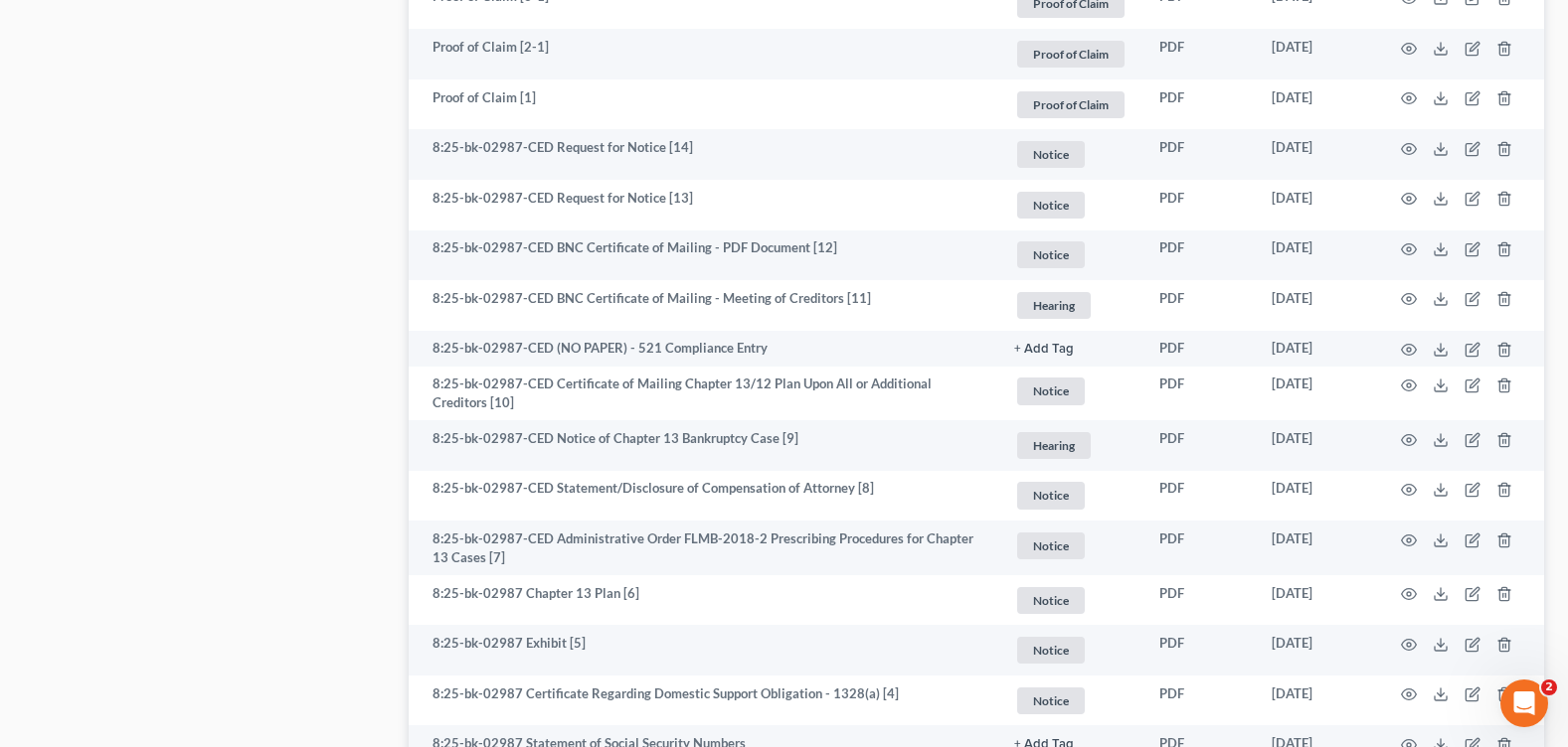
scroll to position [3348, 0]
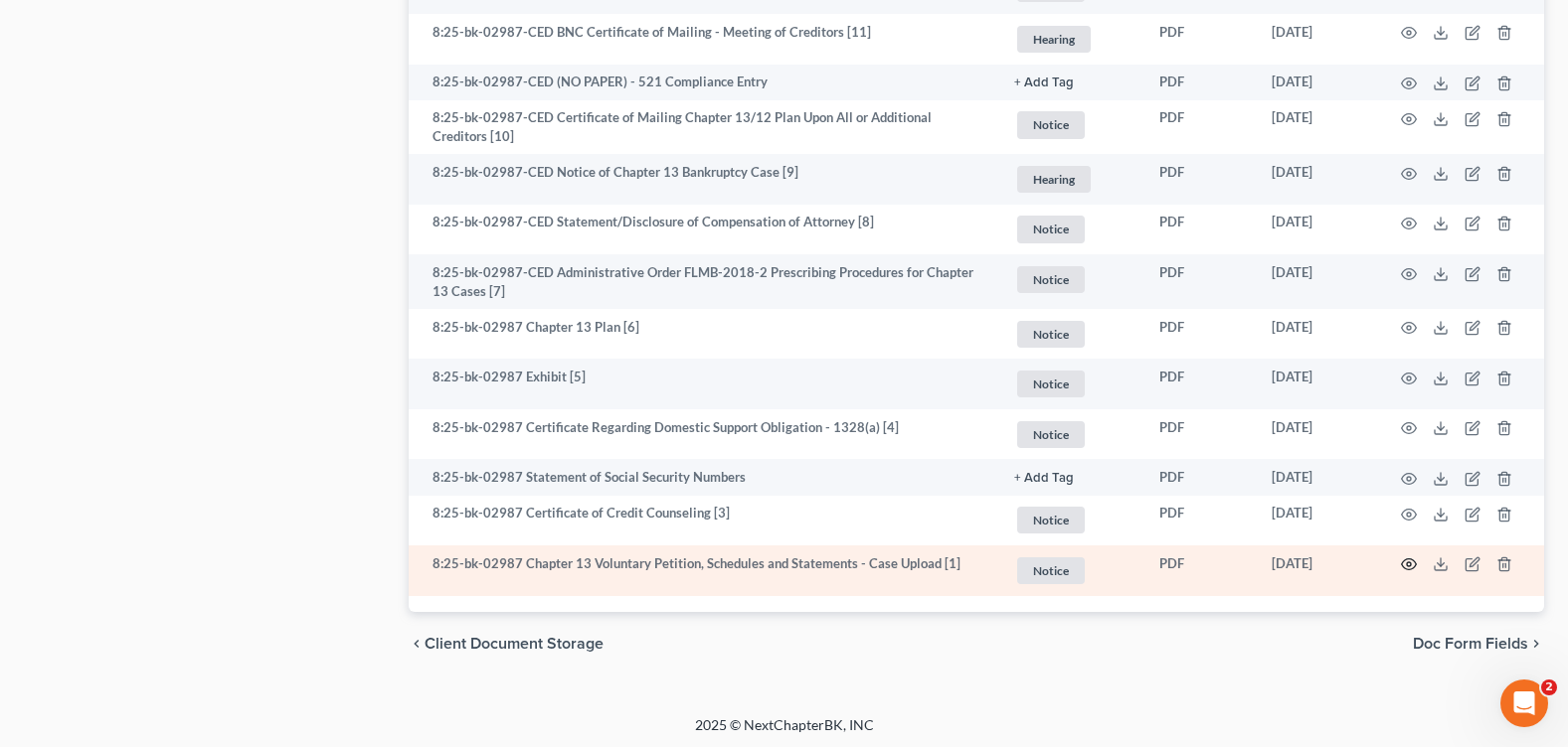
click at [1411, 559] on icon "button" at bounding box center [1408, 564] width 16 height 16
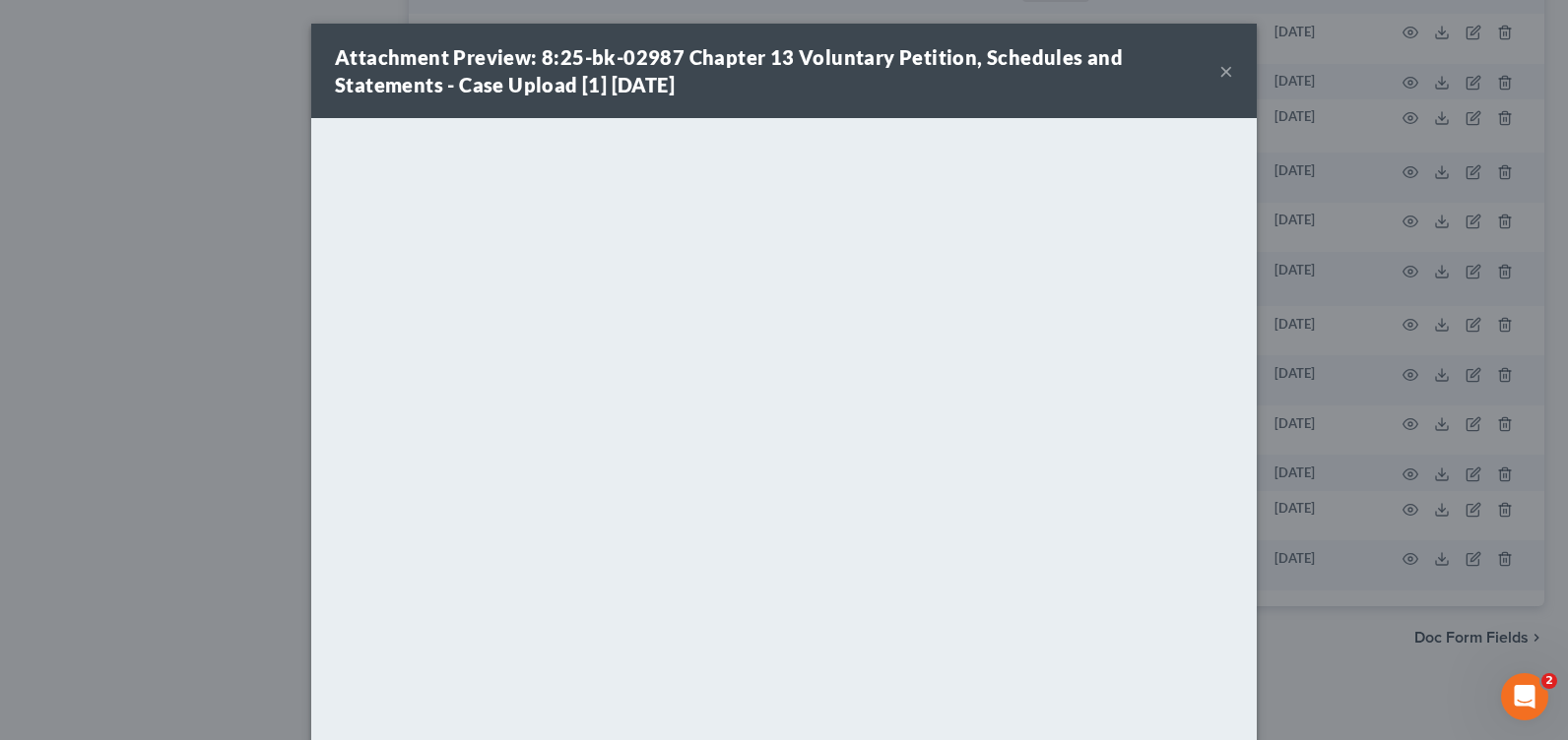
drag, startPoint x: 1223, startPoint y: 71, endPoint x: 521, endPoint y: 135, distance: 704.9
click at [1223, 71] on button "×" at bounding box center [1226, 71] width 14 height 24
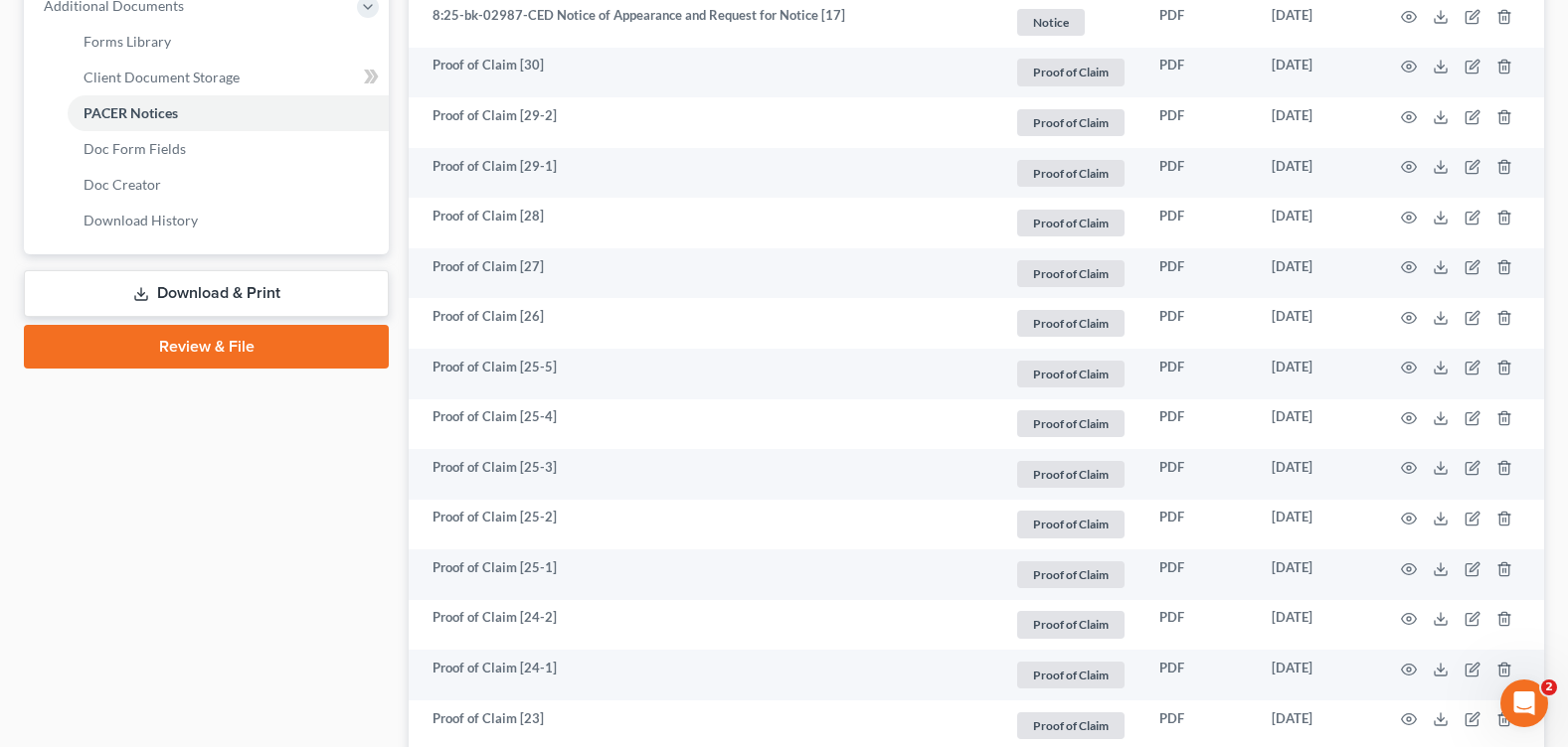
scroll to position [465, 0]
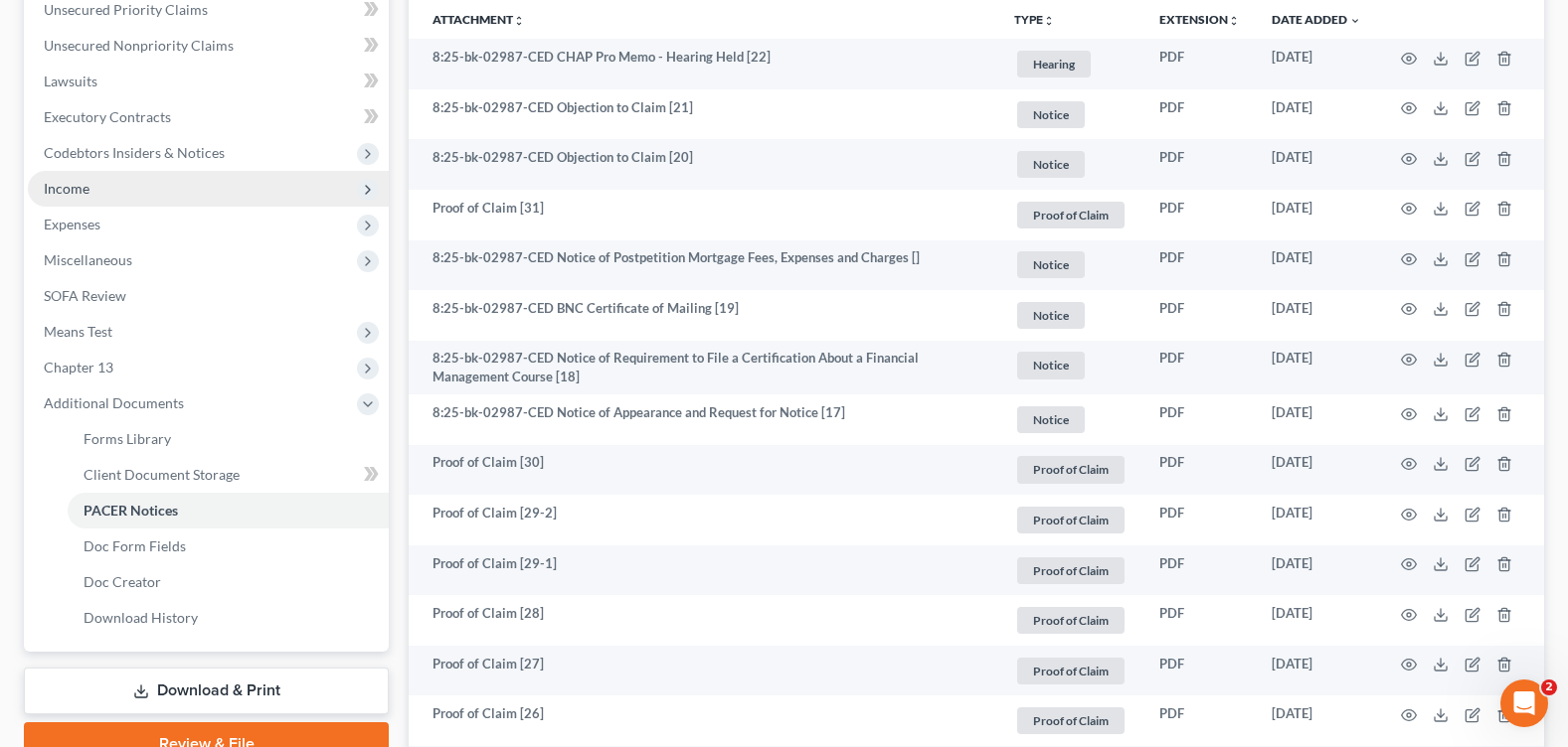
click at [141, 195] on span "Income" at bounding box center [208, 188] width 361 height 36
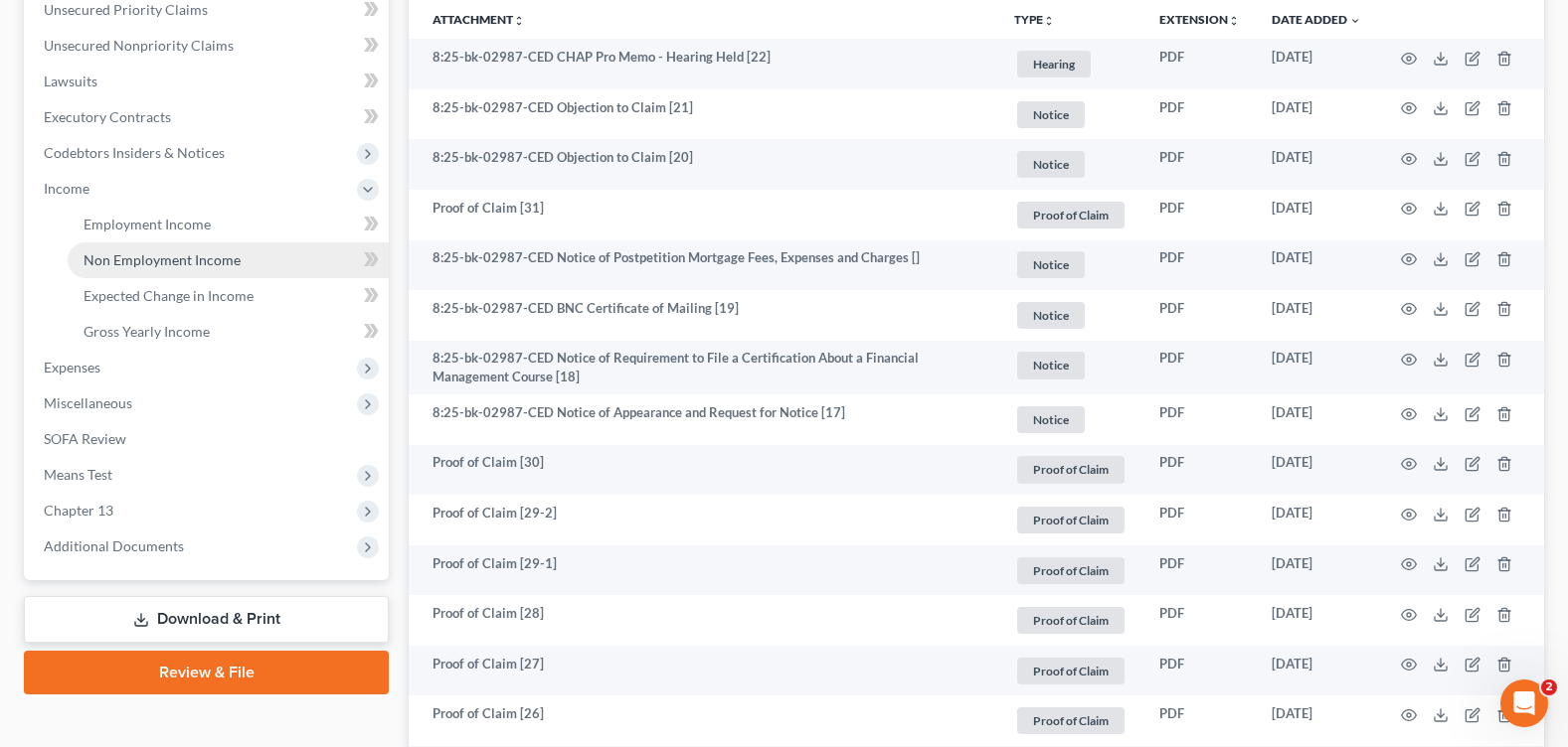
click at [199, 253] on span "Non Employment Income" at bounding box center [162, 259] width 157 height 17
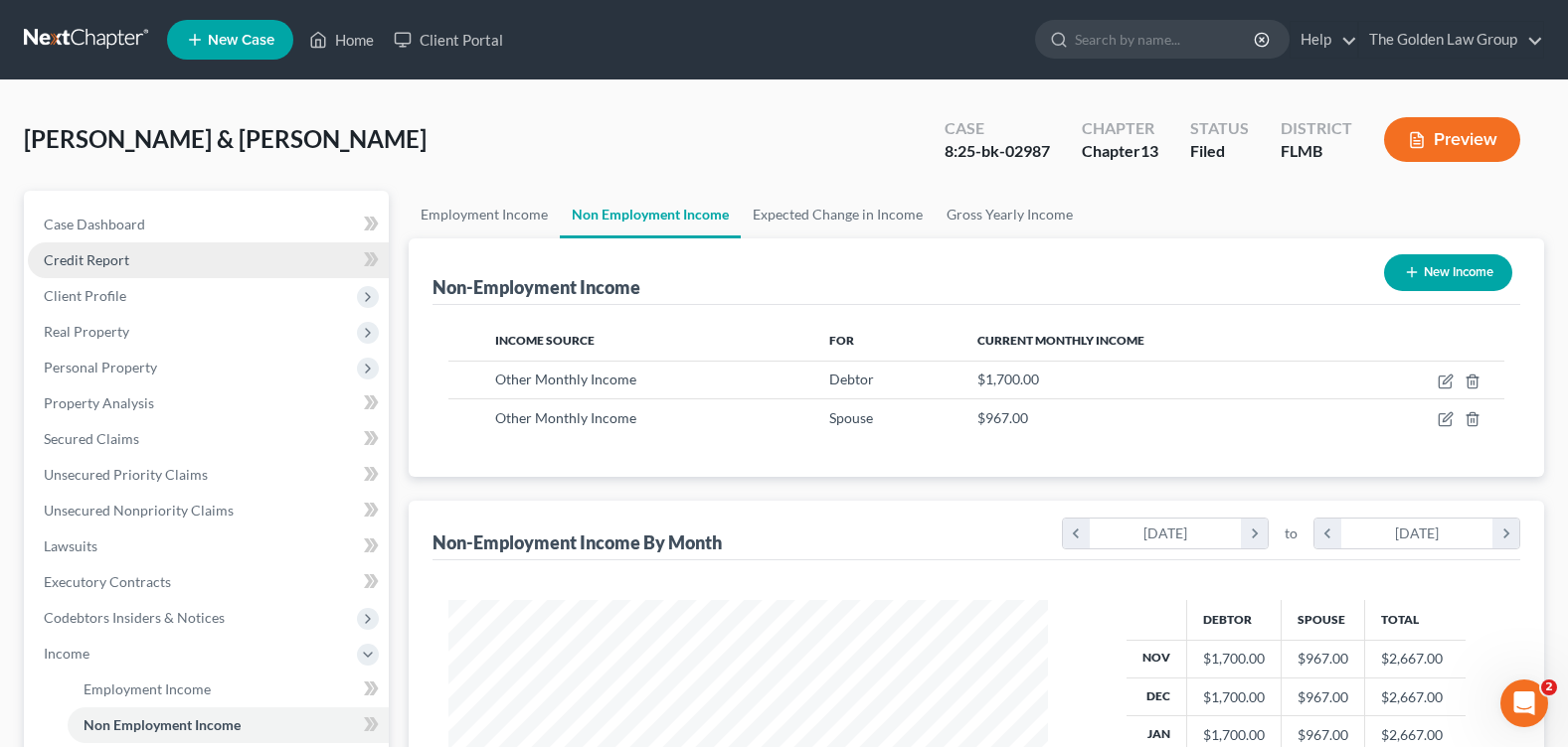
scroll to position [357, 638]
click at [852, 123] on div "Pattee, William & Amber Upgraded Case 8:25-bk-02987 Chapter Chapter 13 Status F…" at bounding box center [784, 148] width 1520 height 87
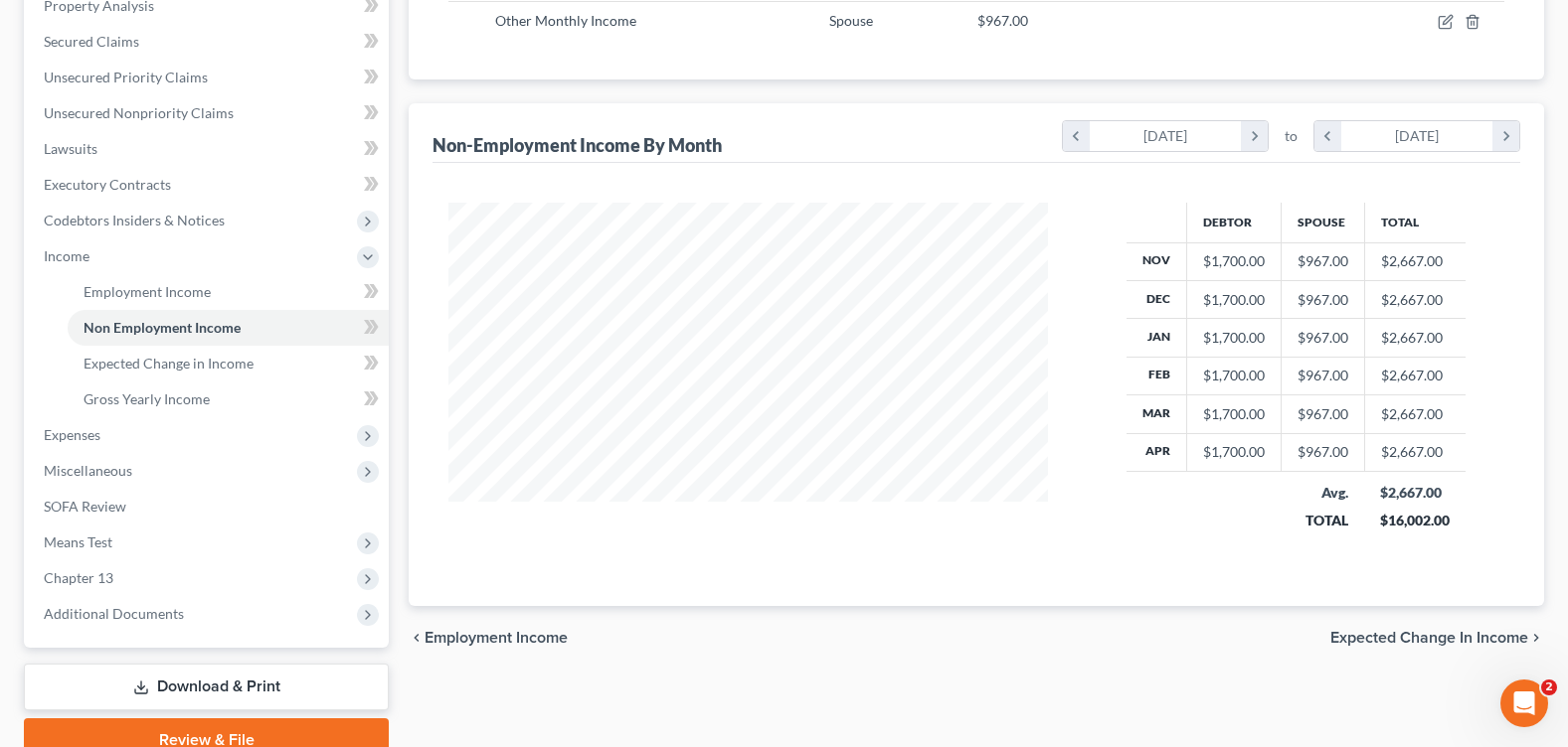
scroll to position [488, 0]
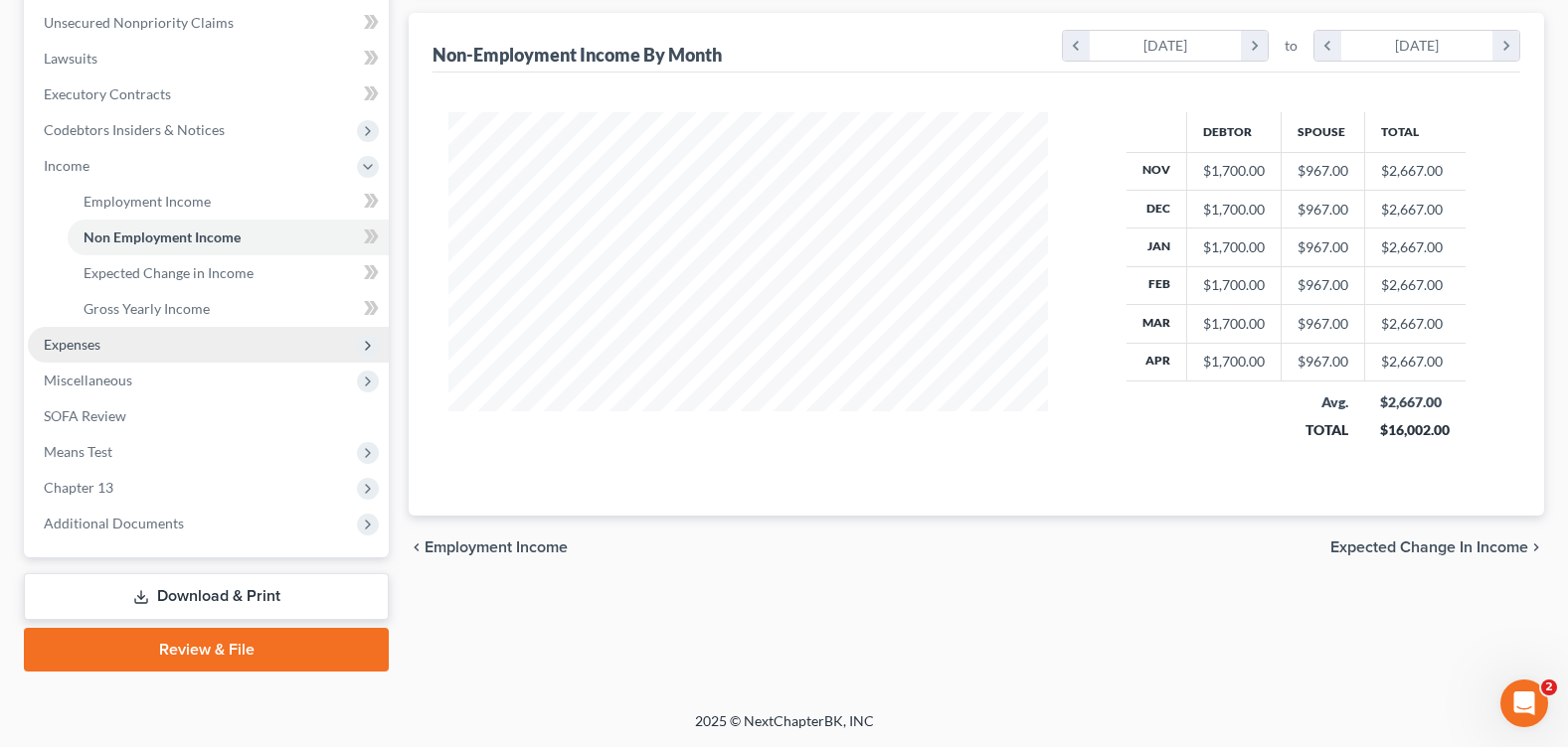
click at [146, 339] on span "Expenses" at bounding box center [208, 345] width 361 height 36
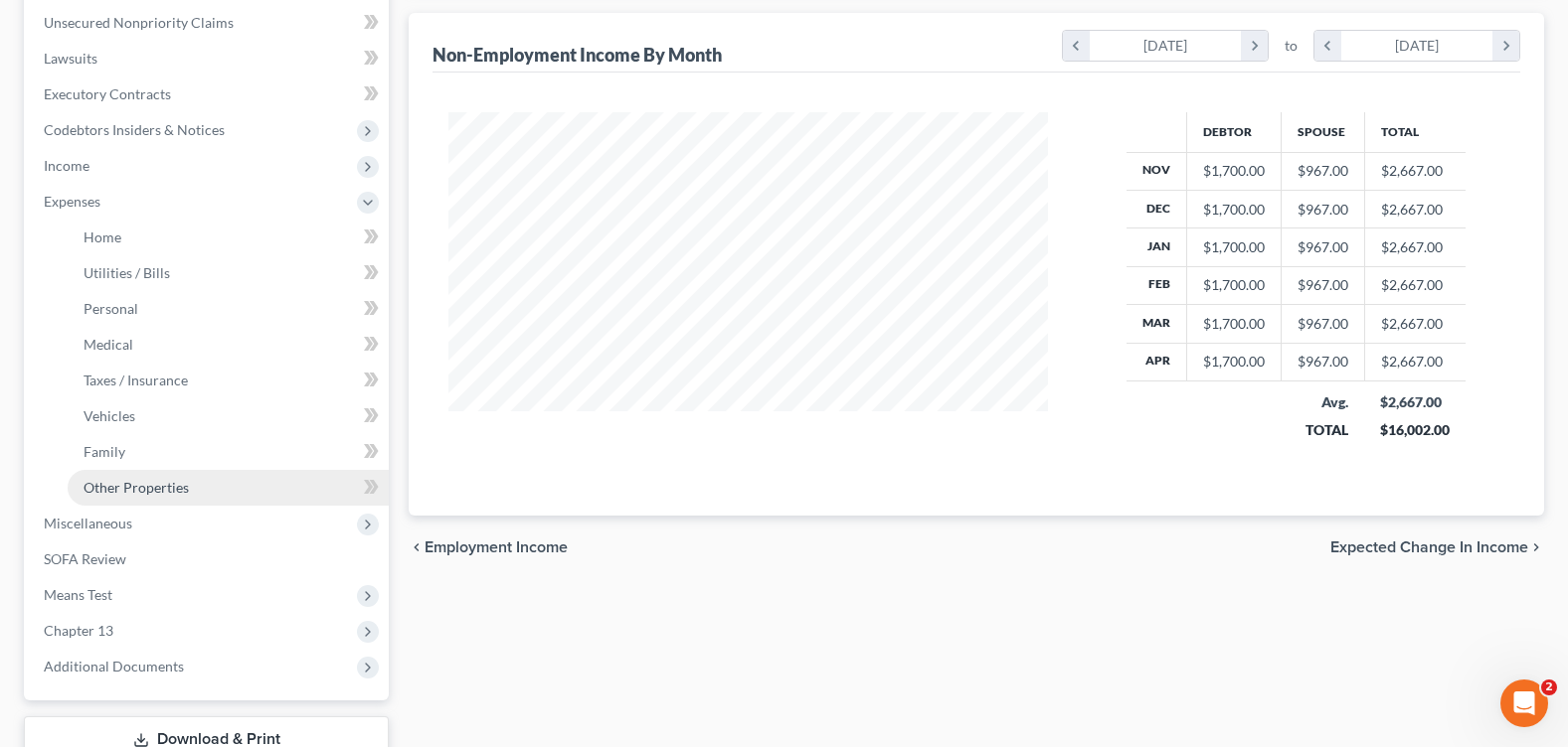
click at [183, 472] on link "Other Properties" at bounding box center [228, 488] width 321 height 36
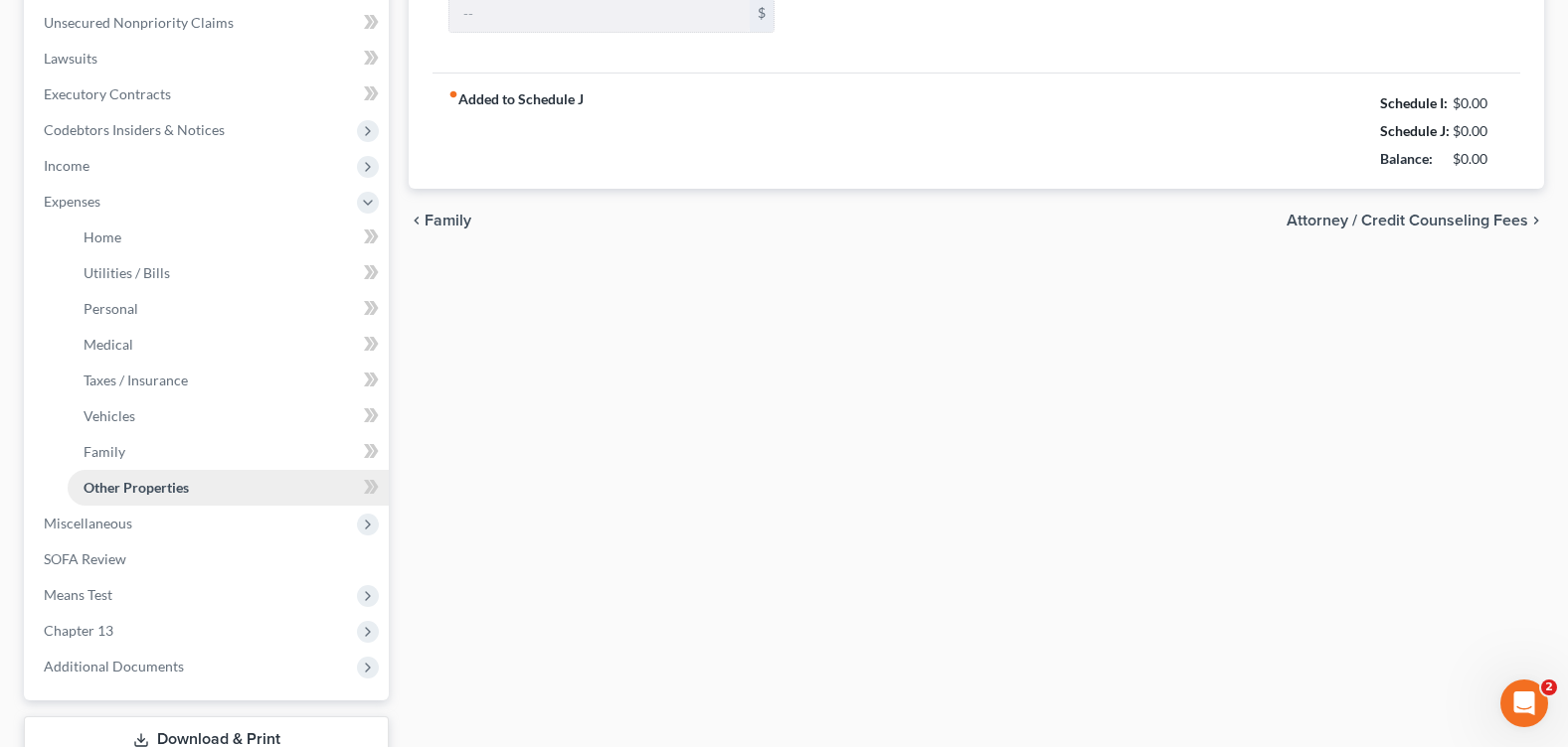
type input "792.59"
type input "0.00"
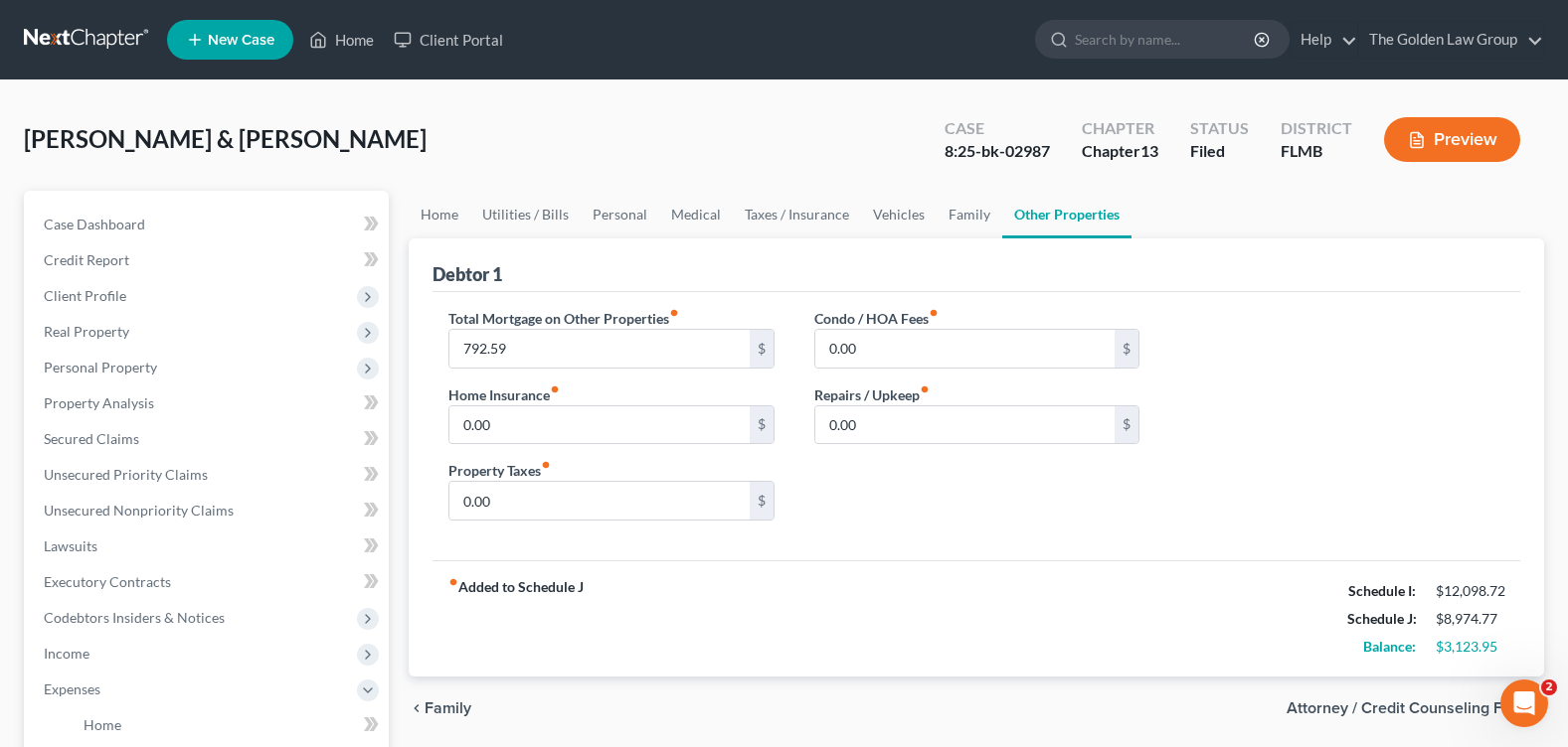
click at [594, 135] on div "Pattee, William & Amber Upgraded Case 8:25-bk-02987 Chapter Chapter 13 Status F…" at bounding box center [784, 148] width 1520 height 87
click at [362, 32] on link "Home" at bounding box center [341, 40] width 85 height 36
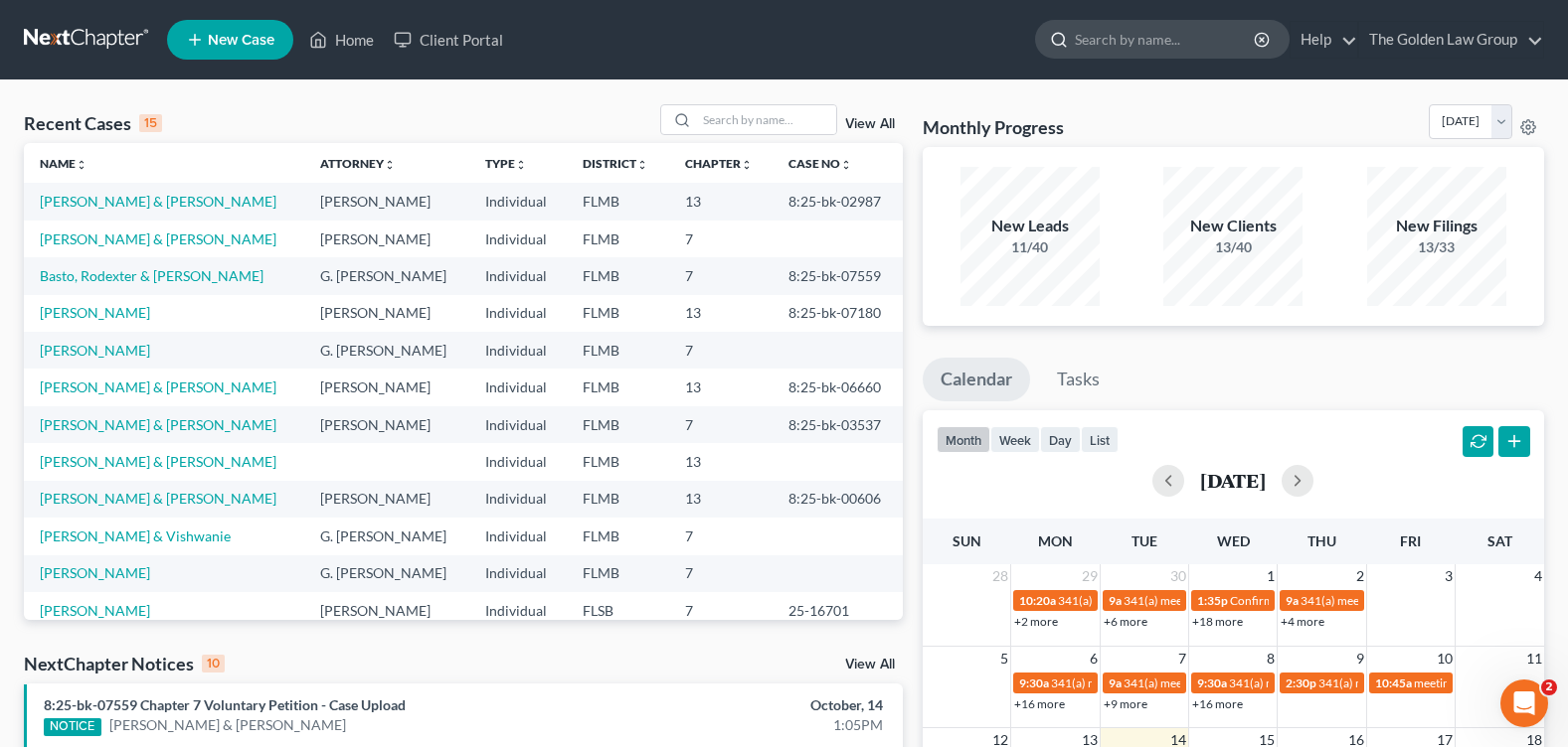
click at [1118, 44] on input "search" at bounding box center [1165, 39] width 182 height 37
type input "offutt"
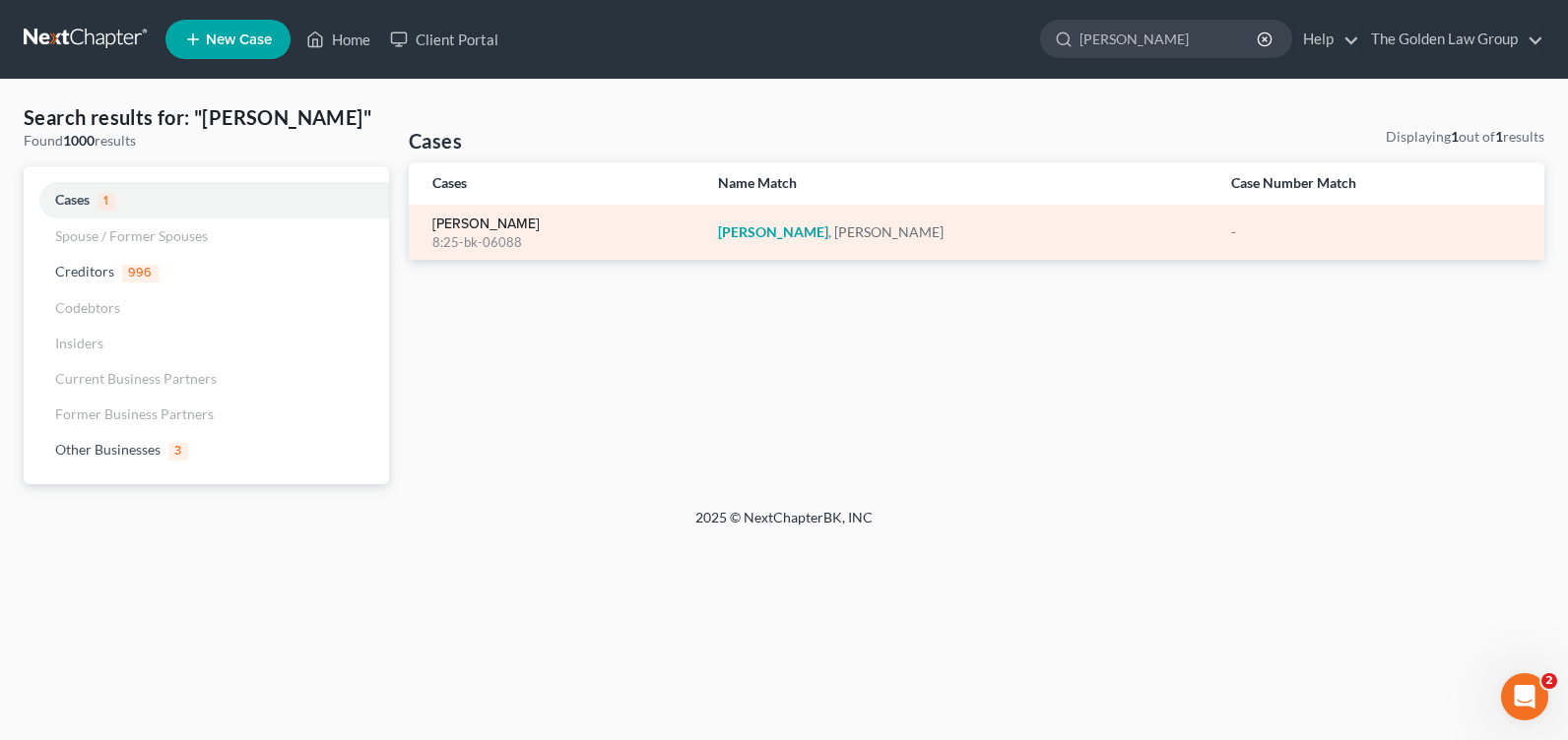
click at [475, 221] on link "Offutt, Derrek" at bounding box center [486, 224] width 108 height 14
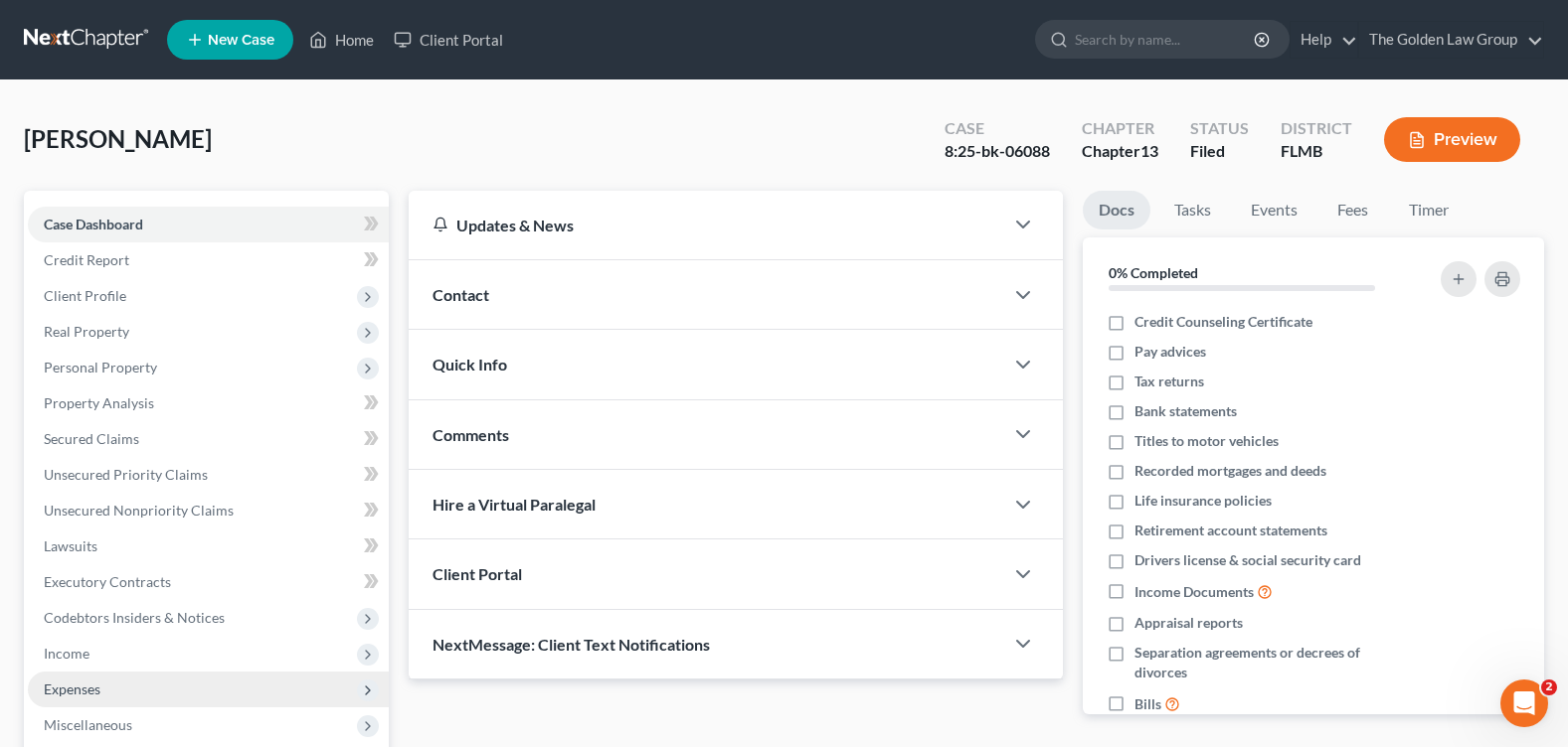
scroll to position [345, 0]
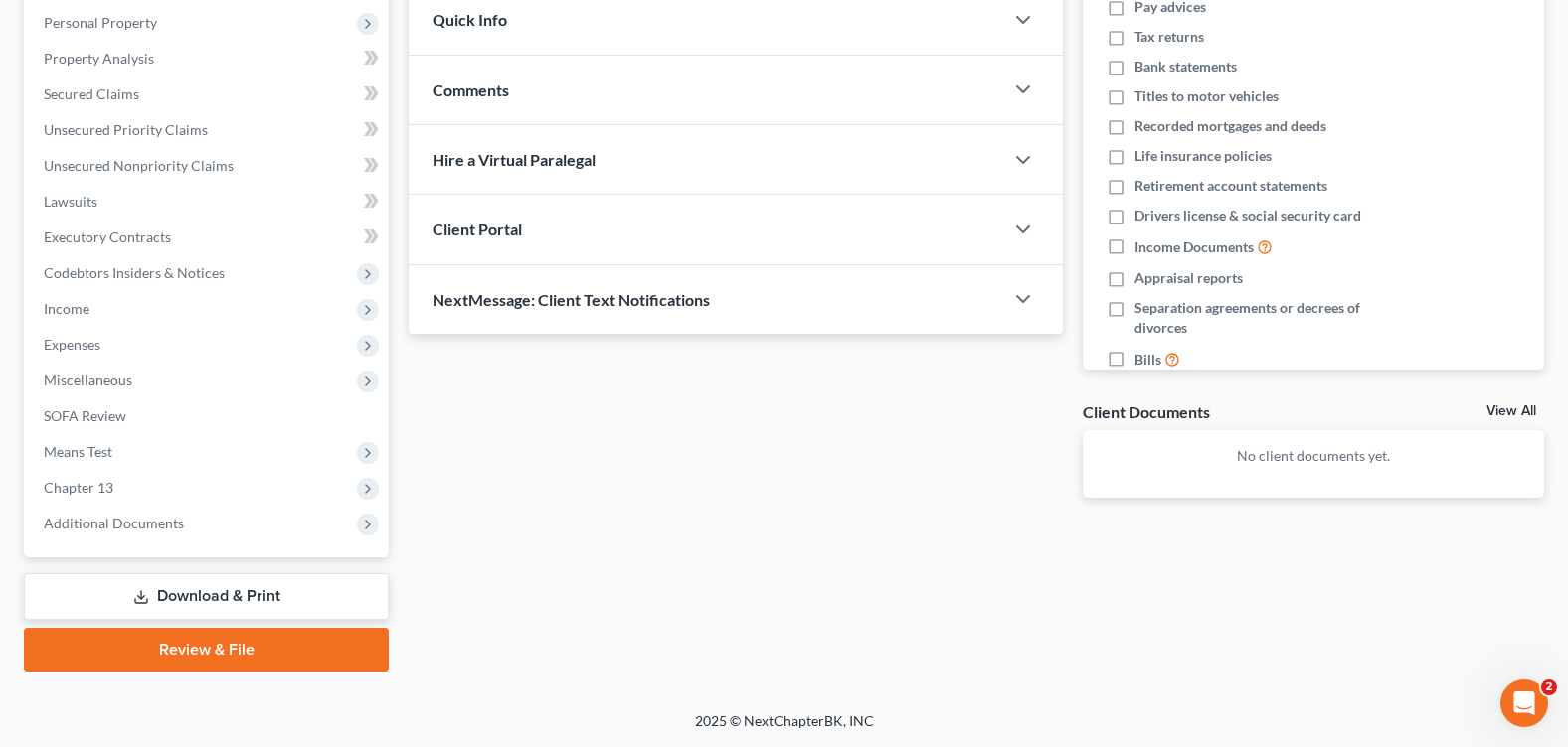
click at [153, 542] on div "Case Dashboard Payments Invoices Payments Payments Credit Report Client Profile…" at bounding box center [206, 202] width 365 height 712
click at [241, 522] on span "Additional Documents" at bounding box center [208, 524] width 361 height 36
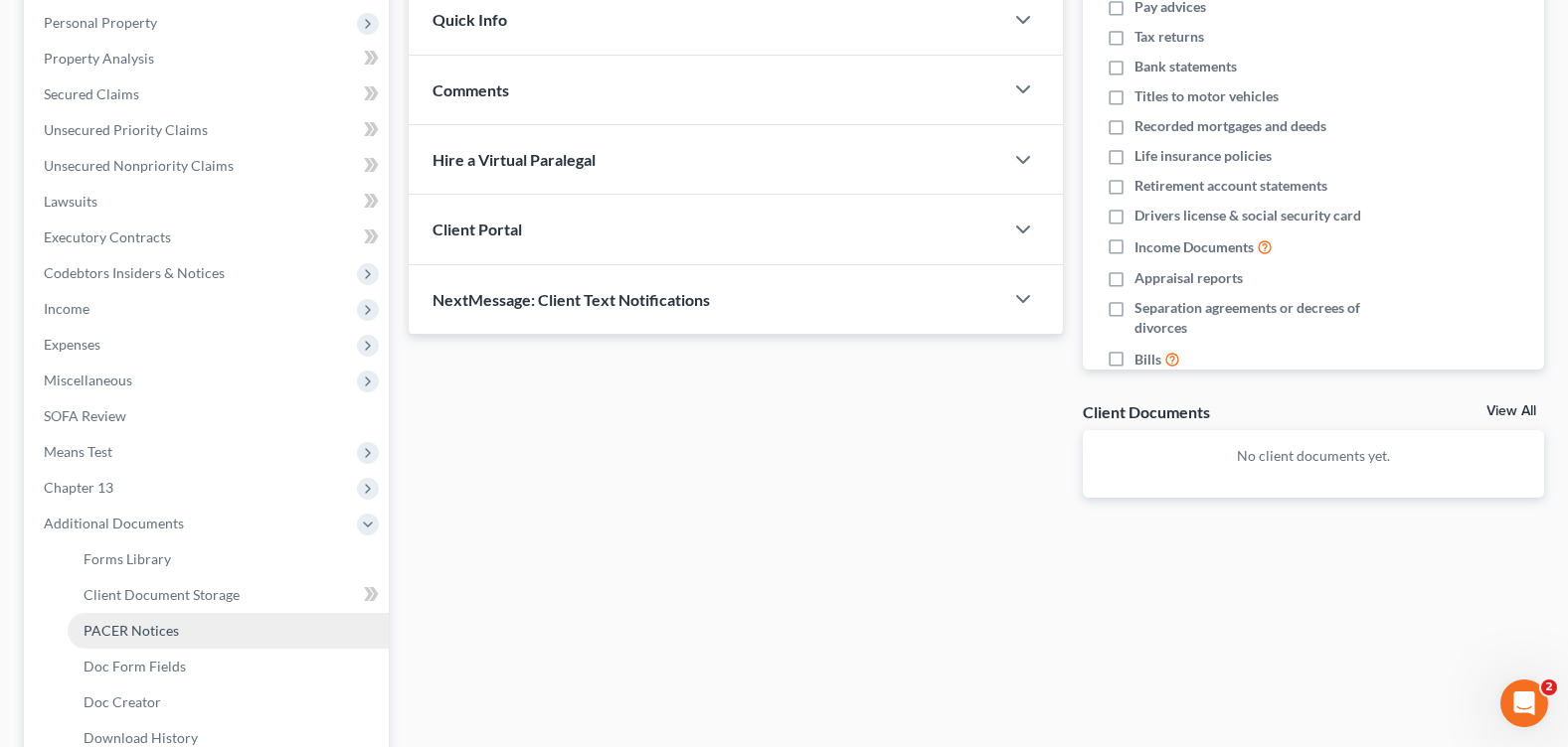
click at [246, 635] on link "PACER Notices" at bounding box center [228, 631] width 321 height 36
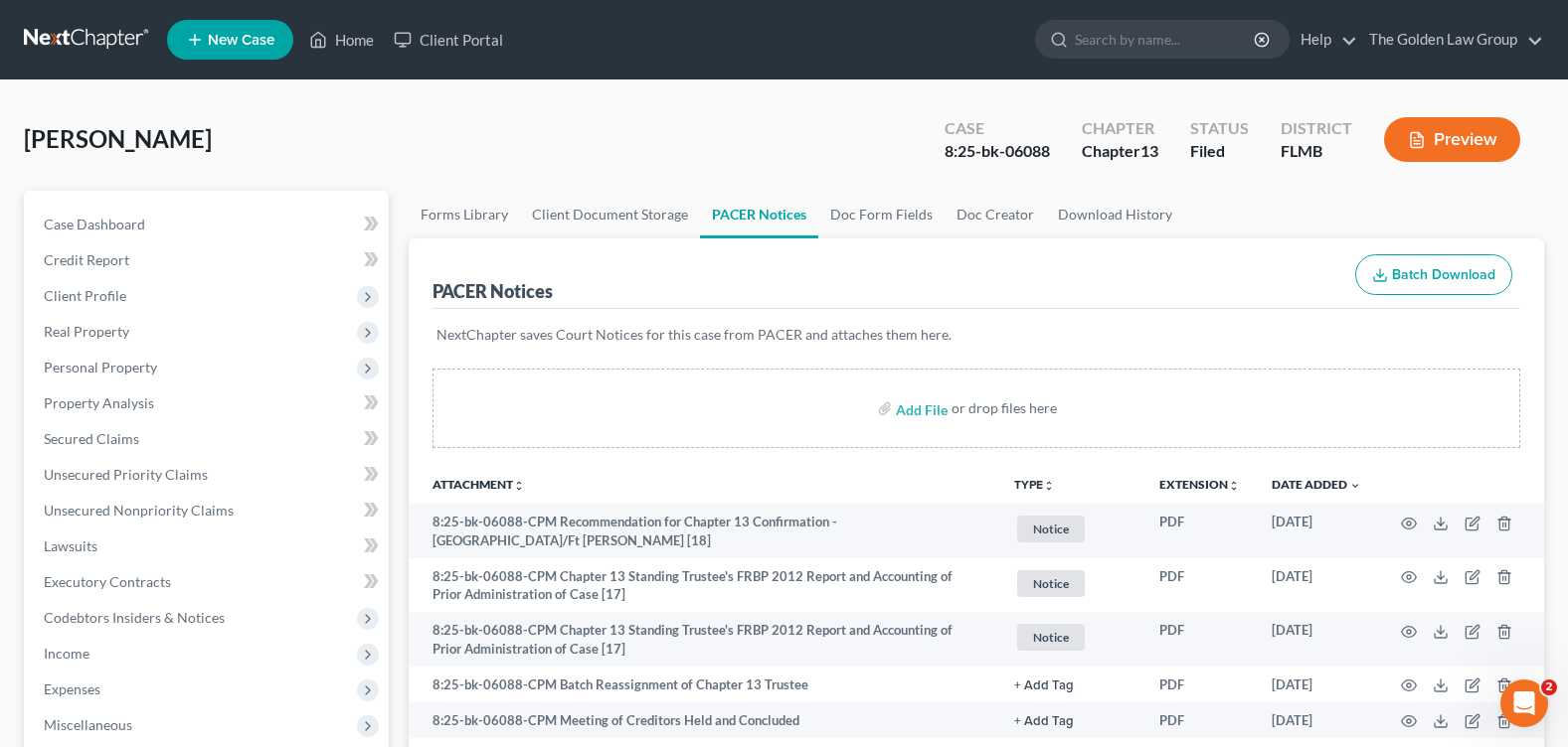
click at [791, 129] on div "Offutt, Derrek Upgraded Case 8:25-bk-06088 Chapter Chapter 13 Status Filed Dist…" at bounding box center [784, 148] width 1520 height 87
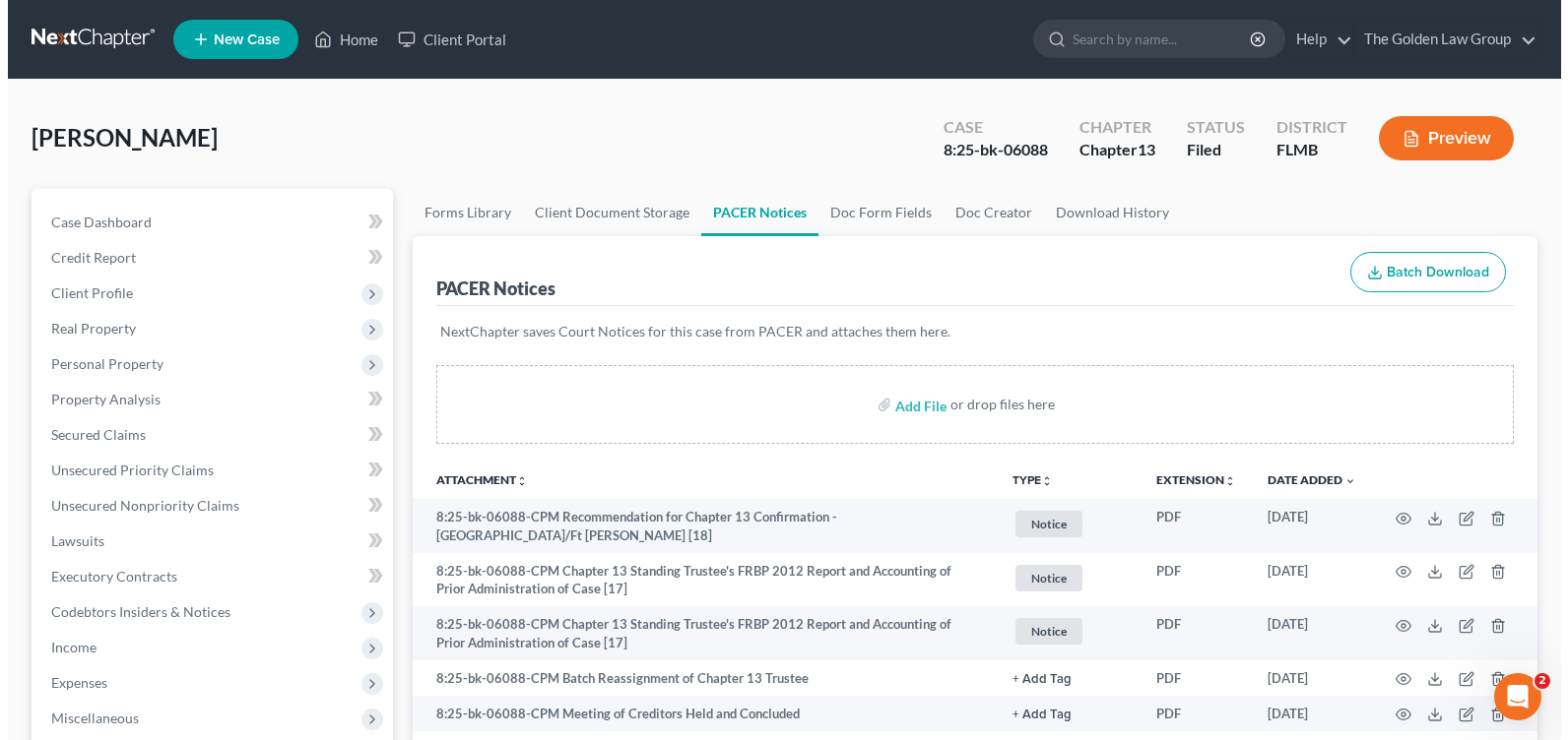
scroll to position [492, 0]
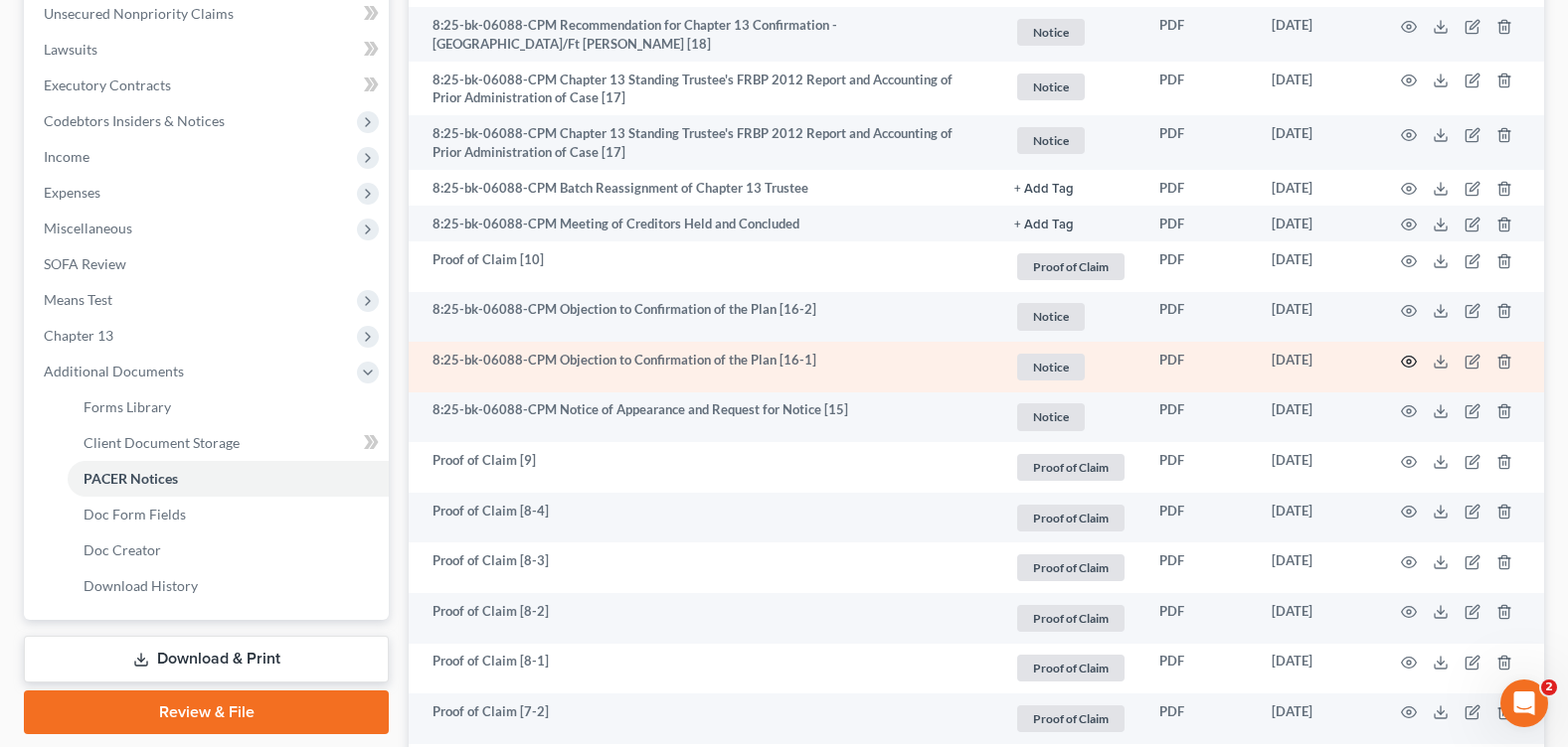
click at [1409, 355] on icon "button" at bounding box center [1408, 362] width 16 height 16
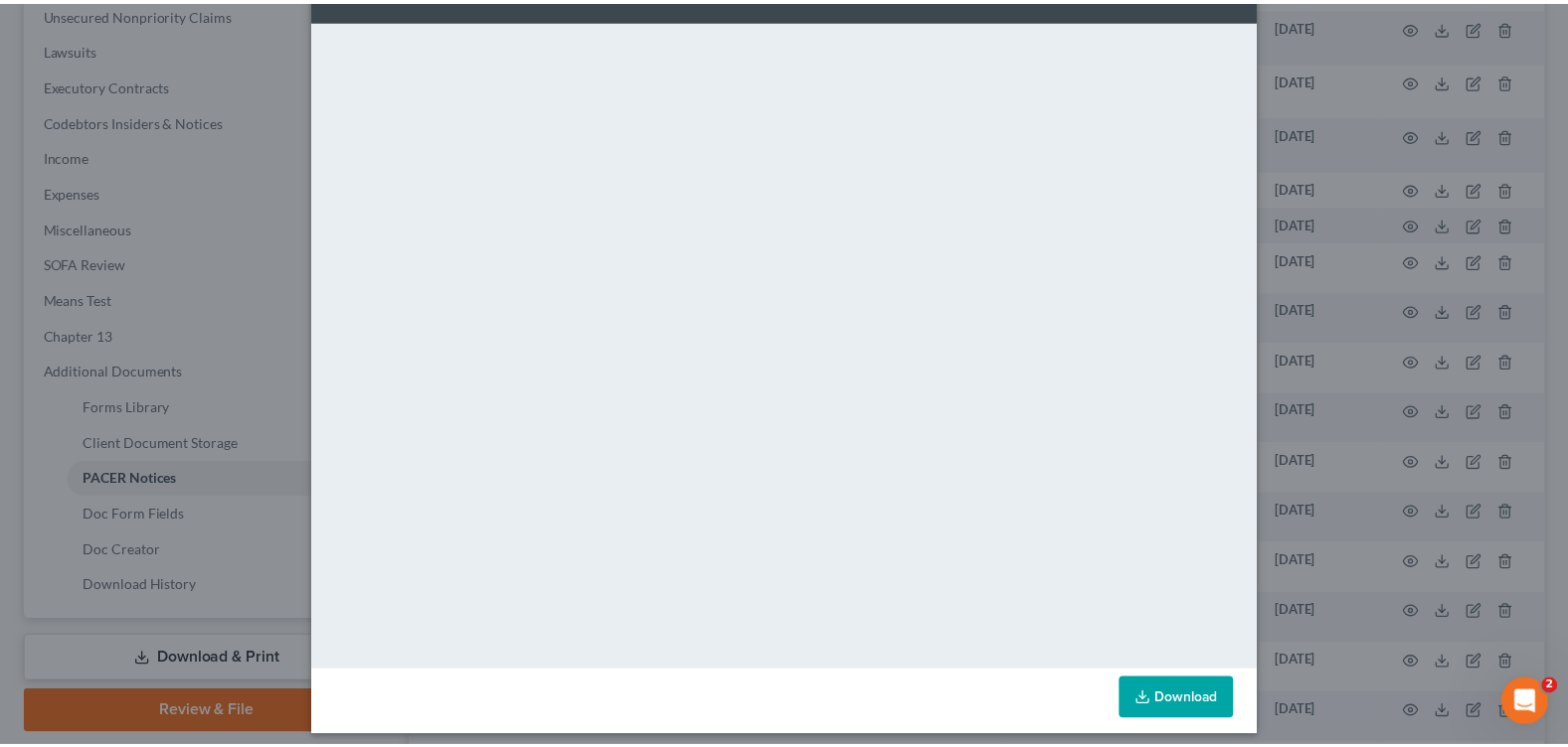
scroll to position [0, 0]
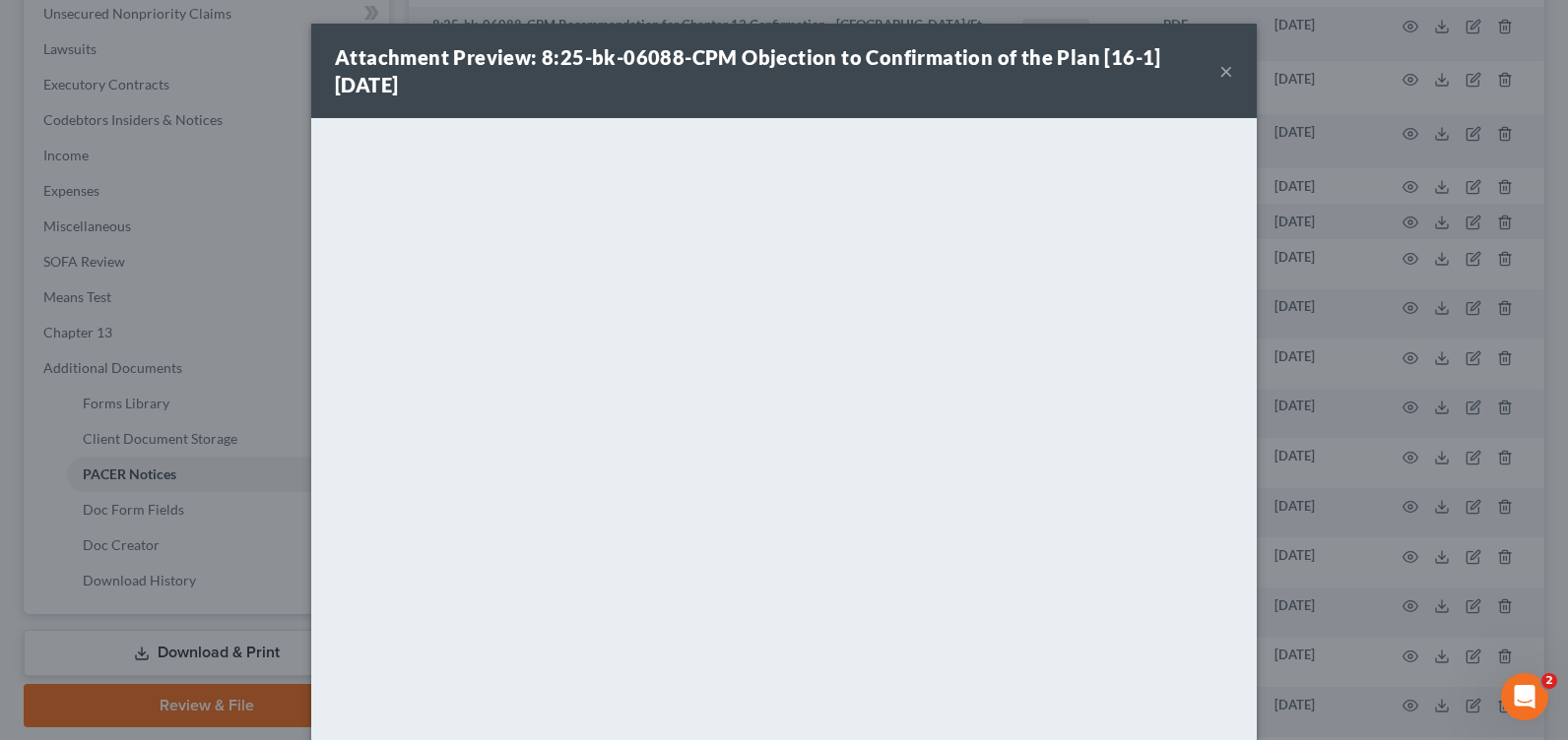
click at [1219, 78] on button "×" at bounding box center [1226, 71] width 14 height 24
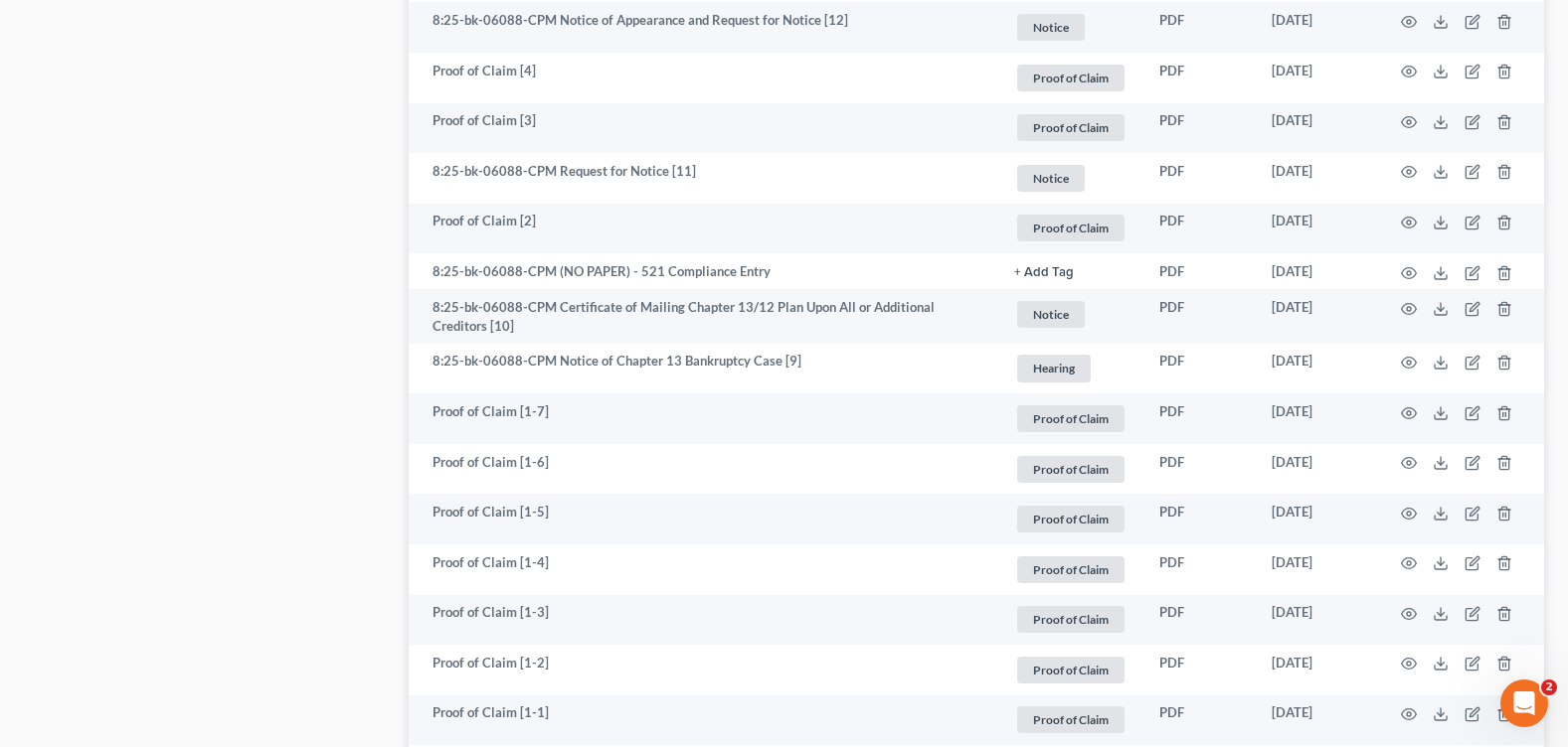
scroll to position [1988, 0]
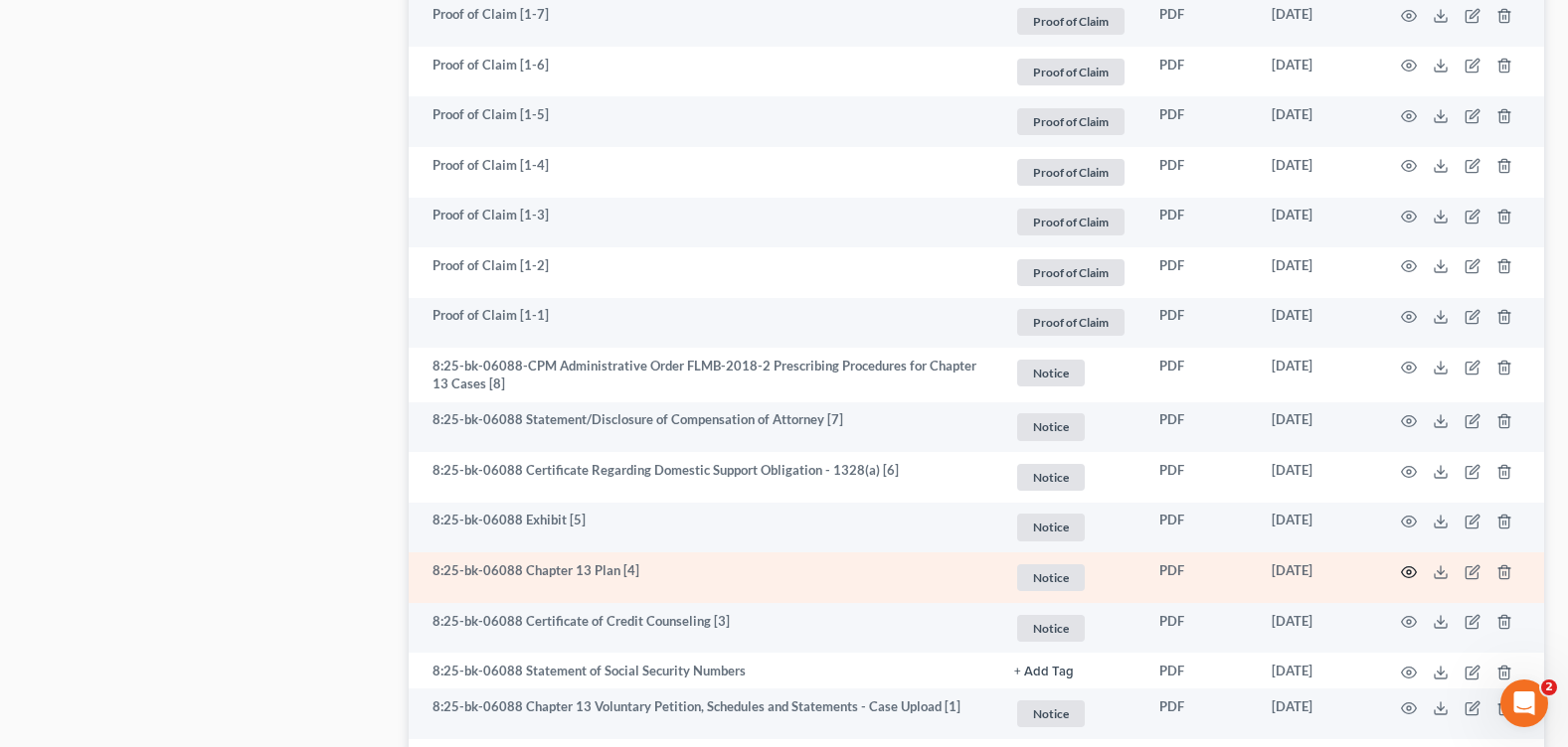
click at [1410, 564] on icon "button" at bounding box center [1408, 572] width 16 height 16
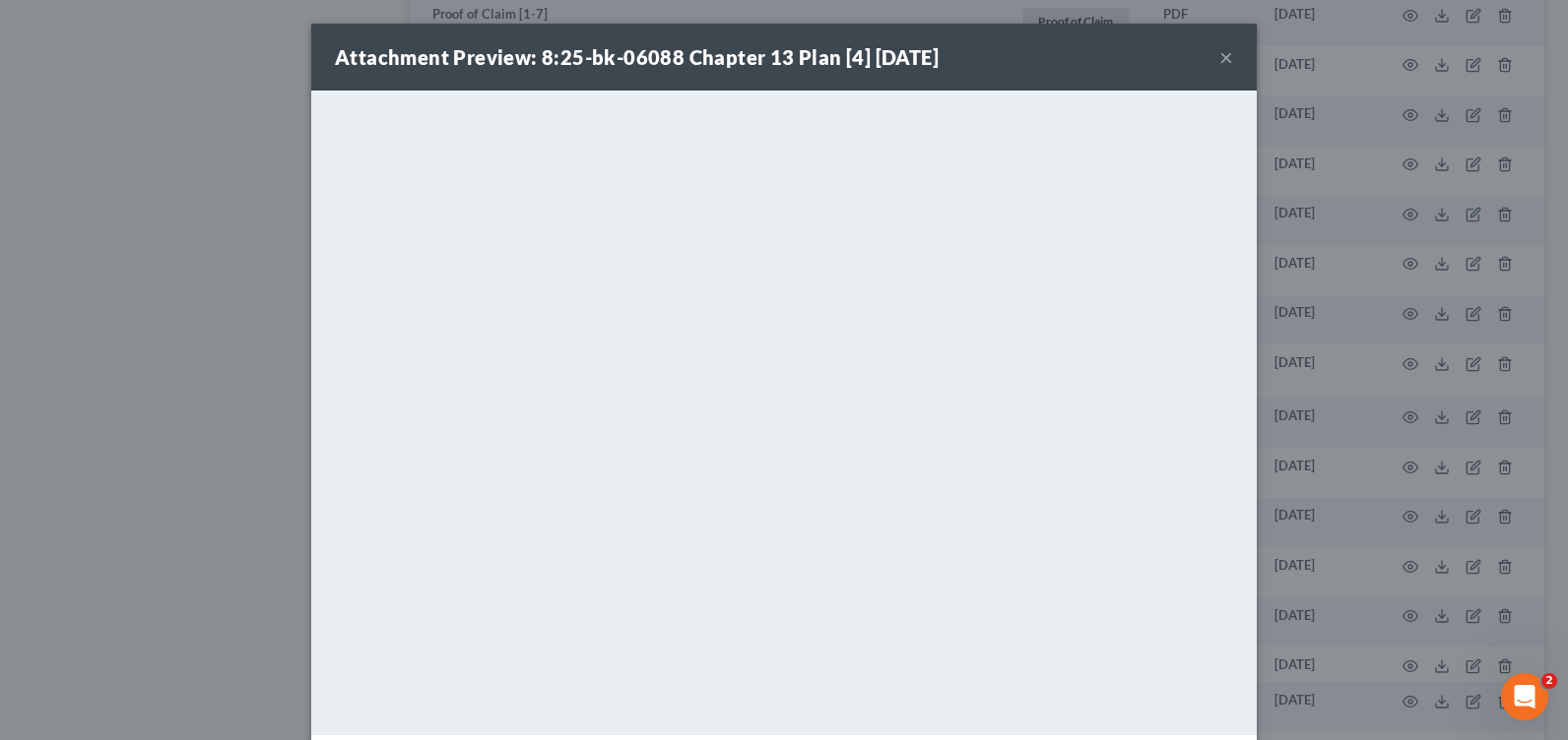
click at [1221, 53] on button "×" at bounding box center [1226, 57] width 14 height 24
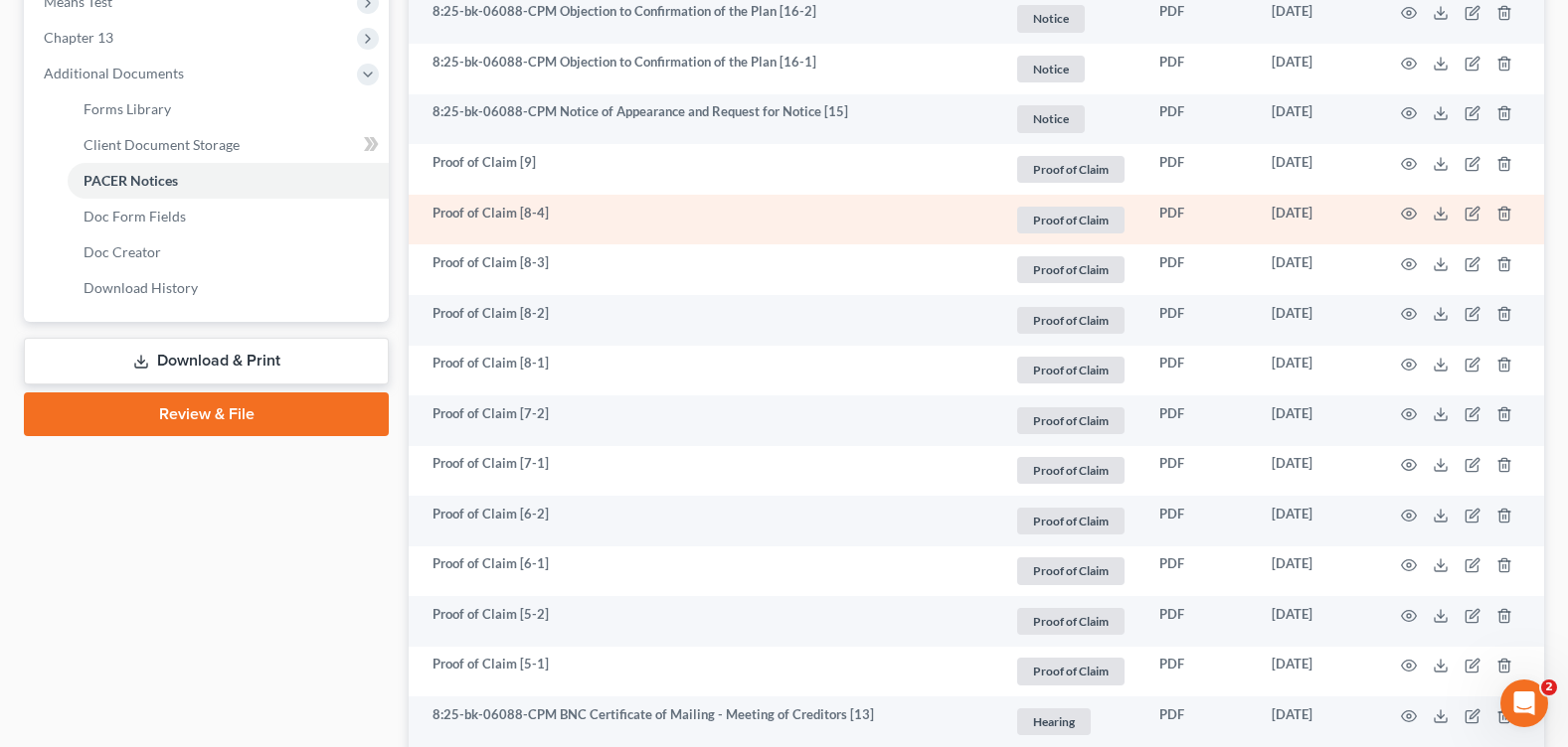
scroll to position [696, 0]
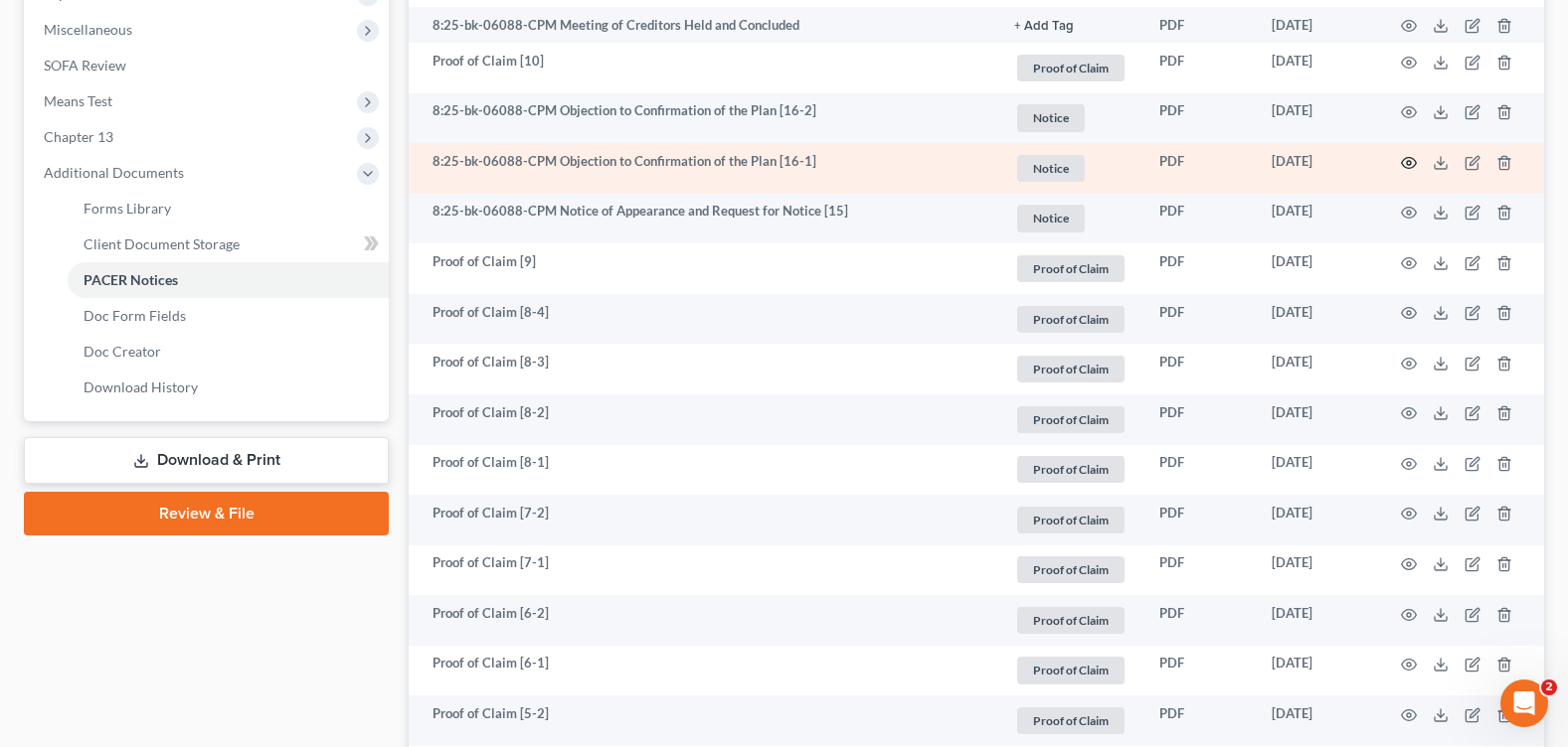
click at [1405, 156] on icon "button" at bounding box center [1408, 163] width 16 height 16
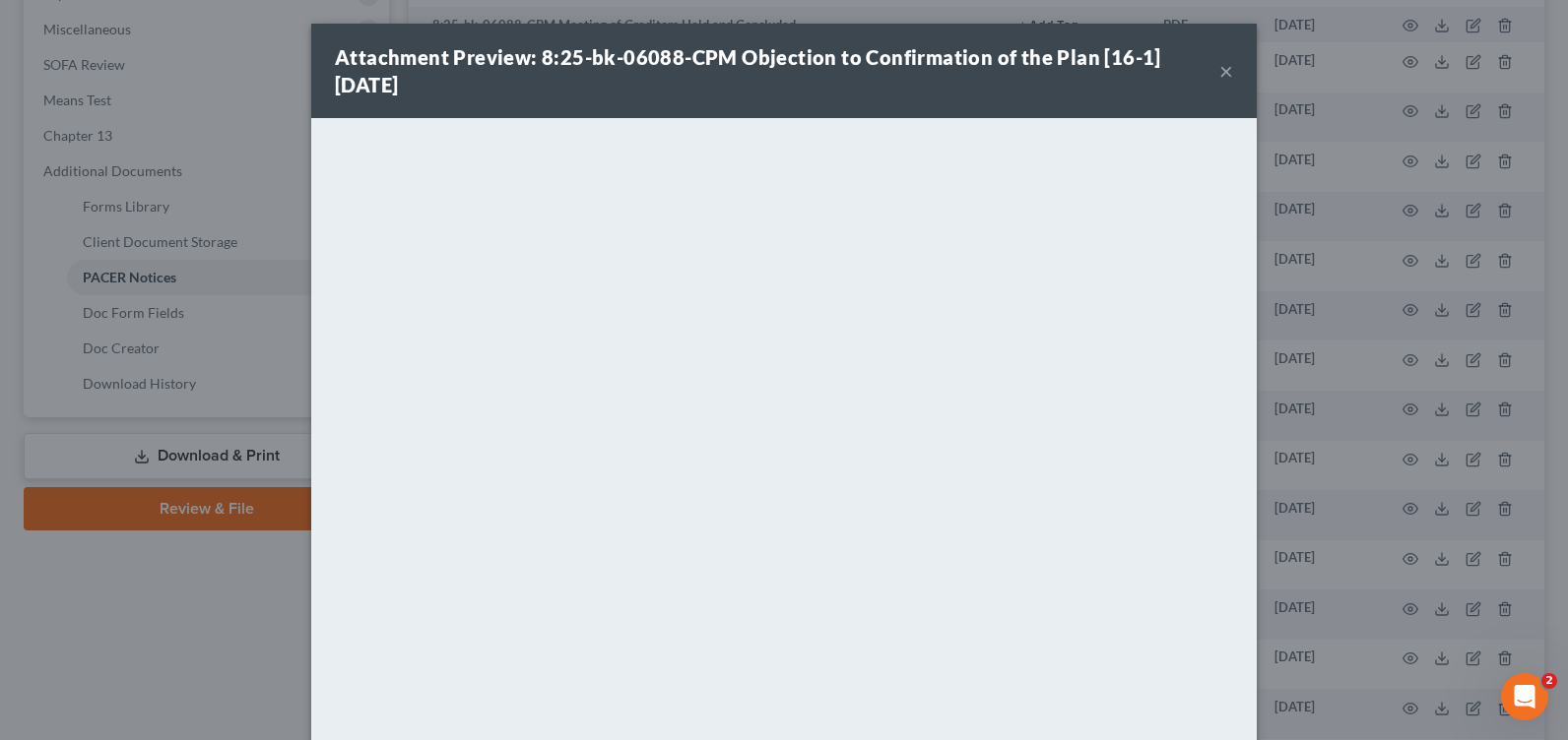
click at [1219, 72] on button "×" at bounding box center [1226, 71] width 14 height 24
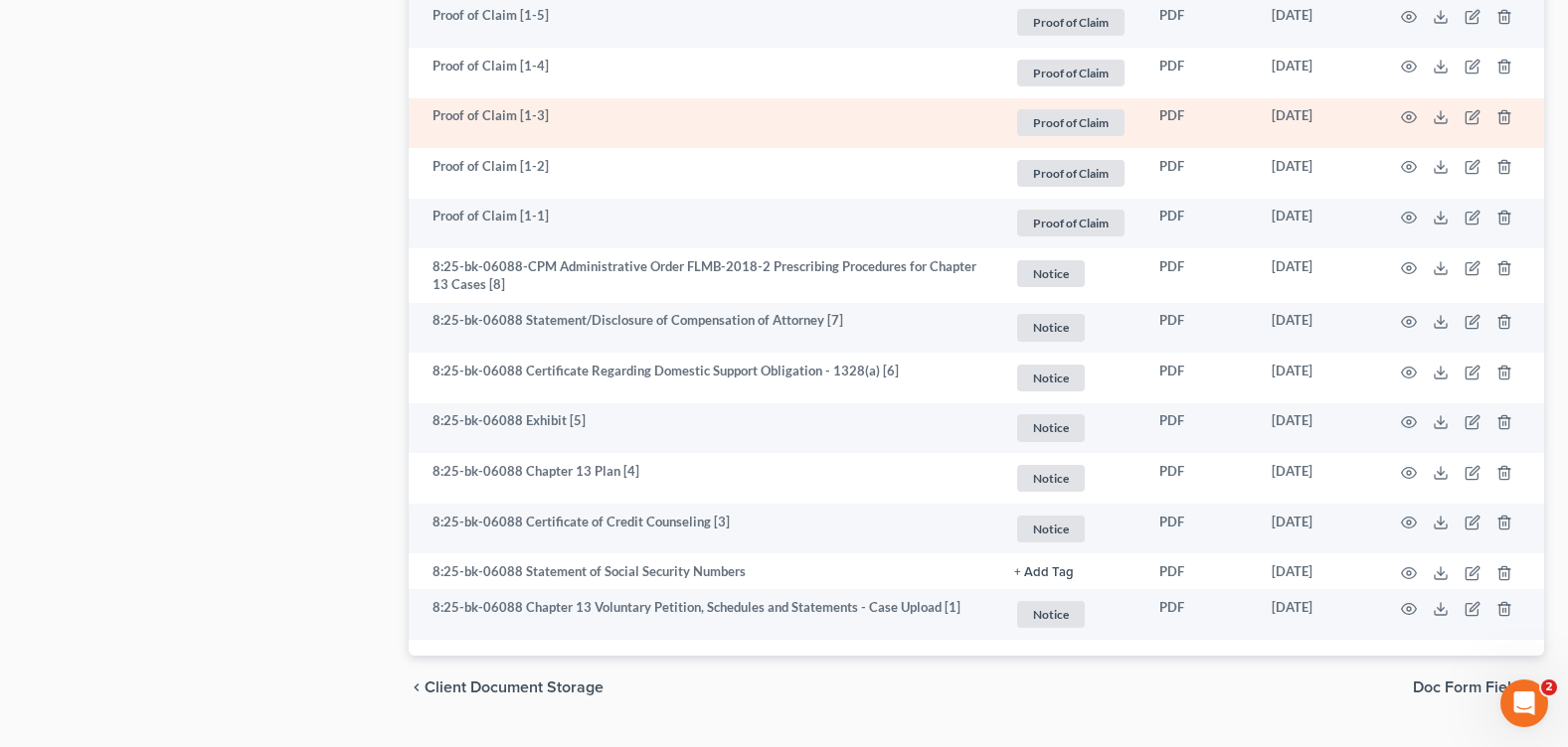
scroll to position [2131, 0]
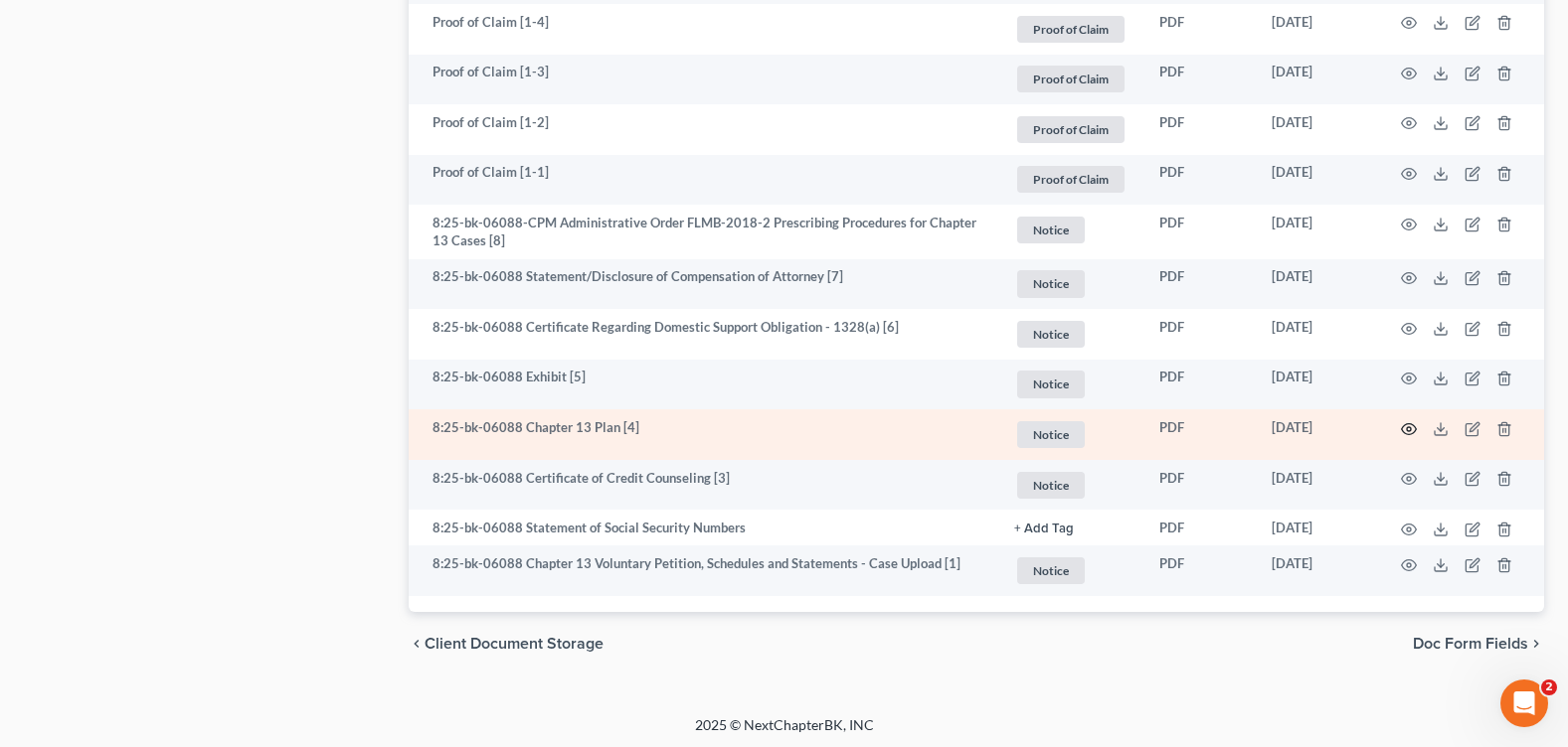
click at [1403, 422] on icon "button" at bounding box center [1408, 430] width 16 height 16
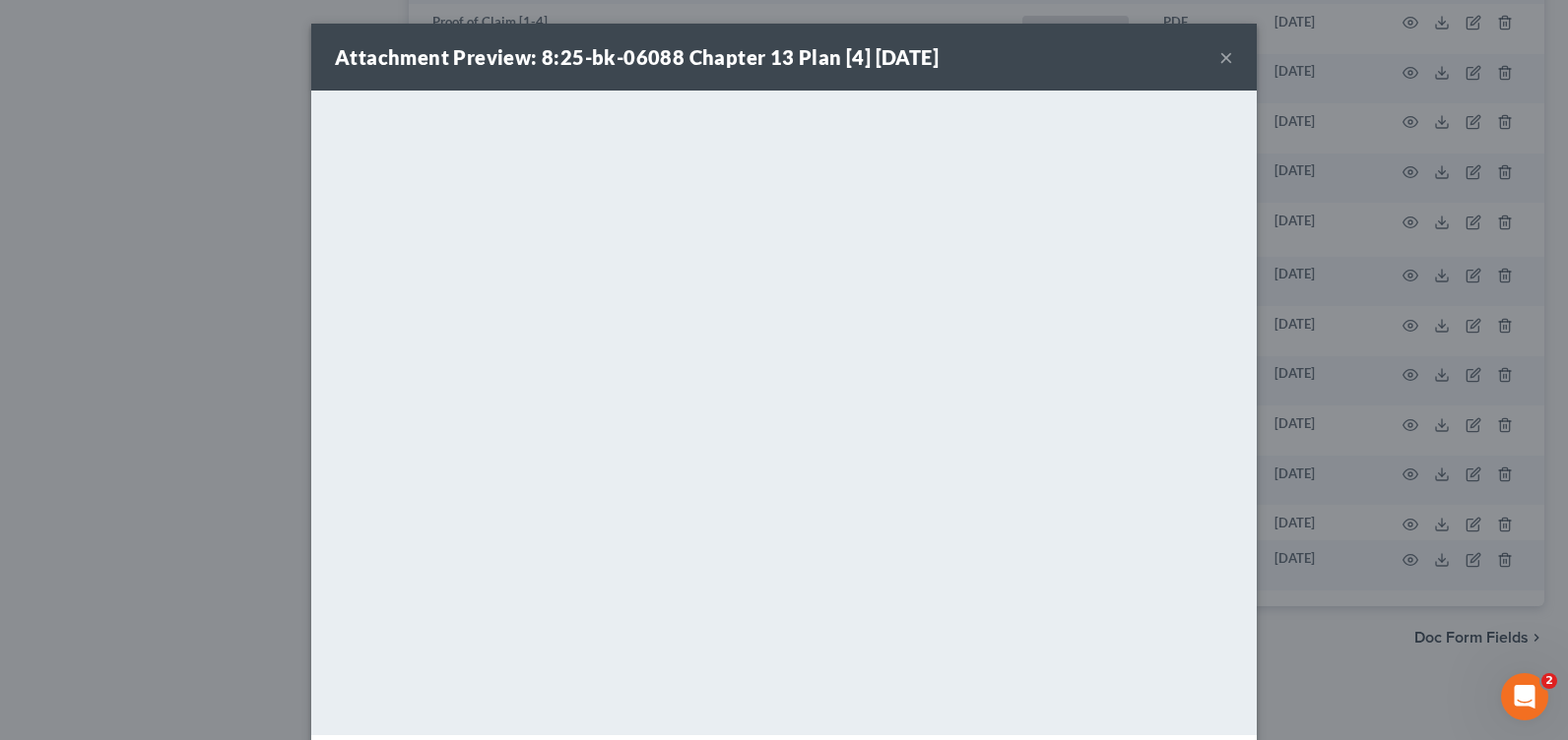
click at [1219, 59] on button "×" at bounding box center [1226, 57] width 14 height 24
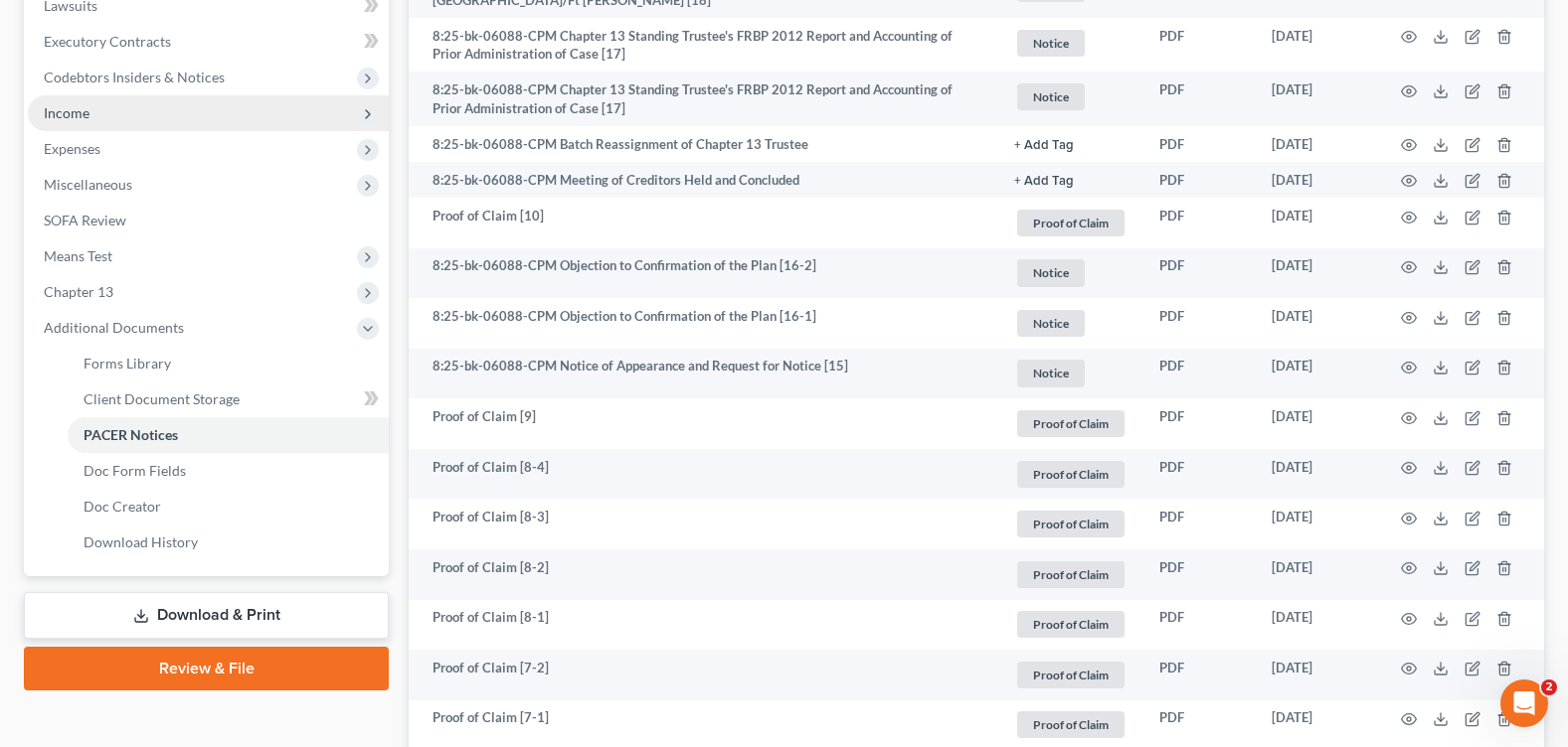
scroll to position [242, 0]
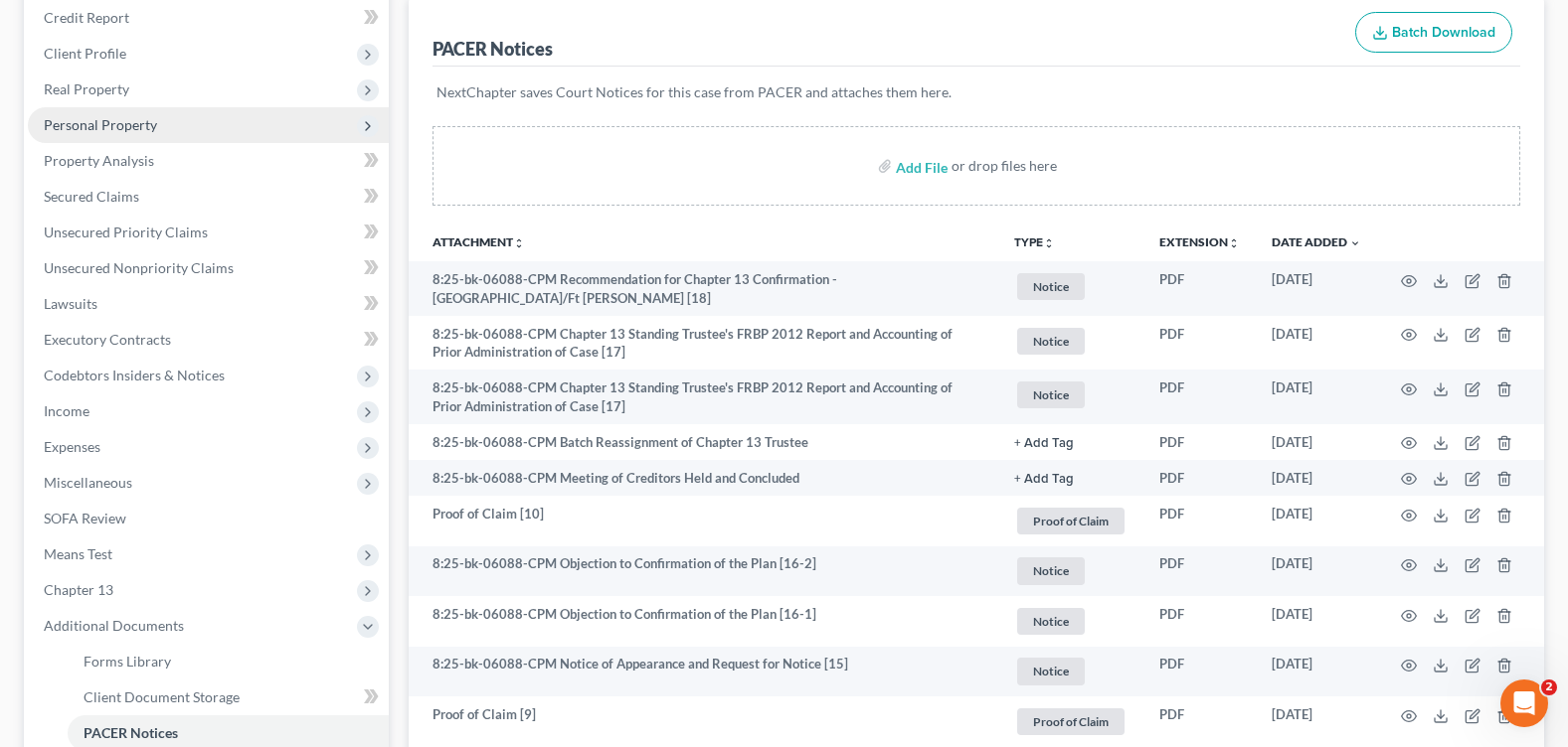
click at [129, 127] on span "Personal Property" at bounding box center [101, 125] width 114 height 17
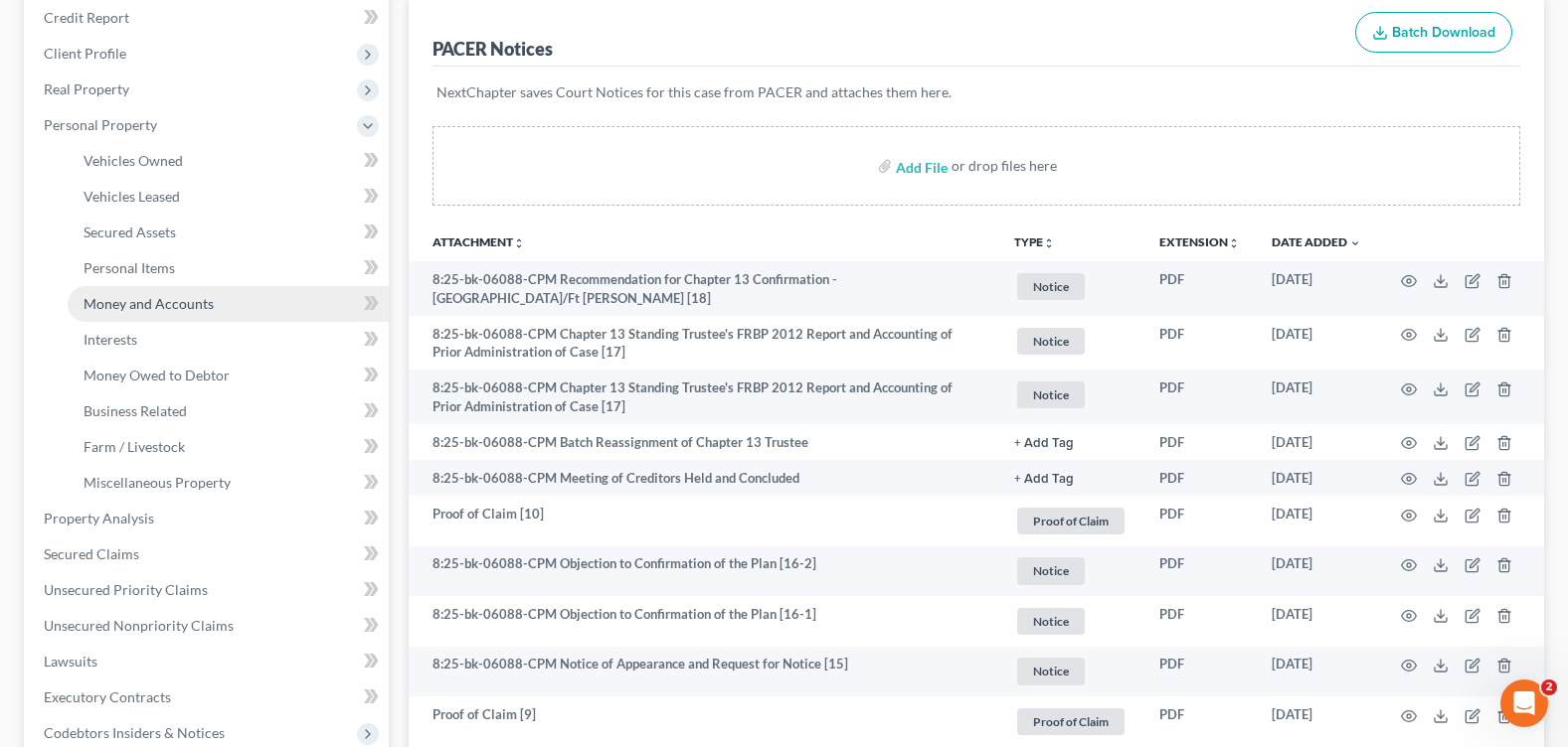
click at [167, 303] on span "Money and Accounts" at bounding box center [149, 303] width 131 height 17
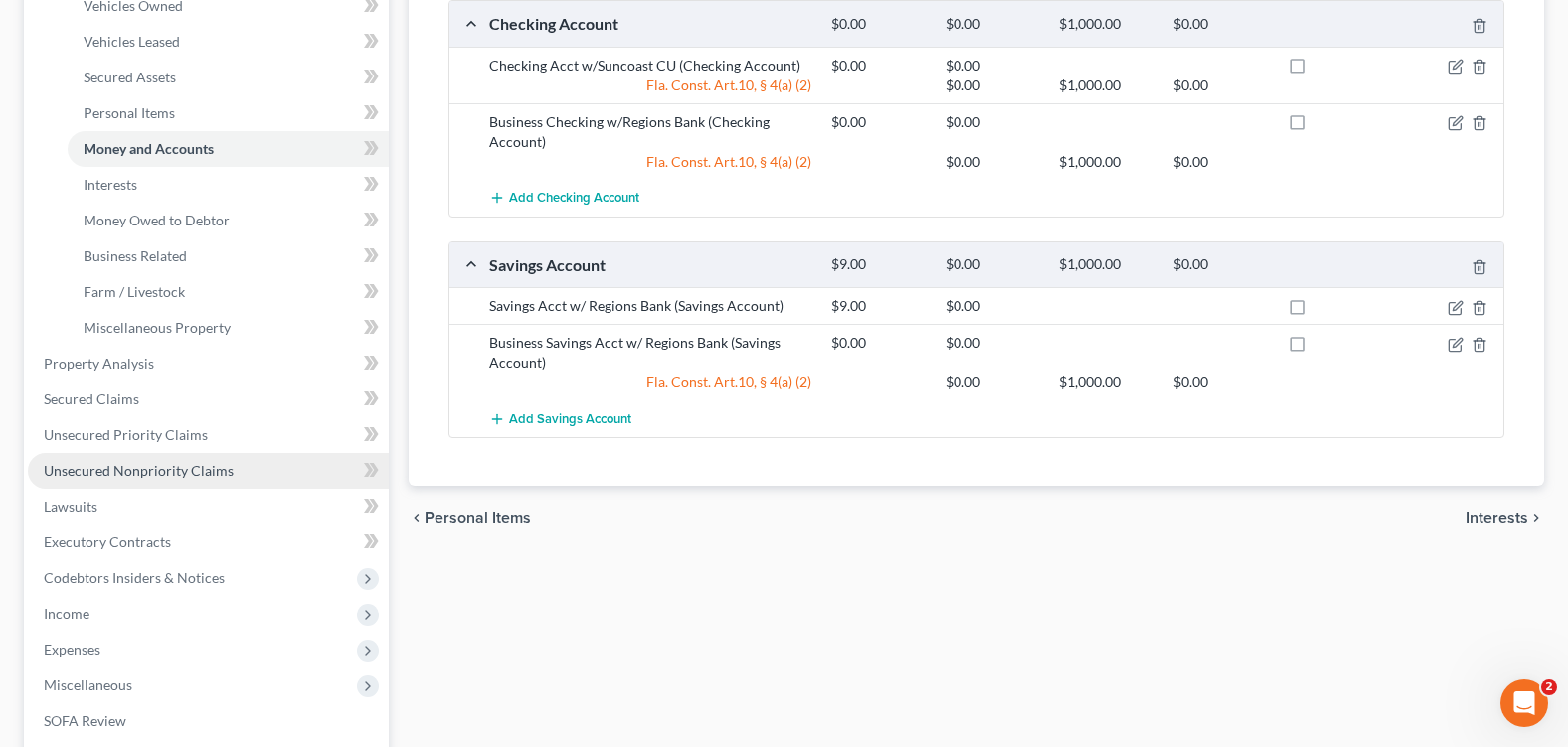
scroll to position [696, 0]
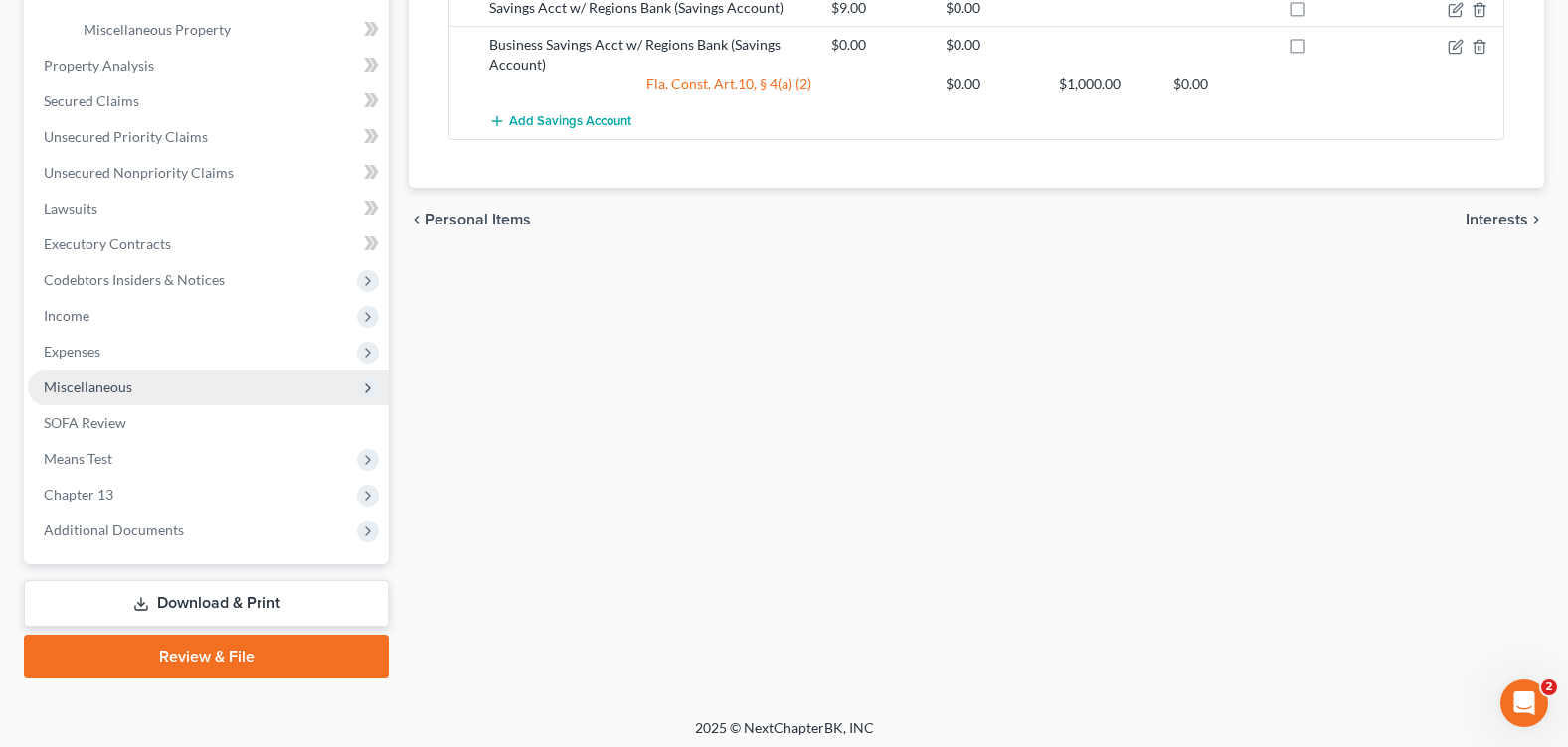
click at [147, 390] on span "Miscellaneous" at bounding box center [208, 388] width 361 height 36
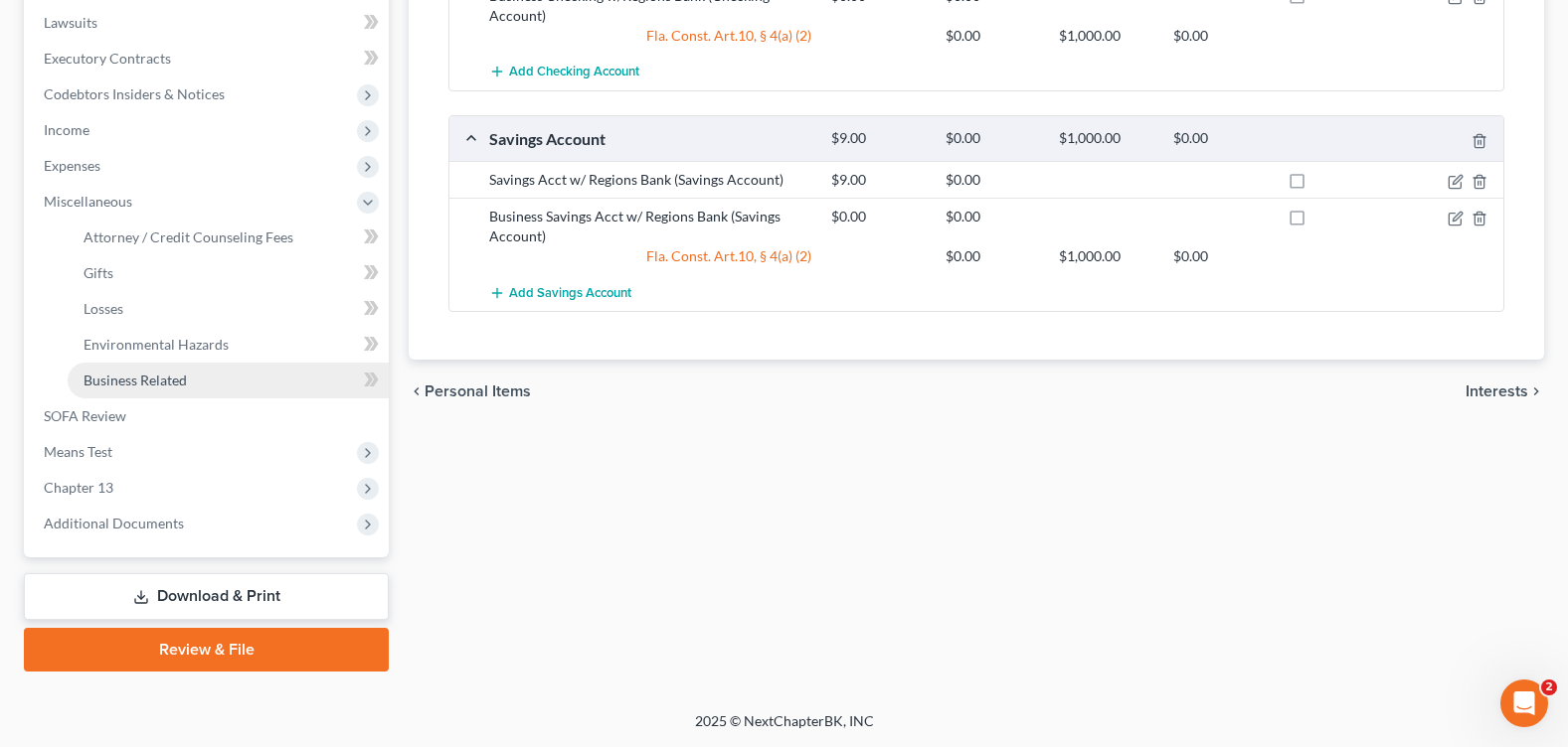
scroll to position [524, 0]
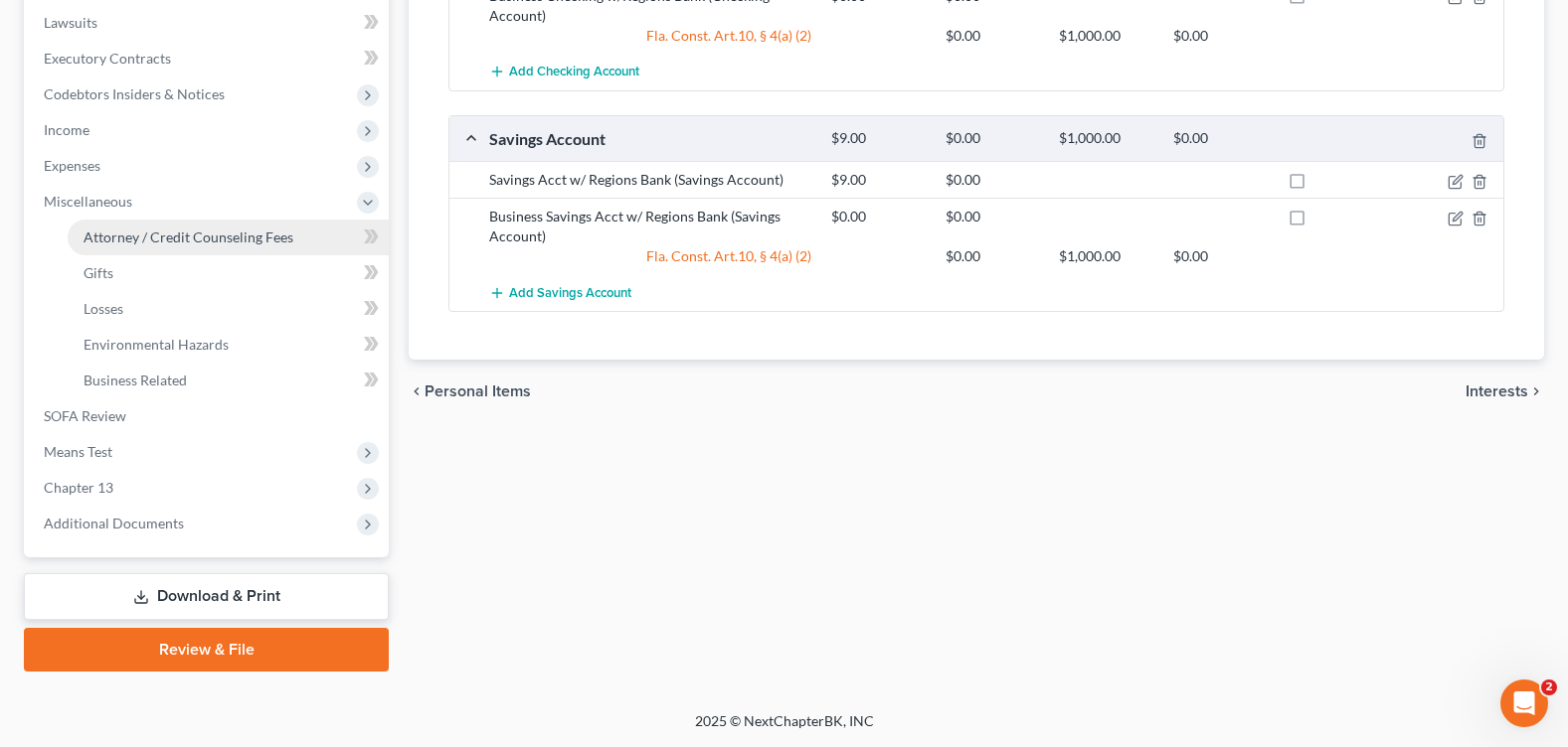
click at [183, 250] on link "Attorney / Credit Counseling Fees" at bounding box center [228, 237] width 321 height 36
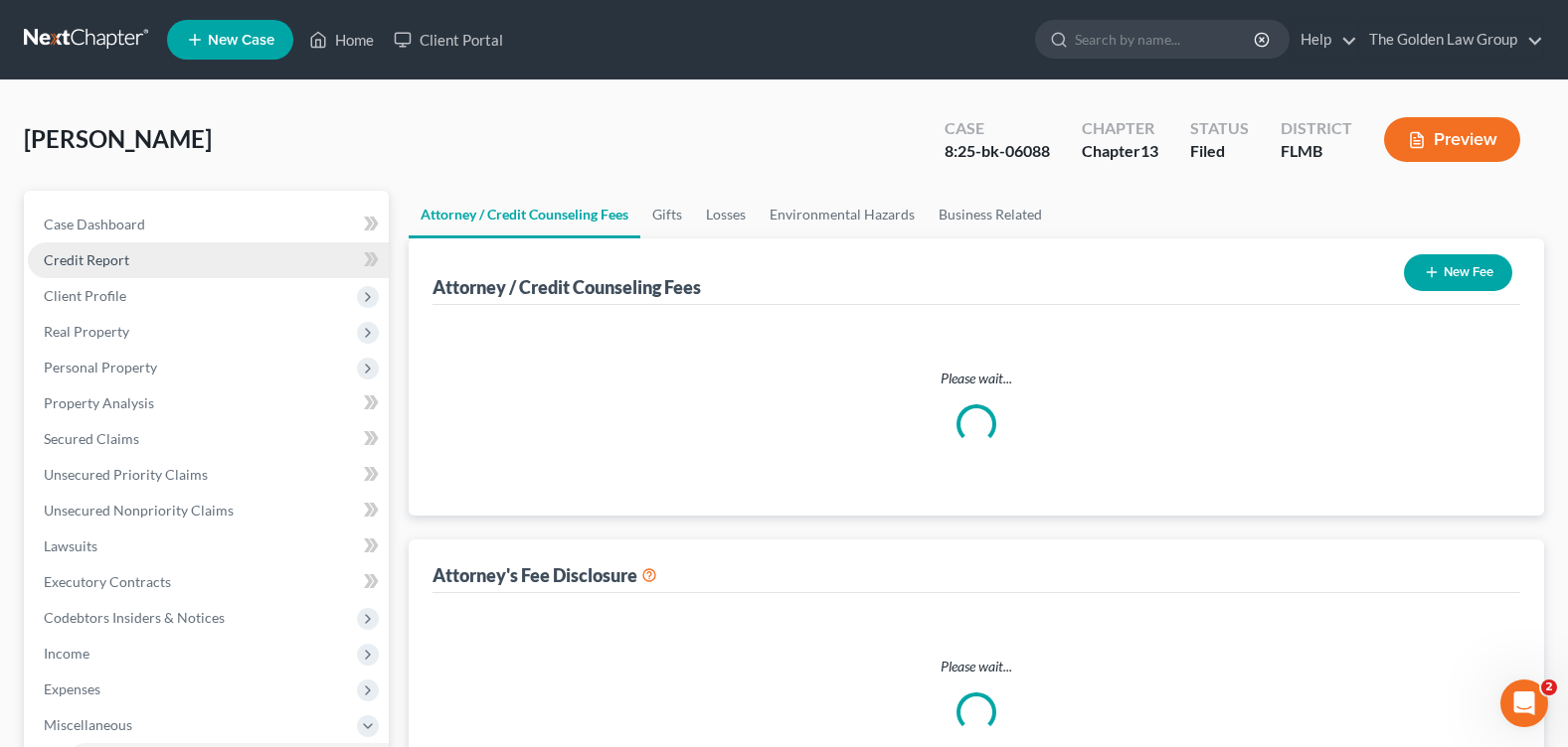
select select "1"
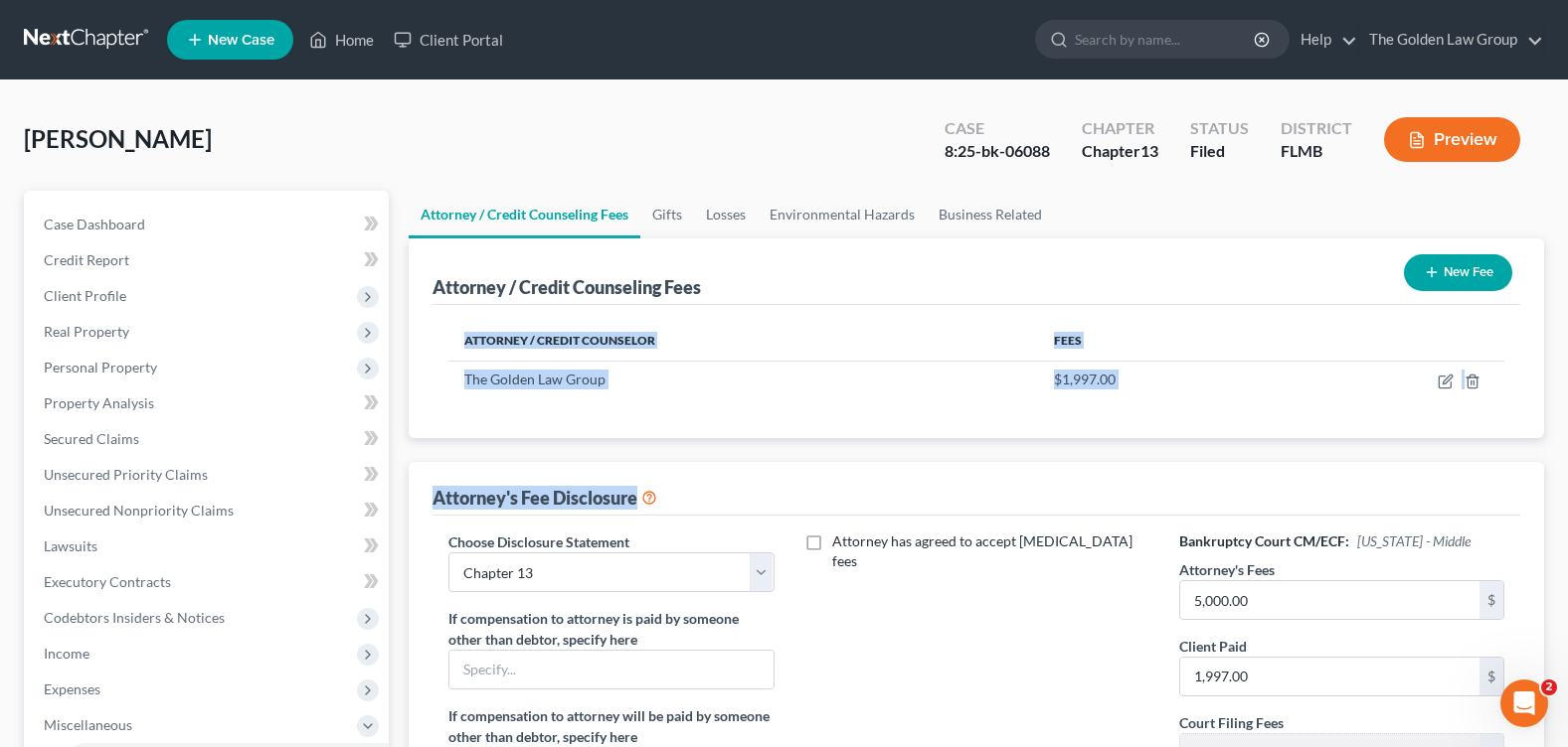
drag, startPoint x: 918, startPoint y: 444, endPoint x: 985, endPoint y: 506, distance: 91.3
click at [985, 506] on div "Attorney / Credit Counseling Fees New Fee Attorney / Credit Counselor Fees The …" at bounding box center [977, 571] width 1135 height 667
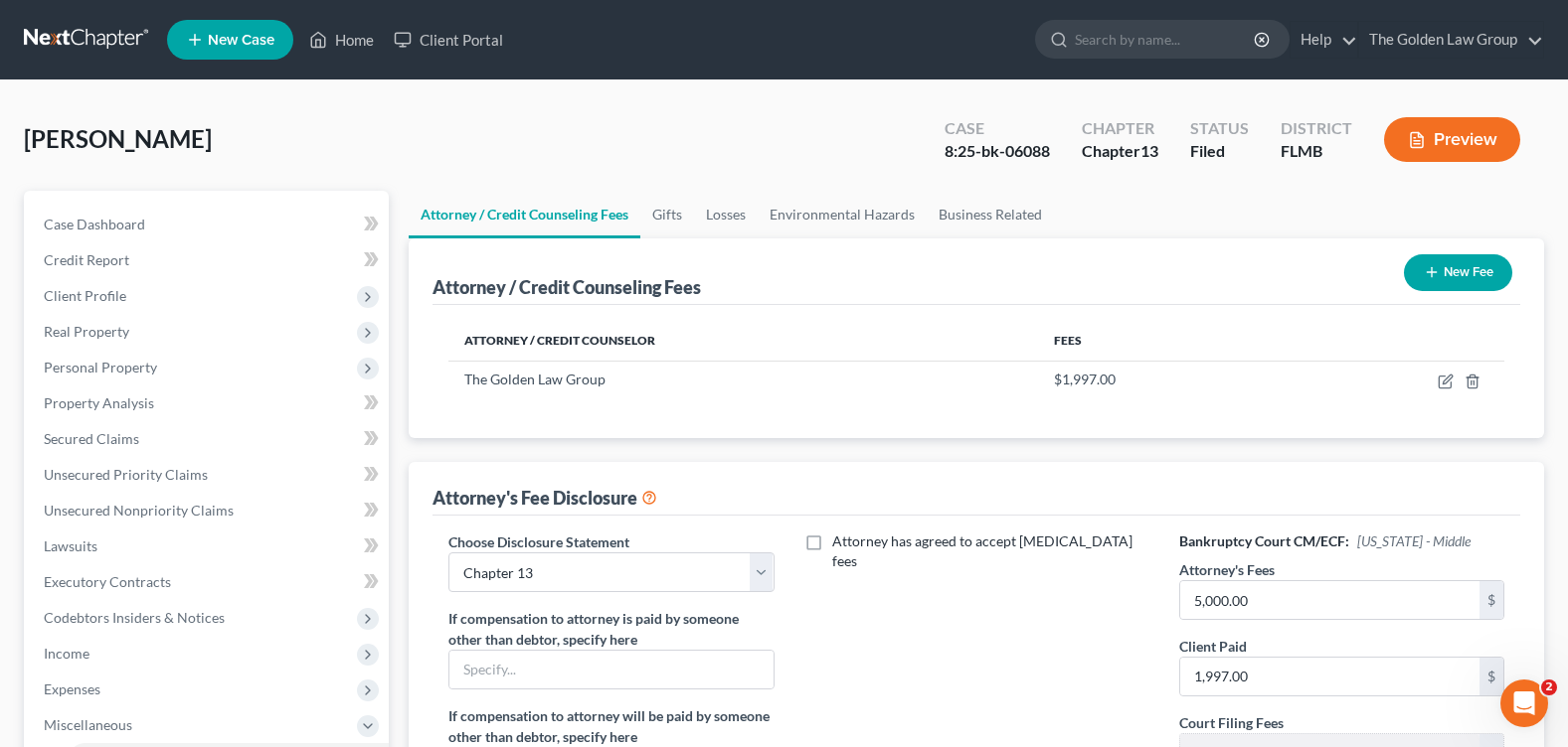
drag, startPoint x: 986, startPoint y: 506, endPoint x: 1007, endPoint y: 646, distance: 141.6
click at [980, 654] on div "Attorney has agreed to accept retainer fees" at bounding box center [977, 706] width 365 height 349
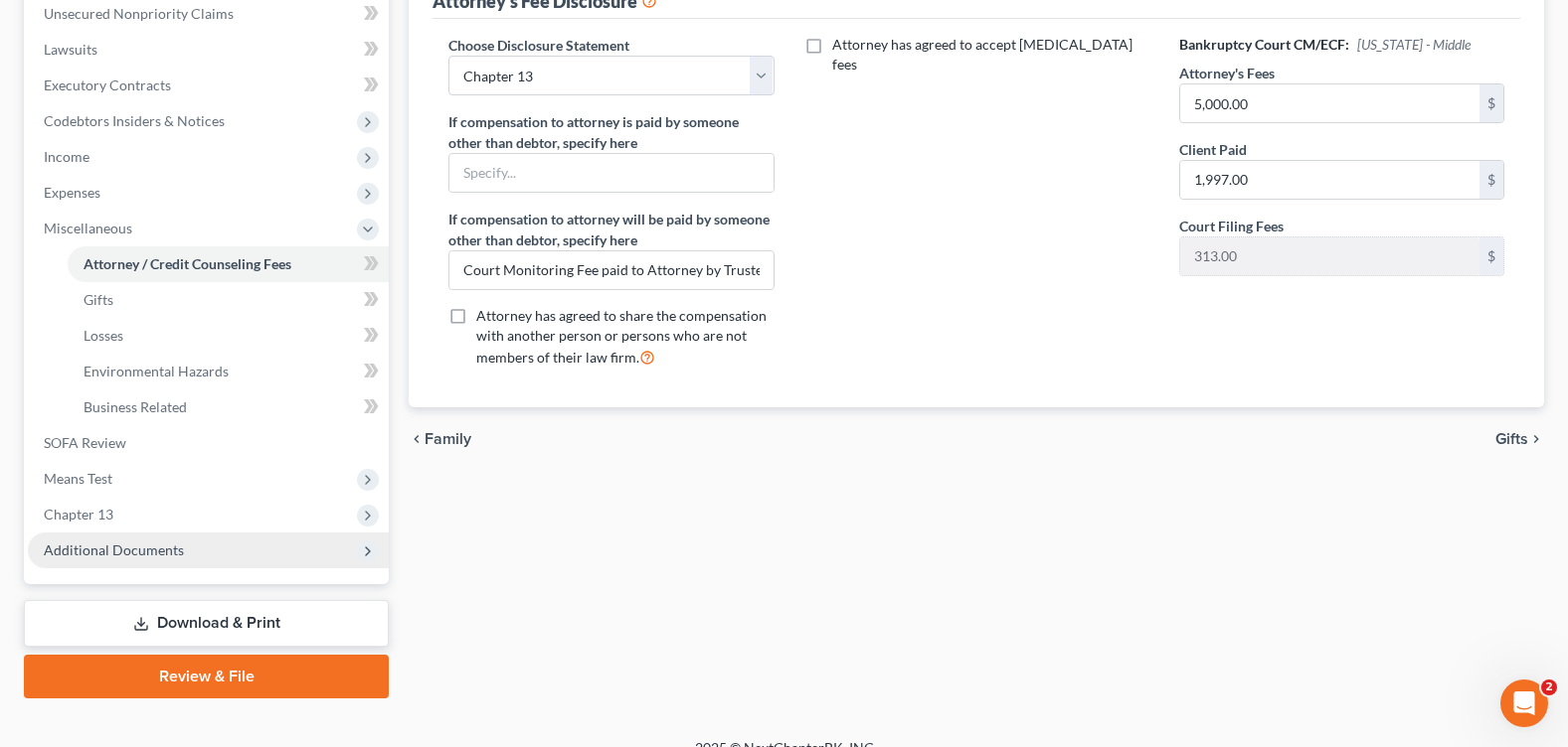
scroll to position [524, 0]
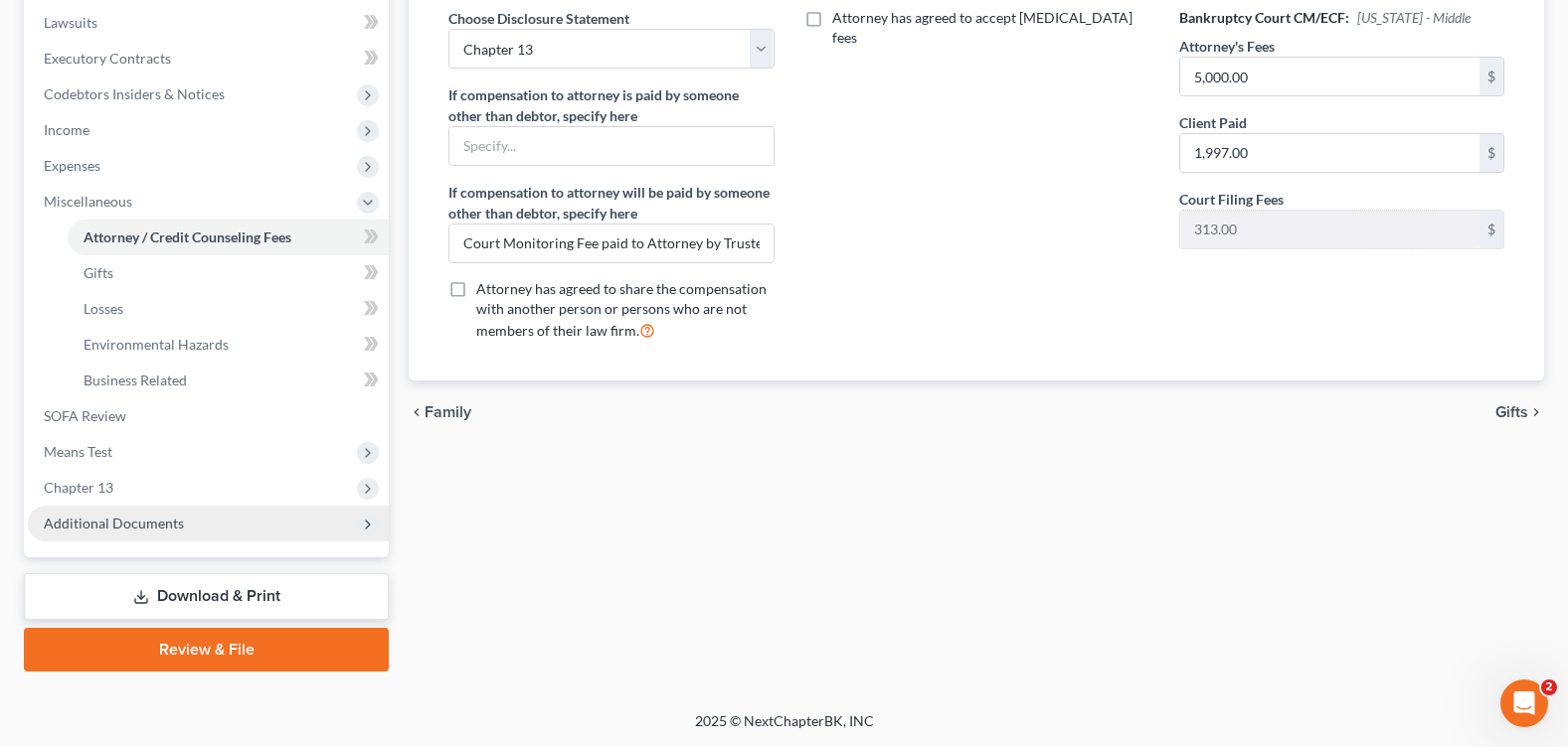
click at [143, 524] on span "Additional Documents" at bounding box center [114, 523] width 141 height 17
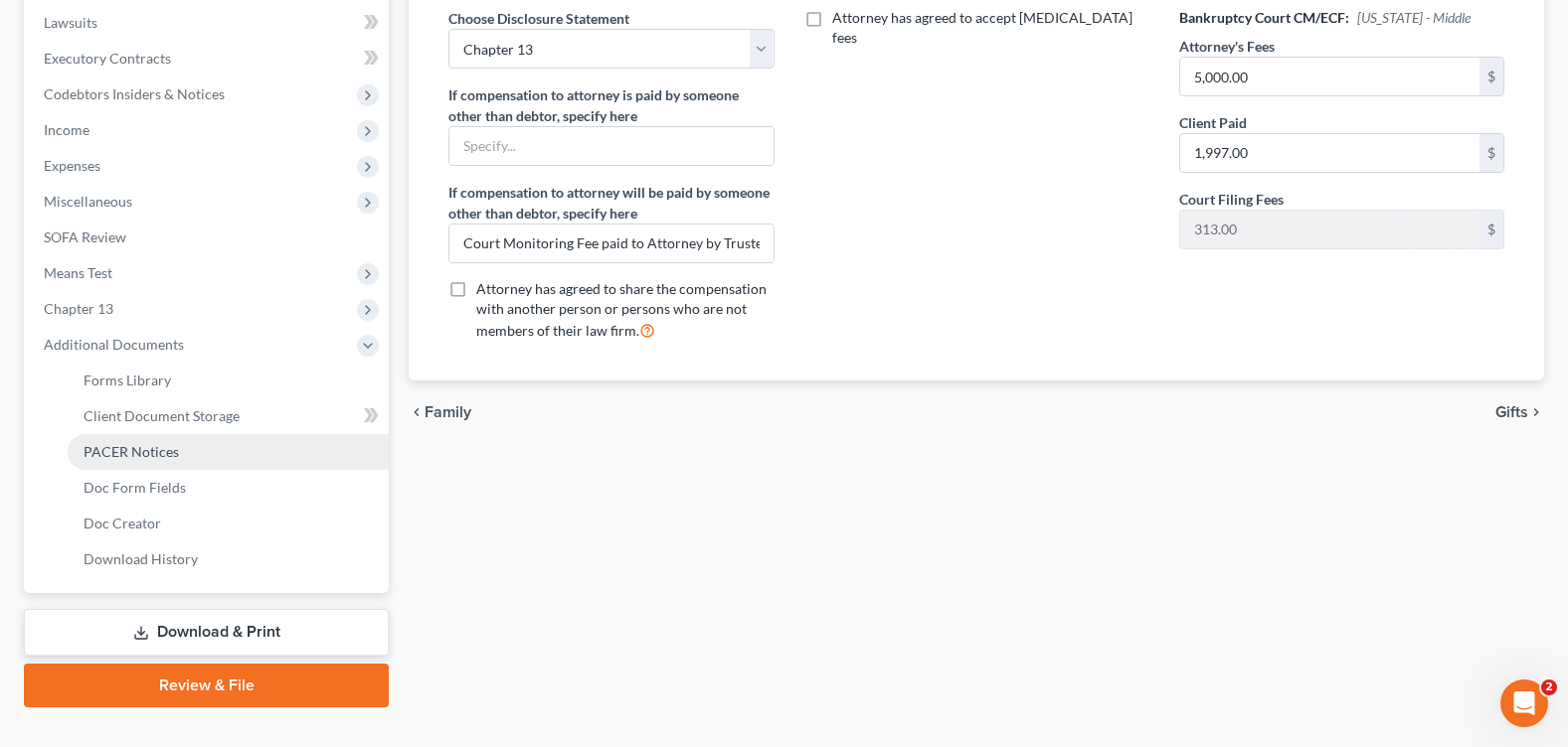
click at [169, 456] on span "PACER Notices" at bounding box center [132, 452] width 96 height 17
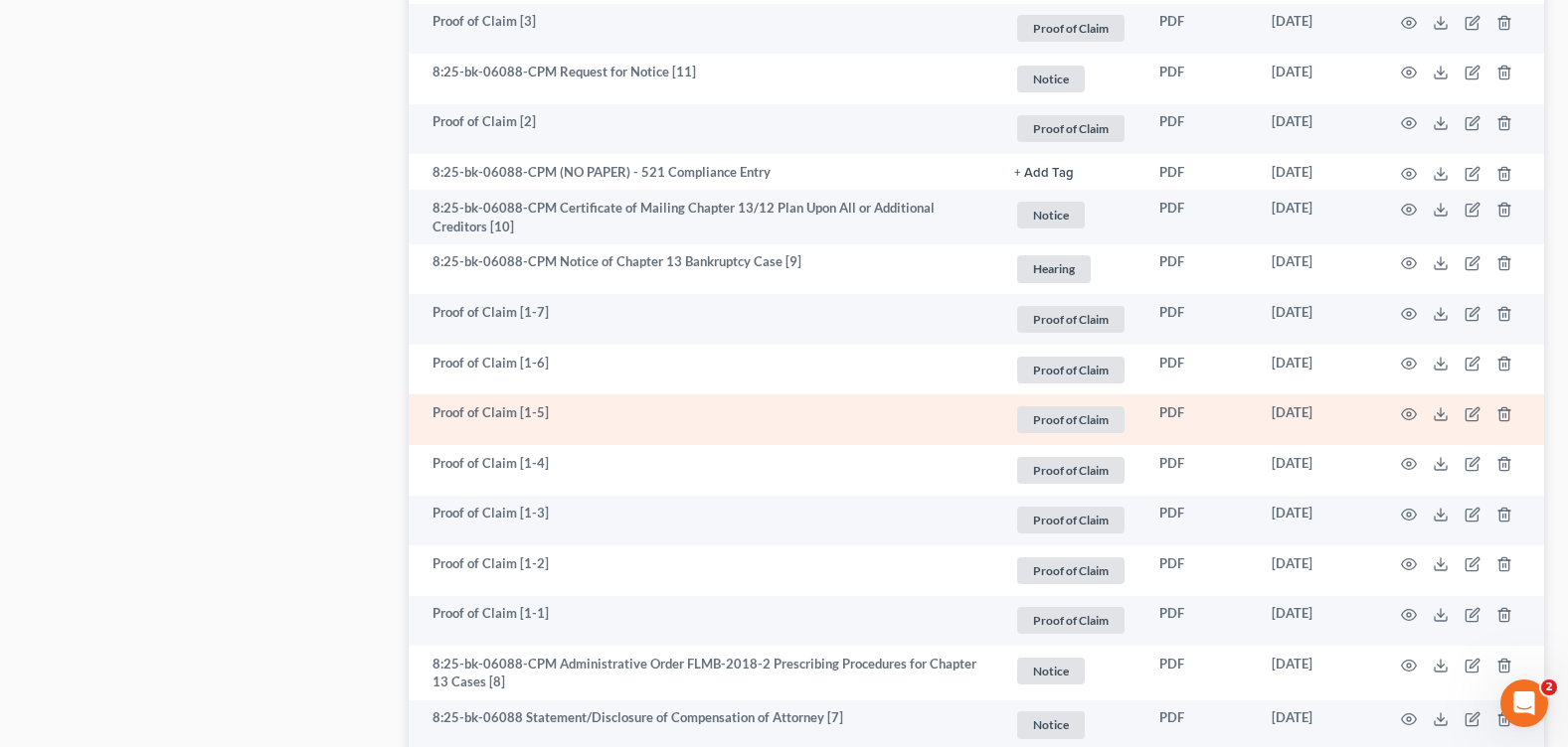
scroll to position [2087, 0]
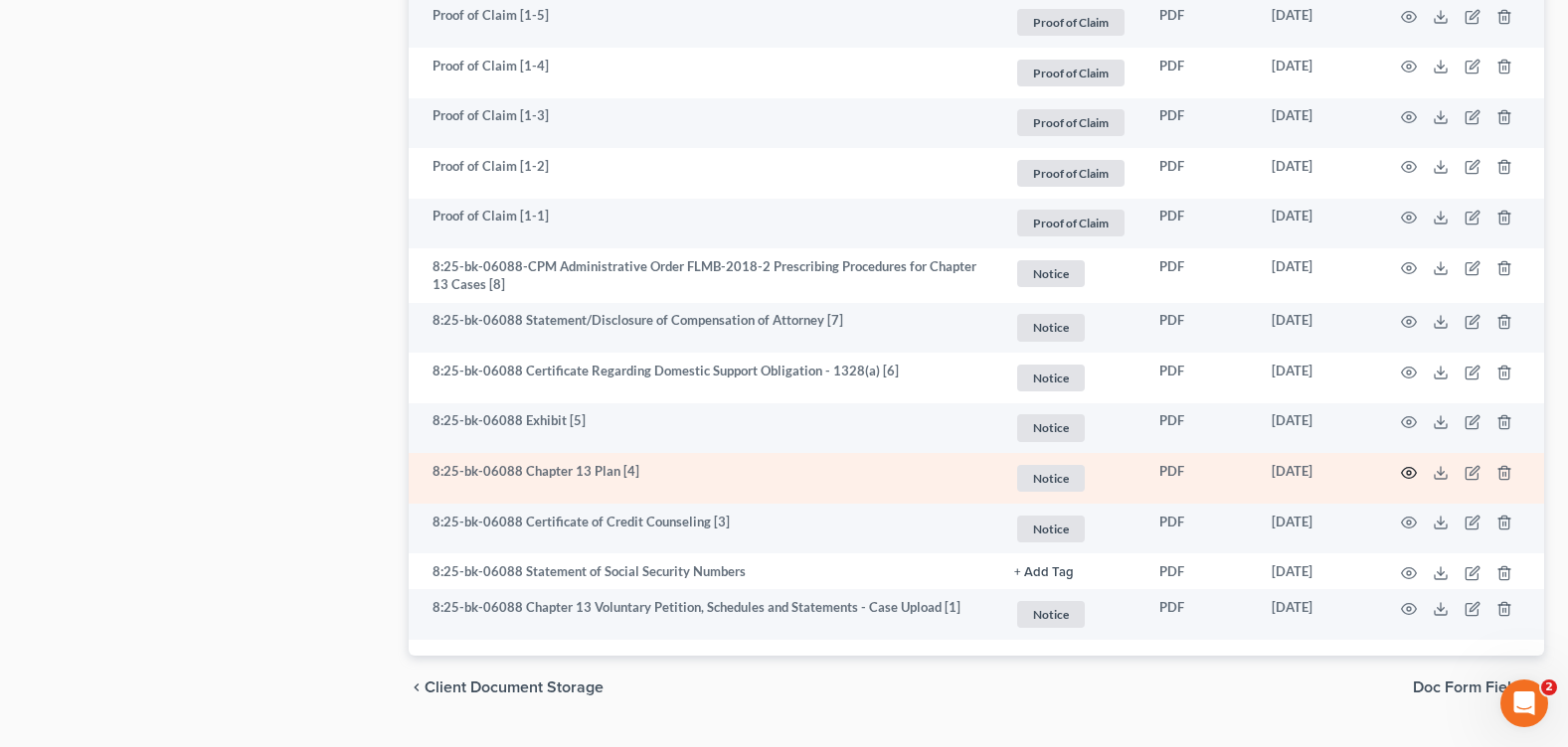
click at [1416, 466] on td at bounding box center [1459, 478] width 167 height 51
click at [1408, 468] on icon "button" at bounding box center [1408, 473] width 16 height 16
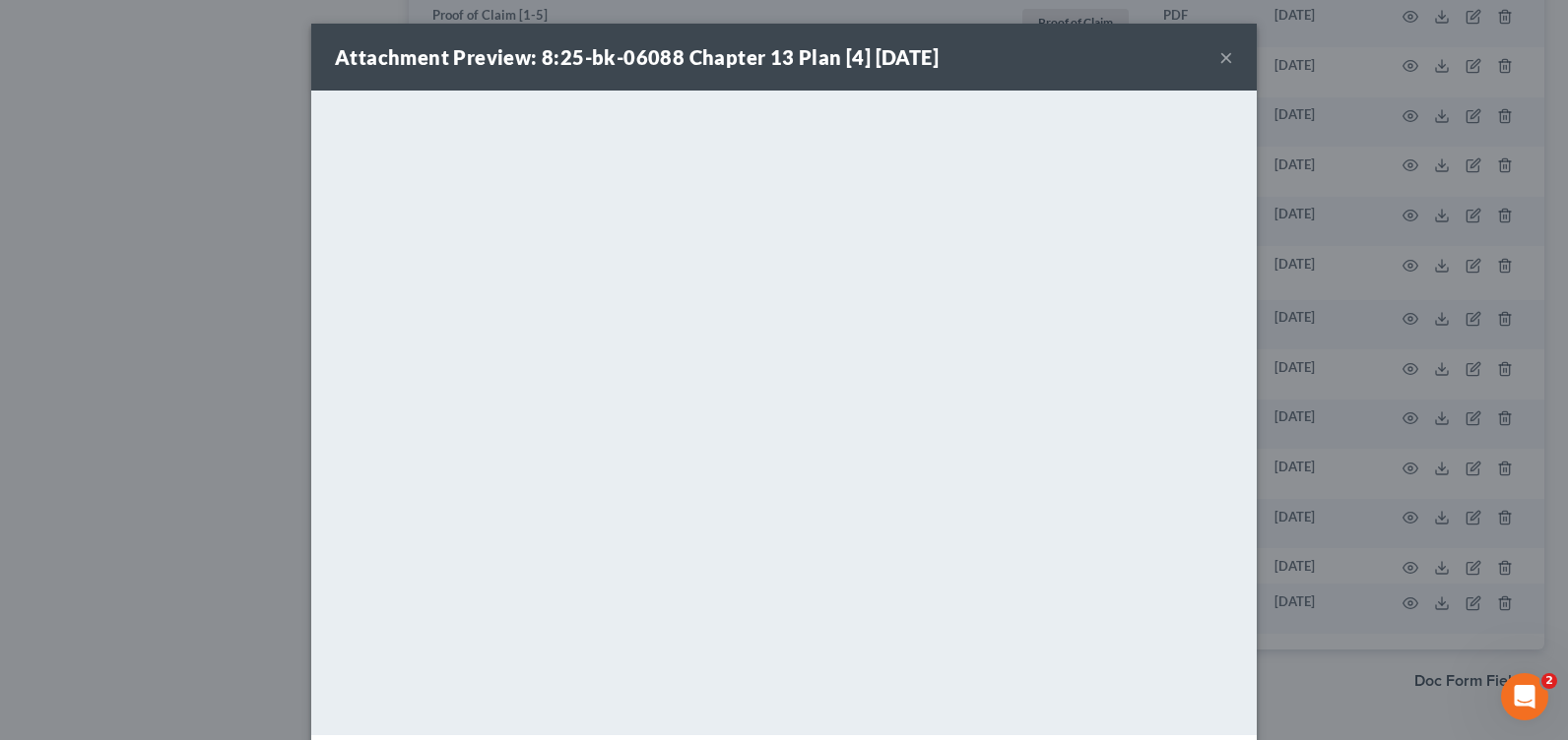
click at [1219, 57] on button "×" at bounding box center [1226, 57] width 14 height 24
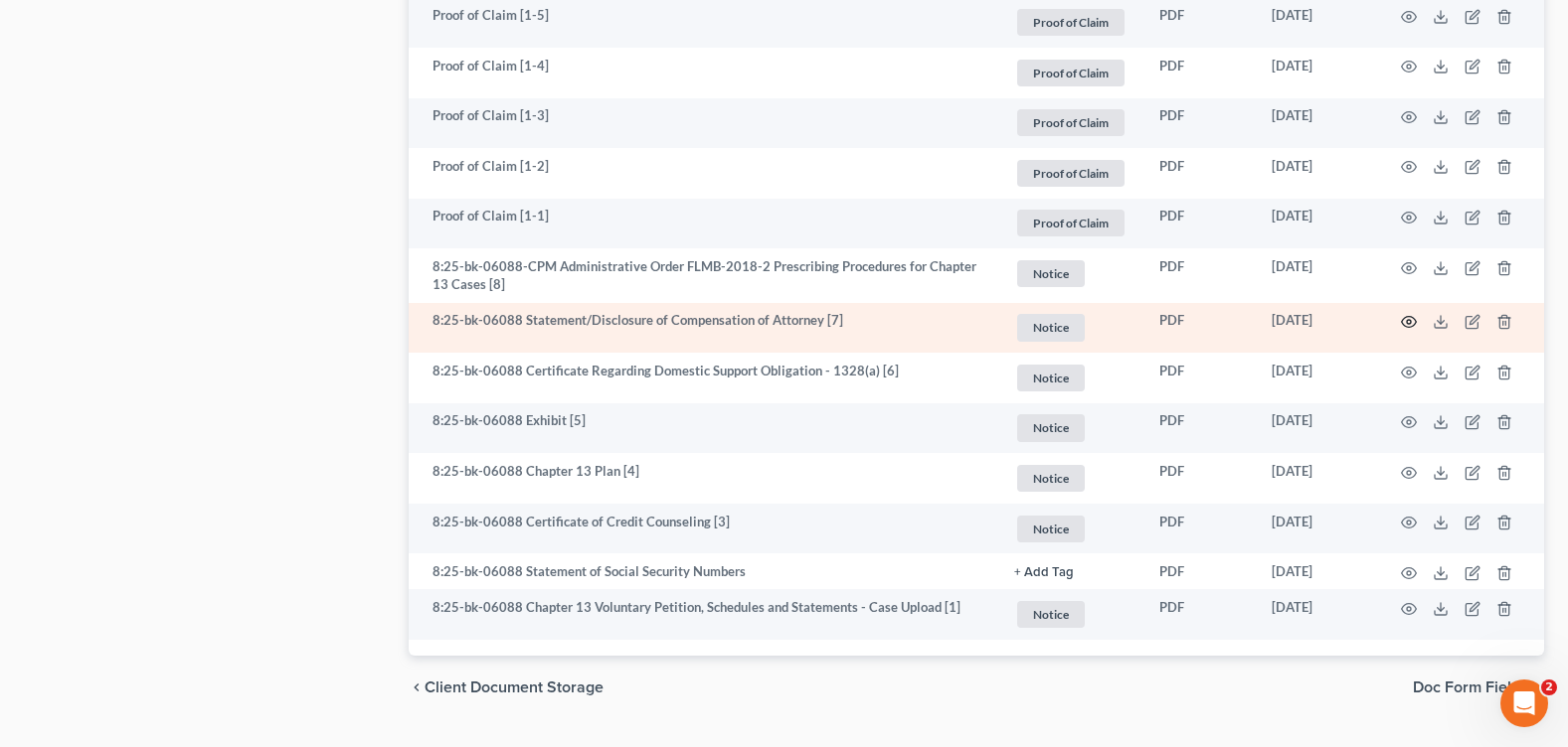
click at [1407, 314] on icon "button" at bounding box center [1408, 322] width 16 height 16
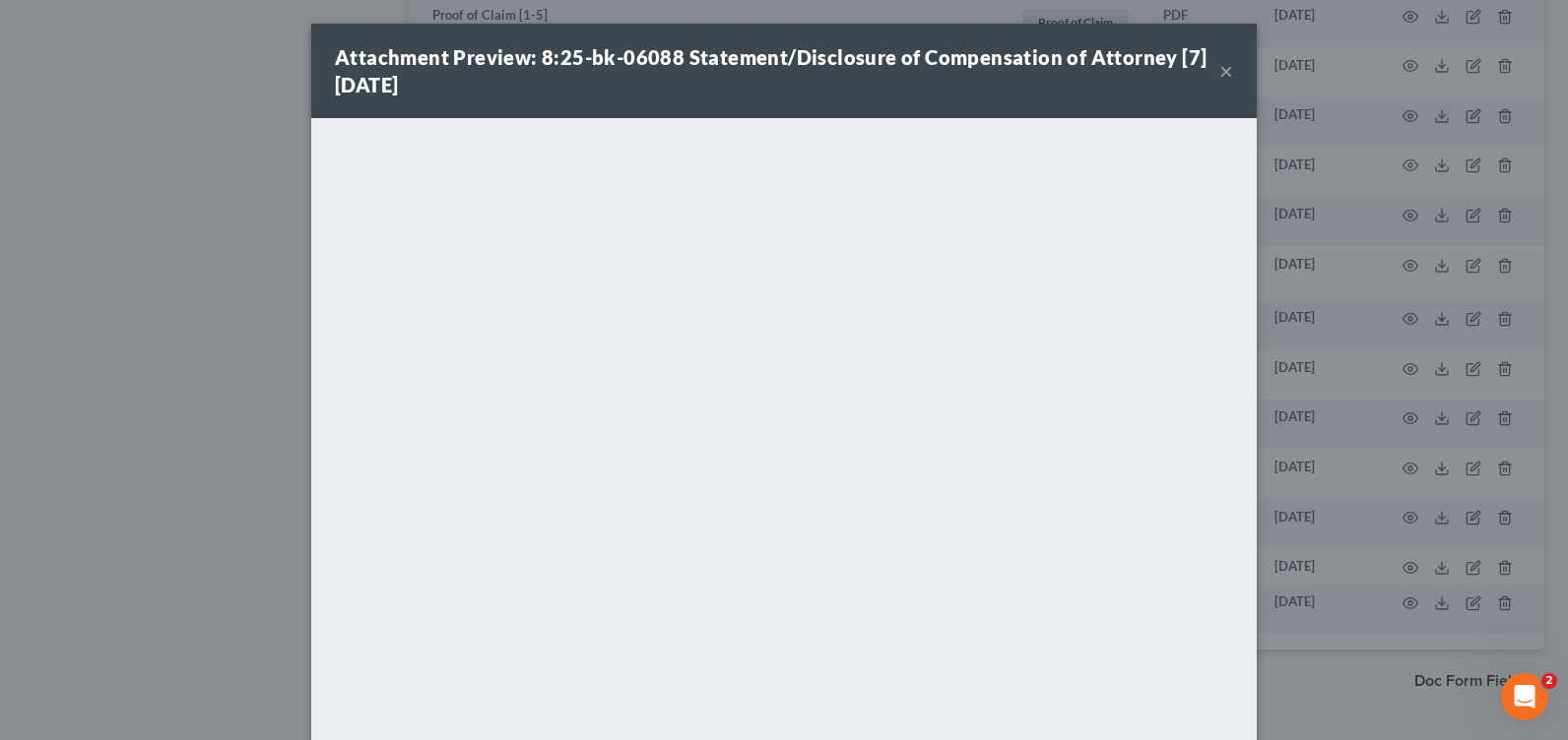
click at [1223, 69] on button "×" at bounding box center [1226, 71] width 14 height 24
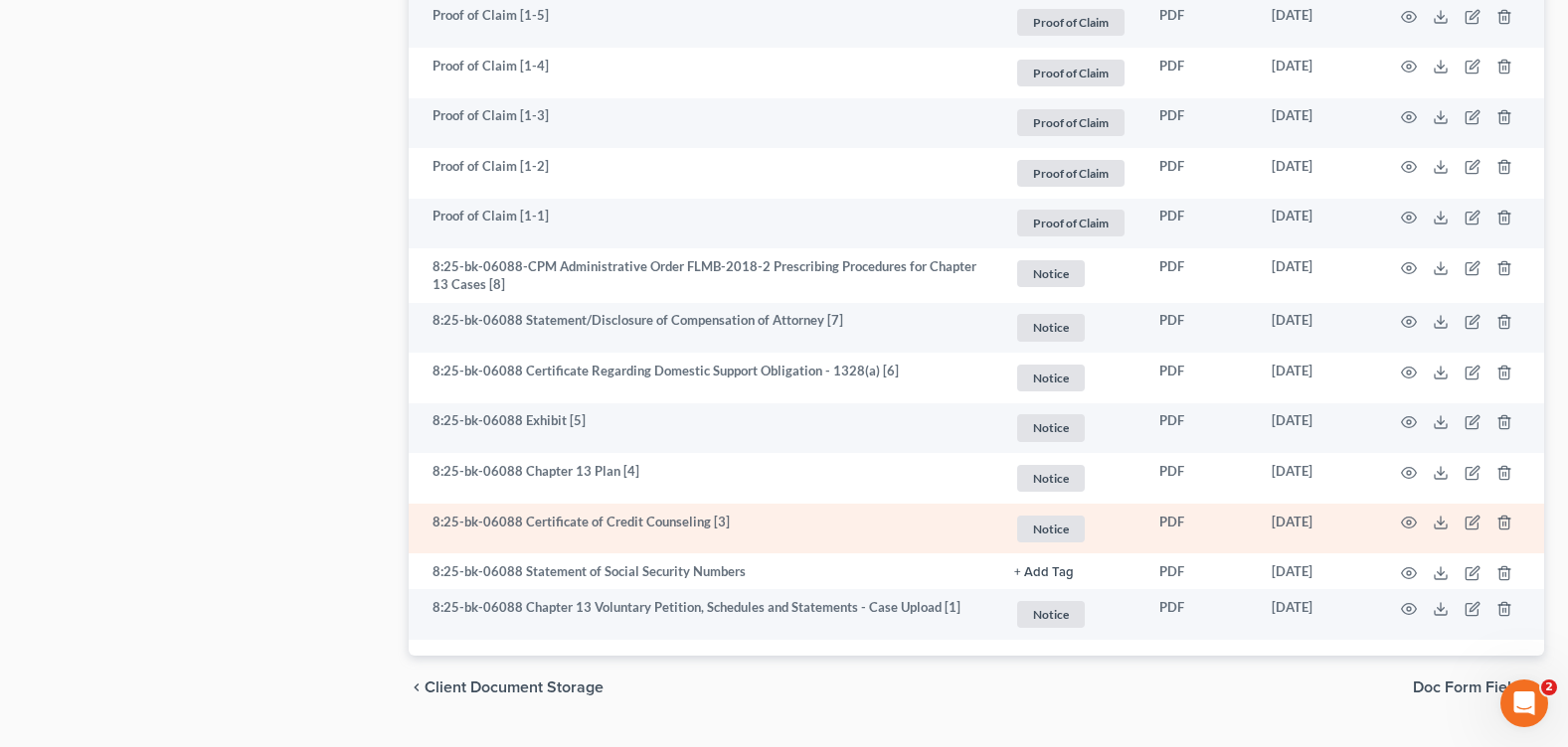
drag, startPoint x: 132, startPoint y: 614, endPoint x: 856, endPoint y: 527, distance: 729.2
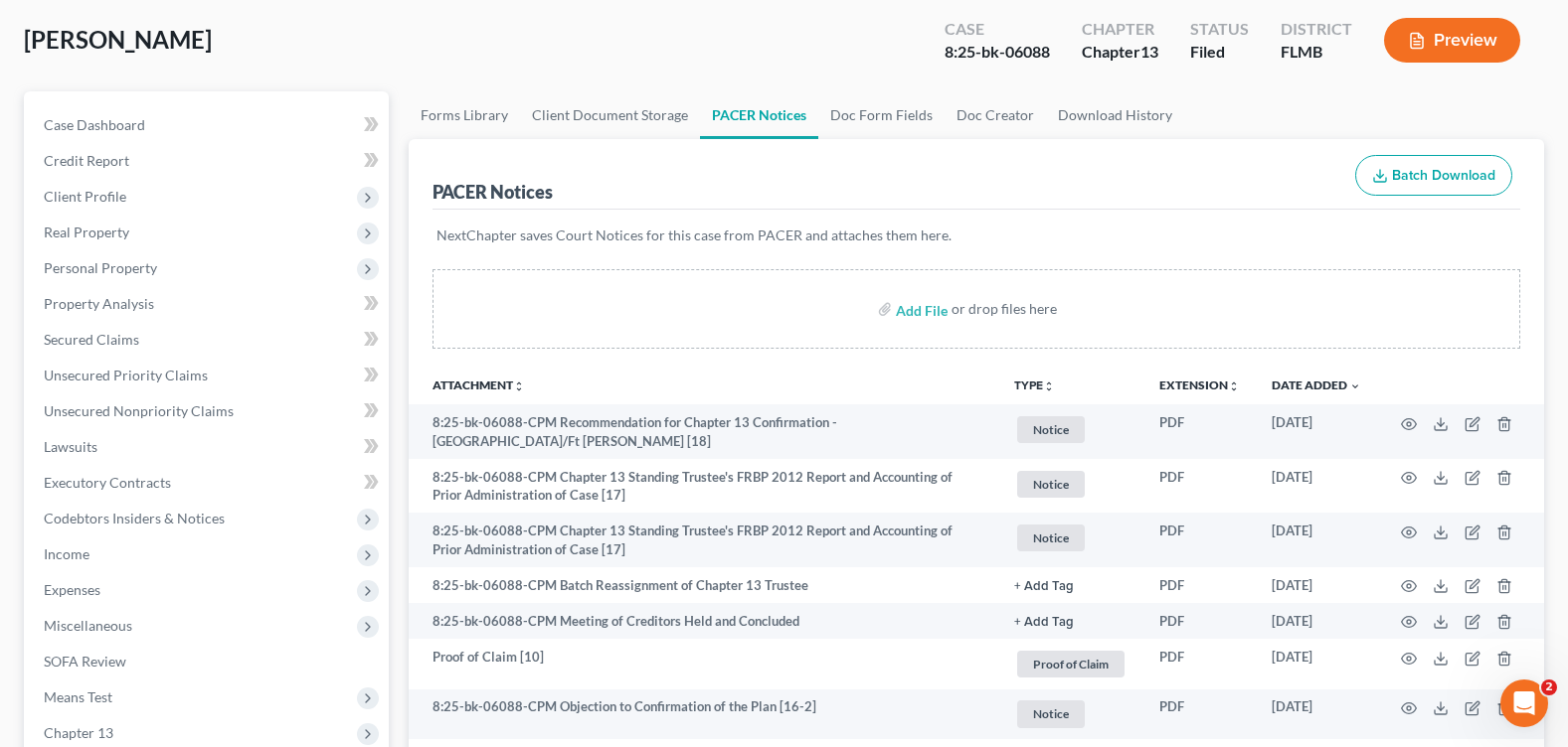
scroll to position [0, 0]
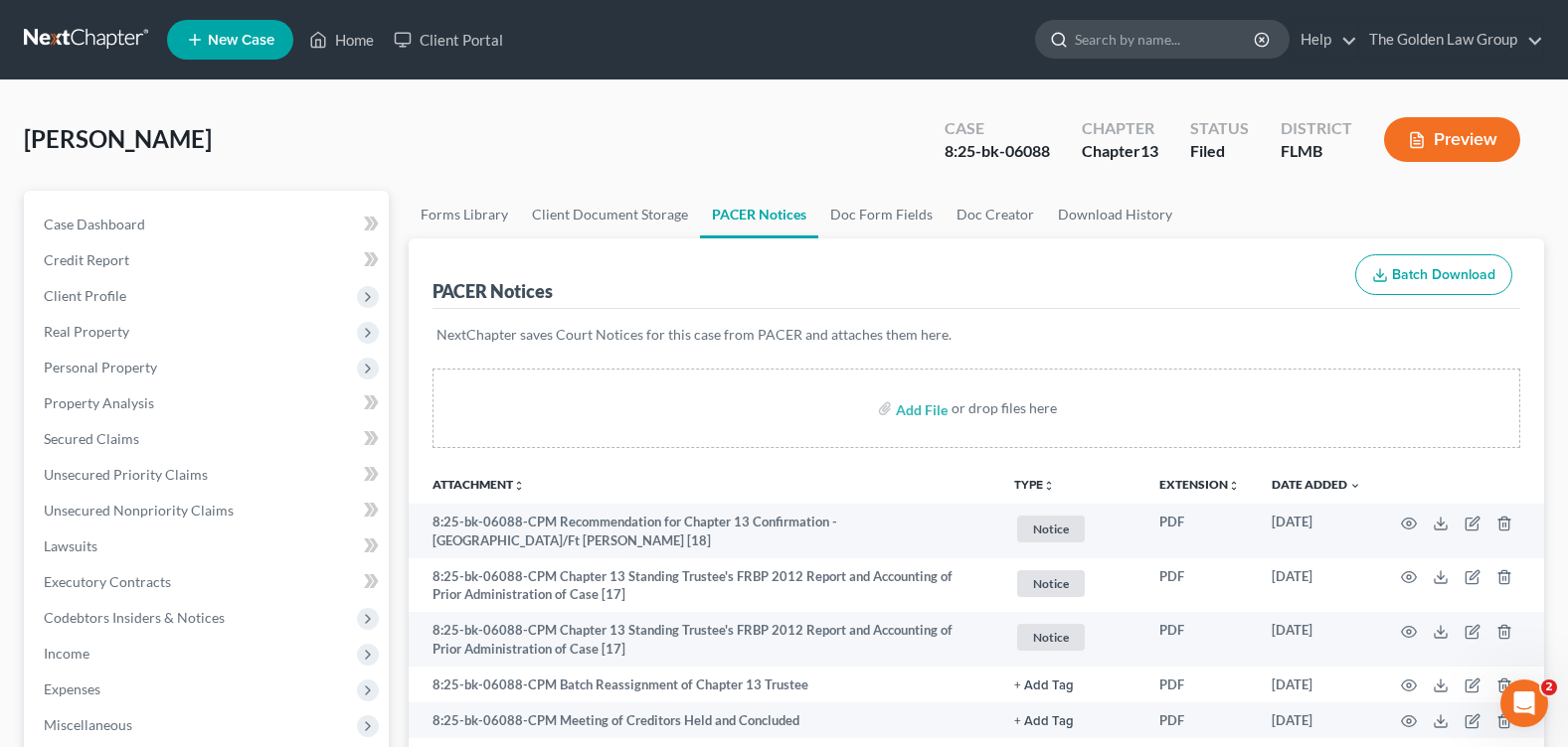
click at [1103, 40] on input "search" at bounding box center [1165, 39] width 182 height 37
type input "CORBETT"
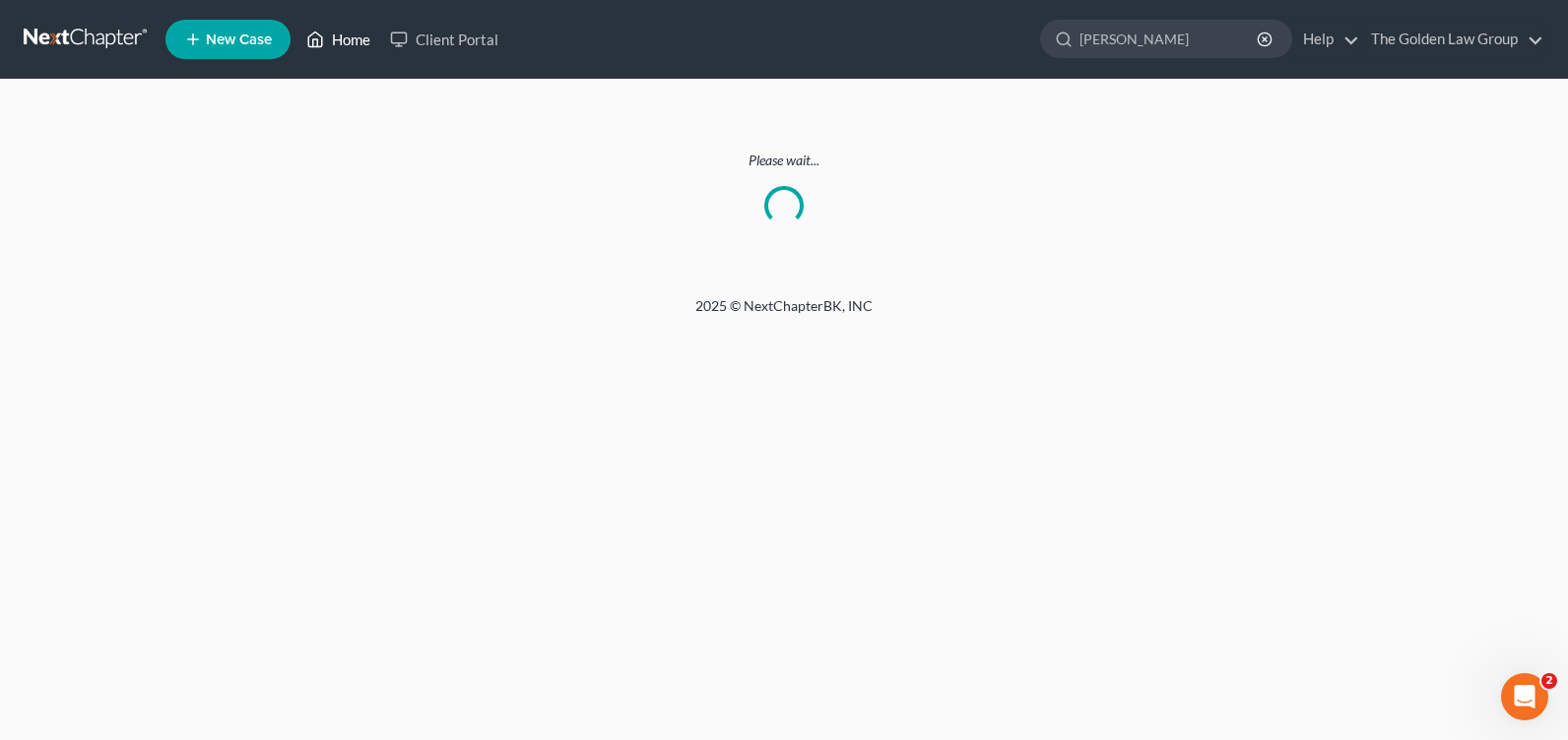
click at [349, 44] on link "Home" at bounding box center [338, 40] width 84 height 36
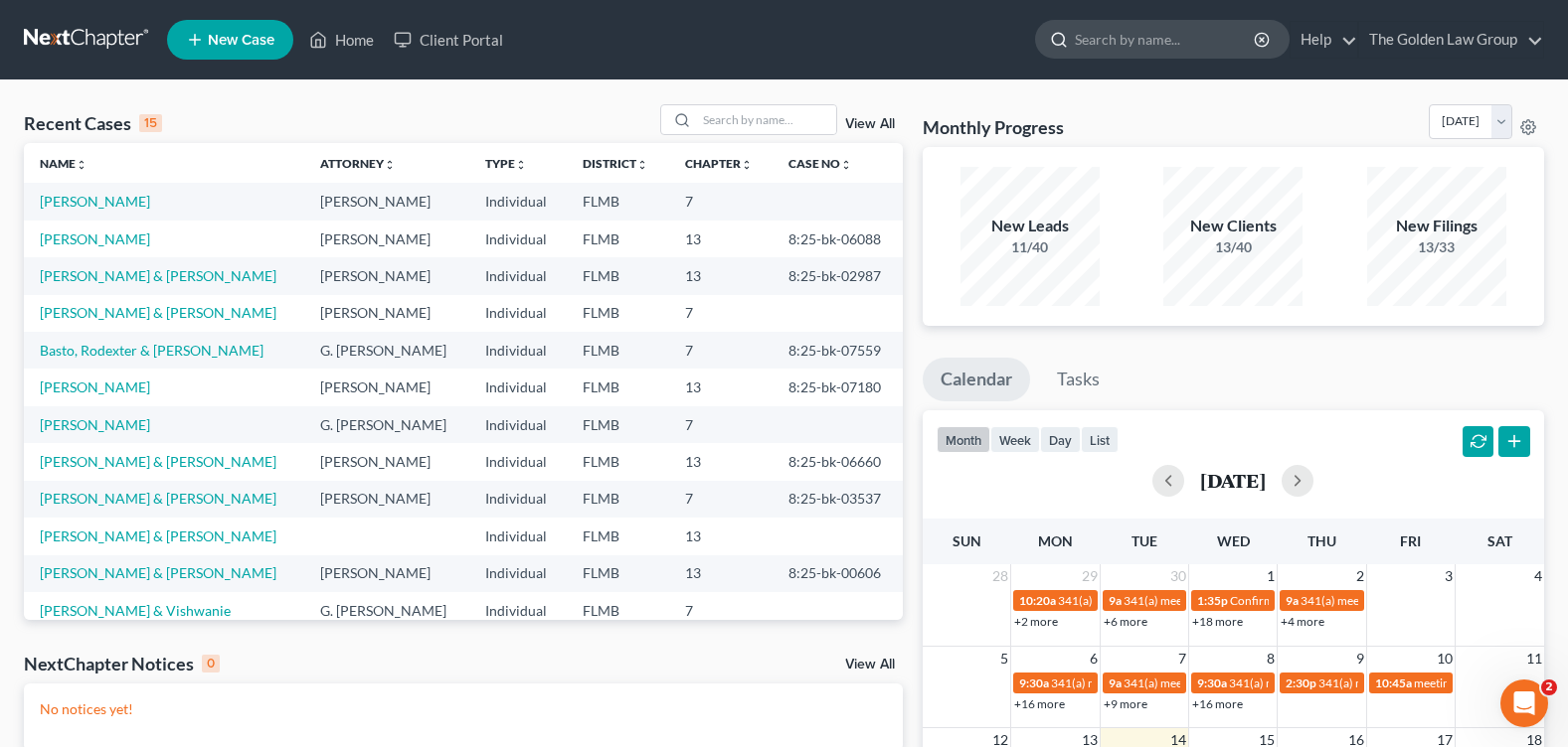
click at [1091, 40] on input "search" at bounding box center [1165, 39] width 182 height 37
type input "[PERSON_NAME]"
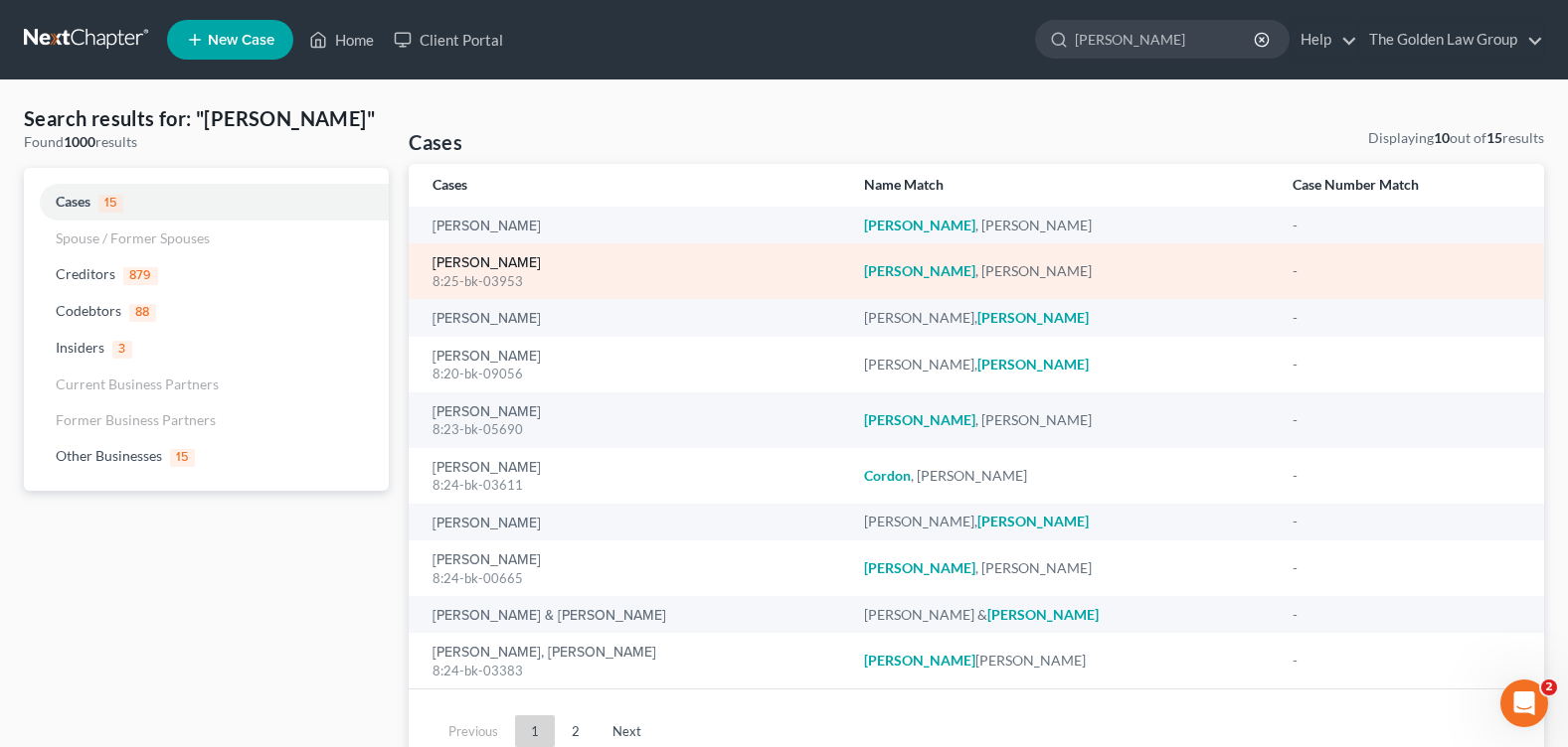
click at [477, 260] on link "[PERSON_NAME]" at bounding box center [487, 263] width 109 height 14
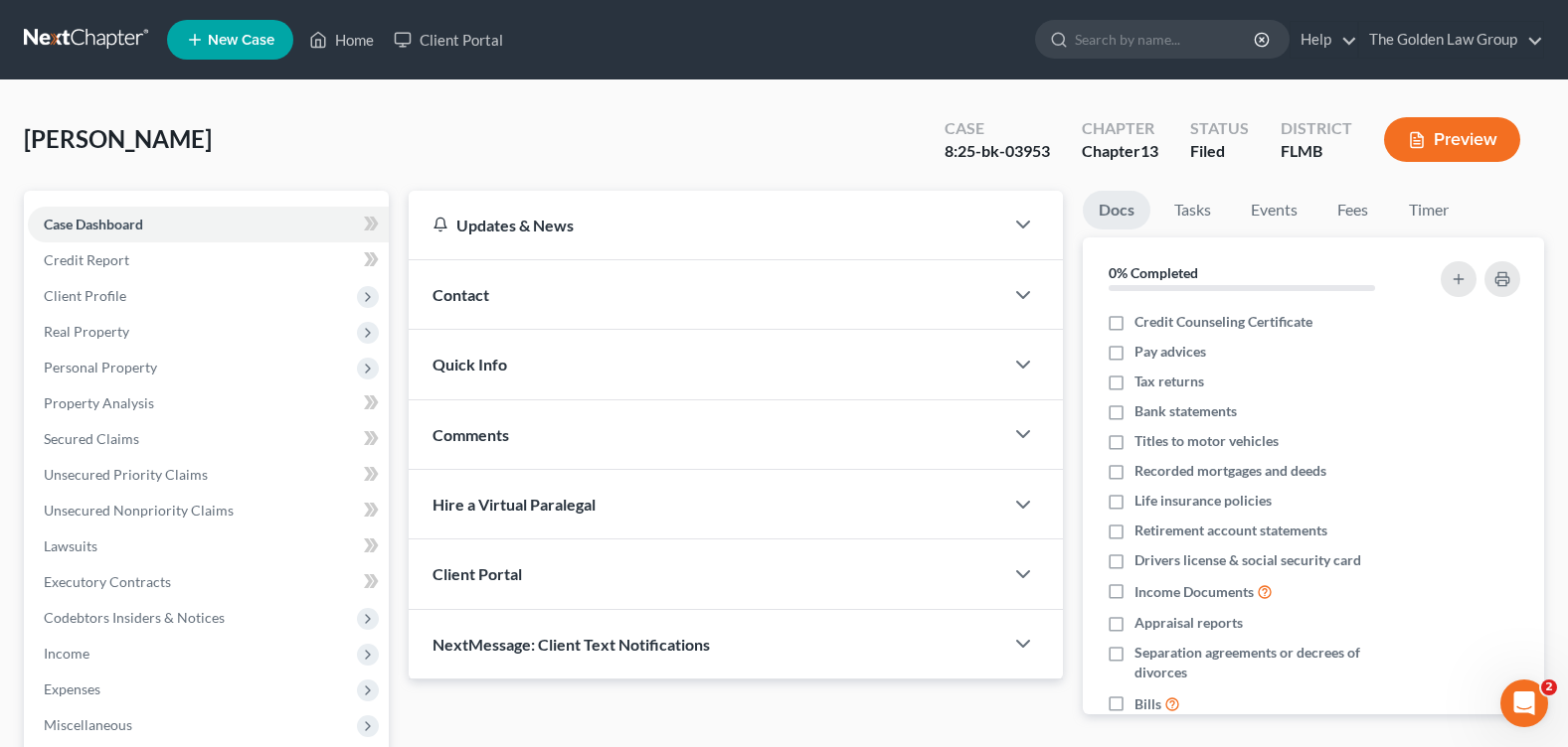
click at [463, 130] on div "Corbett, Sarah Upgraded Case 8:25-bk-03953 Chapter Chapter 13 Status Filed Dist…" at bounding box center [784, 148] width 1520 height 87
drag, startPoint x: 360, startPoint y: 37, endPoint x: 337, endPoint y: 39, distance: 23.1
click at [360, 37] on link "Home" at bounding box center [341, 40] width 85 height 36
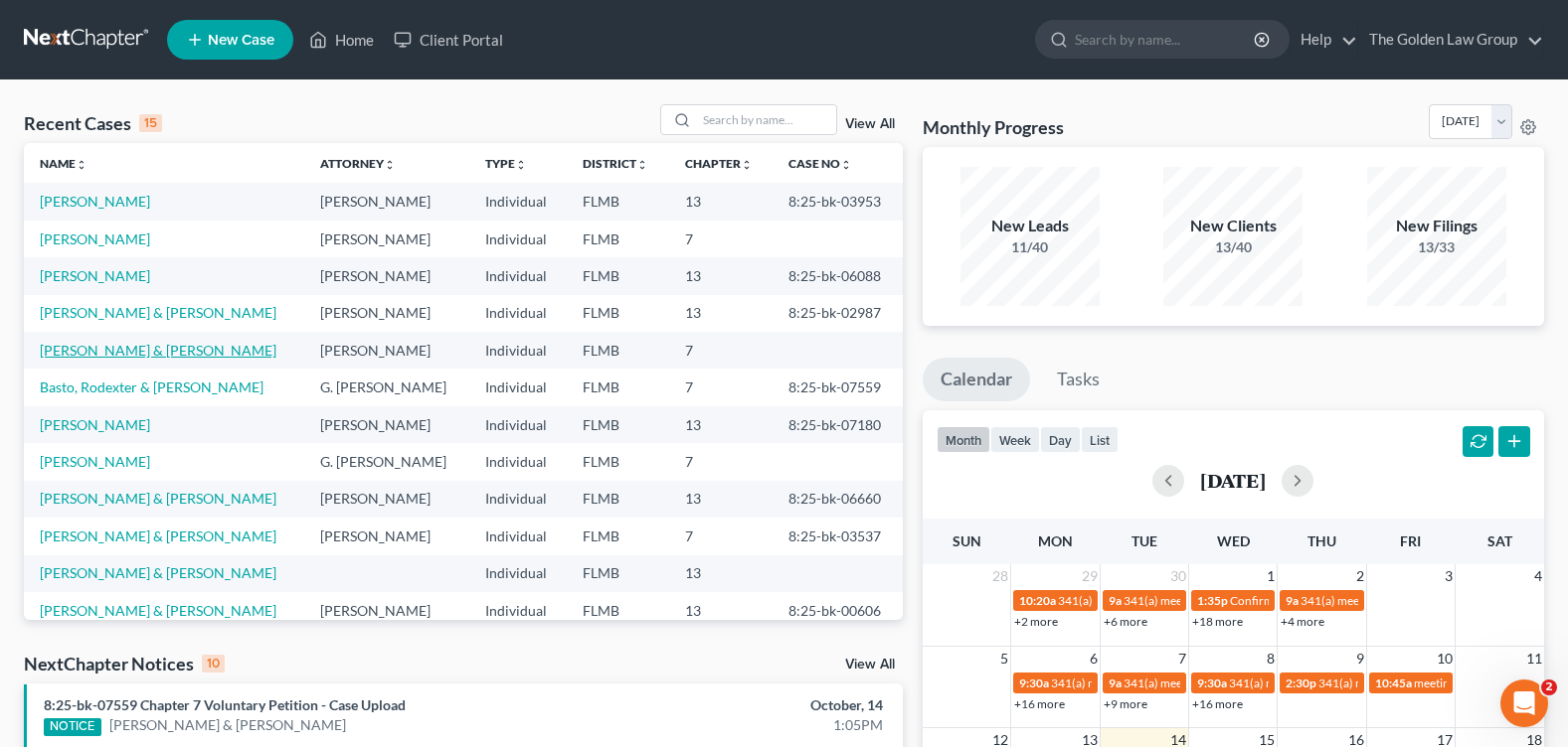
click at [107, 348] on link "[PERSON_NAME] & [PERSON_NAME]" at bounding box center [158, 350] width 236 height 17
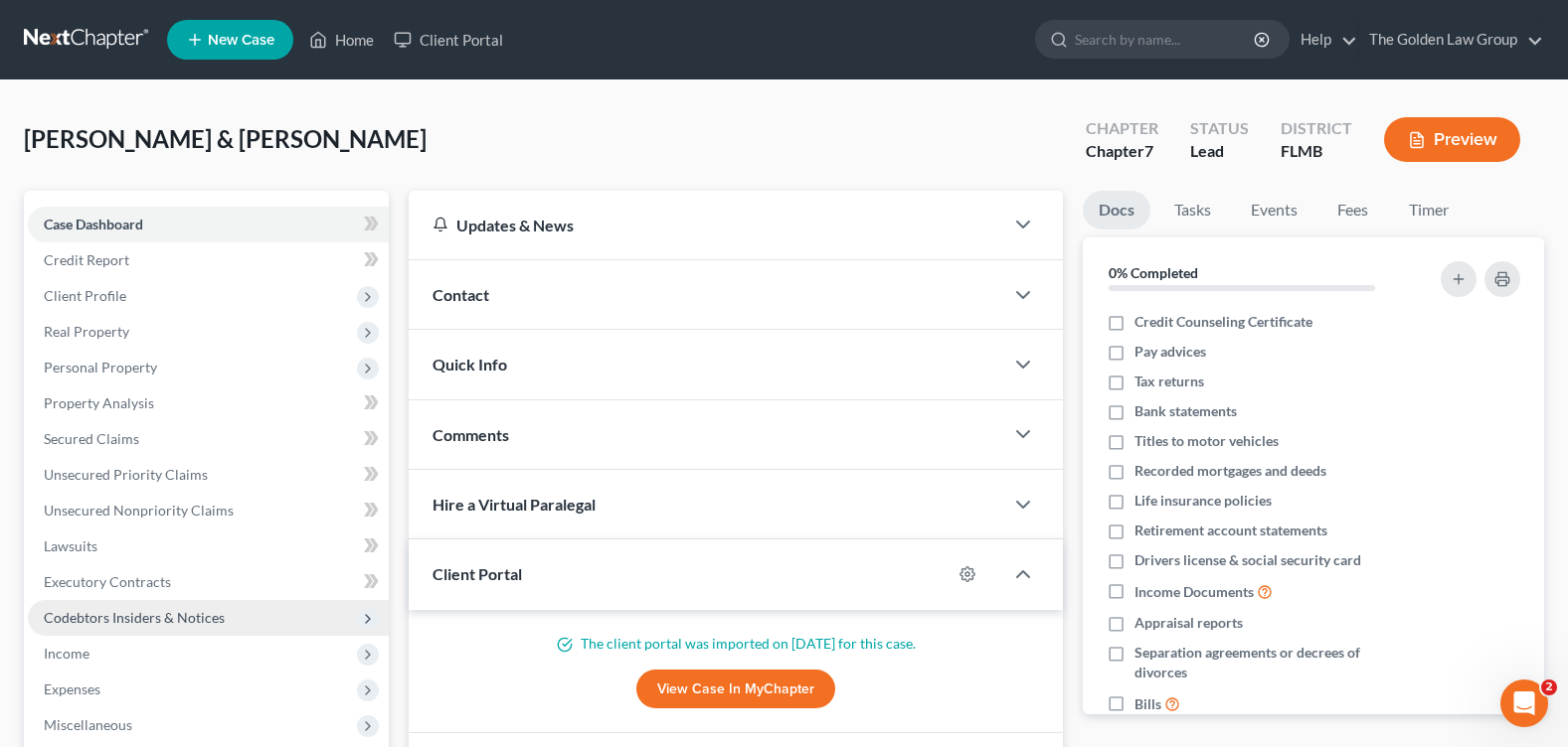
scroll to position [198, 0]
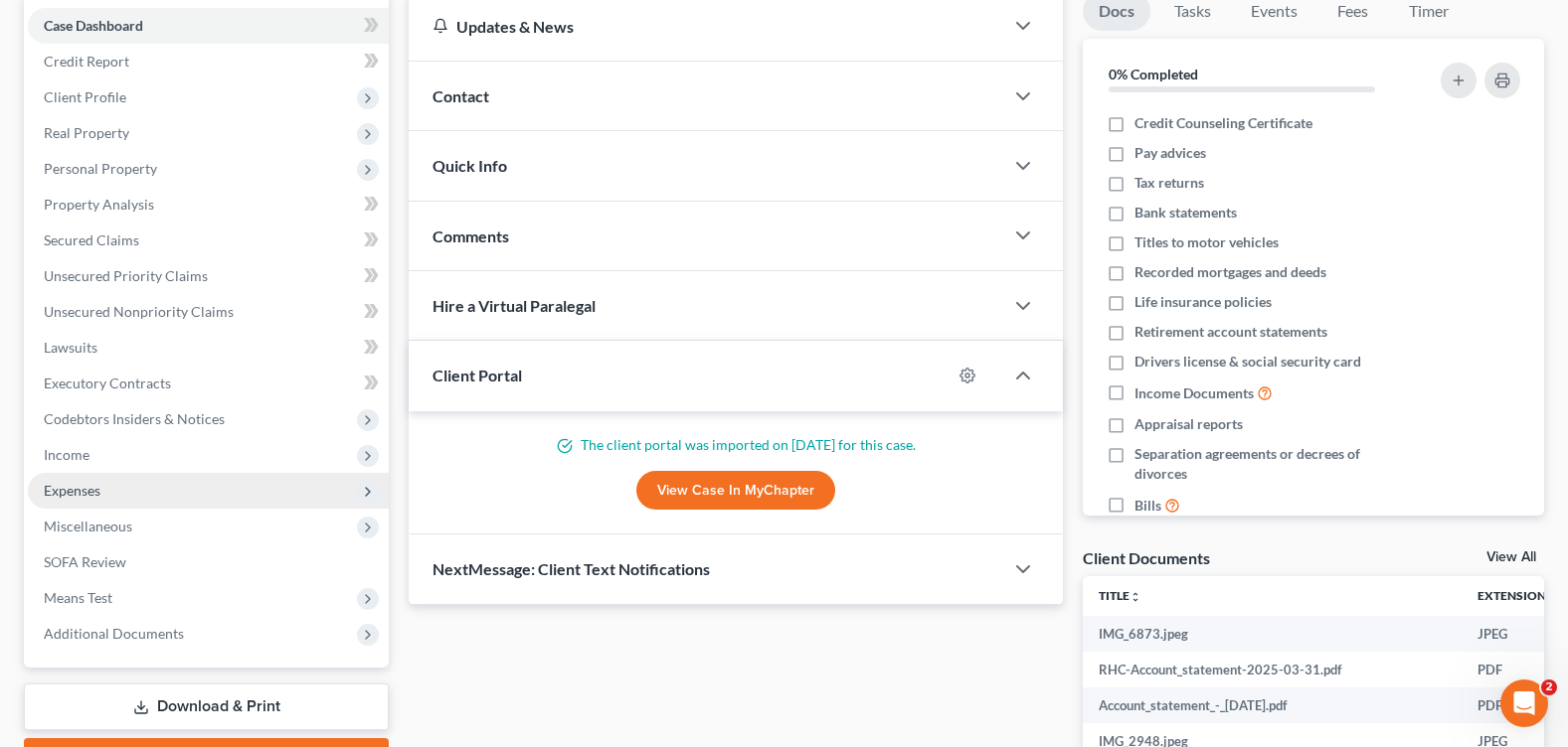
click at [118, 499] on span "Expenses" at bounding box center [208, 491] width 361 height 36
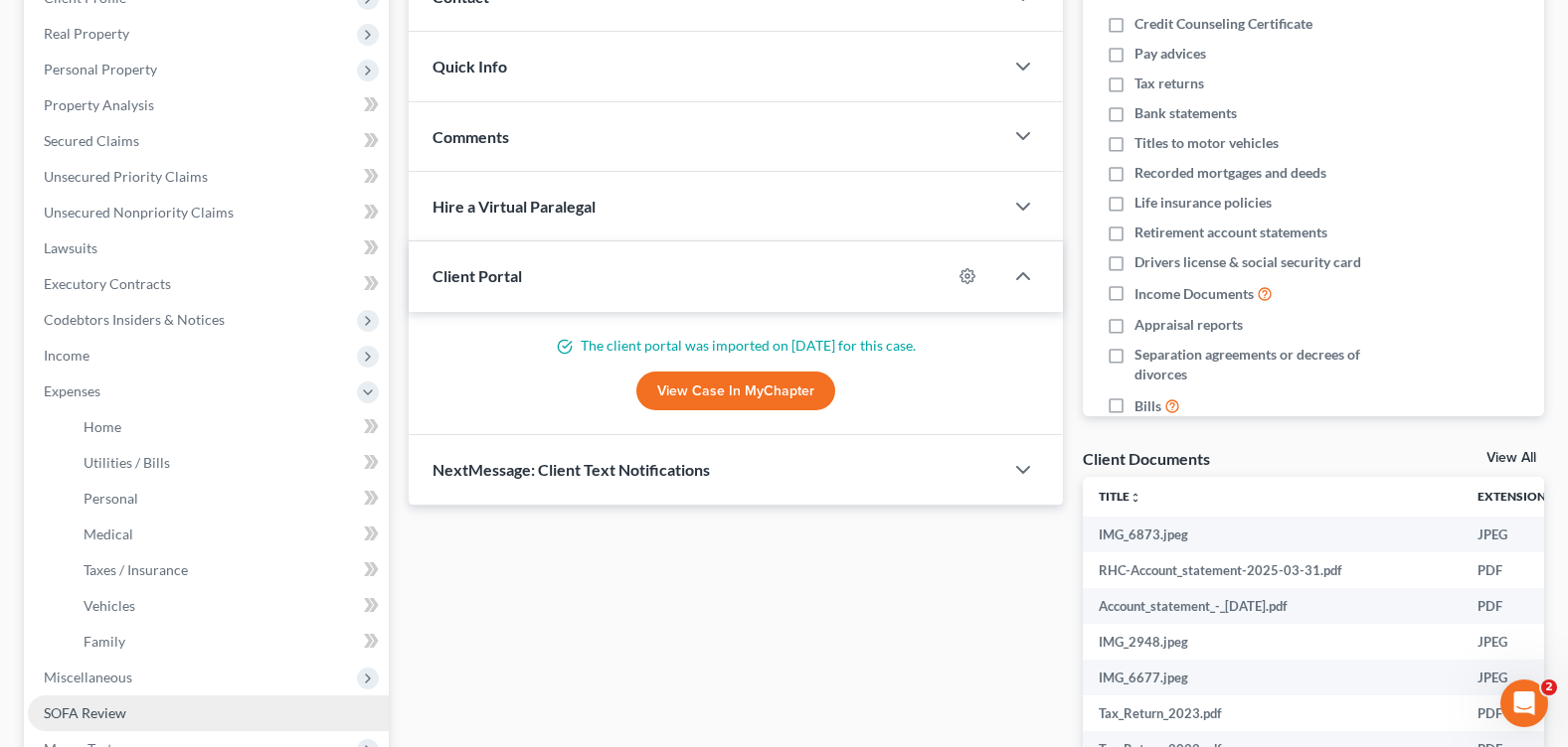
scroll to position [398, 0]
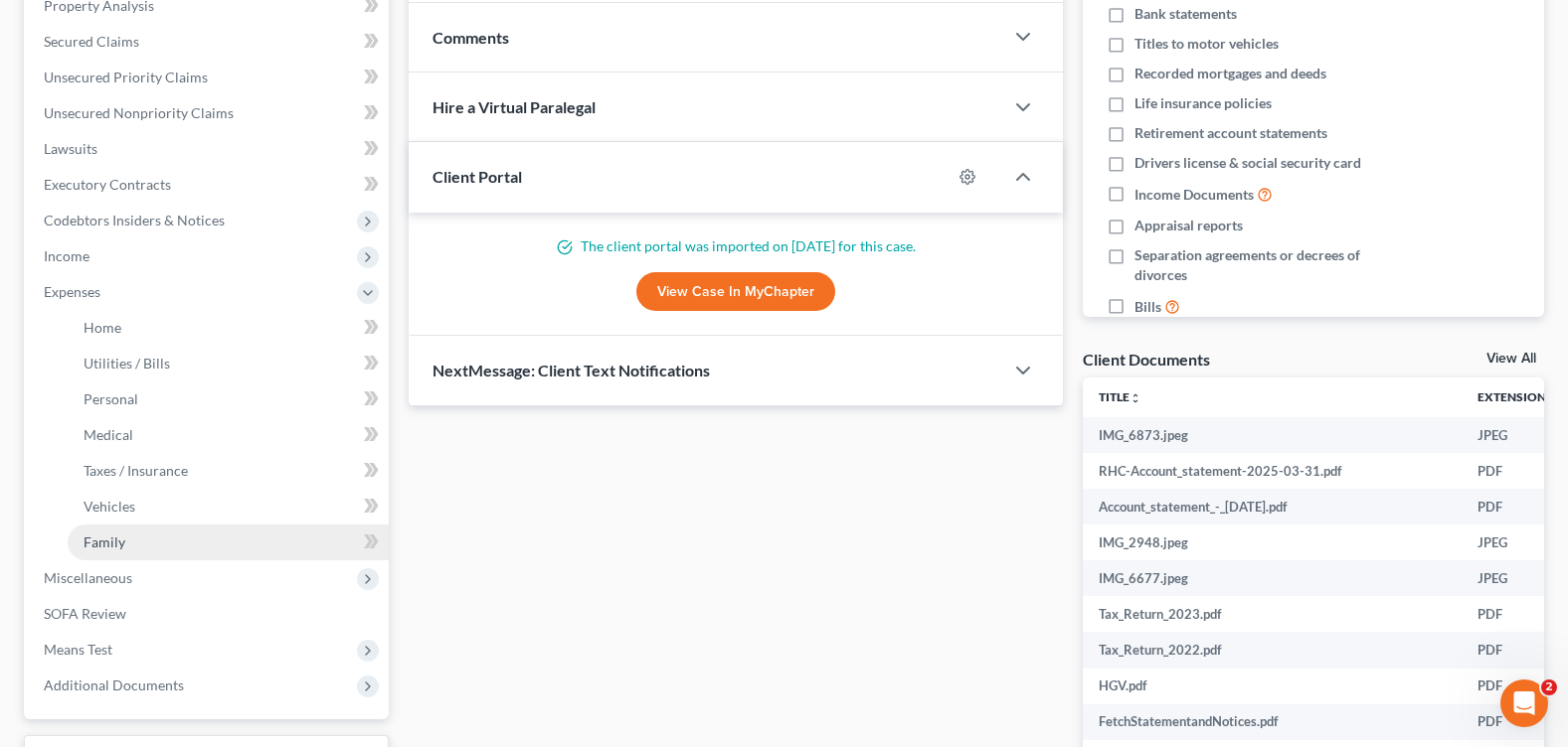
click at [124, 544] on span "Family" at bounding box center [105, 542] width 42 height 17
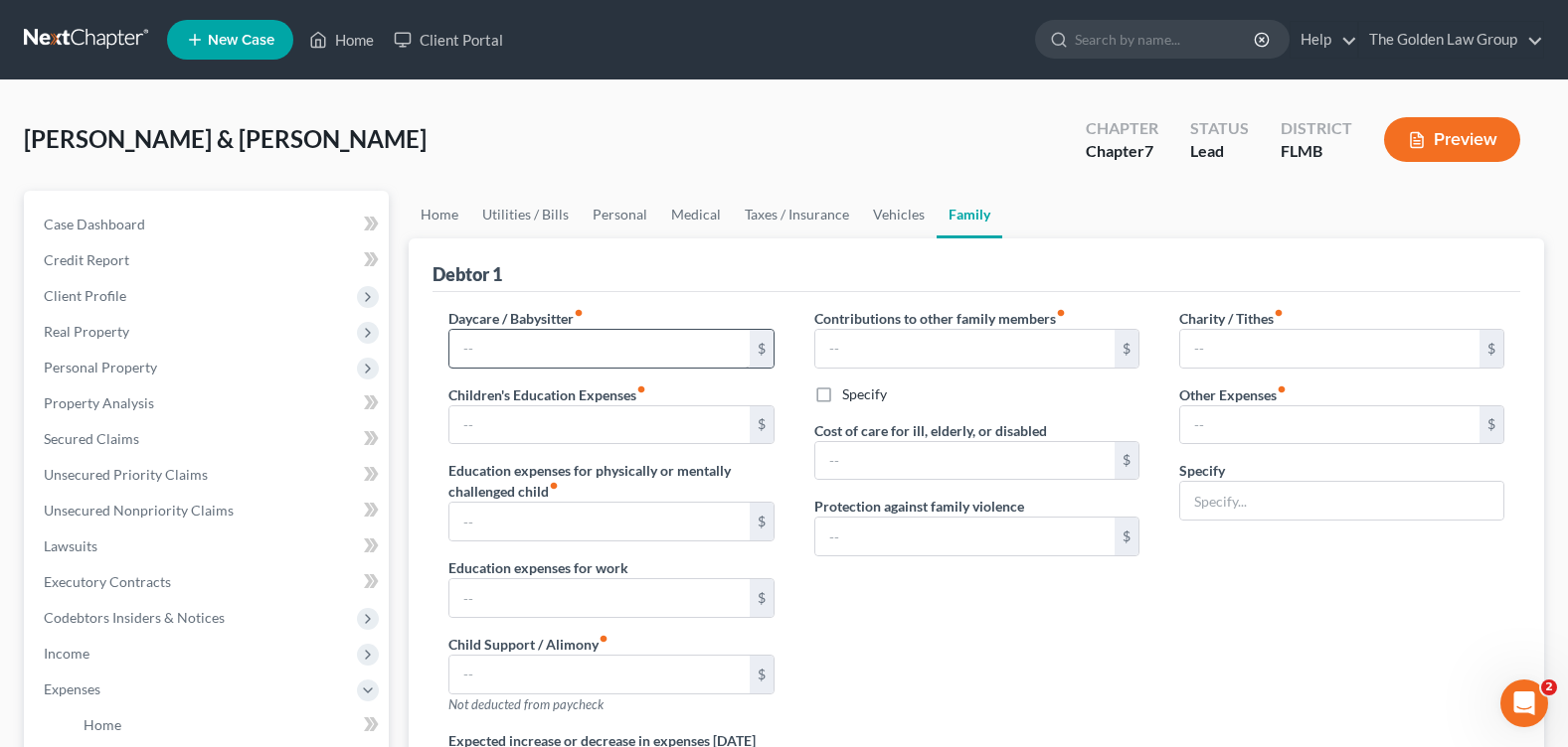
type textarea "Will have childcare expenses when school is out for the summer."
radio input "true"
click at [168, 363] on span "Personal Property" at bounding box center [208, 368] width 361 height 36
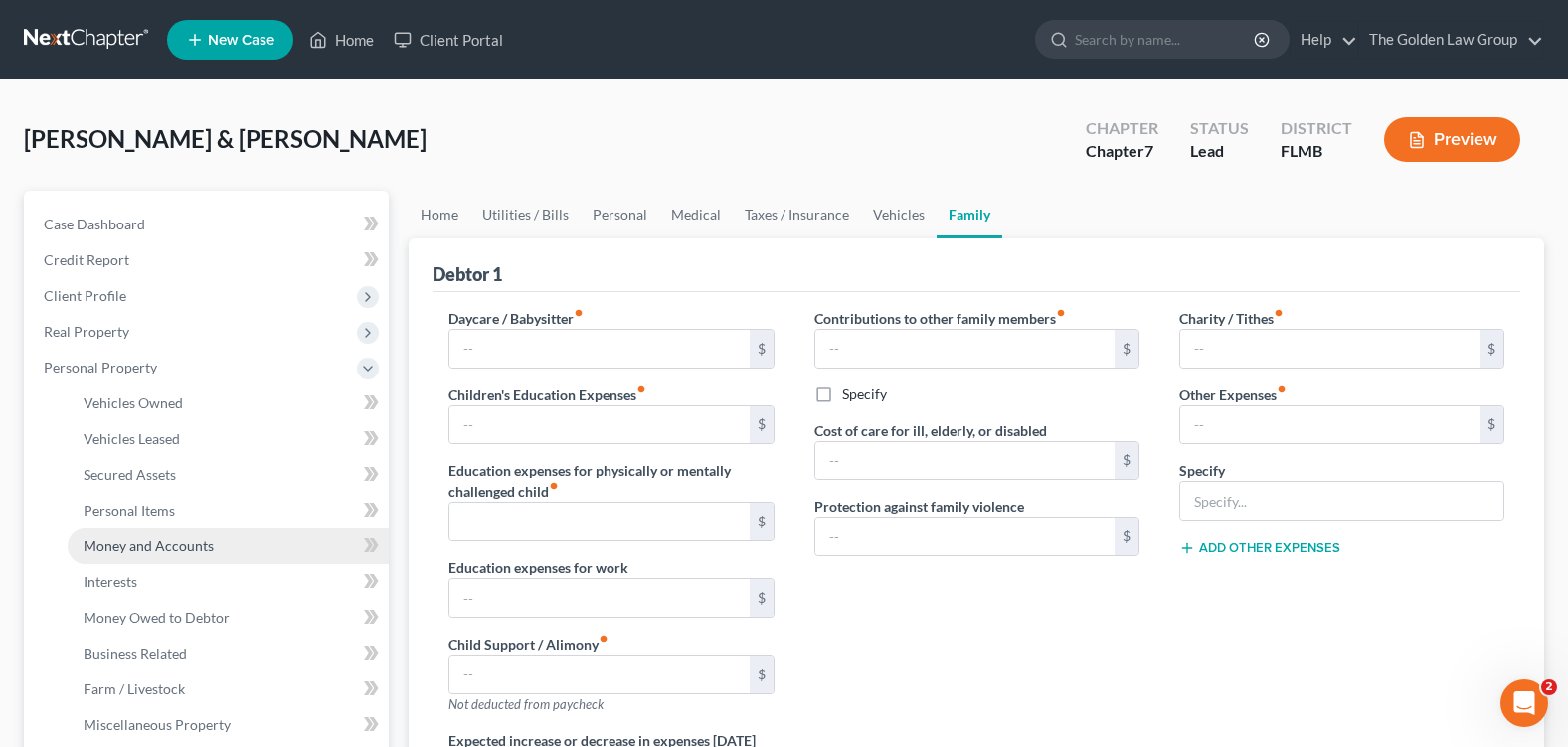
scroll to position [100, 0]
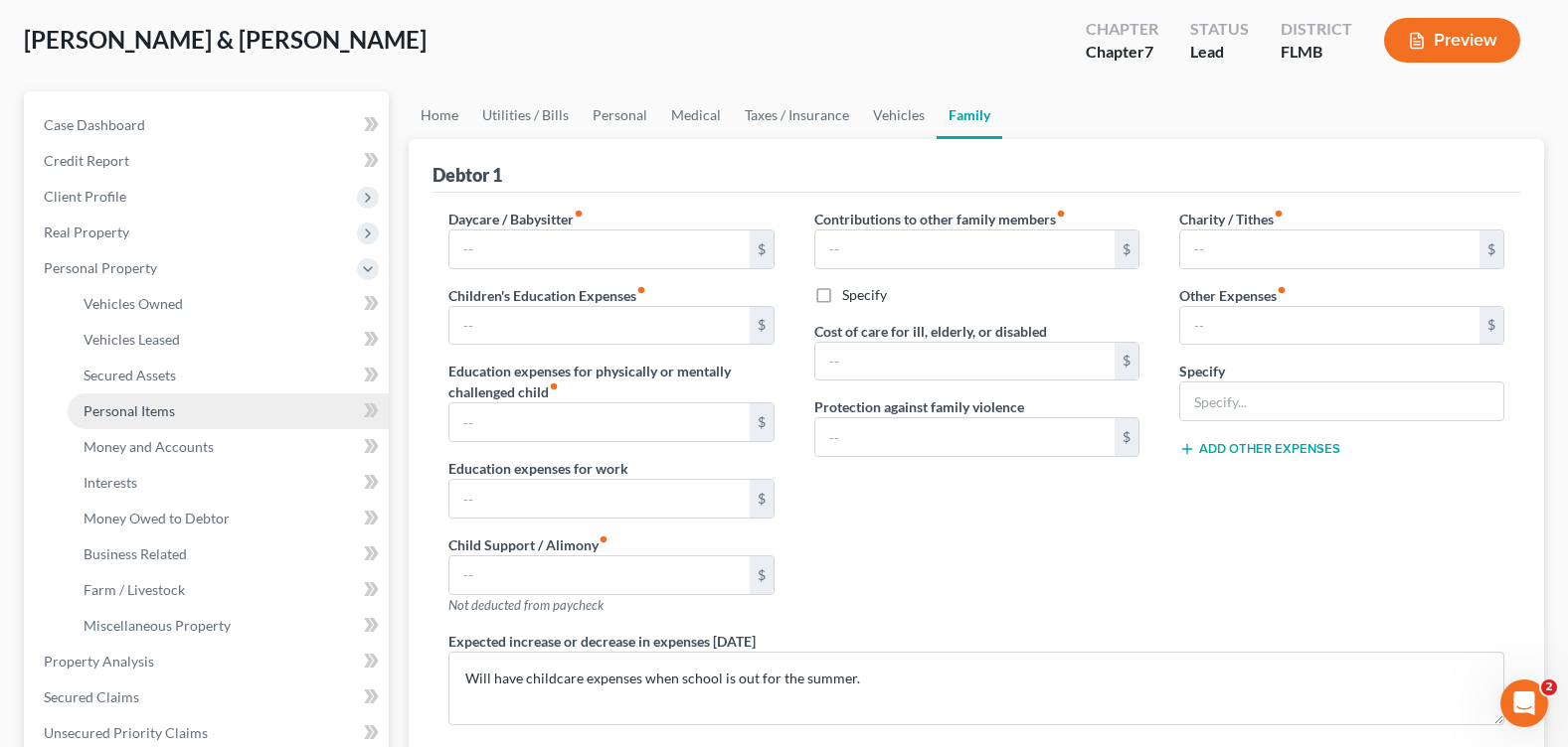
click at [160, 403] on span "Personal Items" at bounding box center [130, 411] width 92 height 17
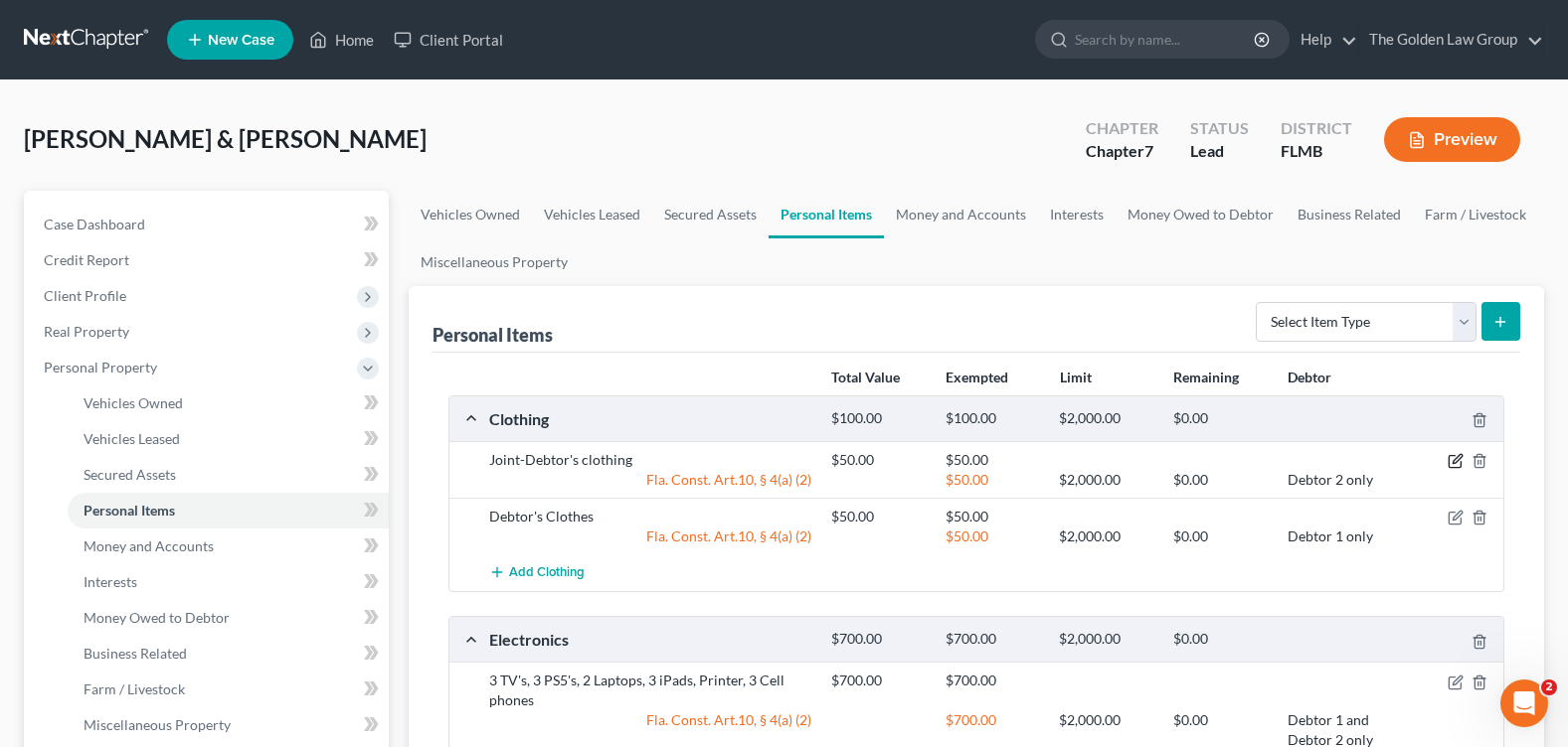
click at [1456, 460] on icon "button" at bounding box center [1455, 461] width 16 height 16
select select "1"
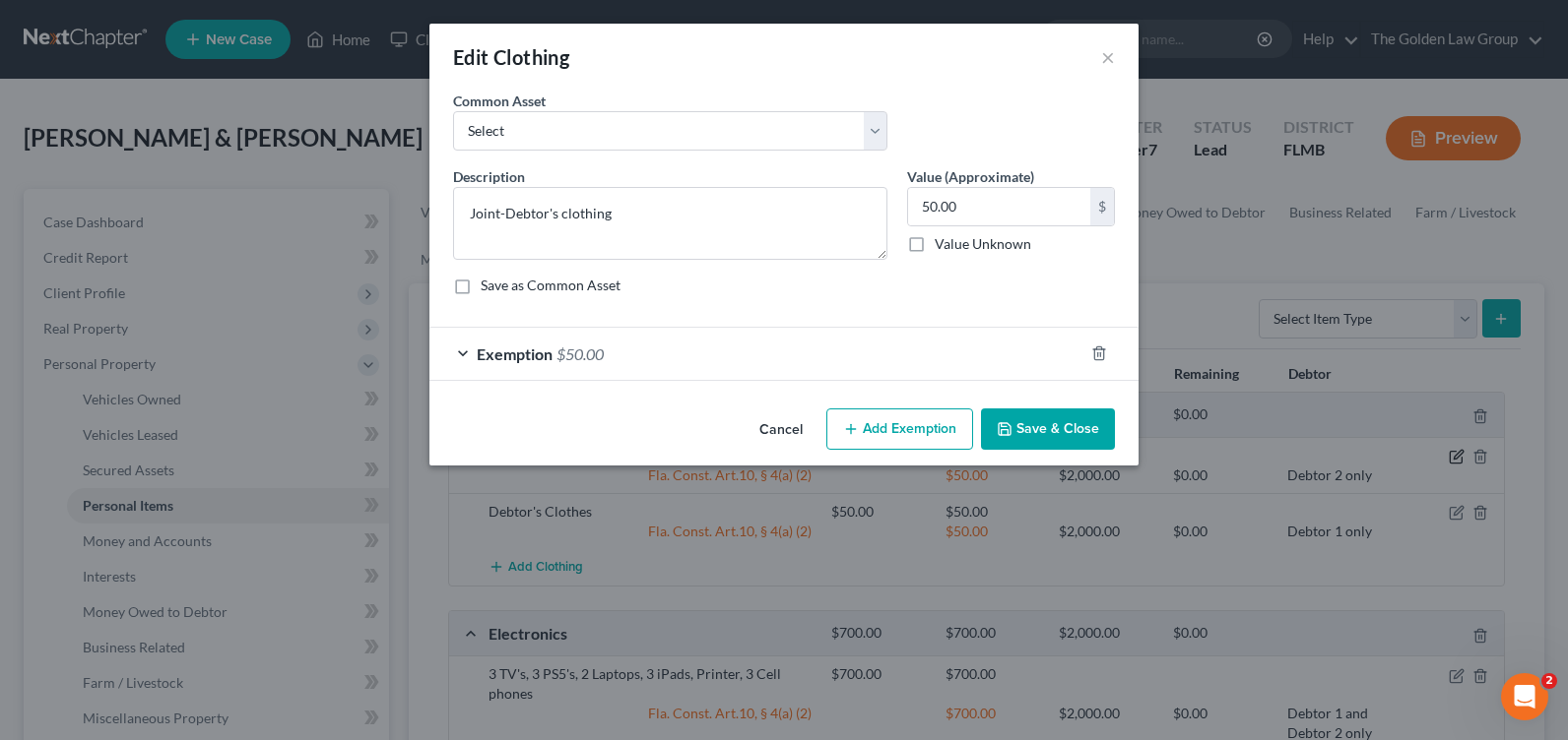
checkbox input "true"
click at [467, 356] on div "Exemption $50.00" at bounding box center [757, 354] width 654 height 52
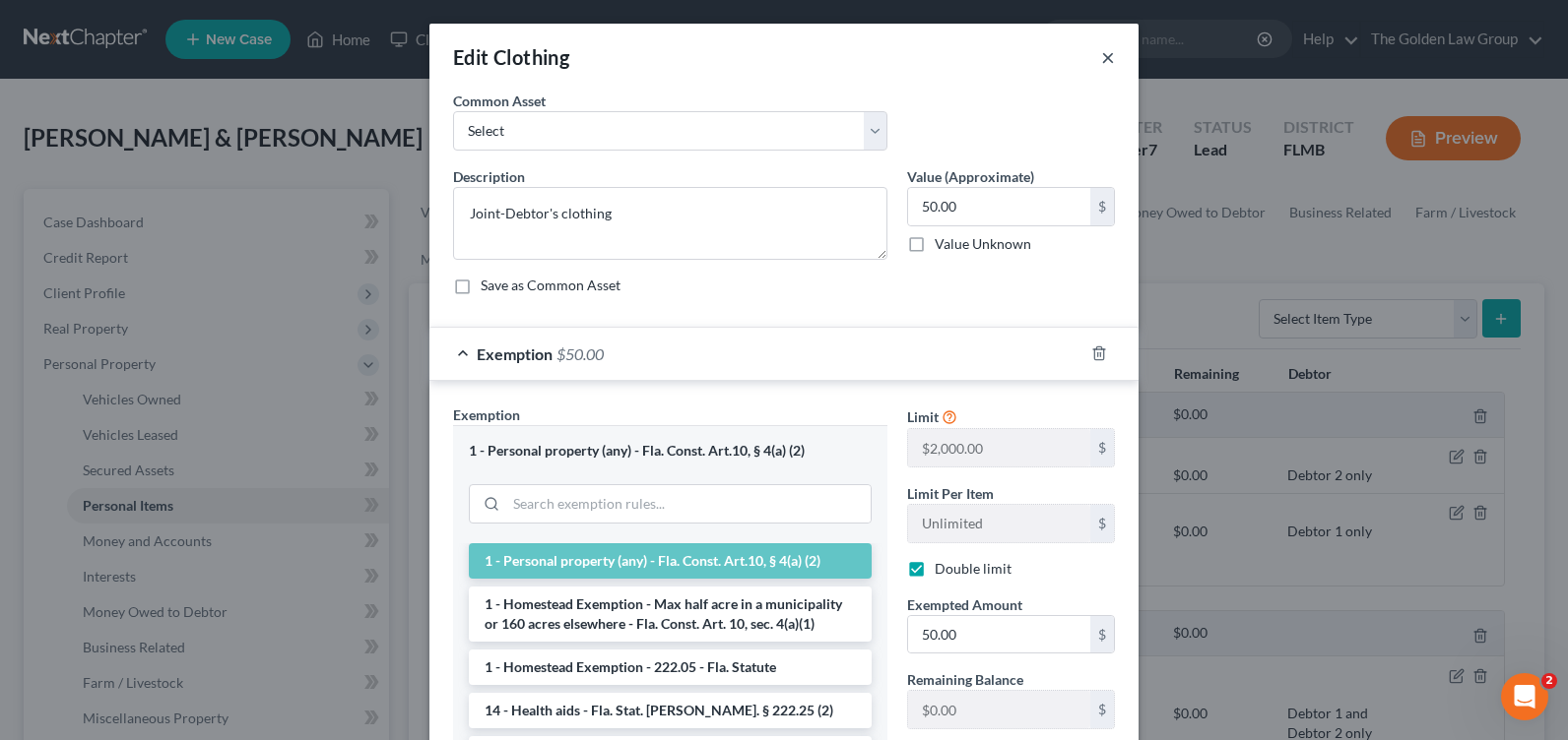
click at [1101, 59] on button "×" at bounding box center [1108, 57] width 14 height 24
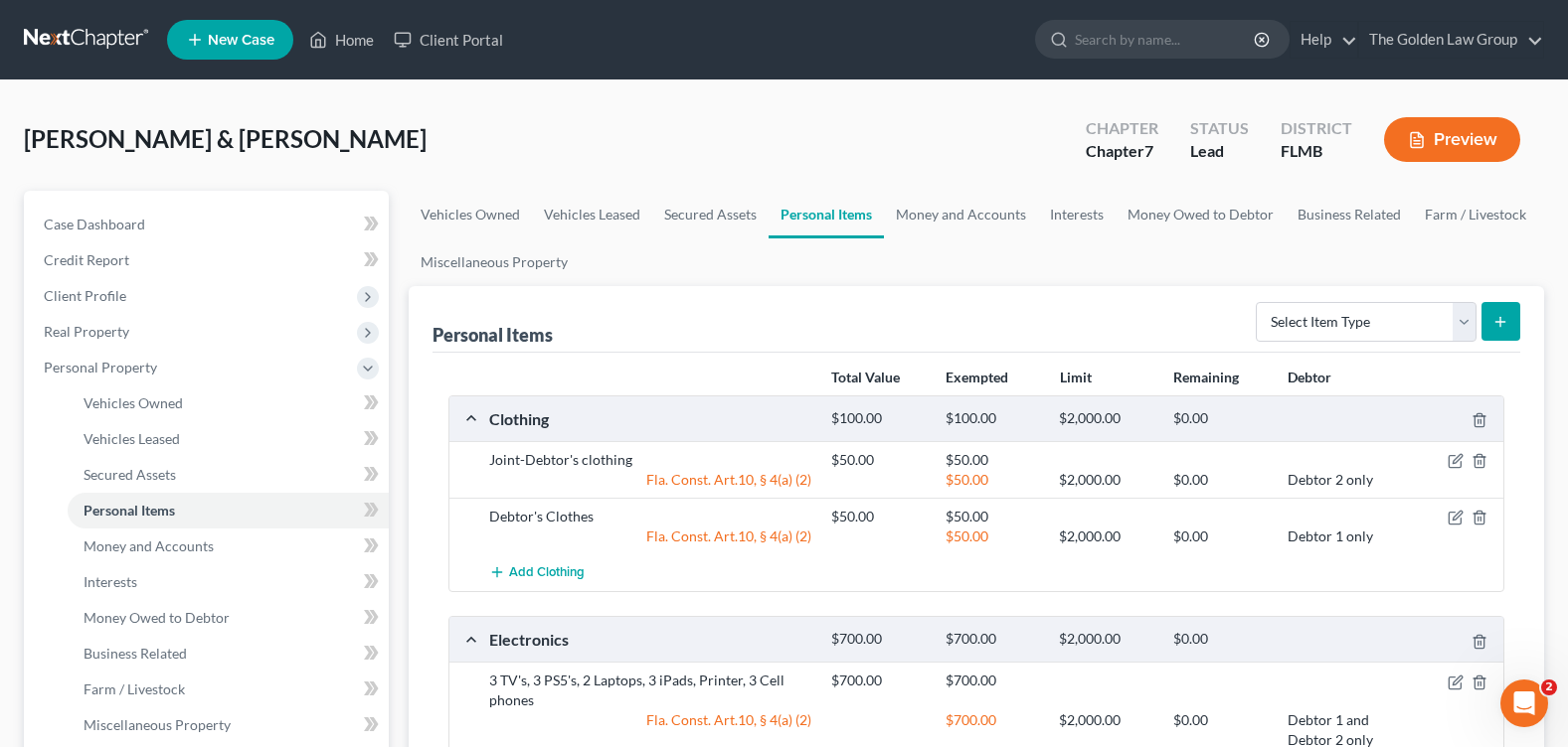
click at [427, 143] on div "Gantus, Keiry & Tessa Upgraded Chapter Chapter 7 Status Lead District FLMB Prev…" at bounding box center [784, 148] width 1520 height 87
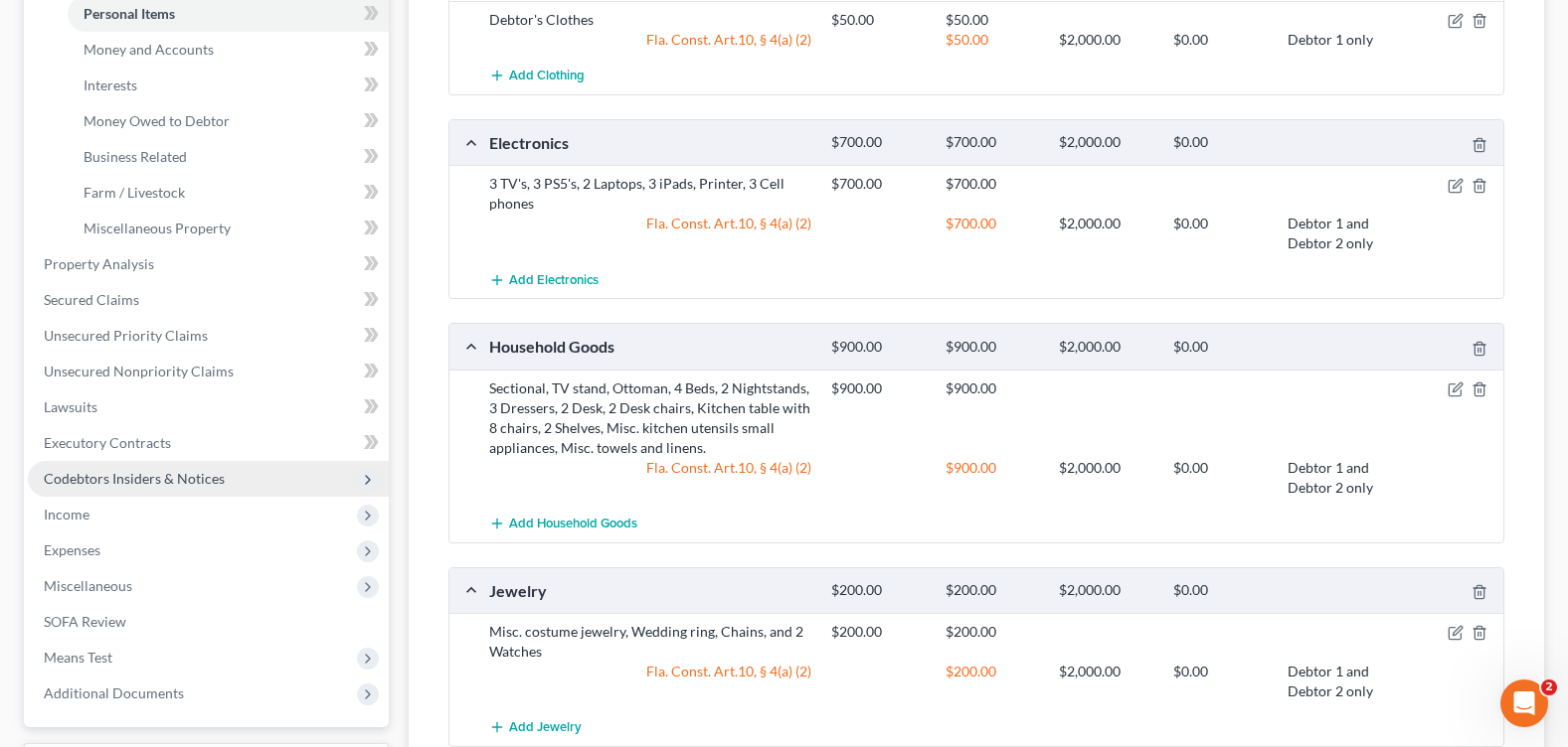
scroll to position [596, 0]
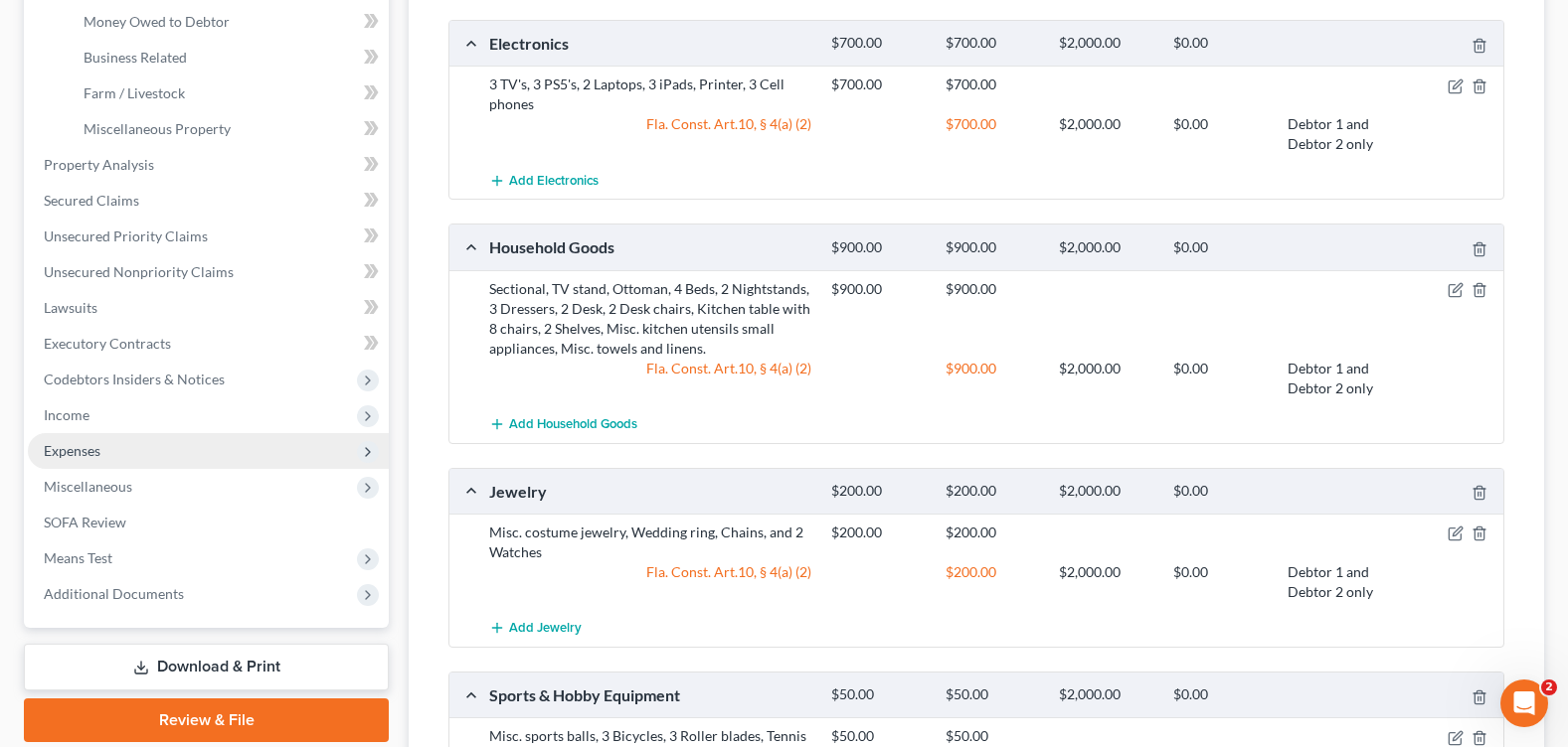
click at [105, 454] on span "Expenses" at bounding box center [208, 452] width 361 height 36
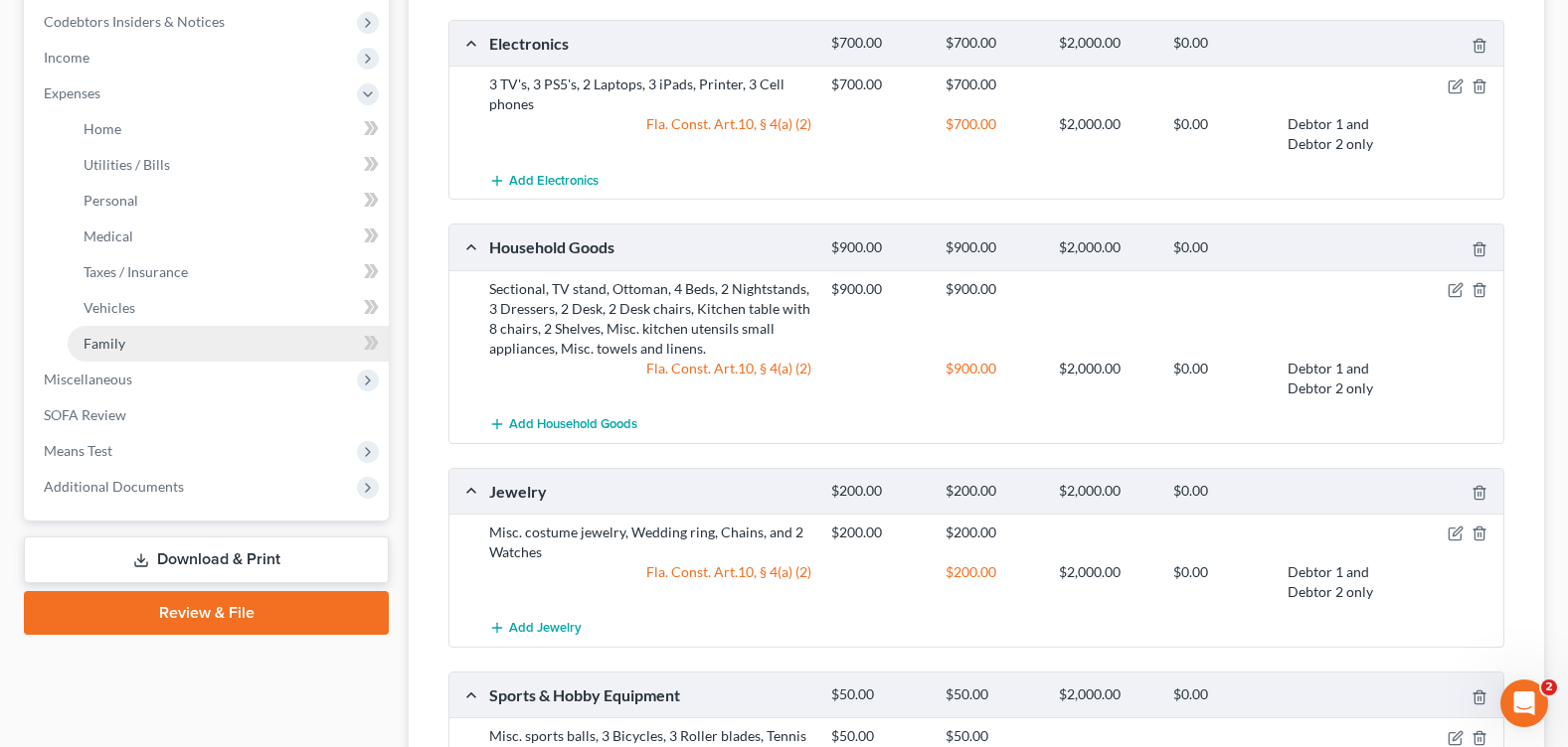
click at [148, 344] on link "Family" at bounding box center [228, 344] width 321 height 36
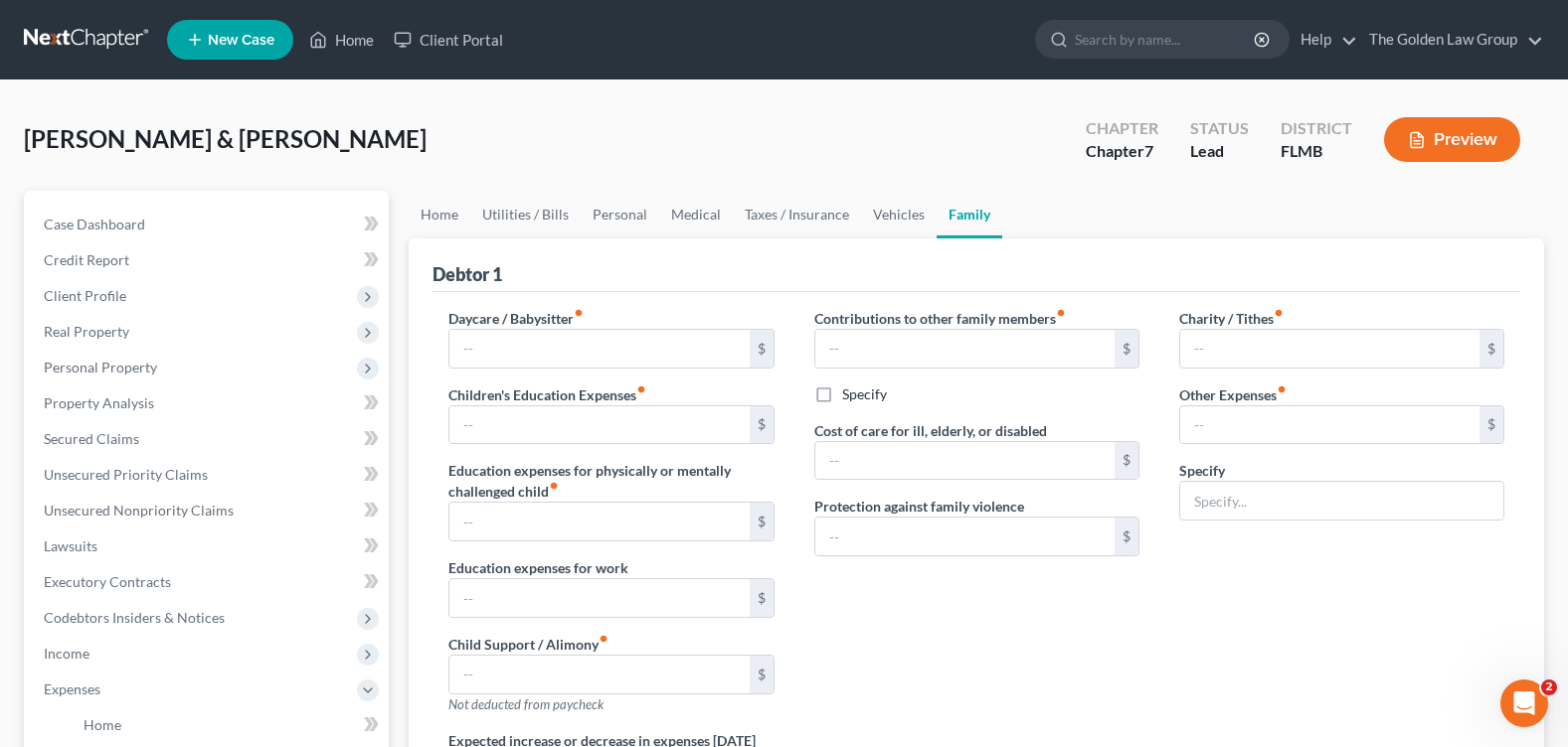
type textarea "Will have childcare expenses when school is out for the summer."
radio input "true"
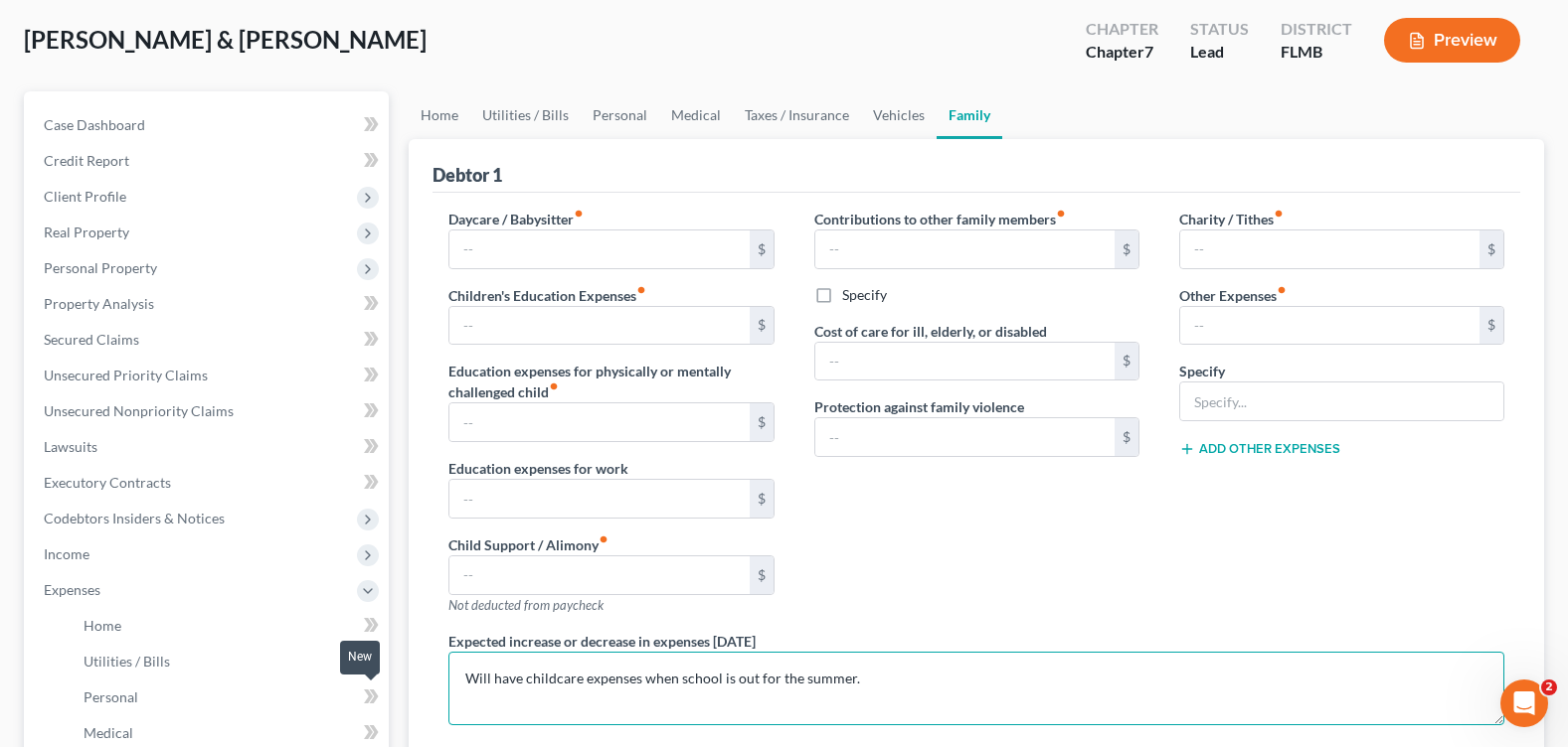
drag, startPoint x: 878, startPoint y: 686, endPoint x: 362, endPoint y: 699, distance: 516.2
click at [362, 699] on div "Petition Navigation Case Dashboard Payments Invoices Payments Payments Credit R…" at bounding box center [784, 612] width 1540 height 1041
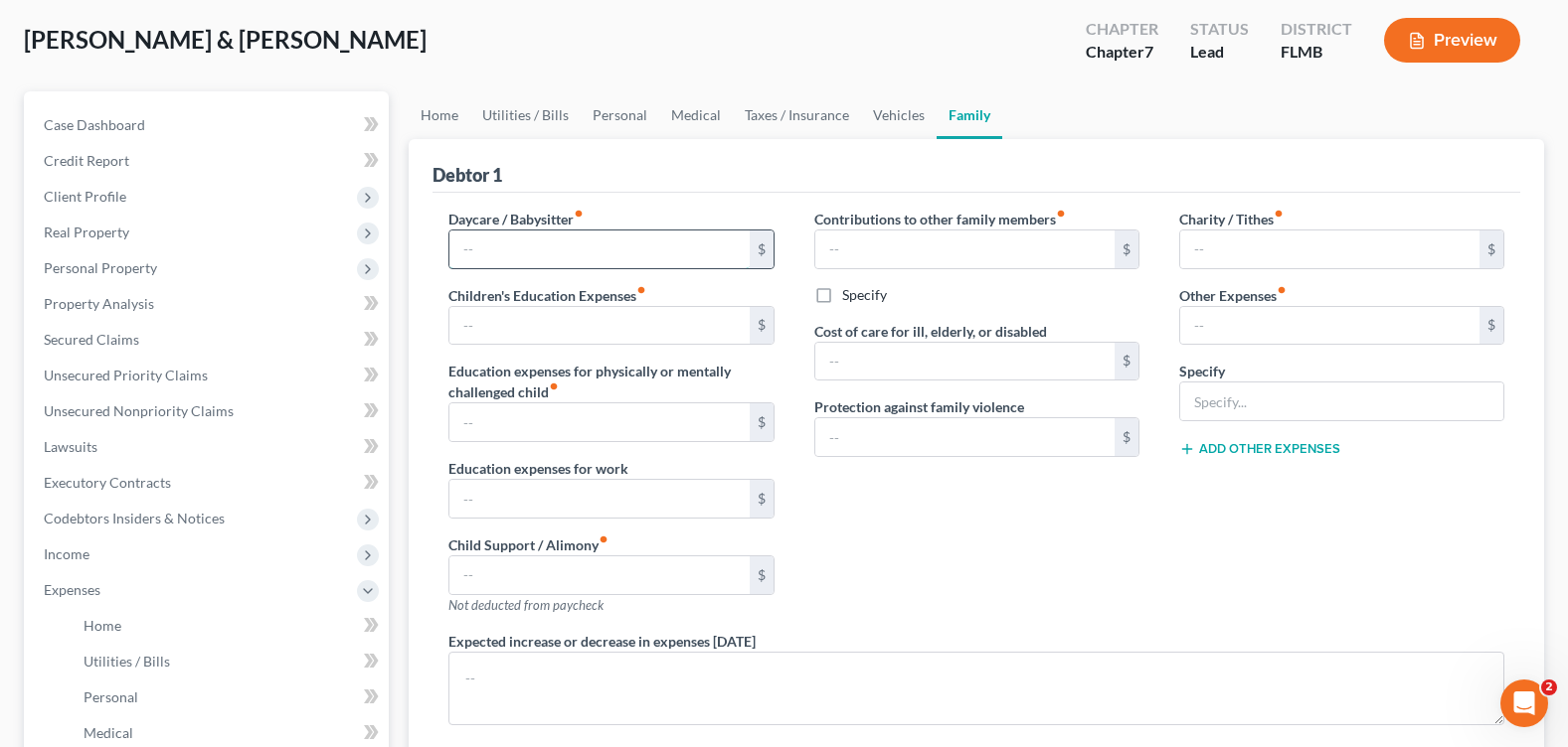
click at [558, 244] on input "text" at bounding box center [598, 249] width 299 height 38
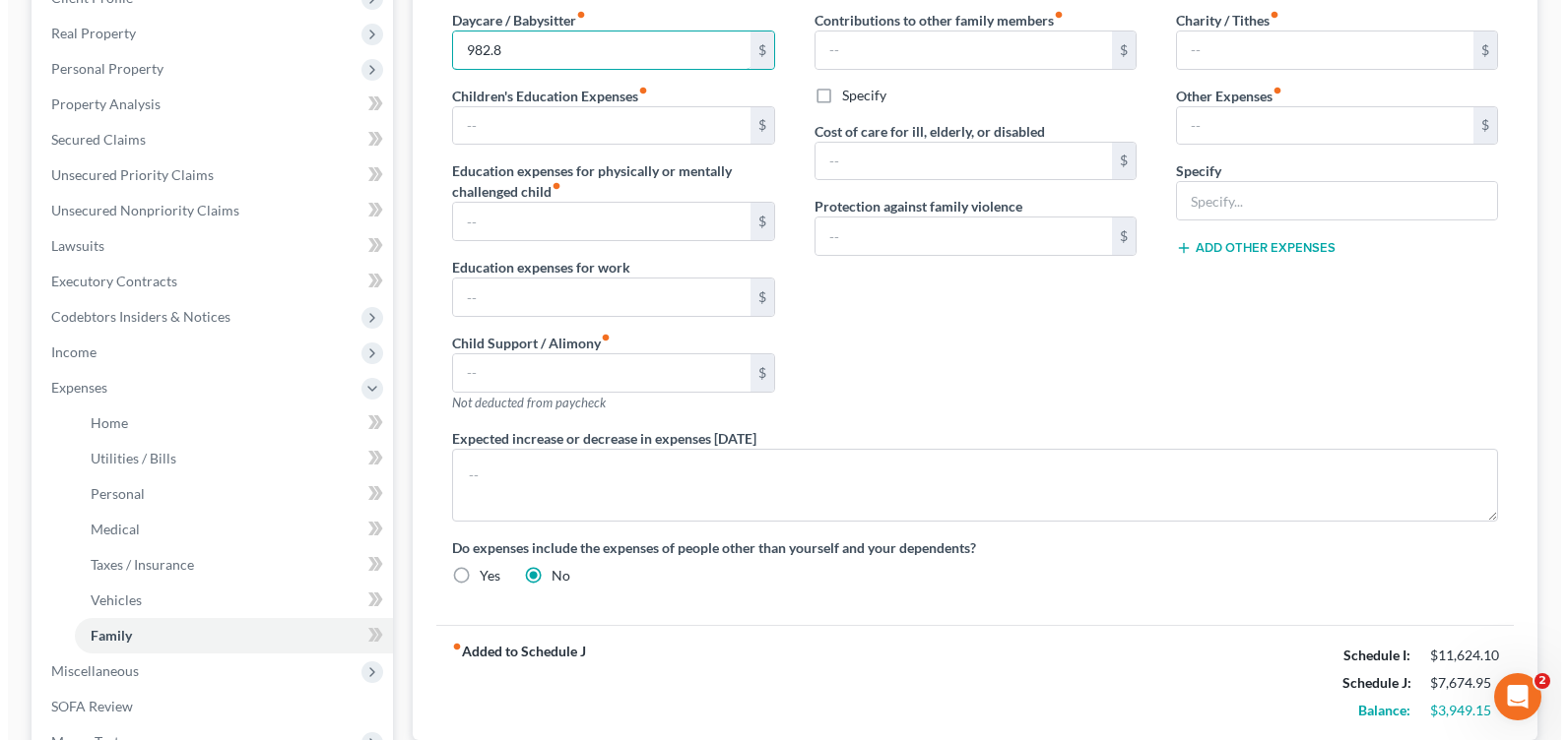
scroll to position [554, 0]
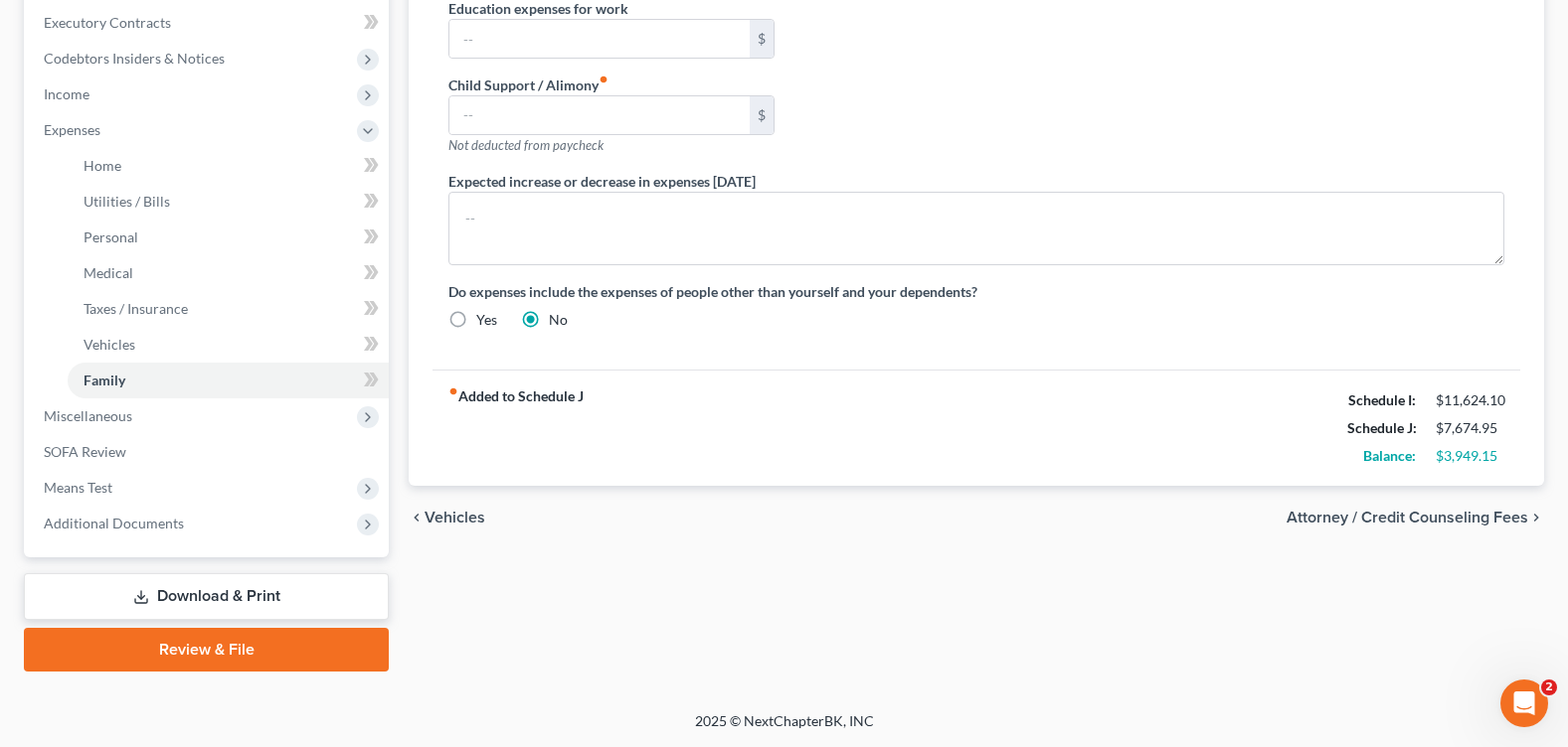
type input "982.8"
click at [1344, 510] on span "Attorney / Credit Counseling Fees" at bounding box center [1407, 518] width 241 height 16
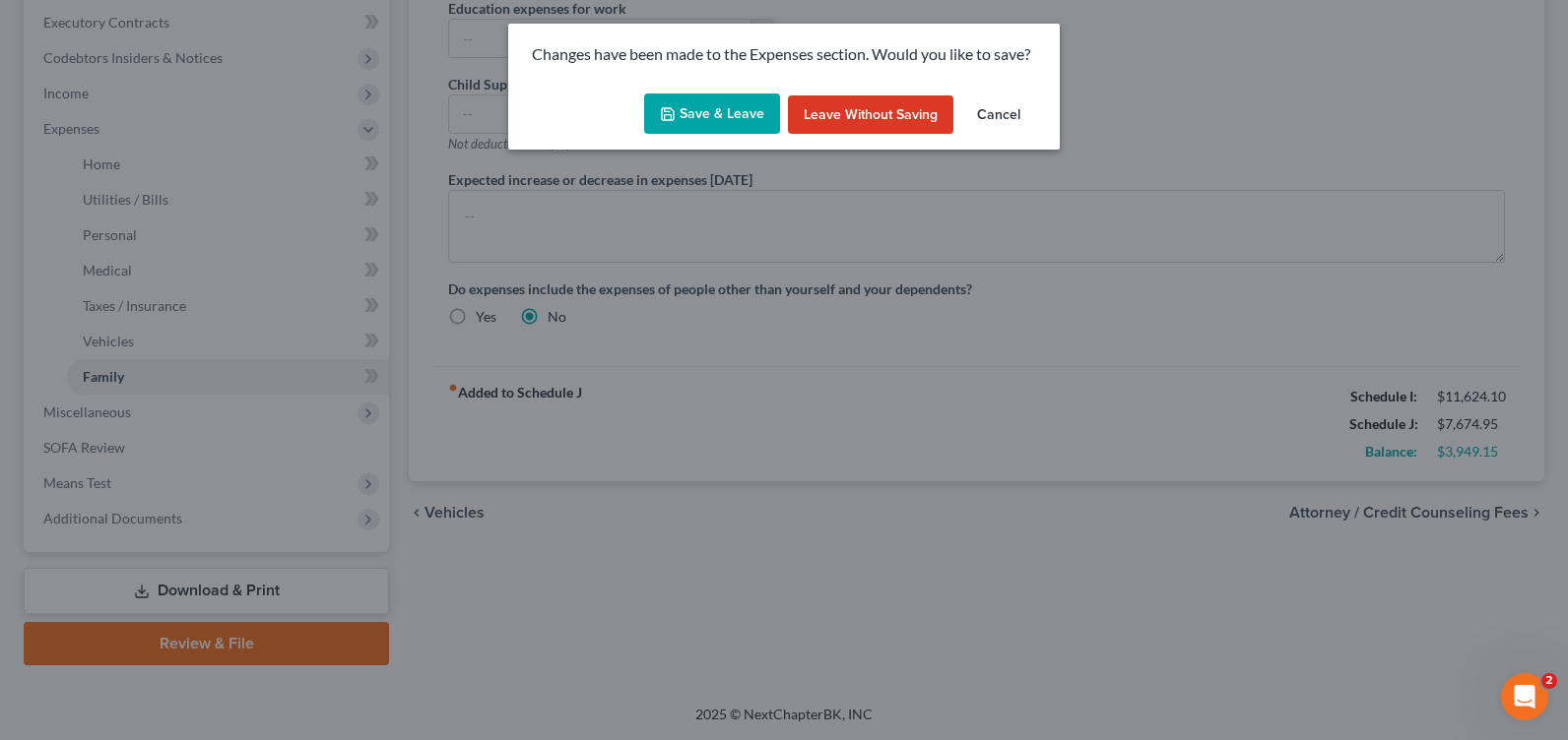
click at [682, 115] on button "Save & Leave" at bounding box center [712, 115] width 136 height 41
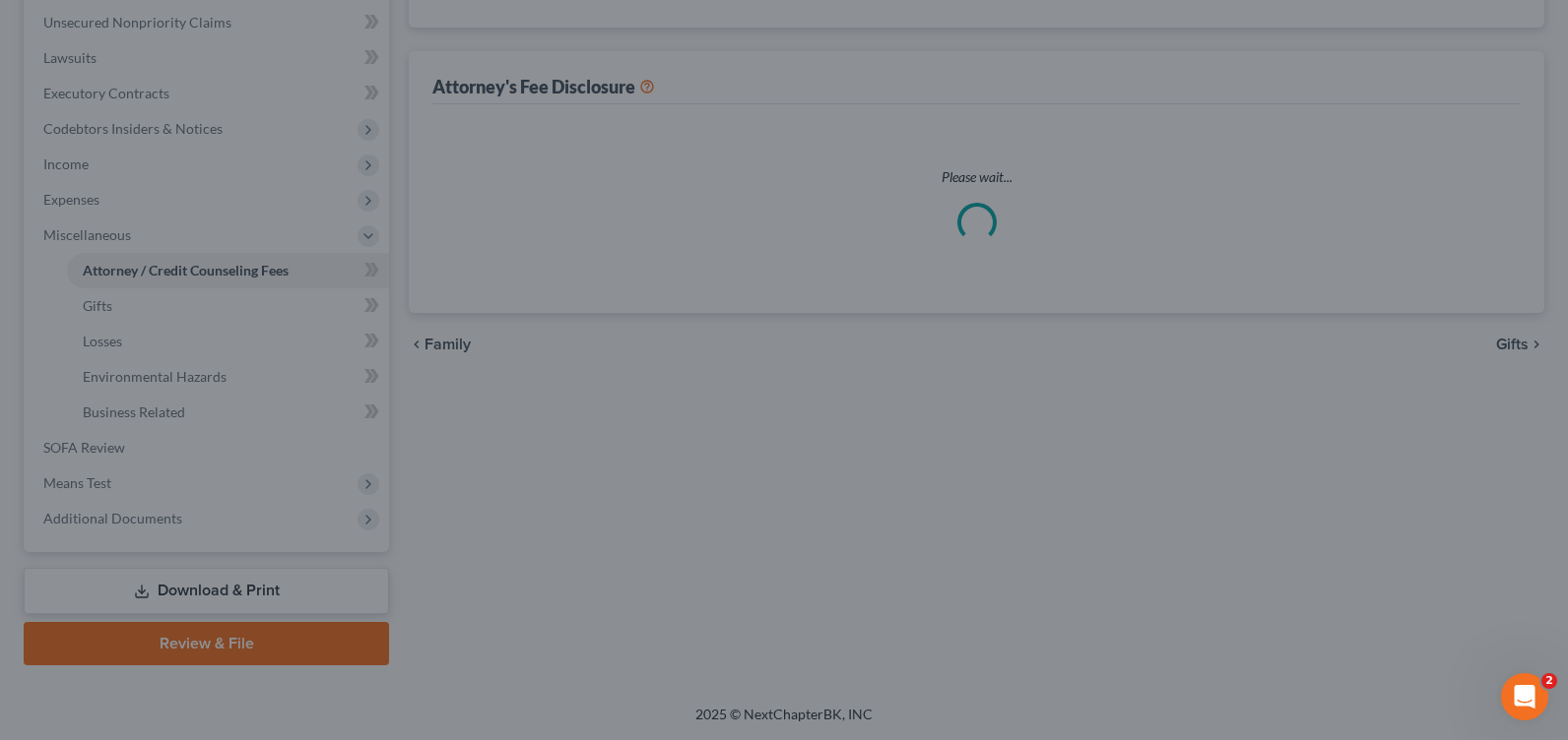
select select "2"
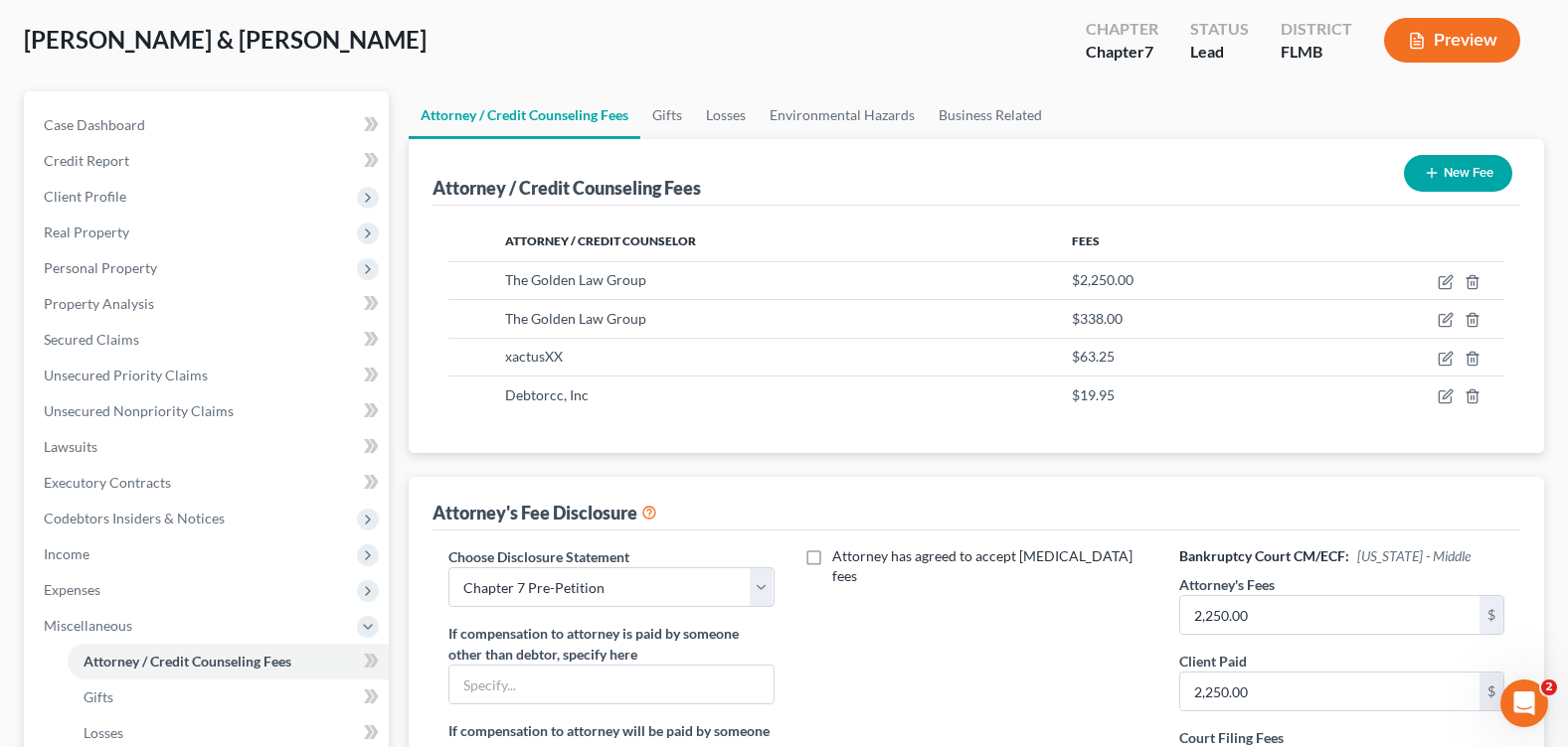
scroll to position [488, 0]
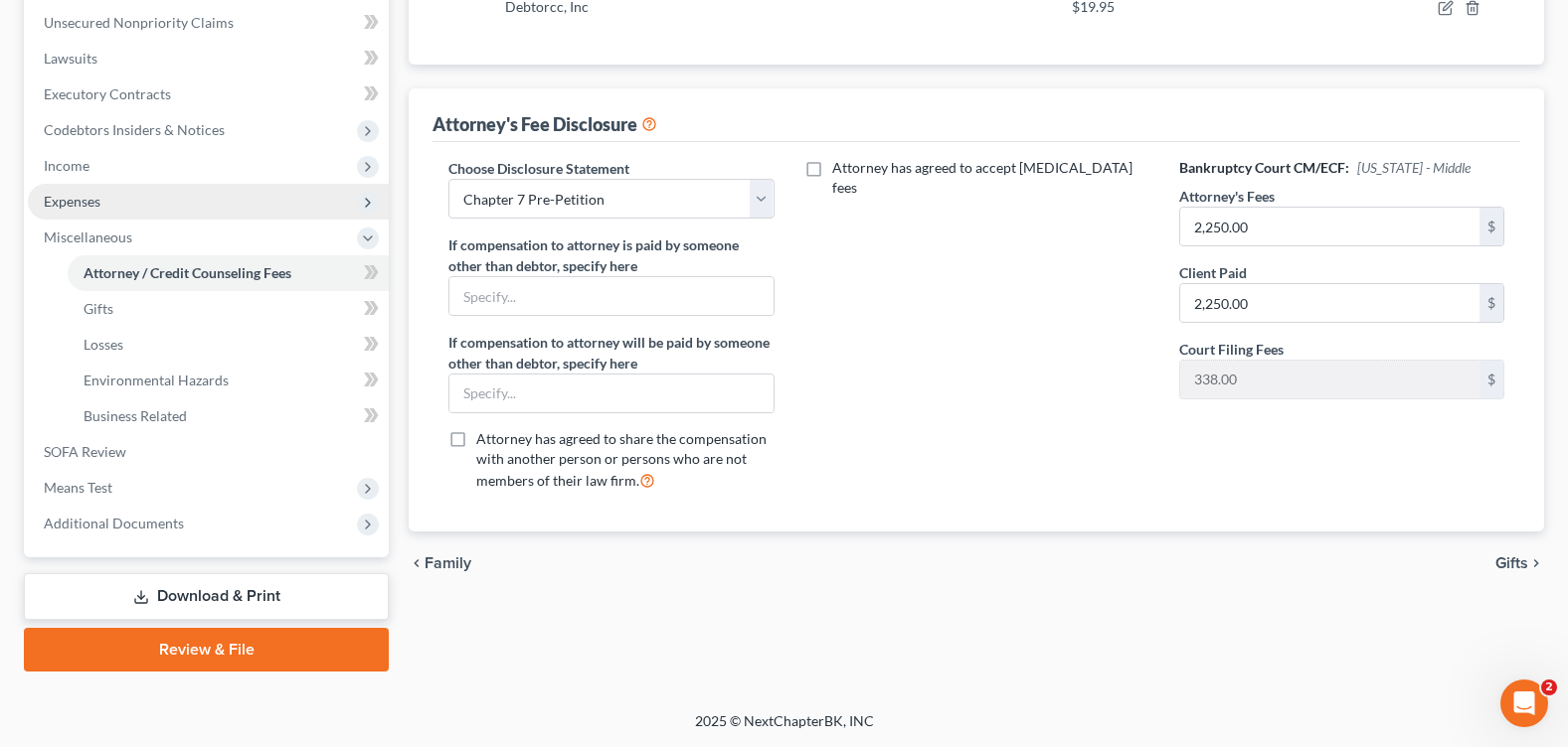
click at [111, 187] on span "Expenses" at bounding box center [208, 201] width 361 height 36
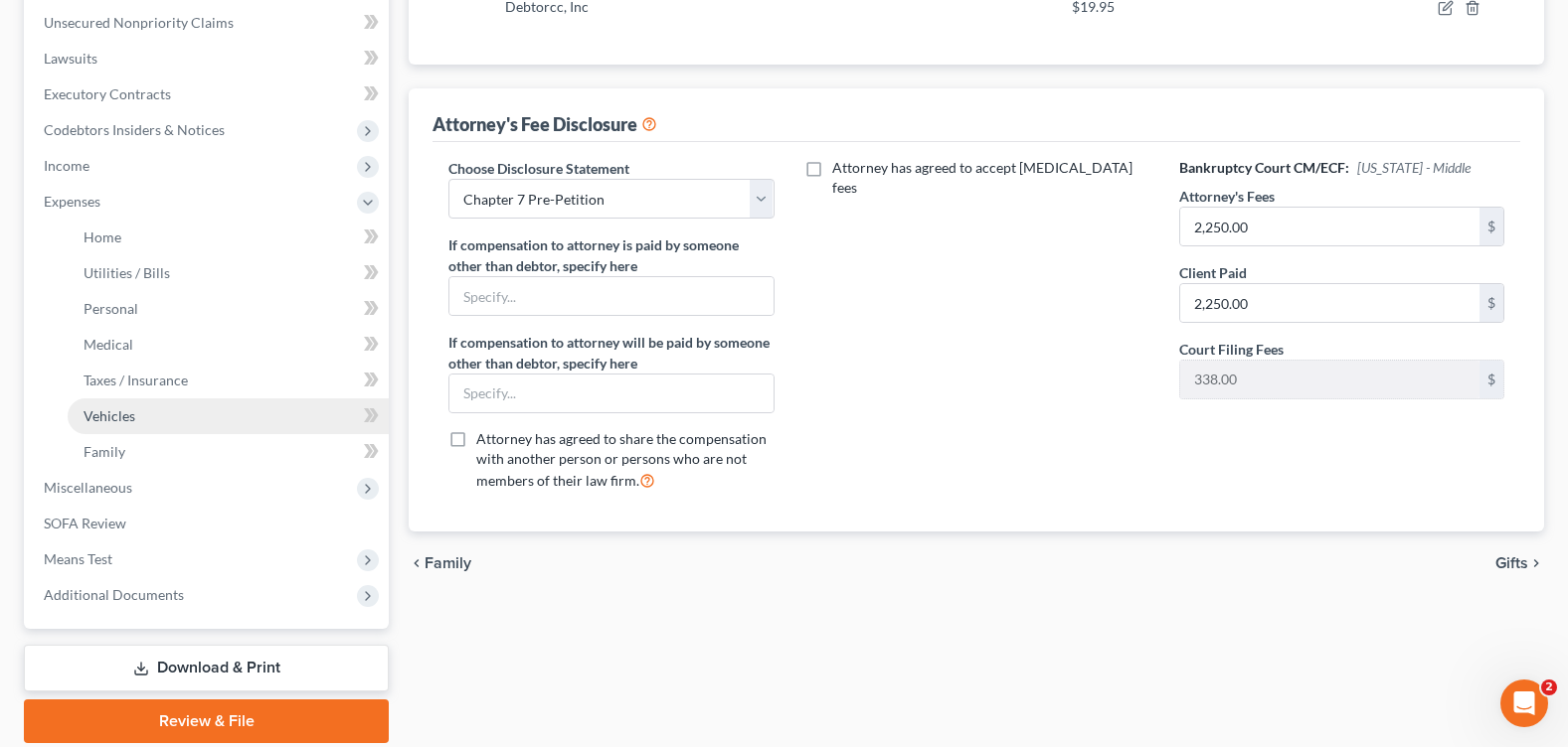
click at [128, 431] on link "Vehicles" at bounding box center [228, 417] width 321 height 36
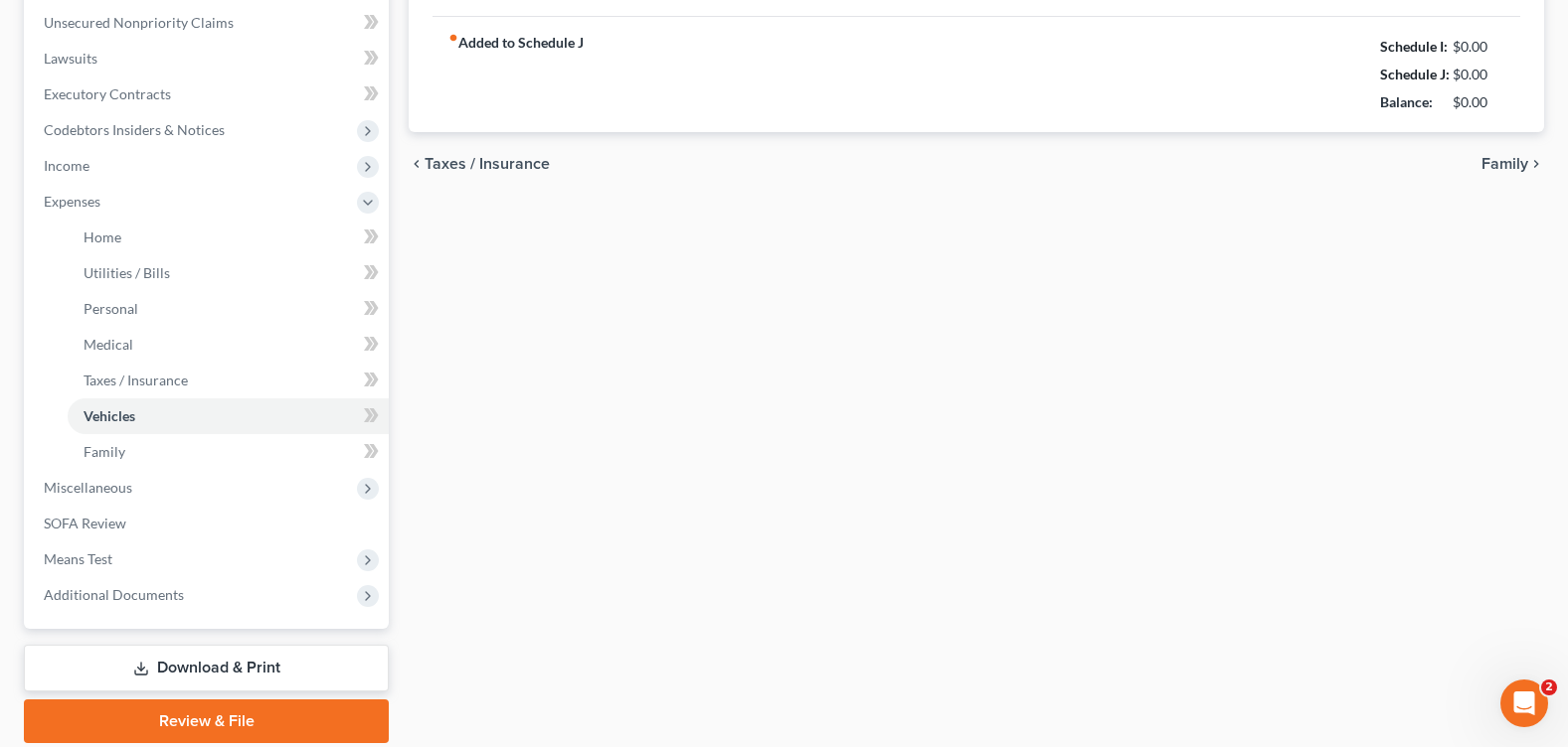
type input "174.00"
type input "115.00"
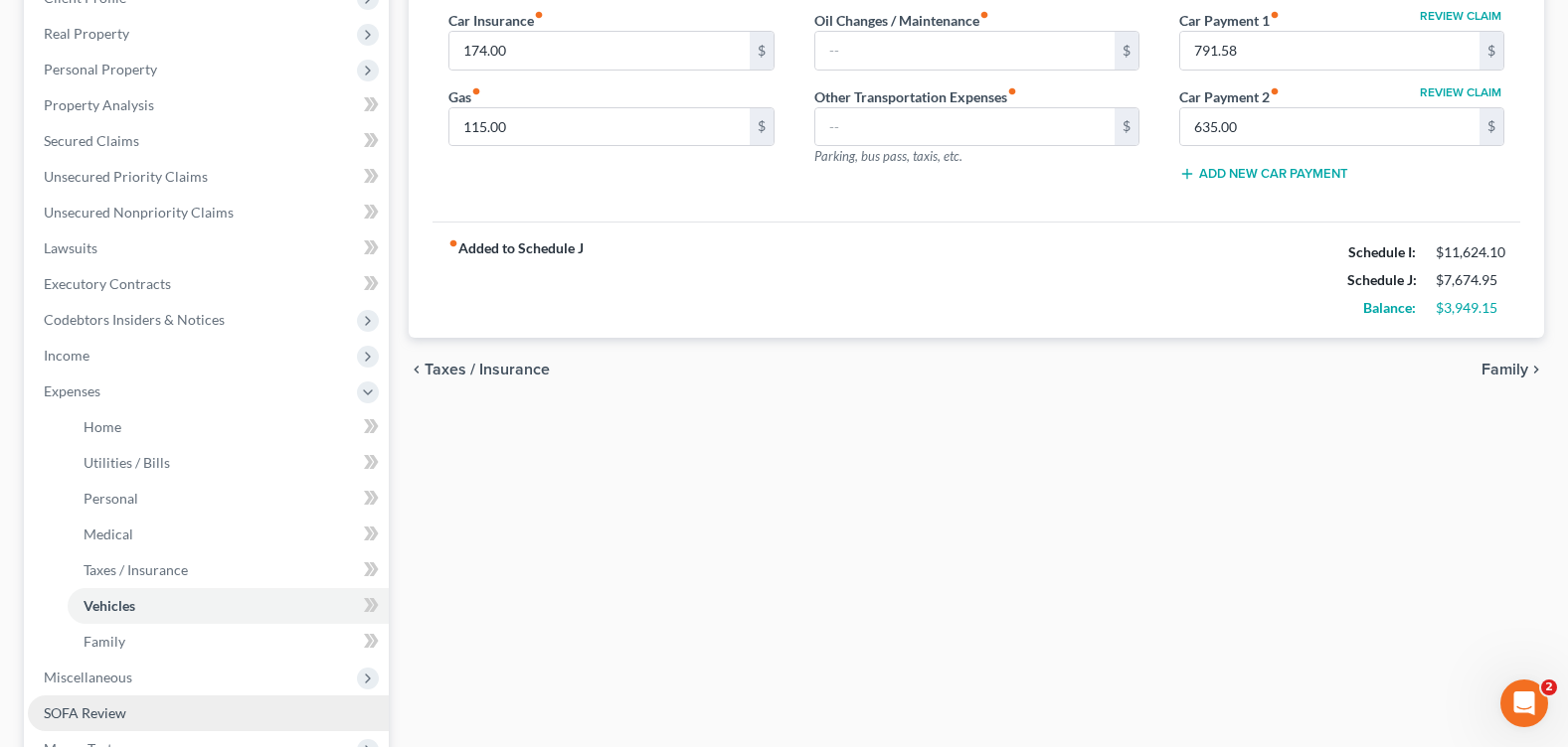
scroll to position [560, 0]
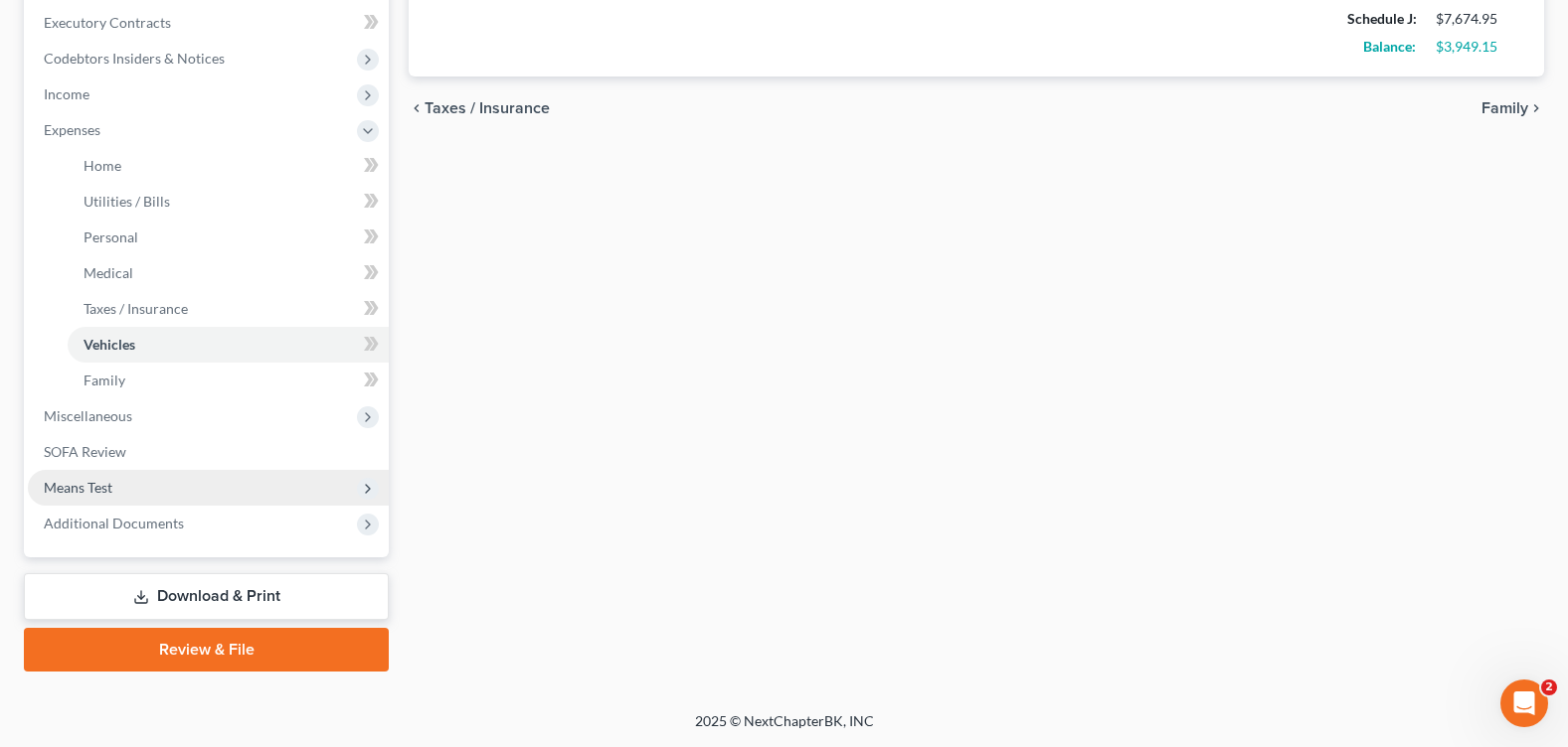
click at [149, 487] on span "Means Test" at bounding box center [208, 488] width 361 height 36
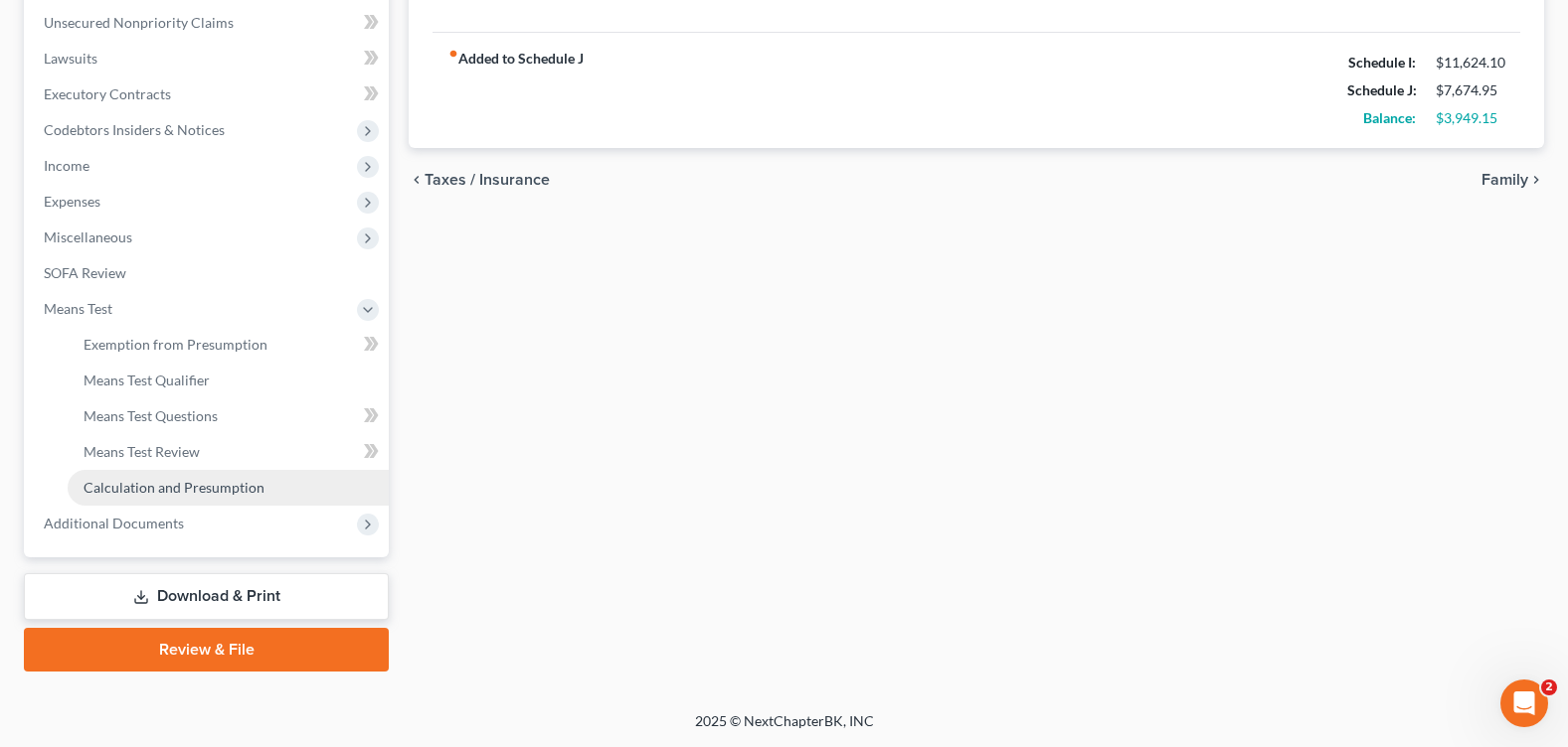
scroll to position [488, 0]
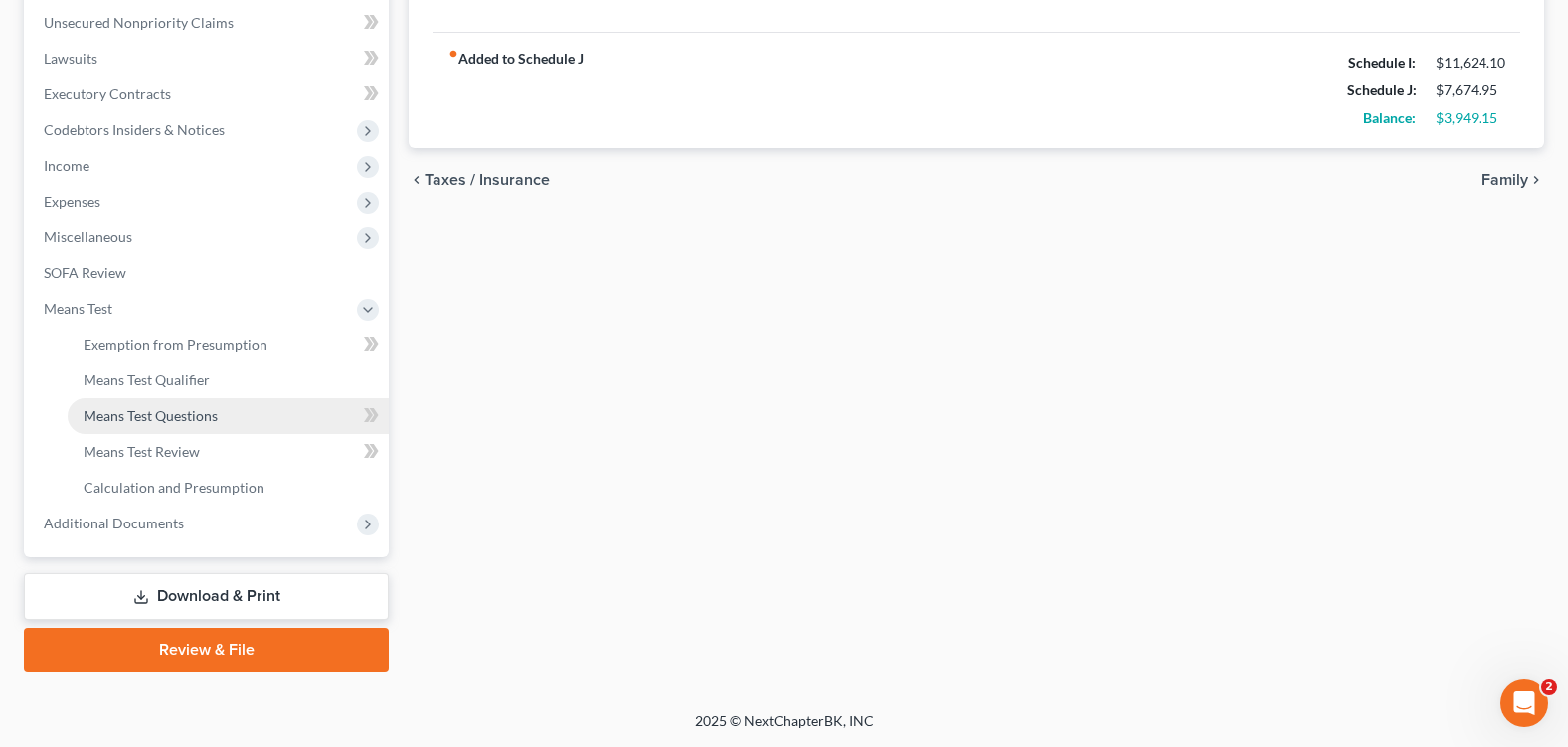
click at [176, 420] on span "Means Test Questions" at bounding box center [151, 416] width 135 height 17
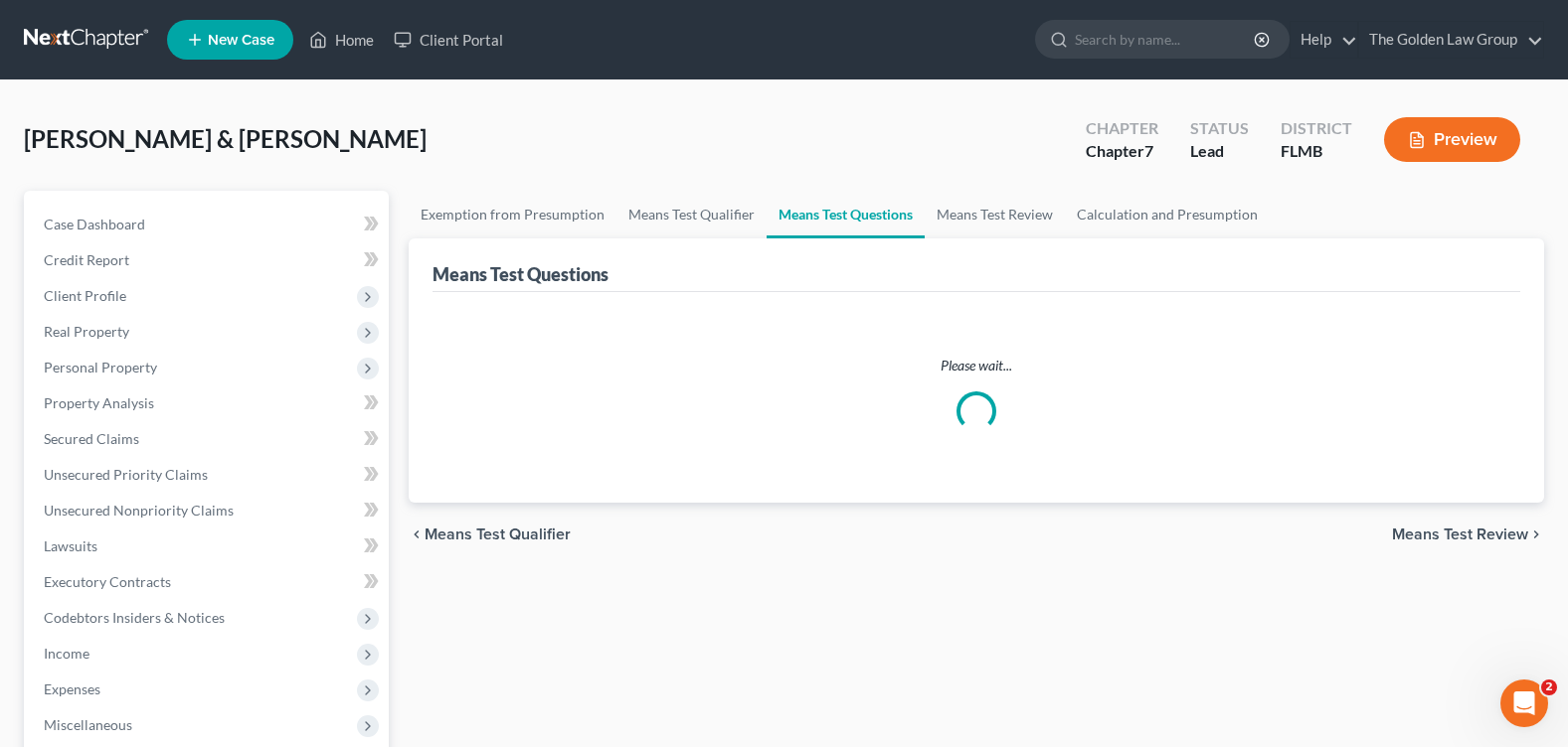
drag, startPoint x: 627, startPoint y: 164, endPoint x: 709, endPoint y: 180, distance: 83.5
click at [627, 163] on div "Gantus, Keiry & Tessa Upgraded Chapter Chapter 7 Status Lead District FLMB Prev…" at bounding box center [784, 148] width 1520 height 87
select select "5"
select select "1"
select select "60"
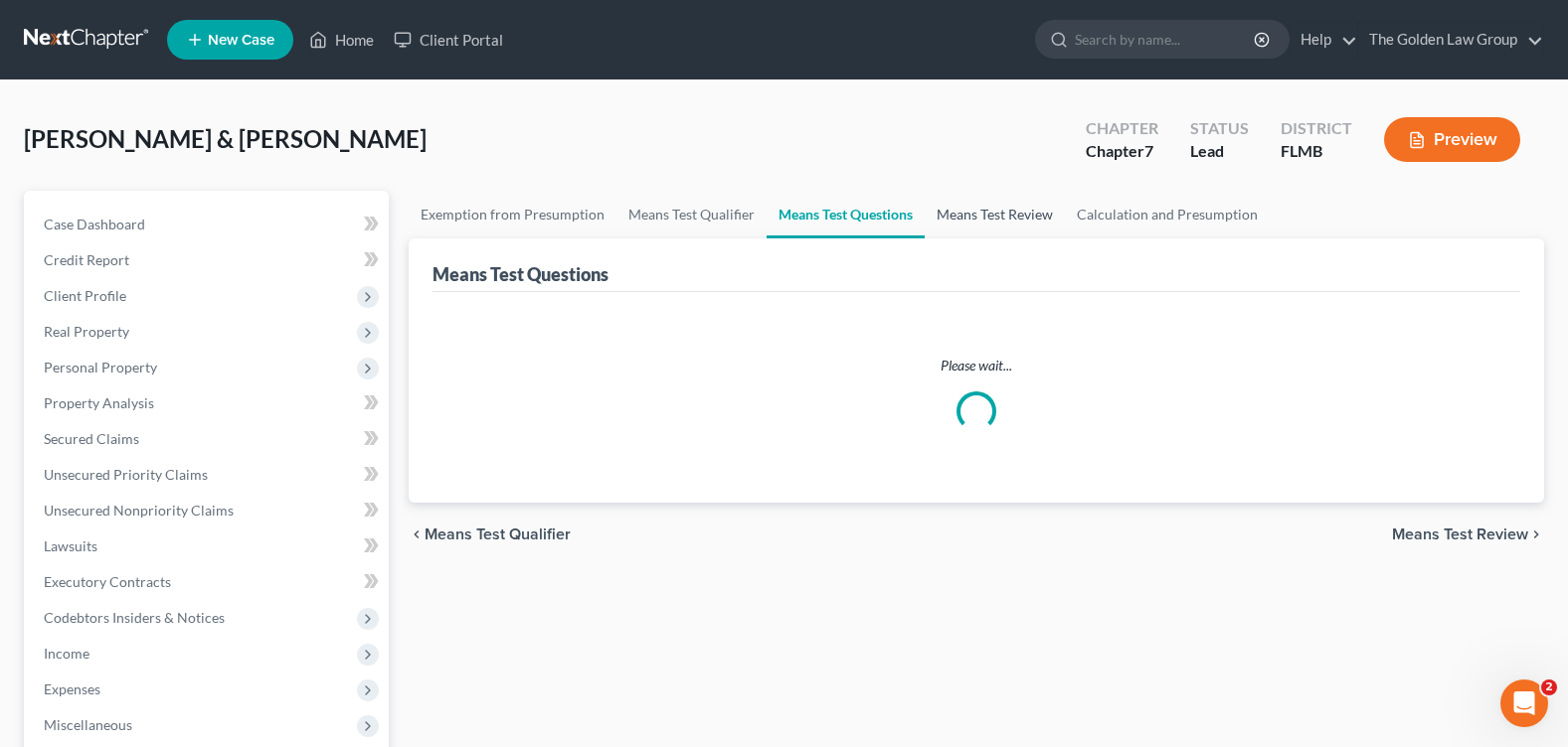
select select "1"
select select "60"
select select "0"
select select "60"
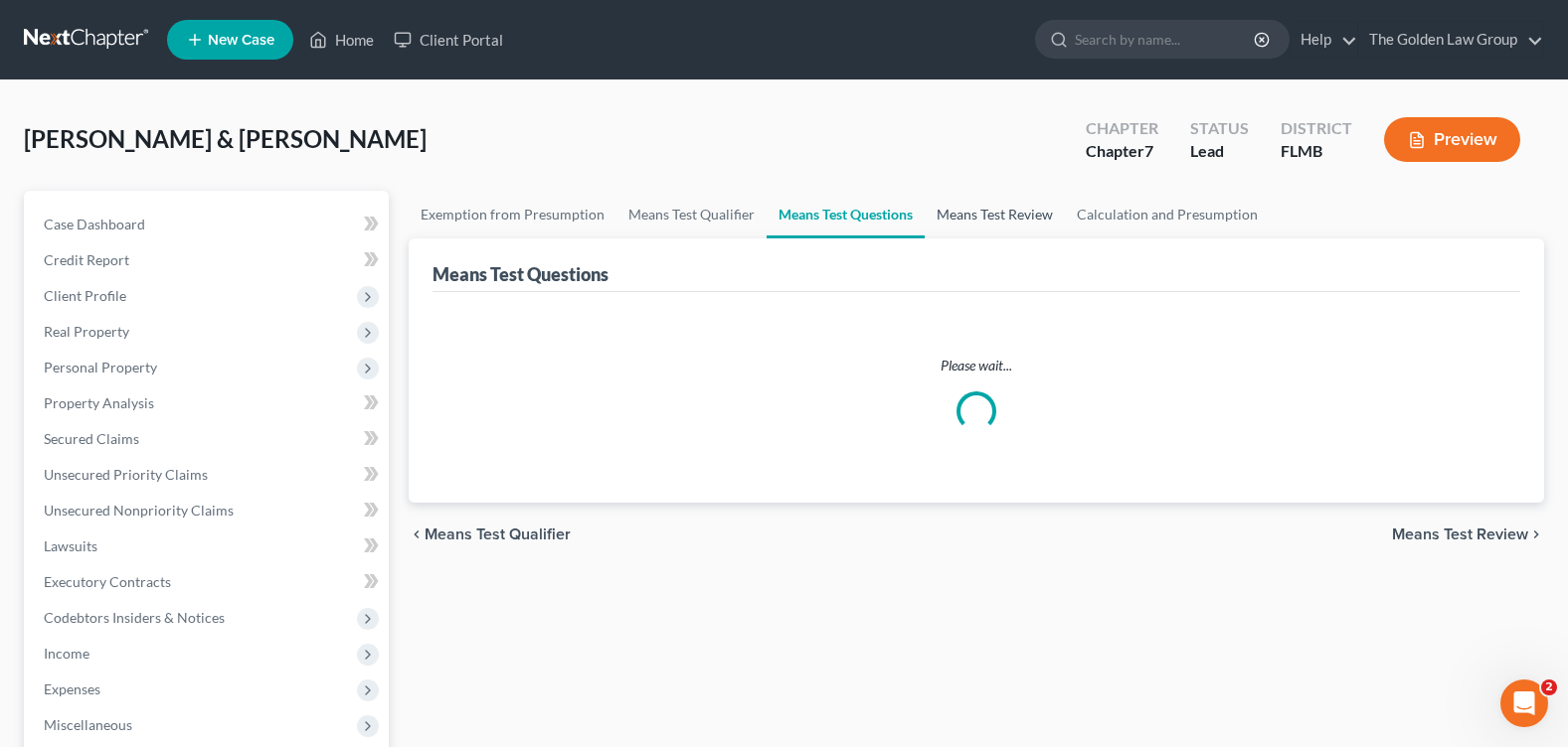
select select "0"
select select "60"
select select "2"
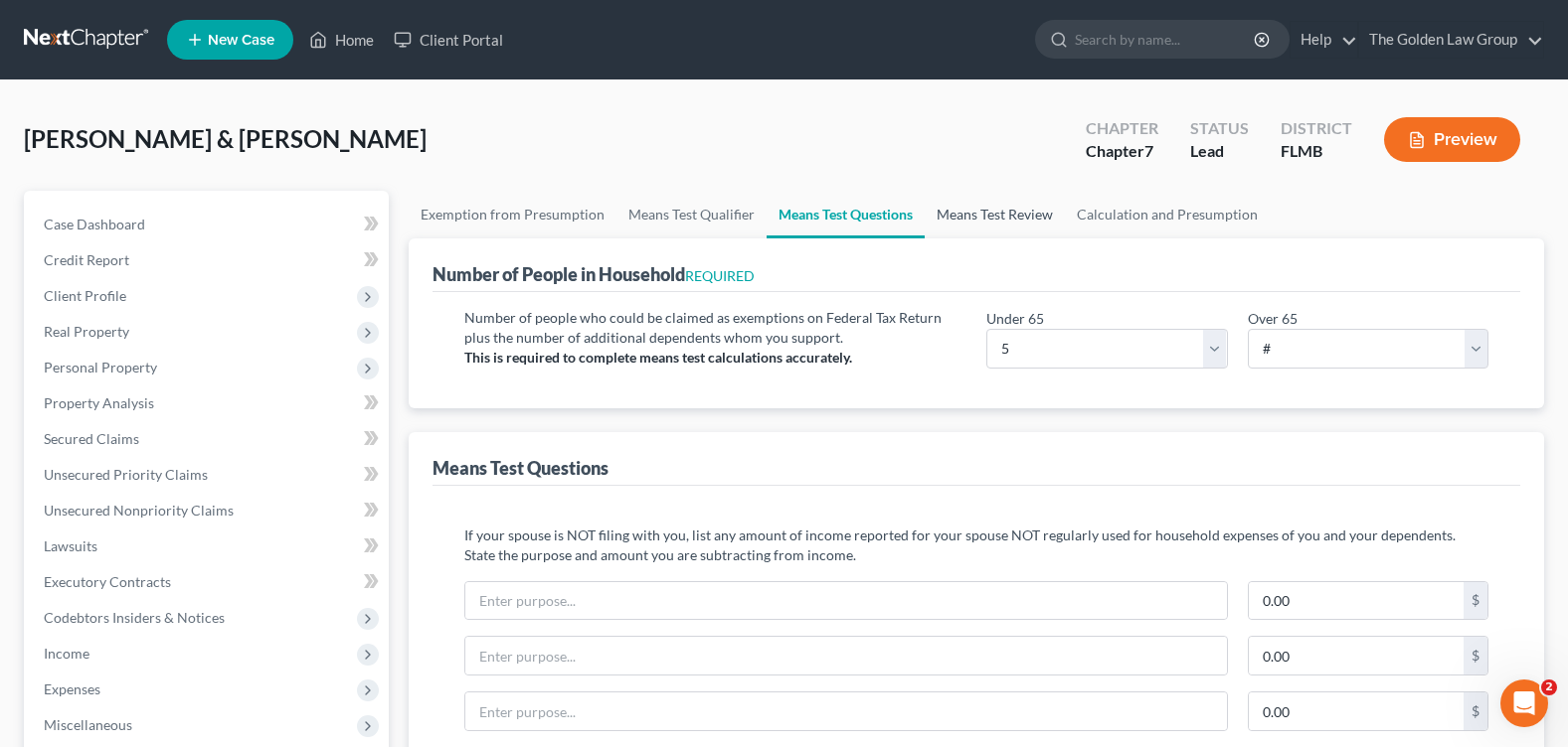
click at [990, 222] on link "Means Test Review" at bounding box center [994, 214] width 141 height 48
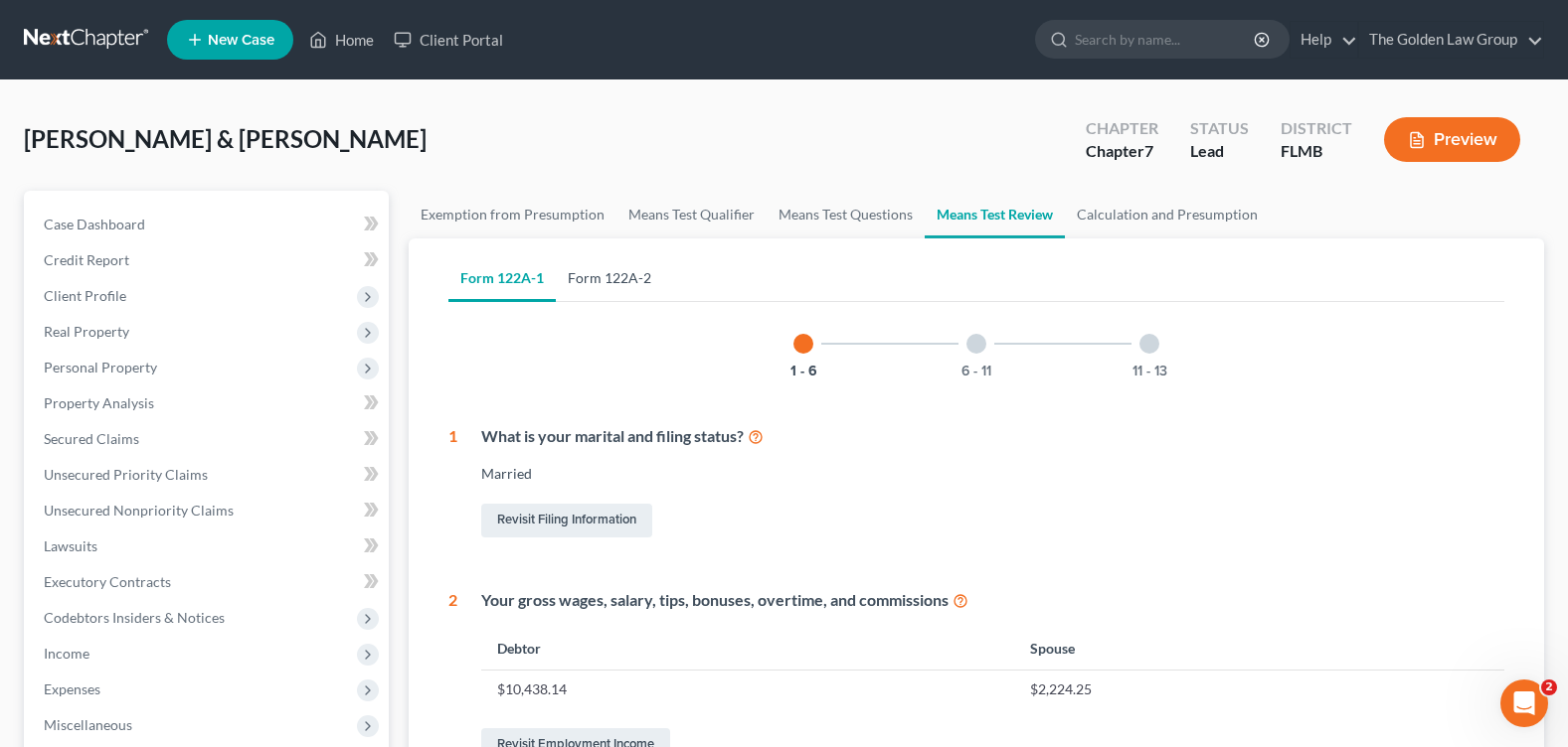
click at [633, 277] on link "Form 122A-2" at bounding box center [609, 278] width 108 height 48
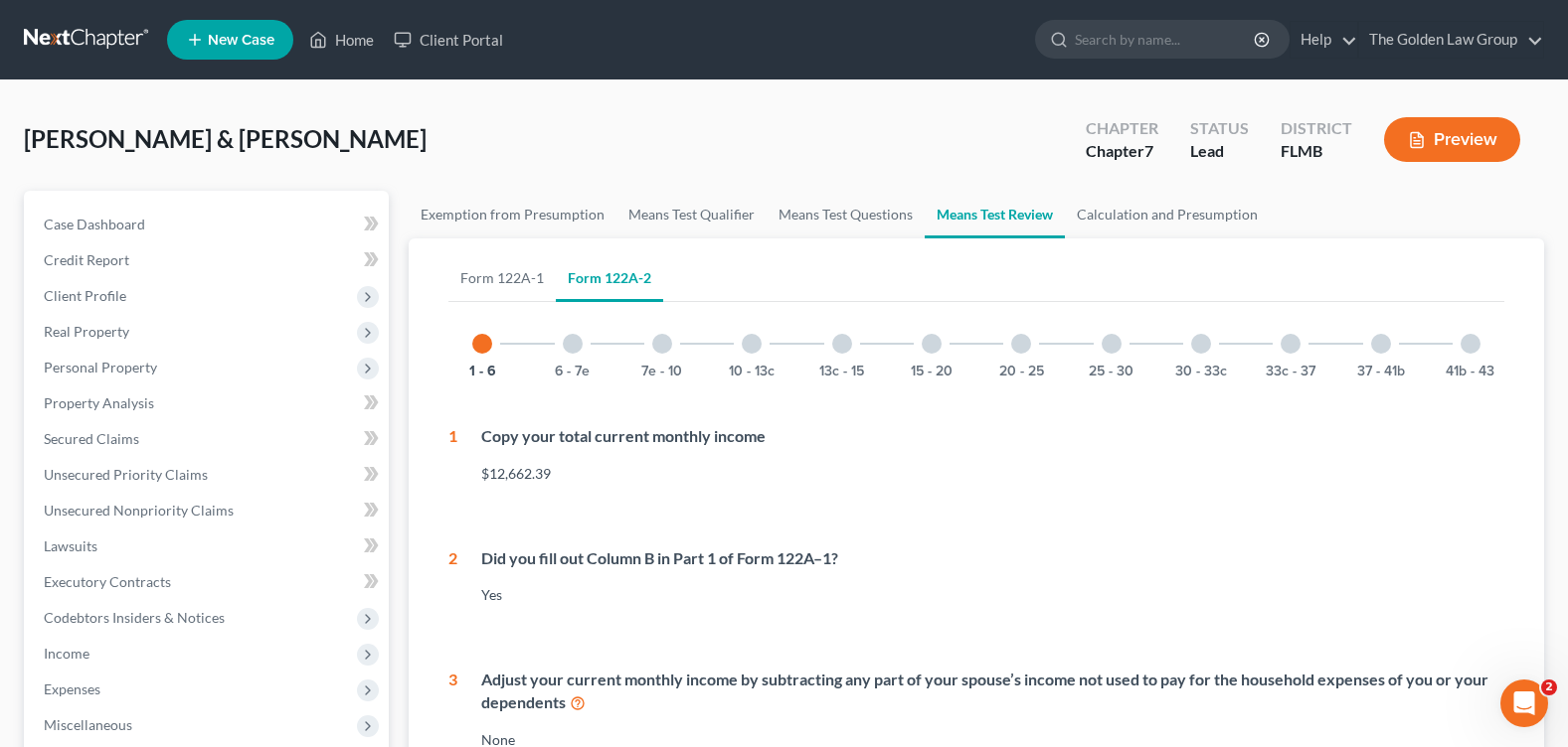
click at [1016, 347] on div at bounding box center [1021, 344] width 20 height 20
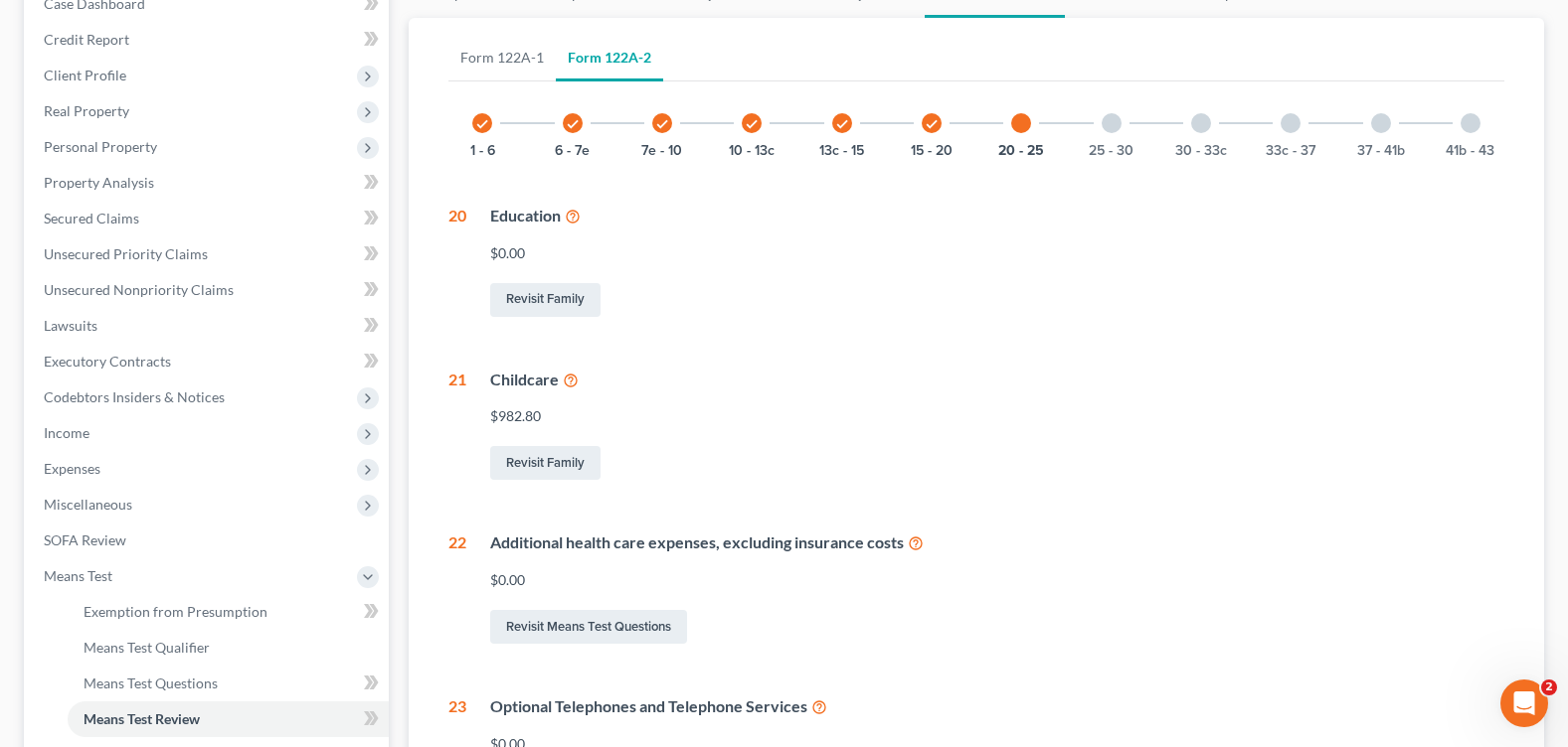
scroll to position [122, 0]
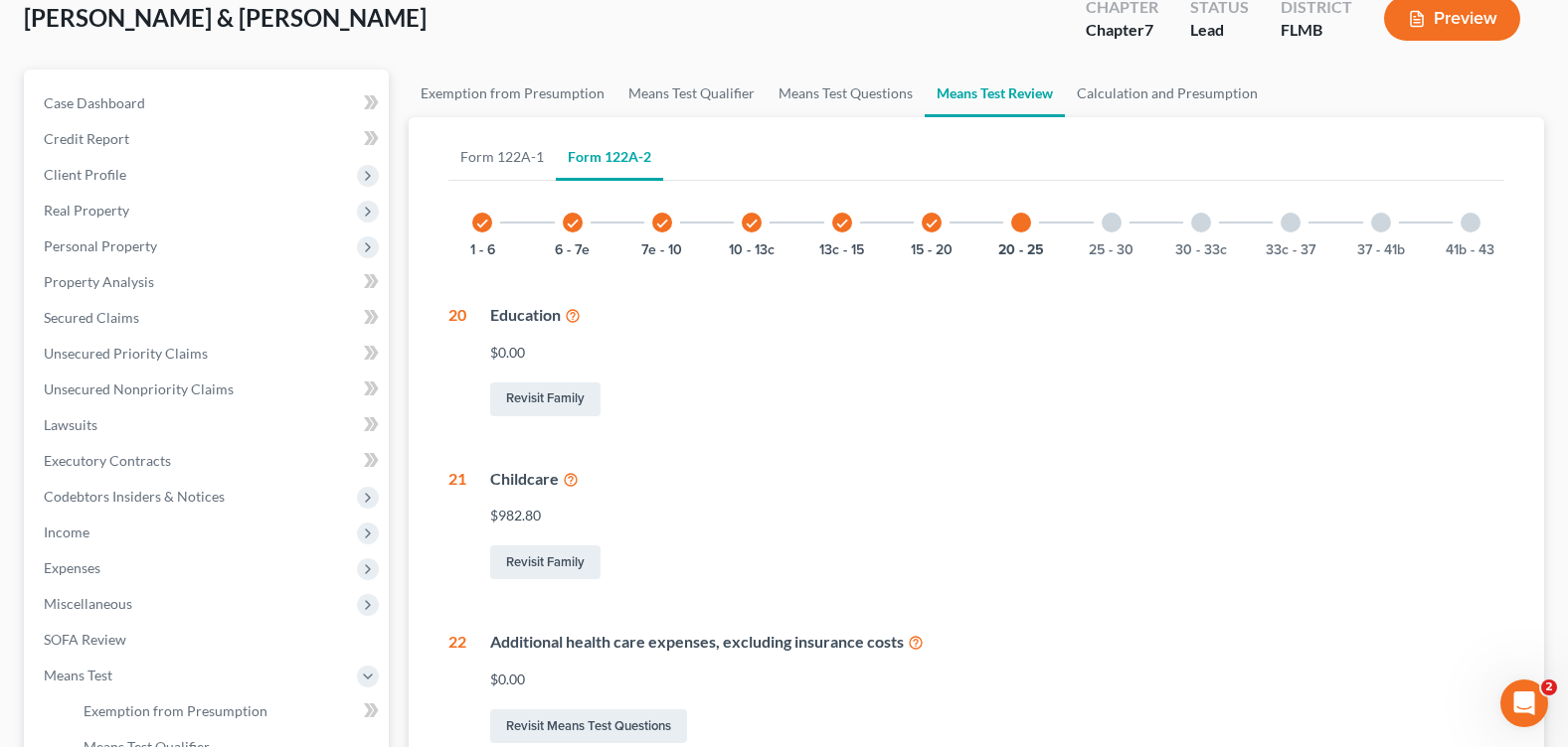
click at [1108, 227] on div at bounding box center [1111, 222] width 20 height 20
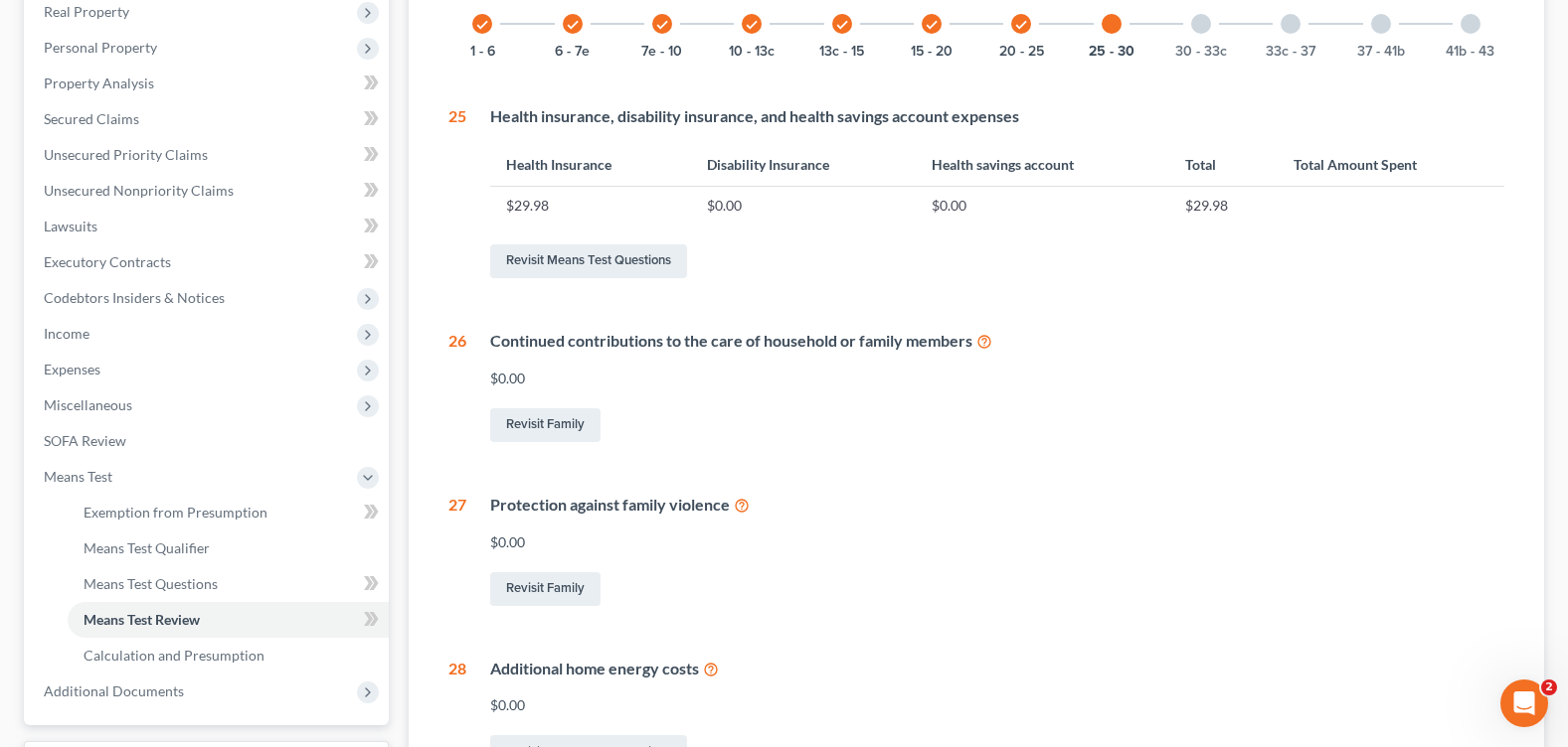
scroll to position [220, 0]
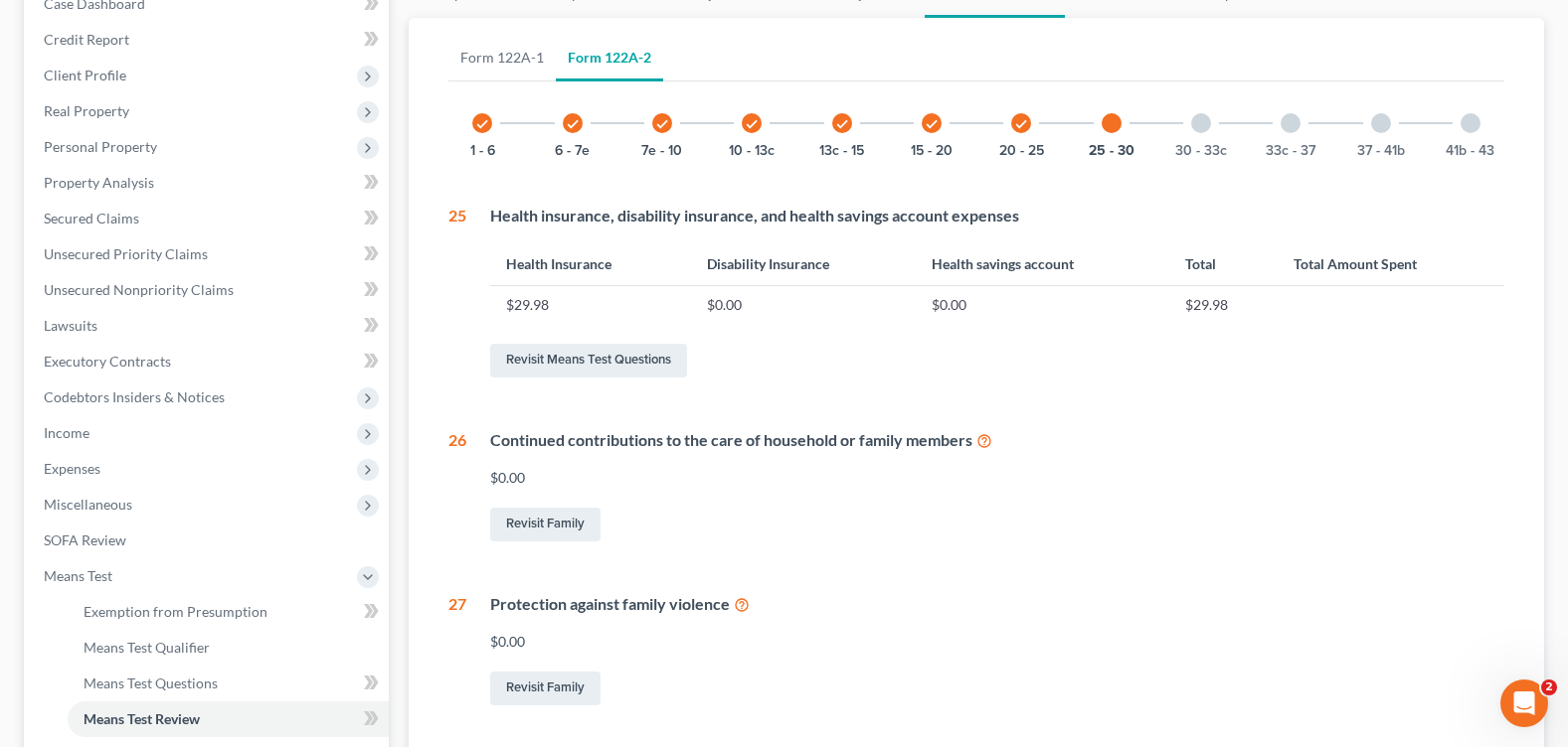
click at [1213, 122] on div "30 - 33c" at bounding box center [1201, 124] width 68 height 68
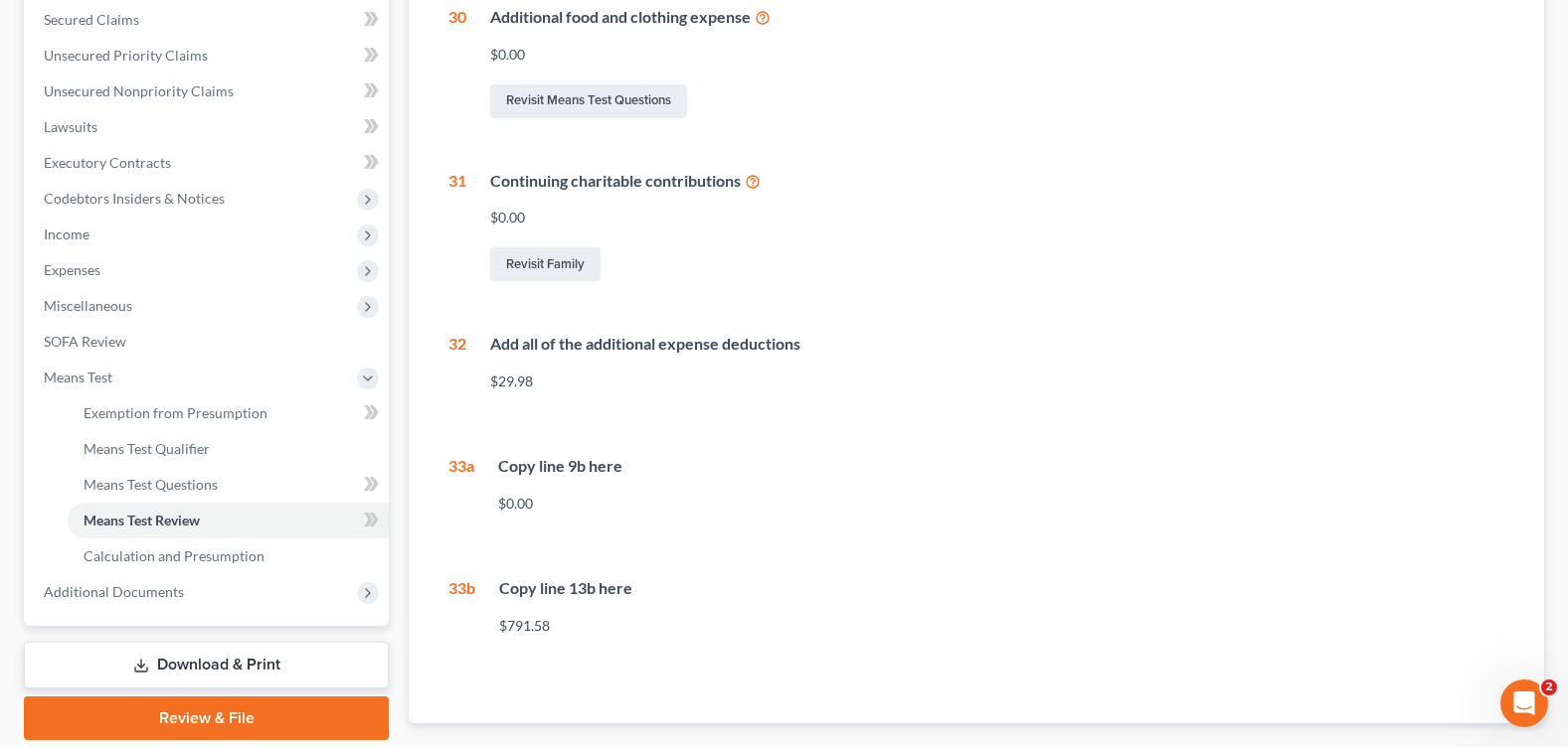
scroll to position [22, 0]
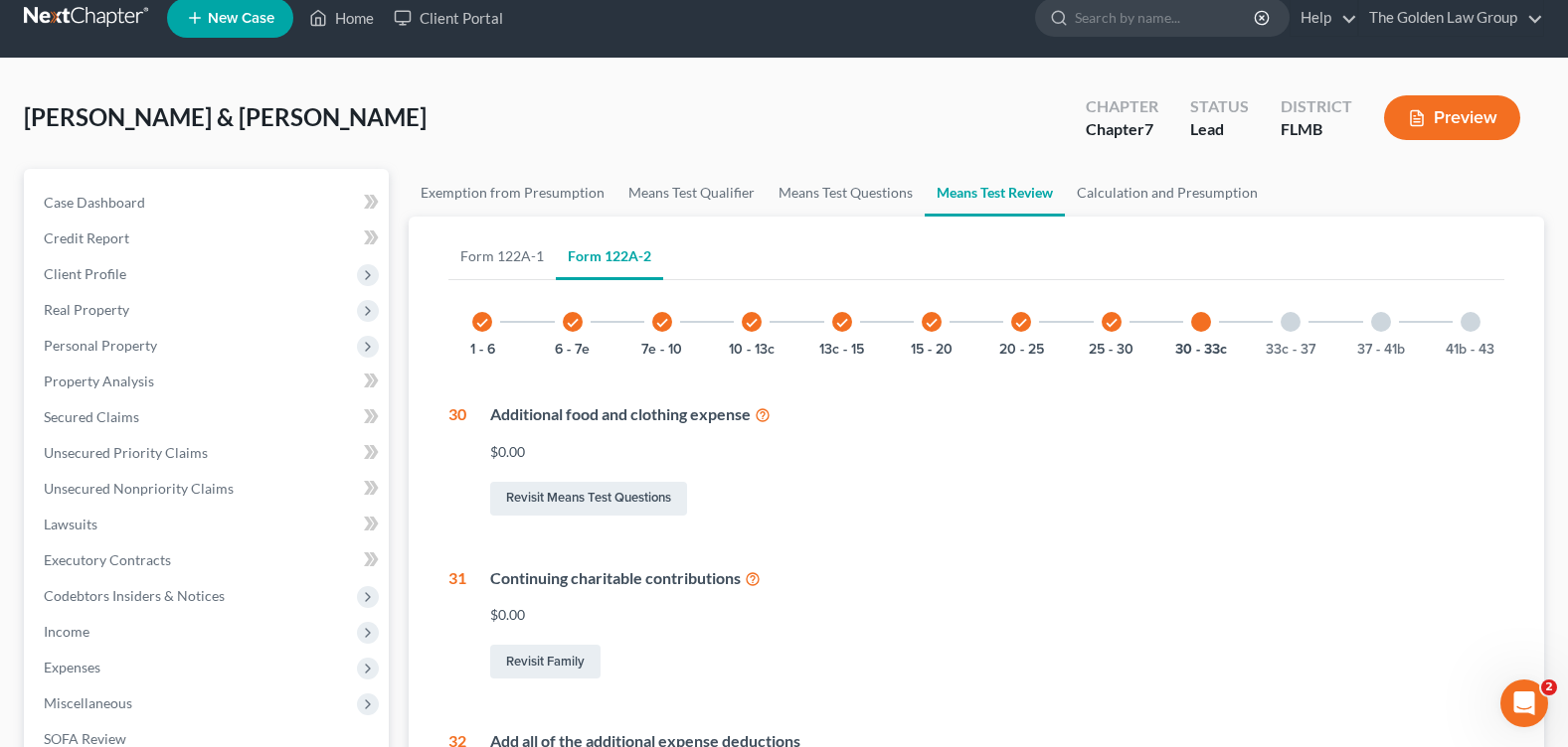
click at [1290, 321] on div at bounding box center [1291, 322] width 20 height 20
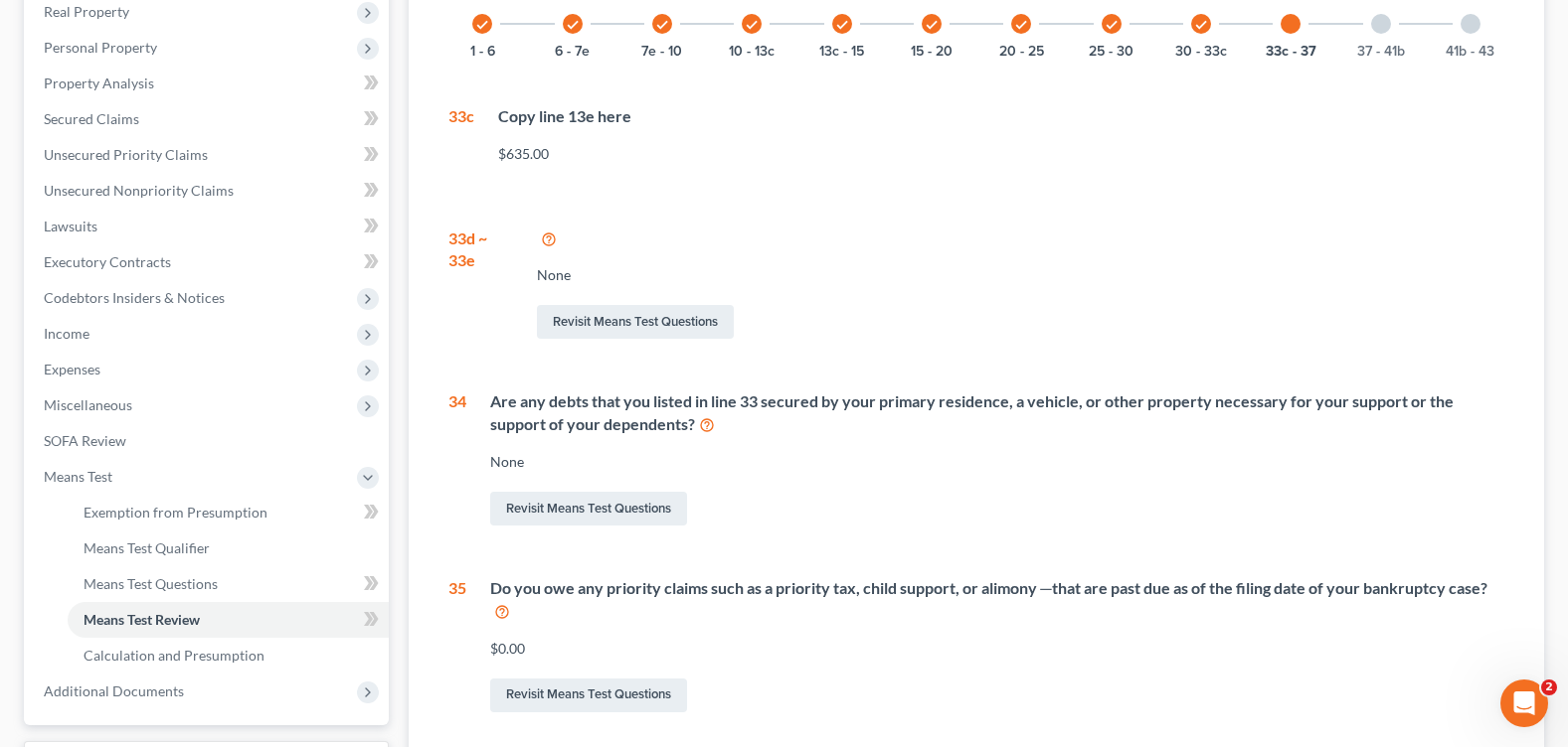
scroll to position [0, 0]
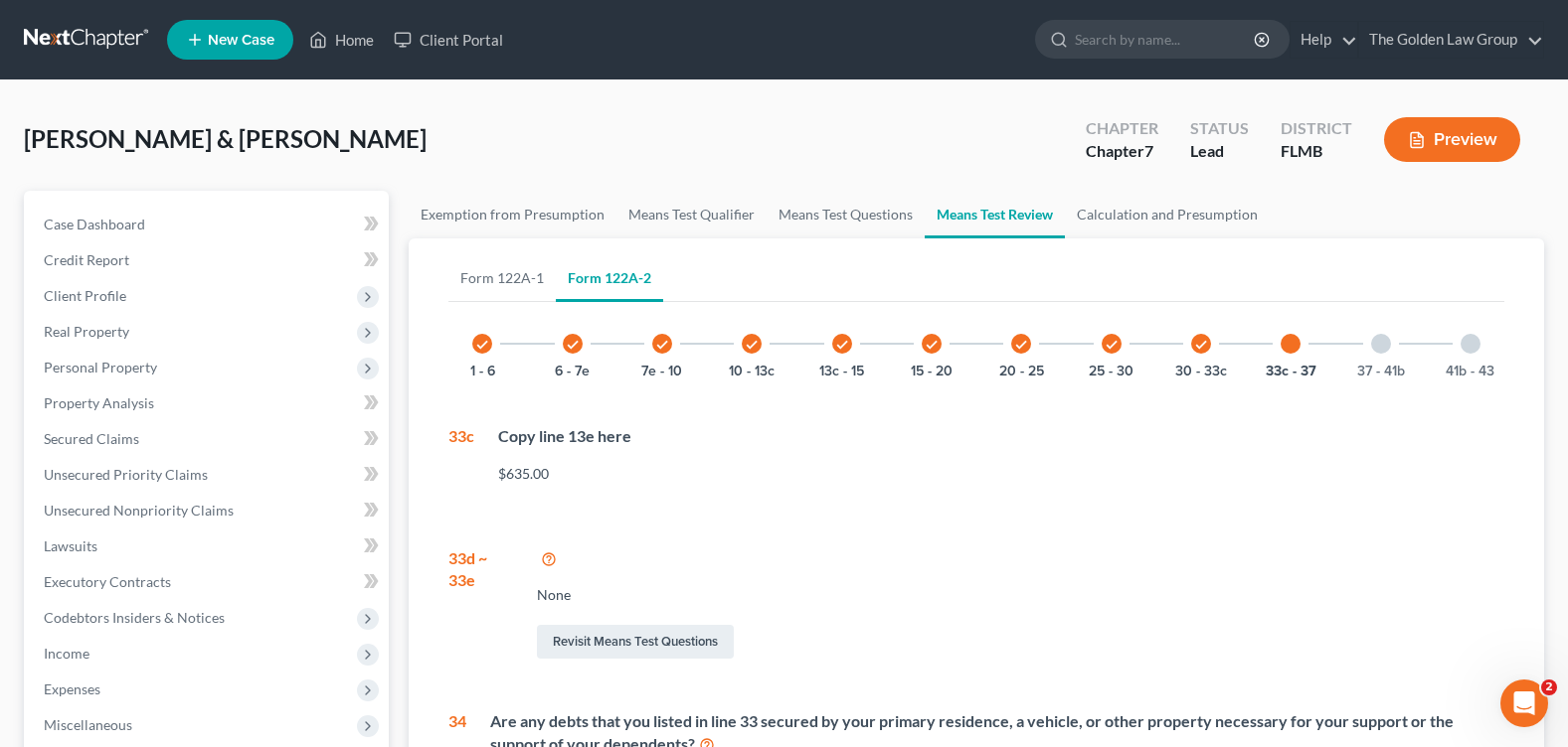
click at [1384, 343] on div at bounding box center [1380, 344] width 20 height 20
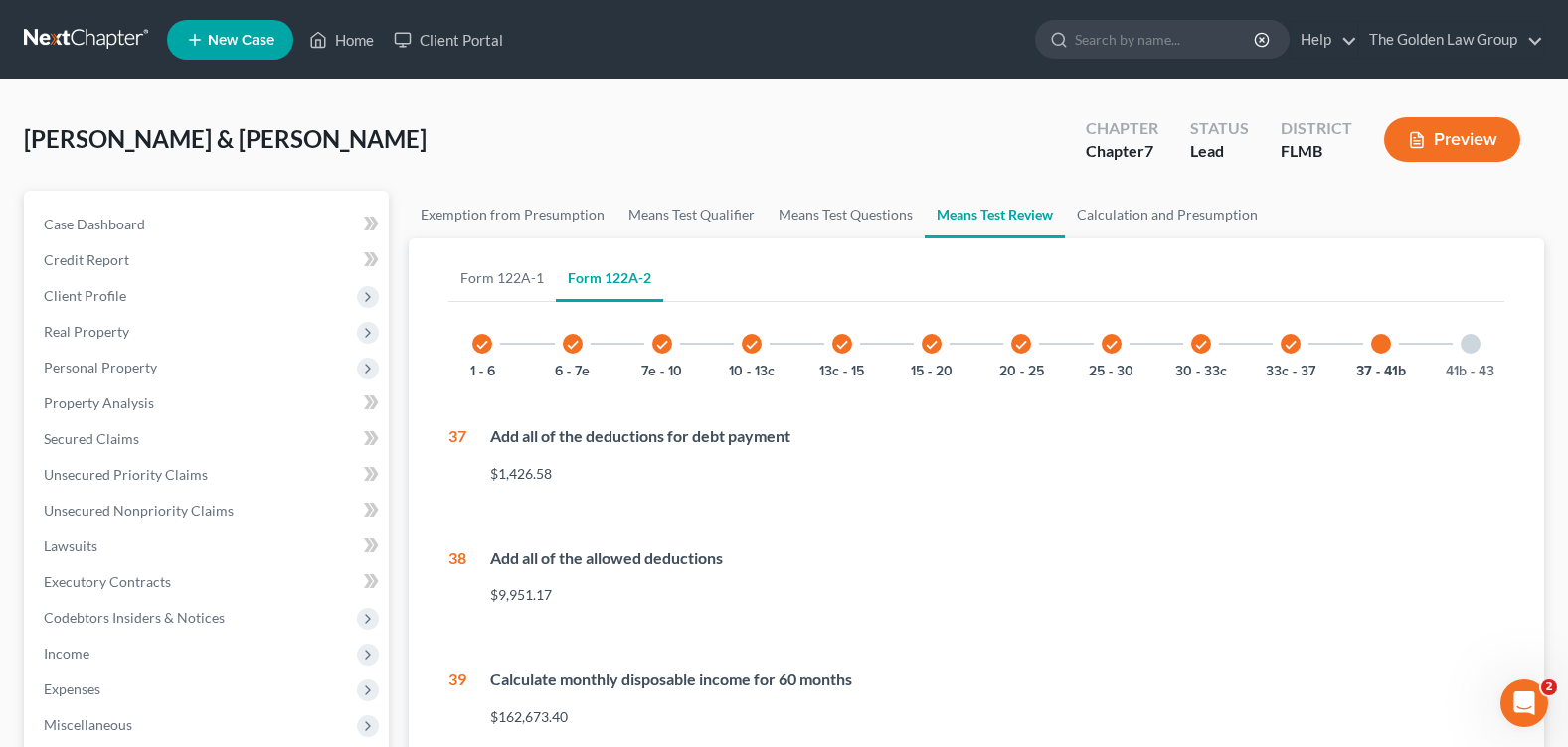
click at [1463, 340] on div at bounding box center [1470, 344] width 20 height 20
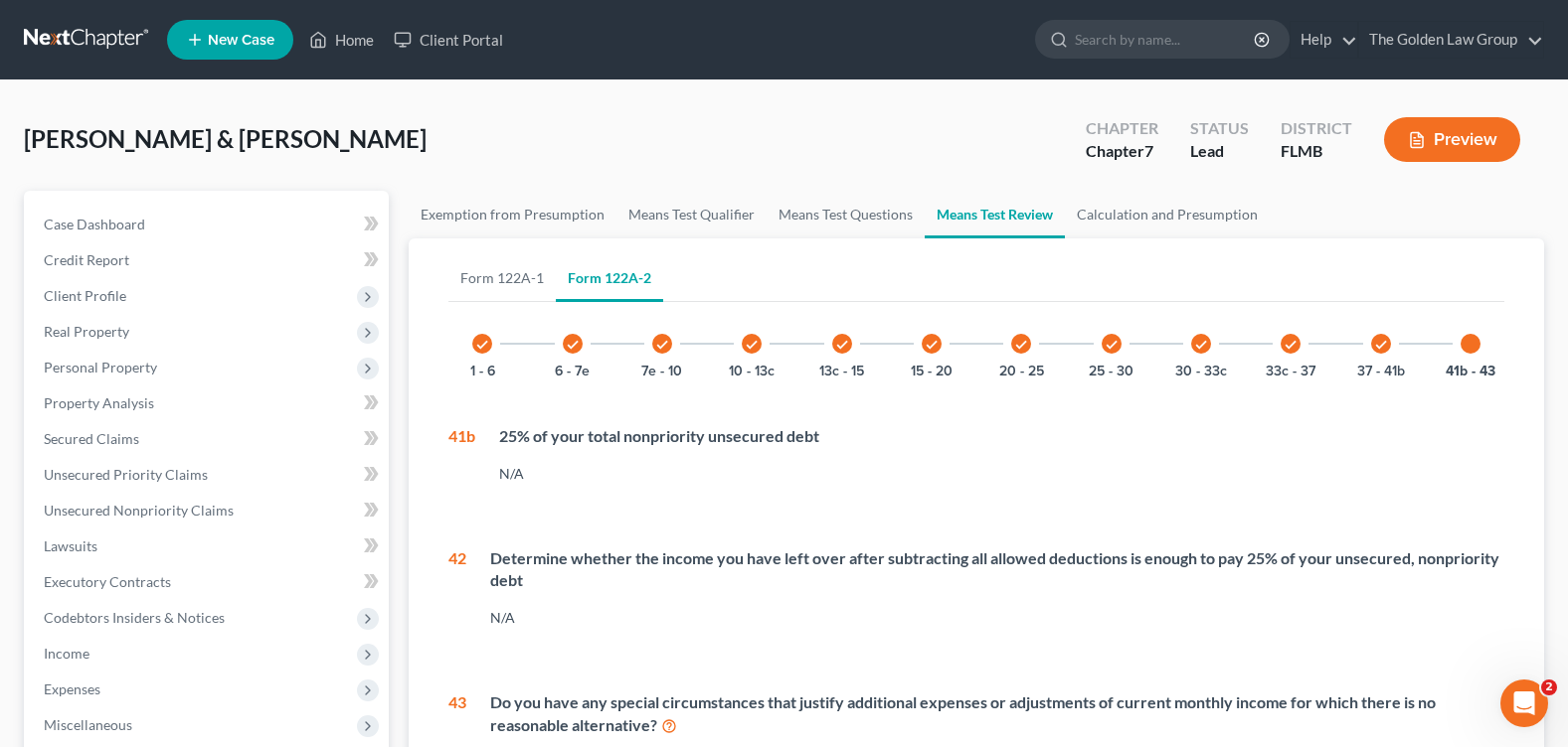
click at [903, 508] on div "check 1 - 6 check 6 - 7e check 7e - 10 check 10 - 13c check 13c - 15 check 15 -…" at bounding box center [976, 570] width 1055 height 521
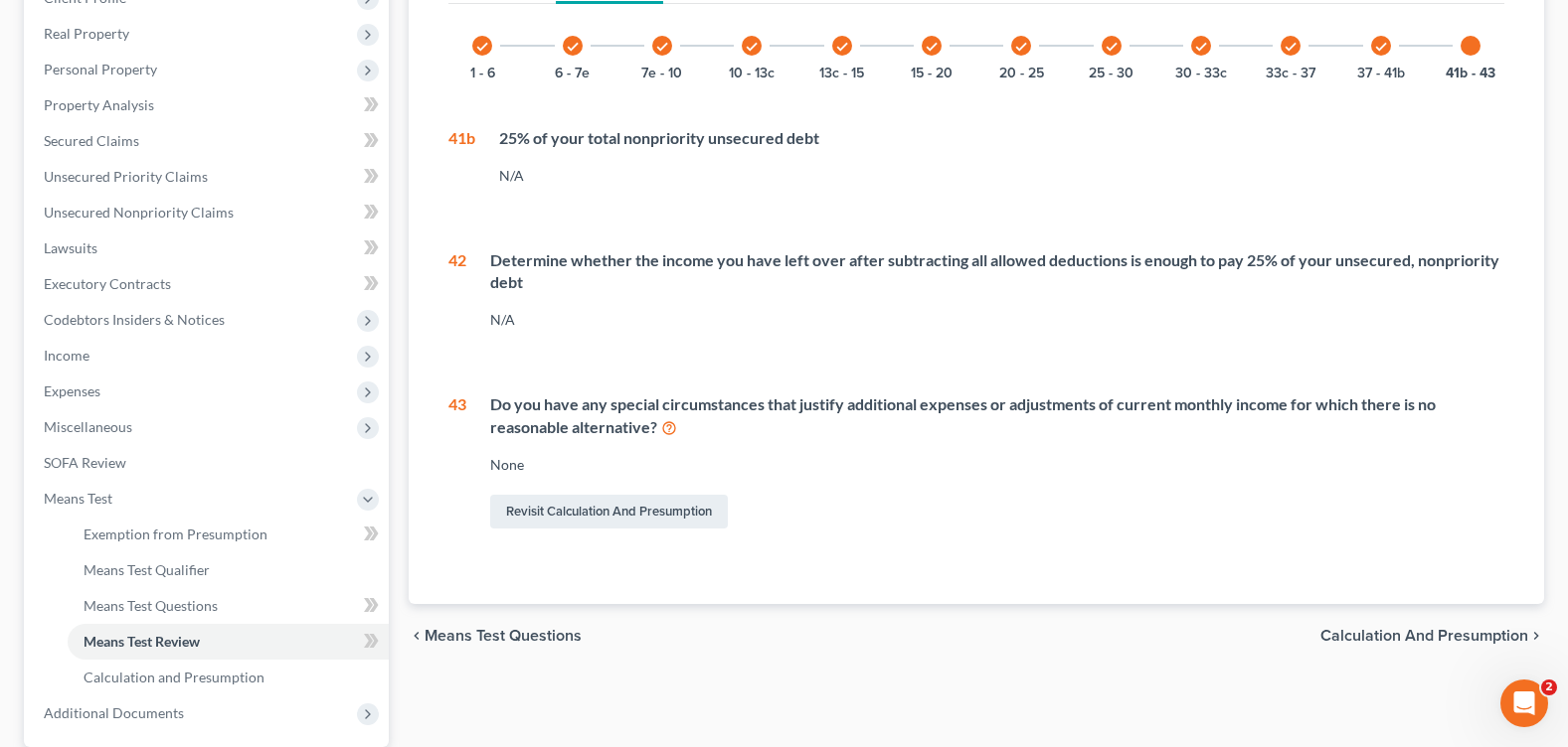
click at [1034, 542] on div "Form 122A-1 Form 122A-2 1 - 6 6 - 11 11 - 13 1 What is your marital and filing …" at bounding box center [977, 272] width 1087 height 664
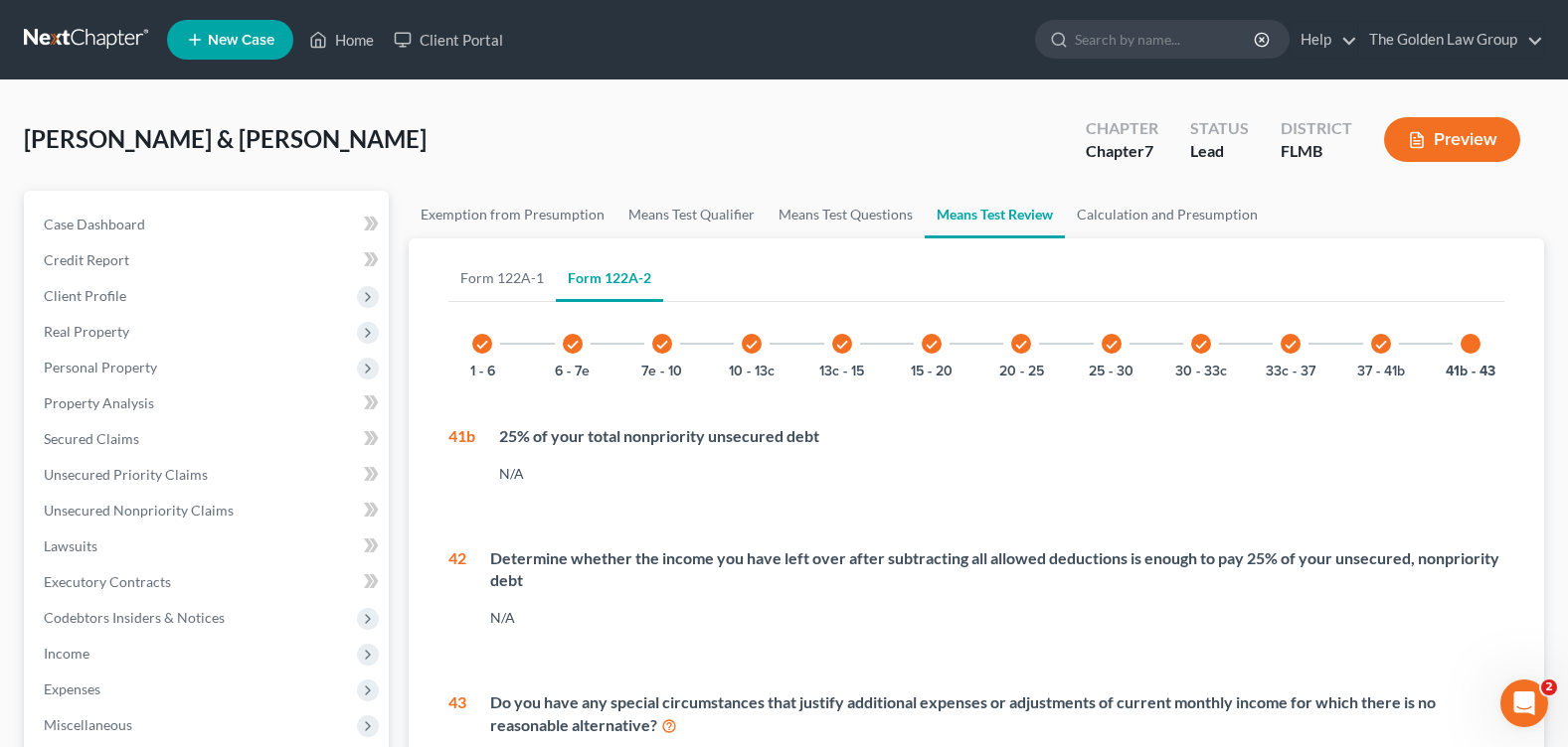
click at [926, 341] on icon "check" at bounding box center [932, 345] width 14 height 14
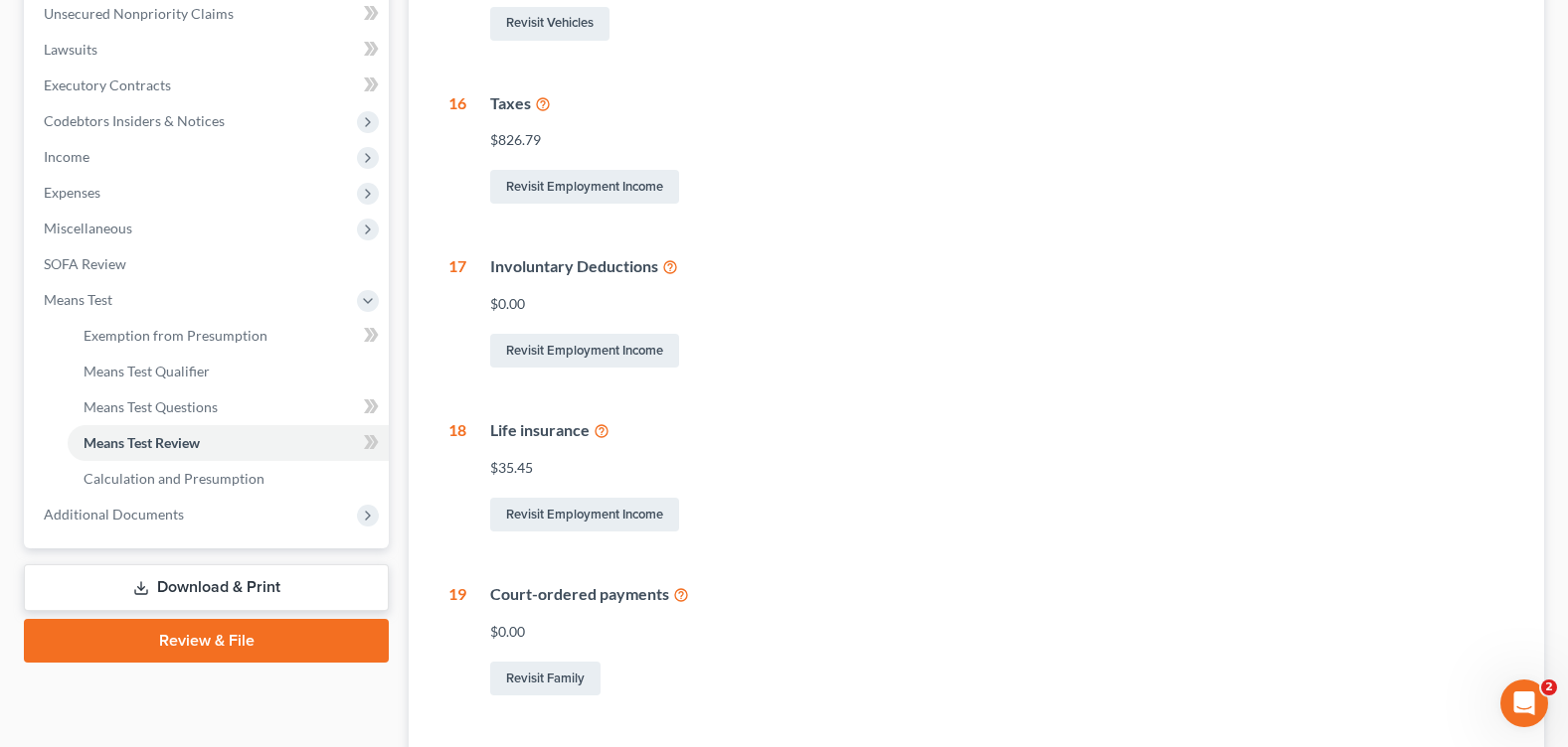
scroll to position [100, 0]
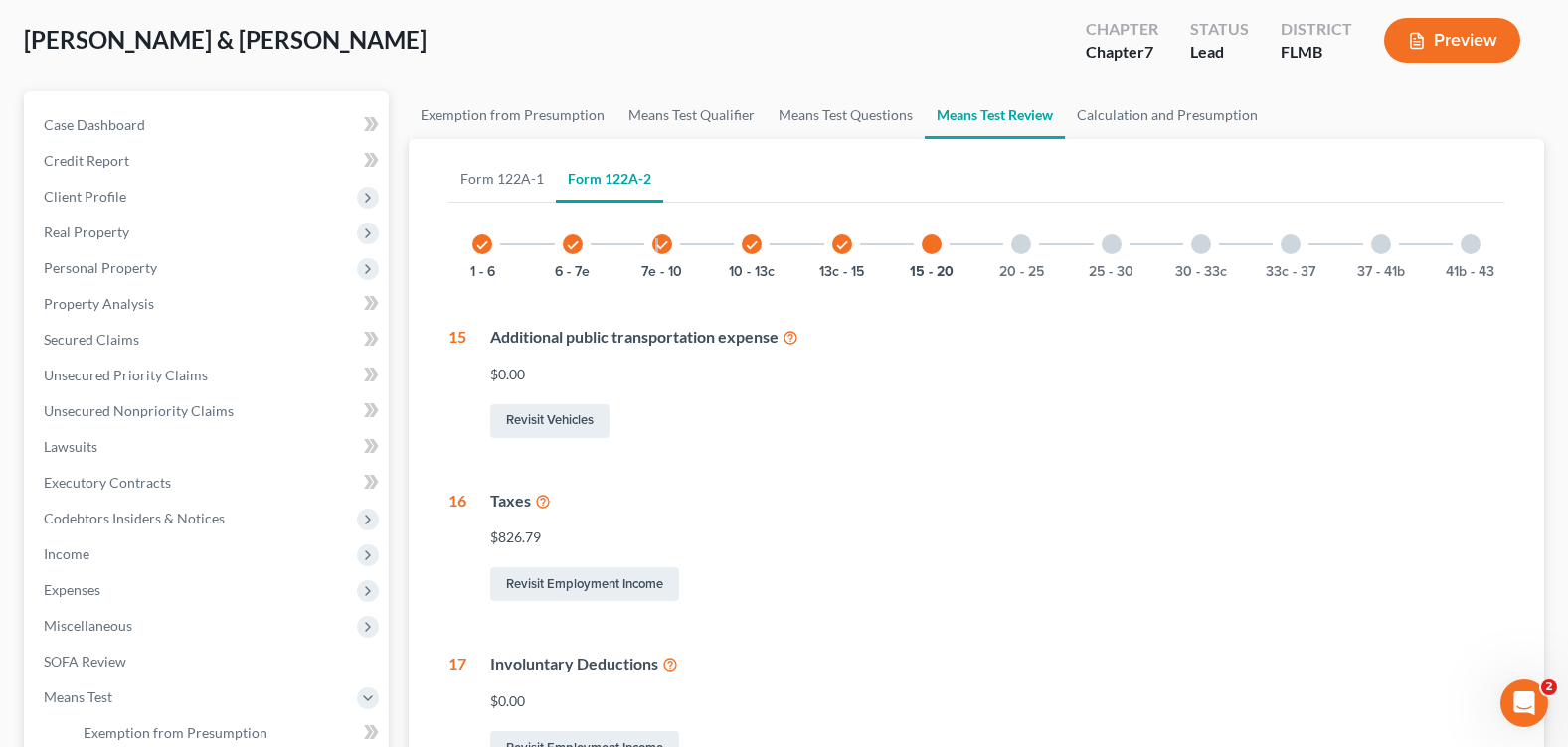
click at [658, 242] on div "check" at bounding box center [662, 244] width 20 height 20
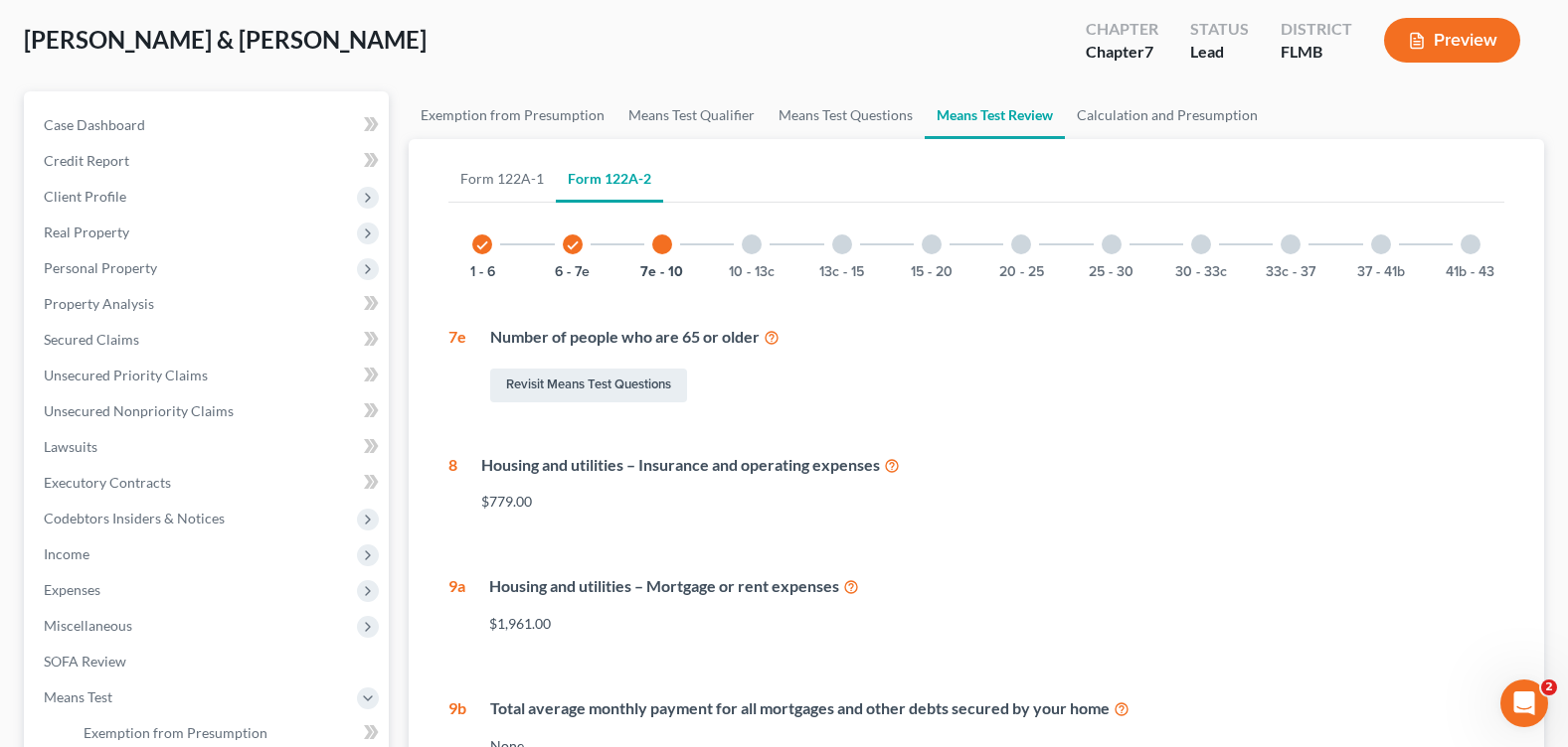
click at [1147, 496] on div "$779.00" at bounding box center [992, 502] width 1023 height 20
click at [752, 251] on div at bounding box center [752, 244] width 20 height 20
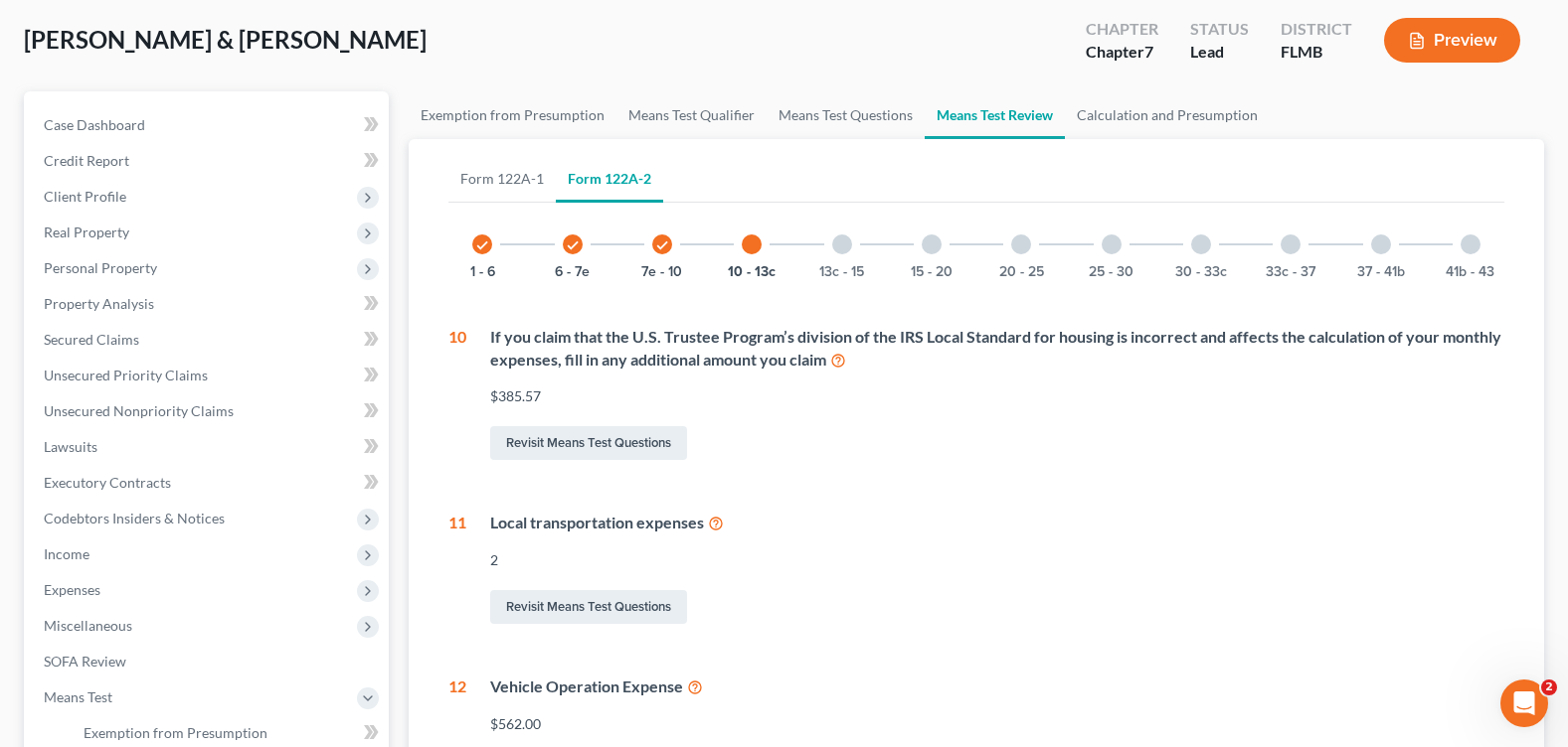
drag, startPoint x: 1068, startPoint y: 536, endPoint x: 1068, endPoint y: 550, distance: 14.0
click at [1068, 542] on div "Local transportation expenses 2 Revisit Means Test Questions" at bounding box center [984, 569] width 1038 height 117
click at [848, 259] on div "13c - 15" at bounding box center [842, 244] width 68 height 68
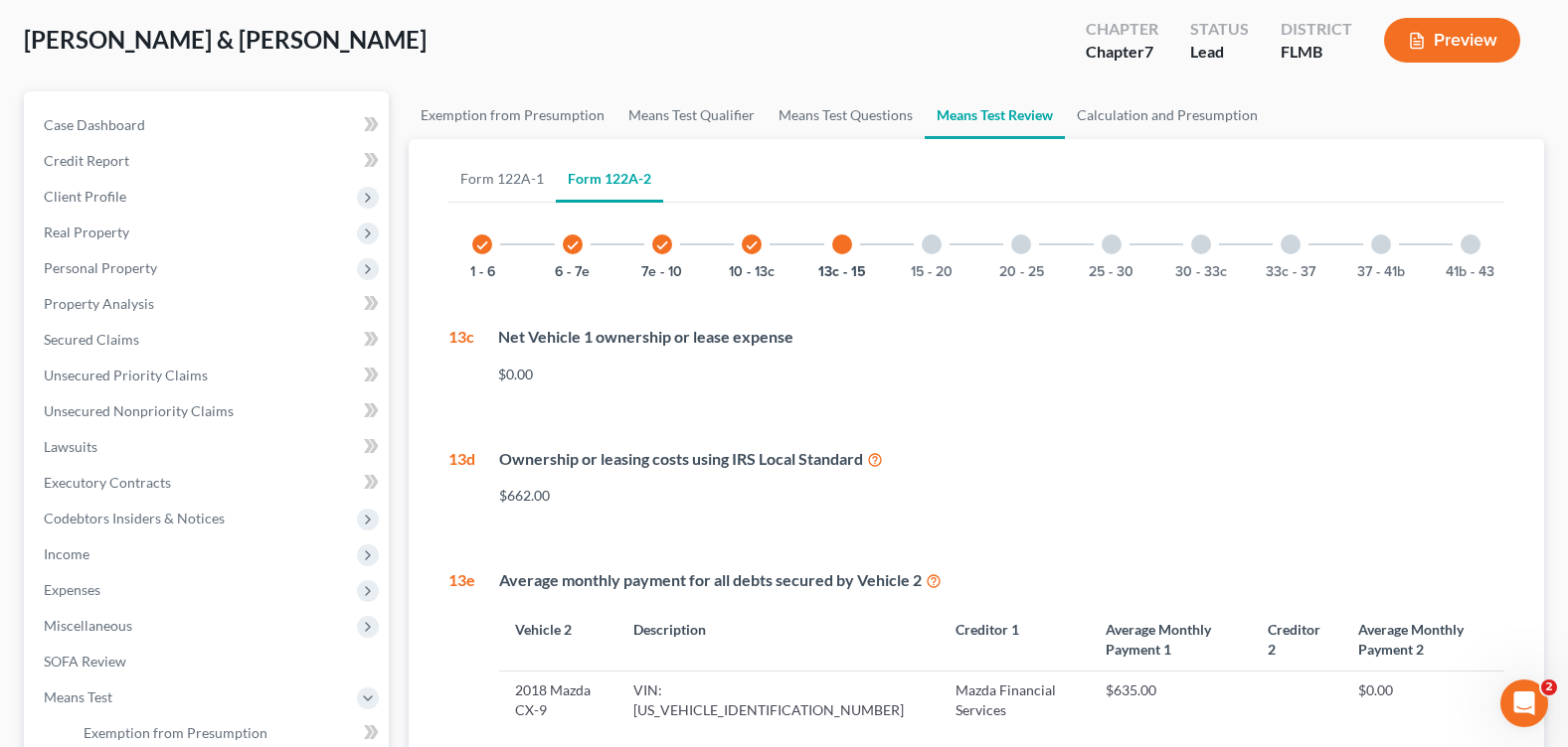
click at [980, 490] on div "$662.00" at bounding box center [1001, 496] width 1005 height 20
click at [935, 245] on div at bounding box center [932, 244] width 20 height 20
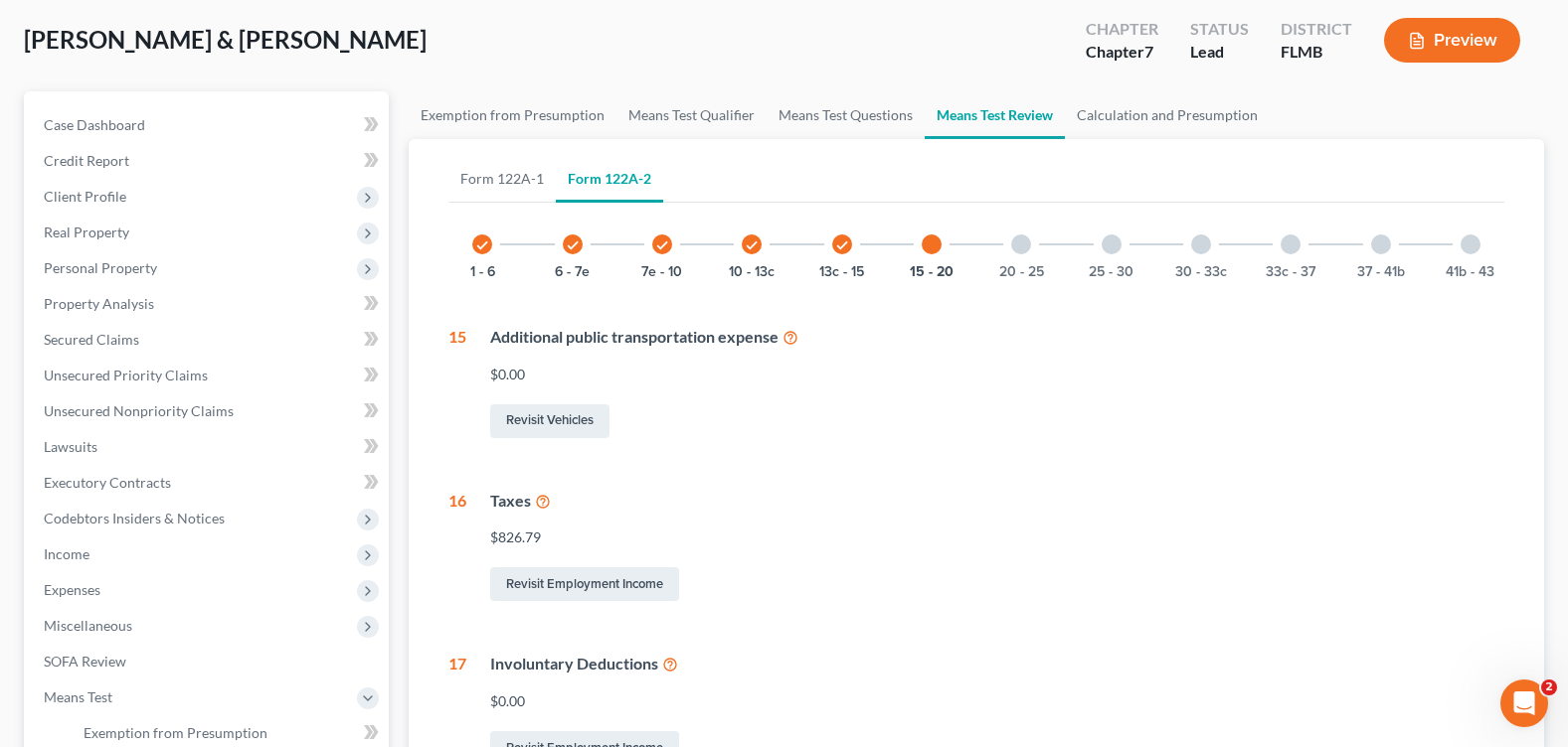
click at [919, 490] on div "Taxes" at bounding box center [996, 501] width 1014 height 23
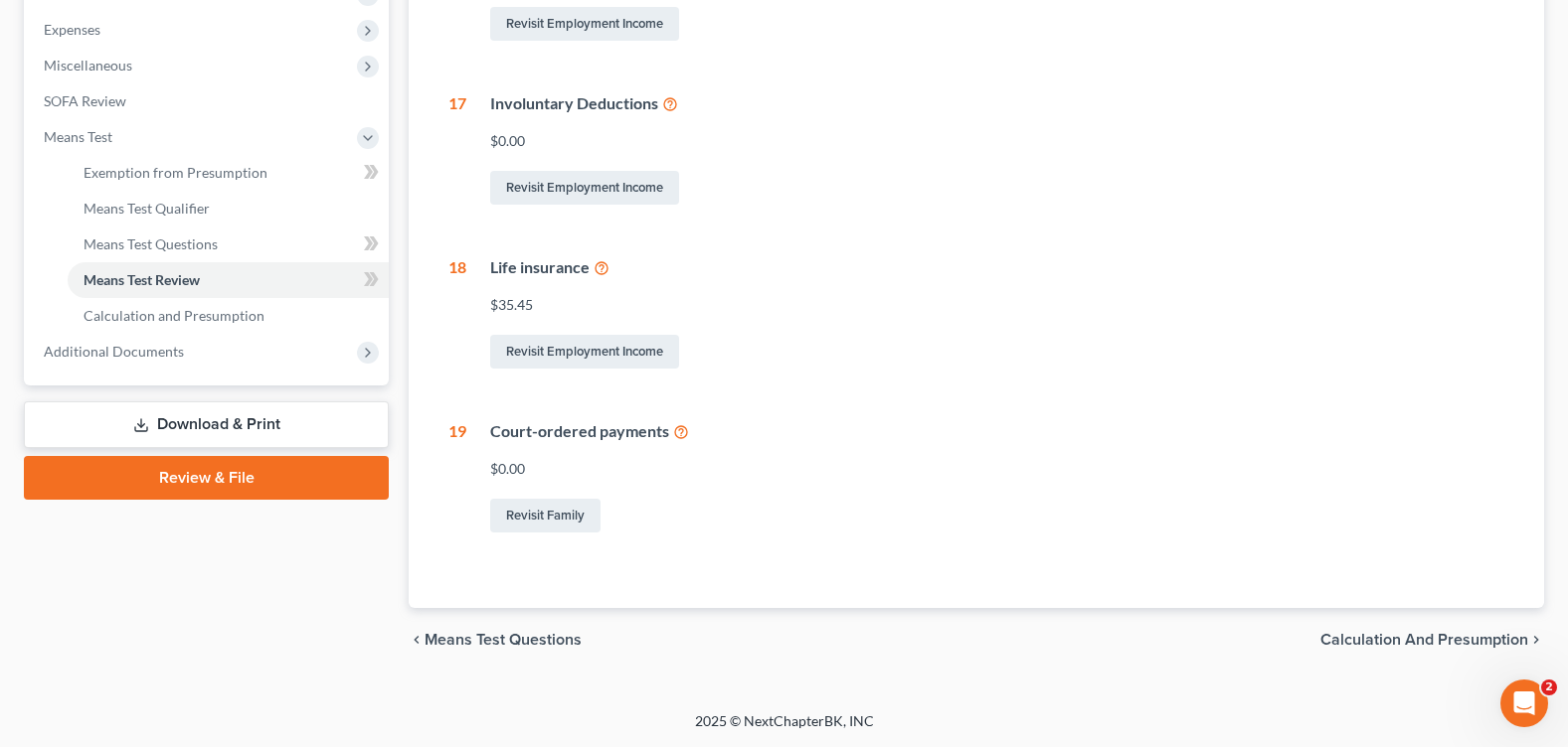
scroll to position [64, 0]
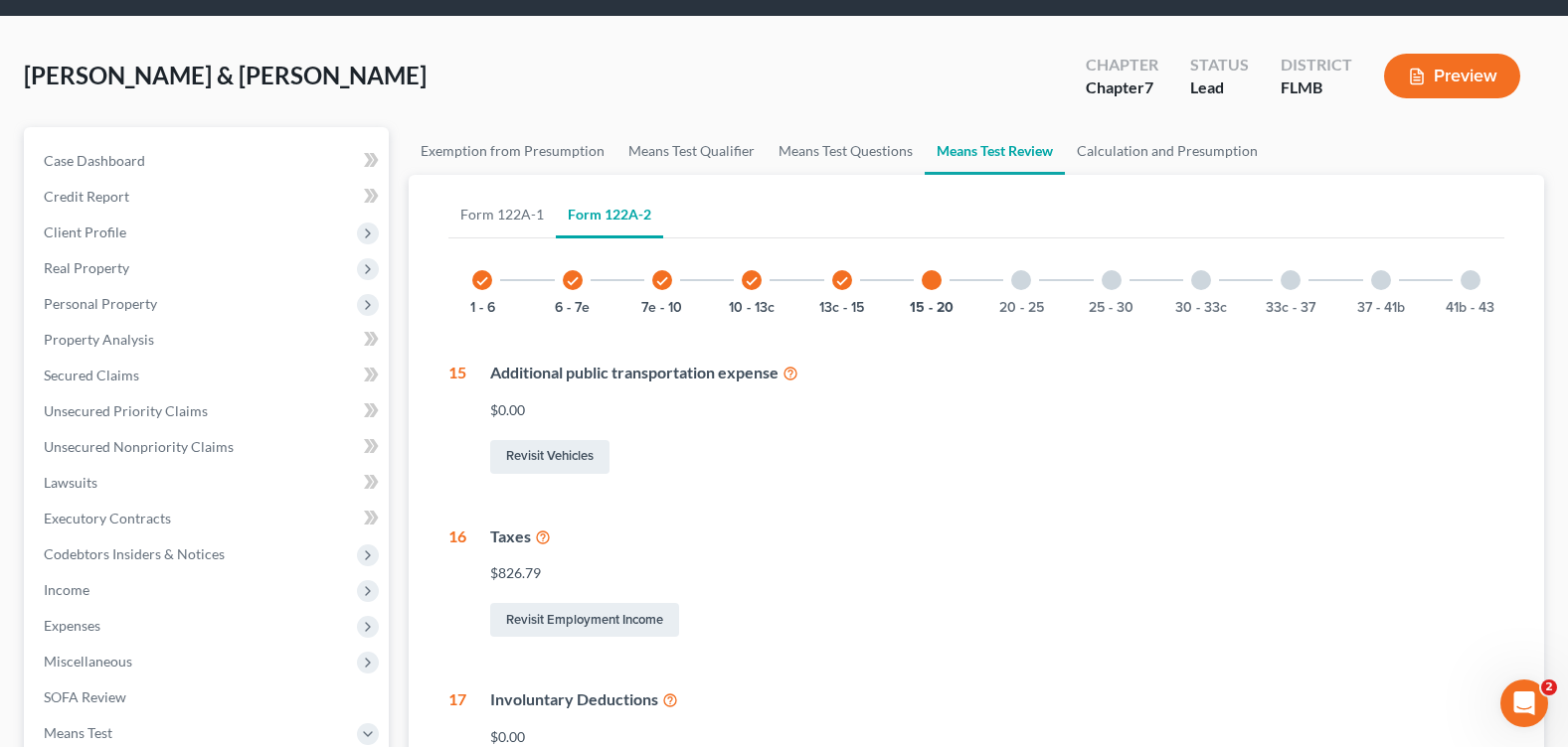
click at [1018, 274] on div at bounding box center [1021, 280] width 20 height 20
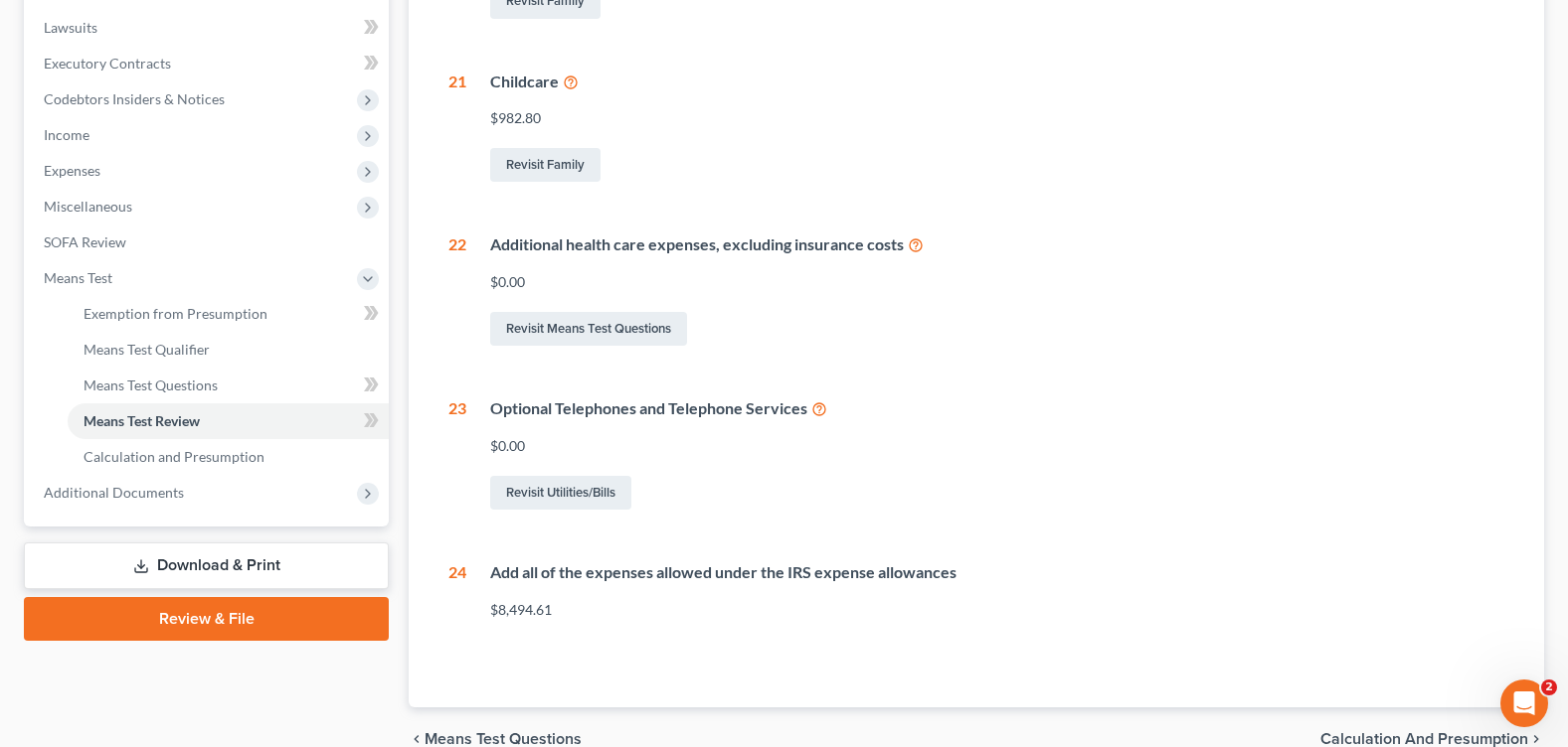
scroll to position [122, 0]
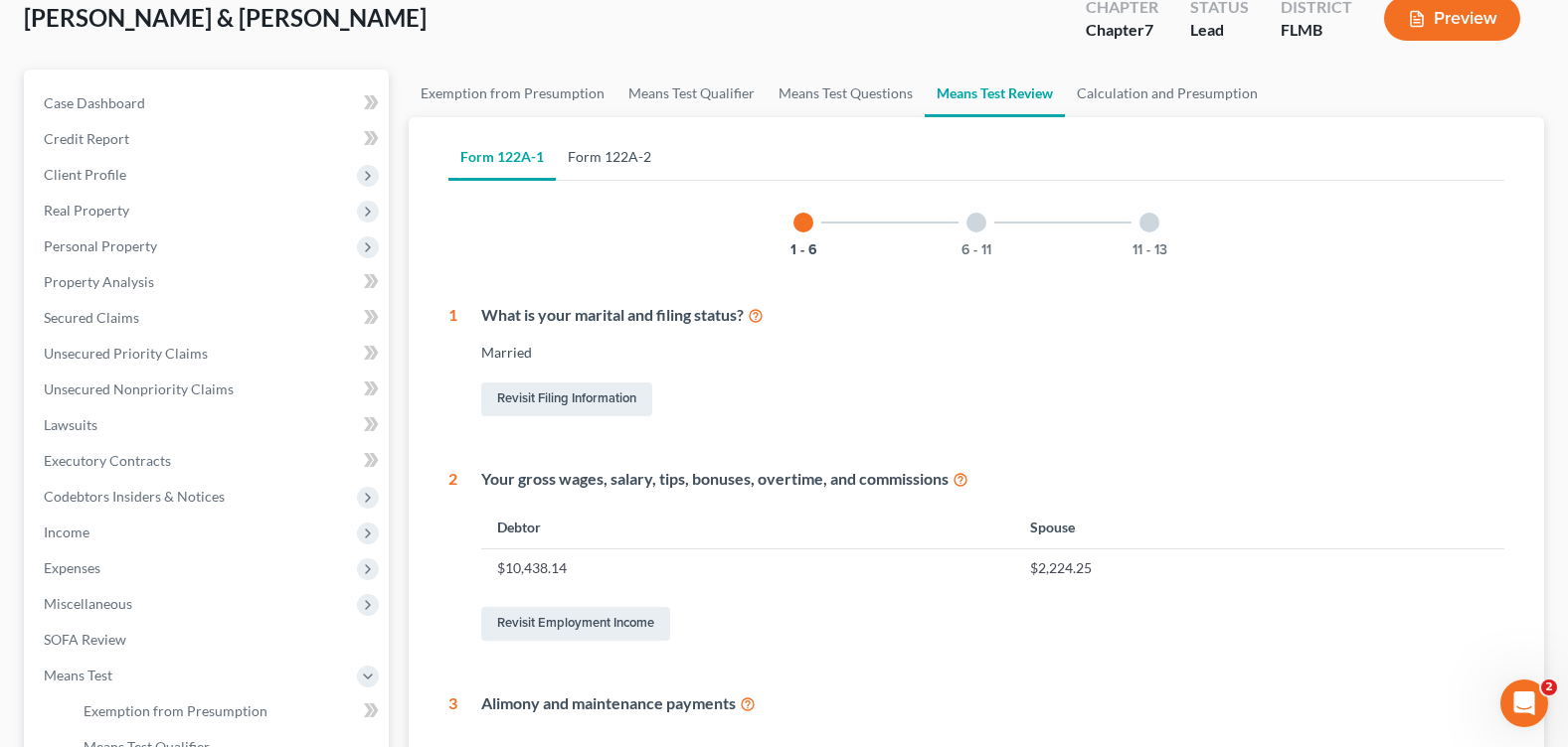
click at [641, 162] on link "Form 122A-2" at bounding box center [609, 158] width 108 height 48
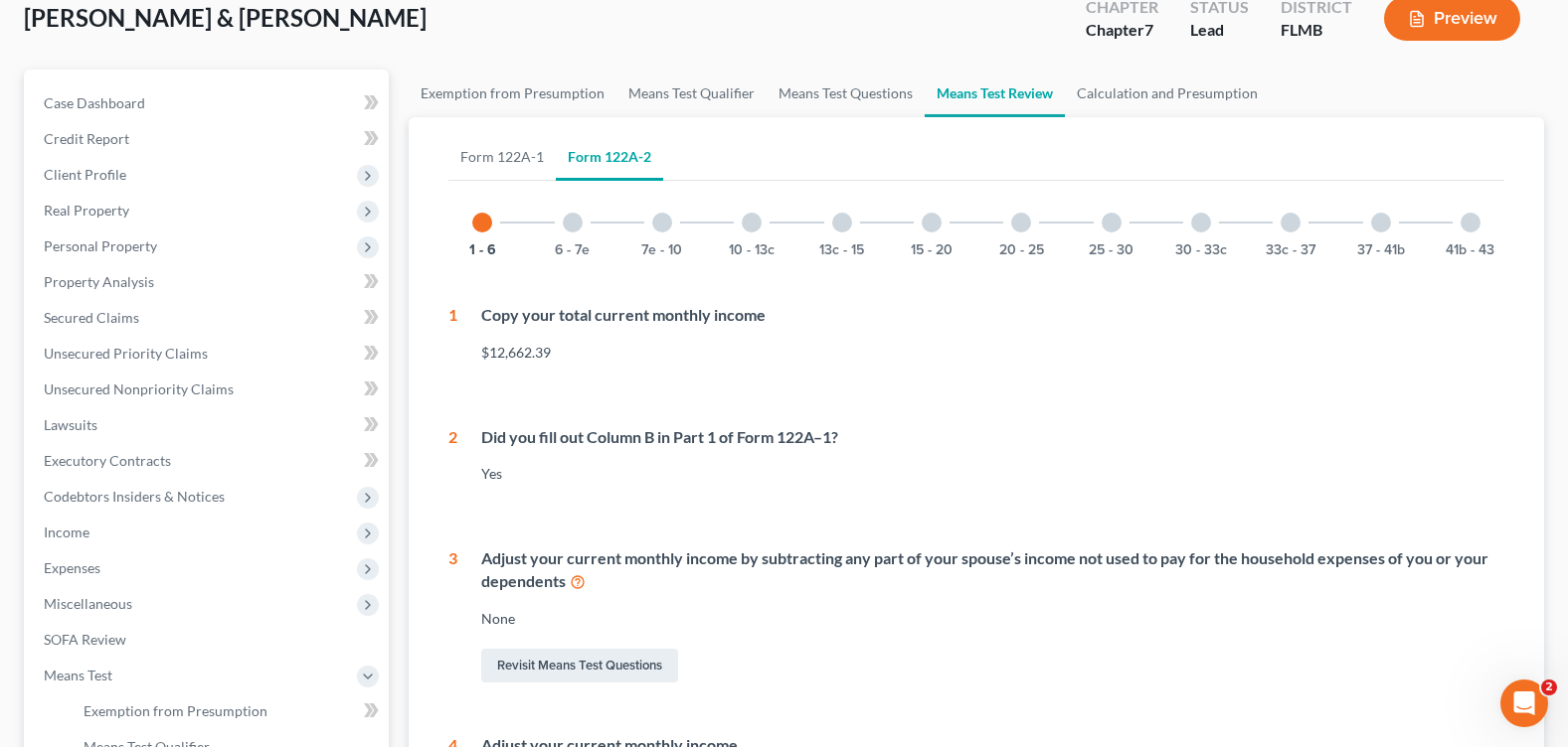
click at [1475, 219] on div at bounding box center [1470, 222] width 20 height 20
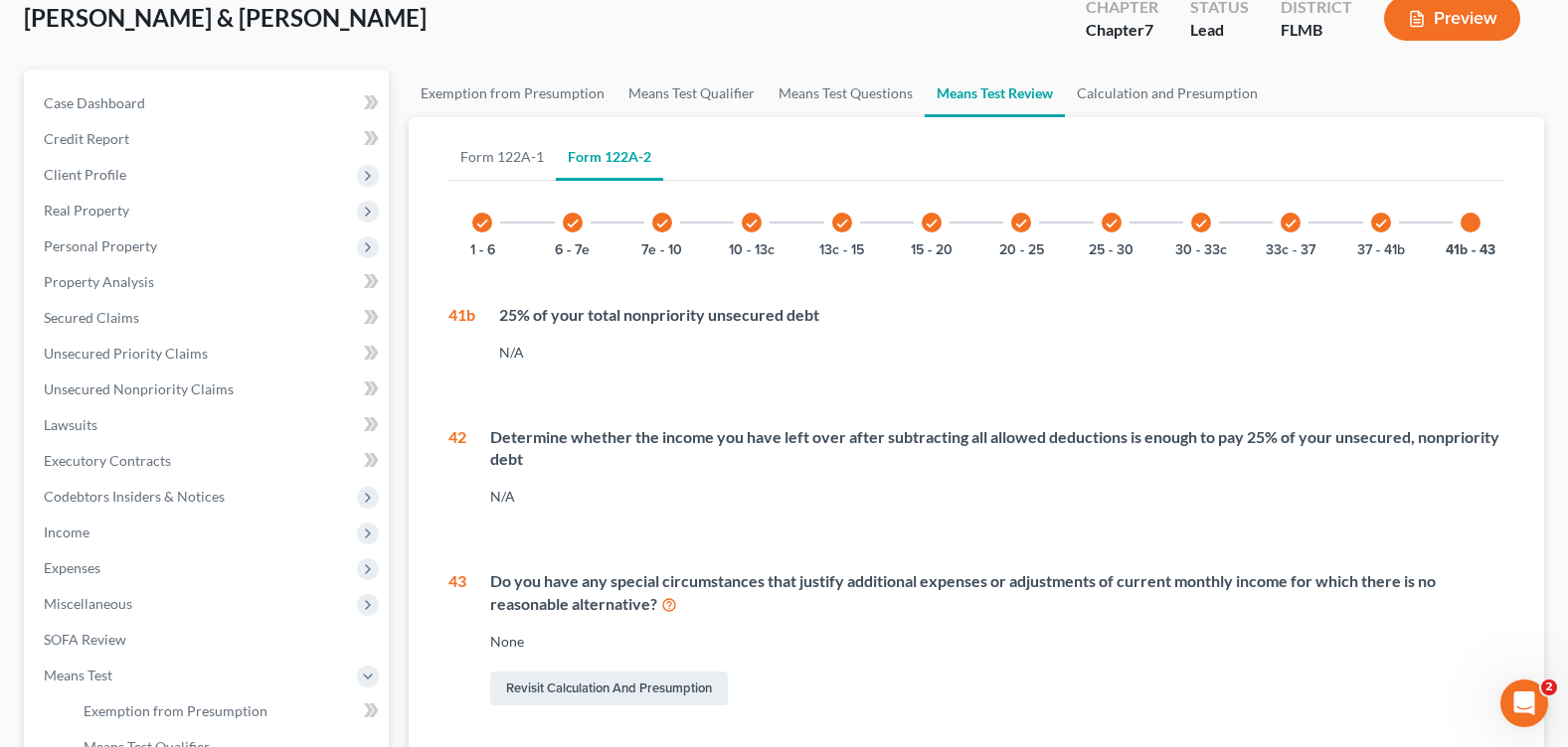
click at [1185, 118] on div "Form 122A-1 Form 122A-2 1 - 6 6 - 11 11 - 13 1 What is your marital and filing …" at bounding box center [977, 450] width 1087 height 664
click at [1174, 94] on link "Calculation and Presumption" at bounding box center [1166, 94] width 204 height 48
